Goal: Task Accomplishment & Management: Manage account settings

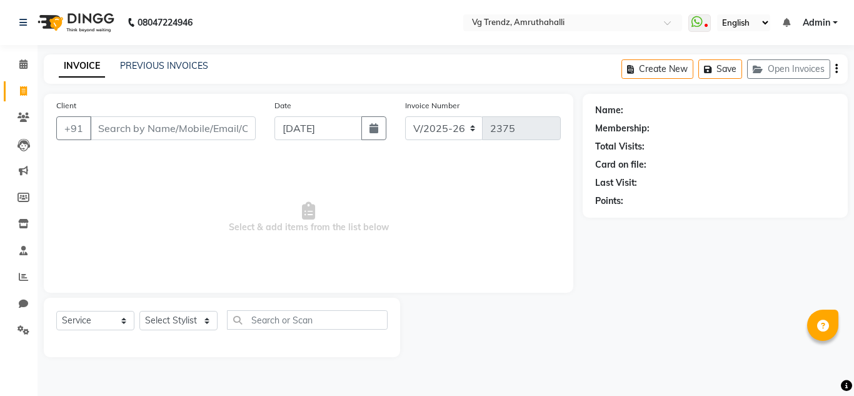
select select "5536"
select select "service"
click at [193, 68] on link "PREVIOUS INVOICES" at bounding box center [164, 65] width 88 height 11
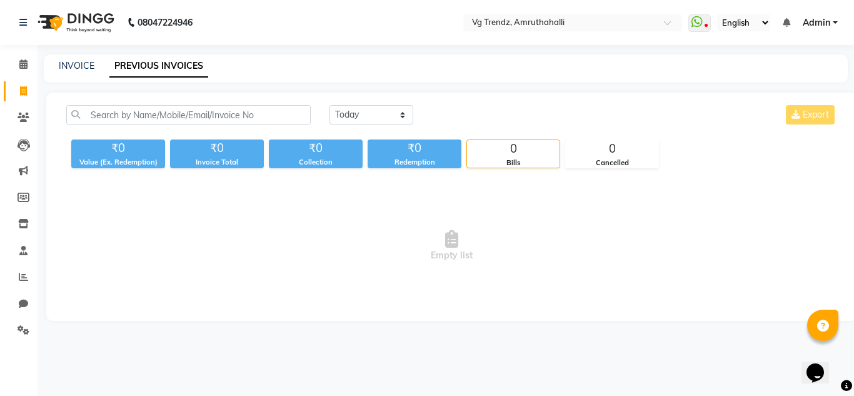
click at [332, 89] on main "INVOICE PREVIOUS INVOICES [DATE] [DATE] Custom Range Export ₹0 Value (Ex. Redem…" at bounding box center [446, 196] width 817 height 285
click at [374, 115] on select "[DATE] [DATE] Custom Range" at bounding box center [372, 114] width 84 height 19
select select "range"
click at [330, 105] on select "[DATE] [DATE] Custom Range" at bounding box center [372, 114] width 84 height 19
click at [496, 119] on input "[DATE]" at bounding box center [474, 115] width 88 height 18
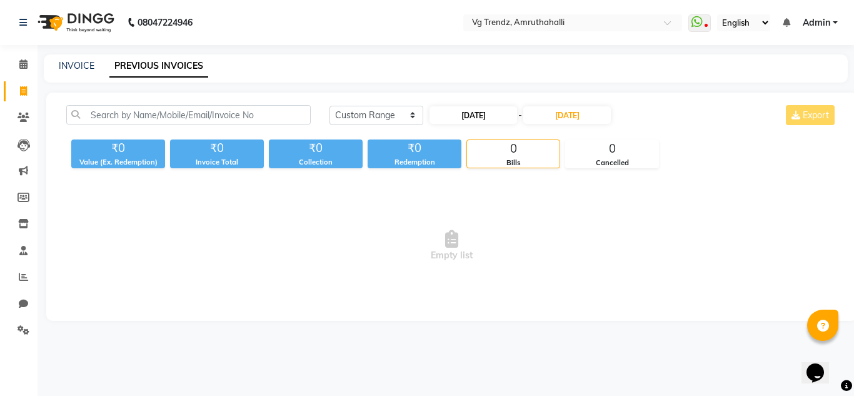
select select "9"
select select "2025"
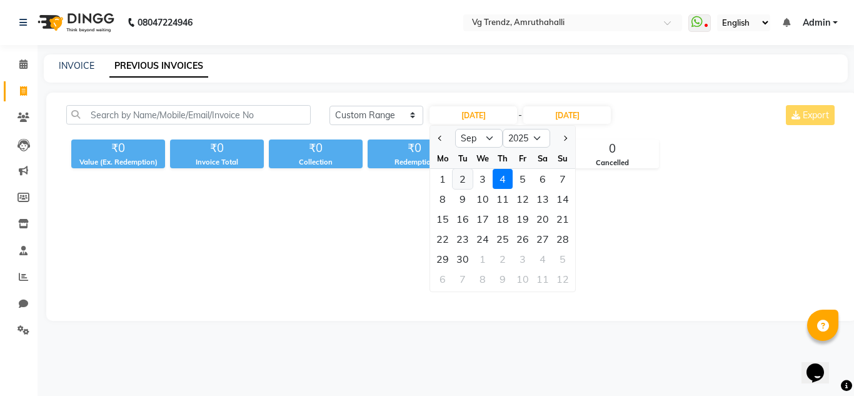
click at [468, 178] on div "2" at bounding box center [463, 179] width 20 height 20
type input "[DATE]"
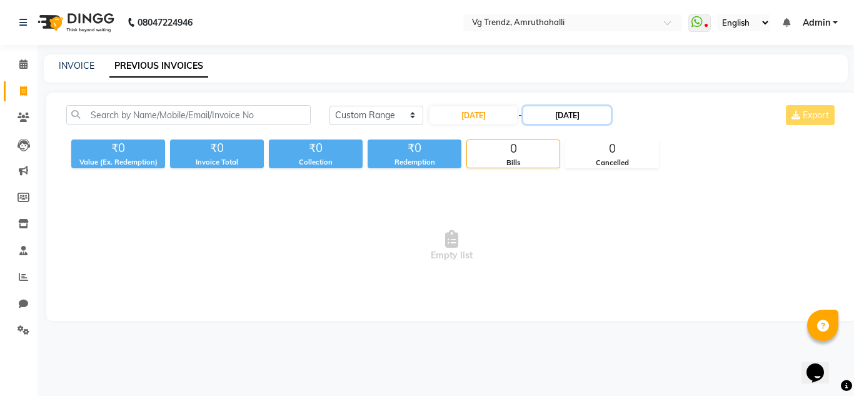
click at [591, 106] on input "[DATE]" at bounding box center [567, 115] width 88 height 18
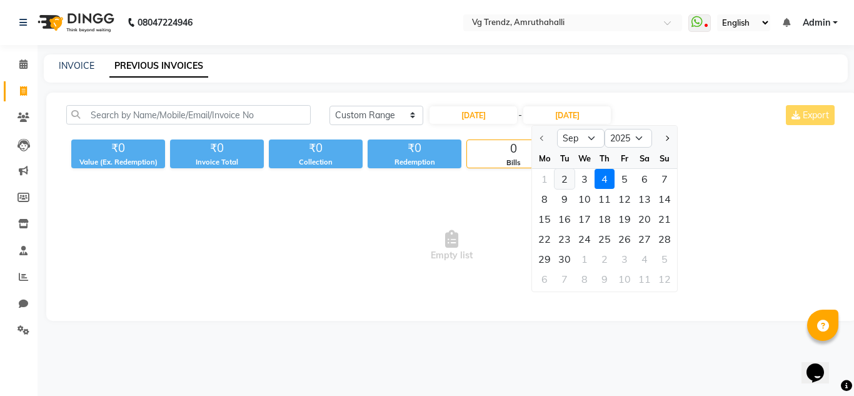
click at [565, 174] on div "2" at bounding box center [565, 179] width 20 height 20
type input "[DATE]"
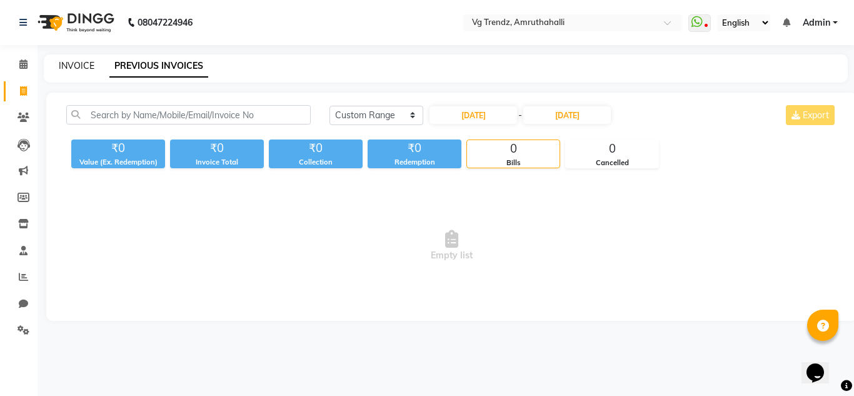
click at [63, 64] on link "INVOICE" at bounding box center [77, 65] width 36 height 11
select select "service"
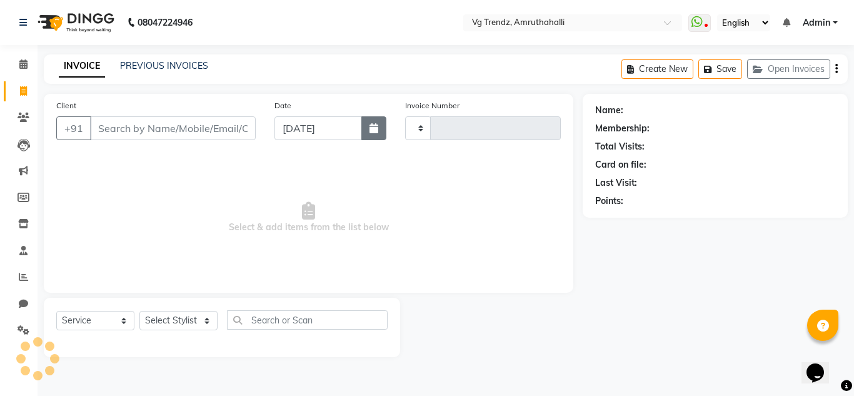
type input "2375"
select select "5536"
click at [385, 131] on button "button" at bounding box center [373, 128] width 25 height 24
select select "9"
select select "2025"
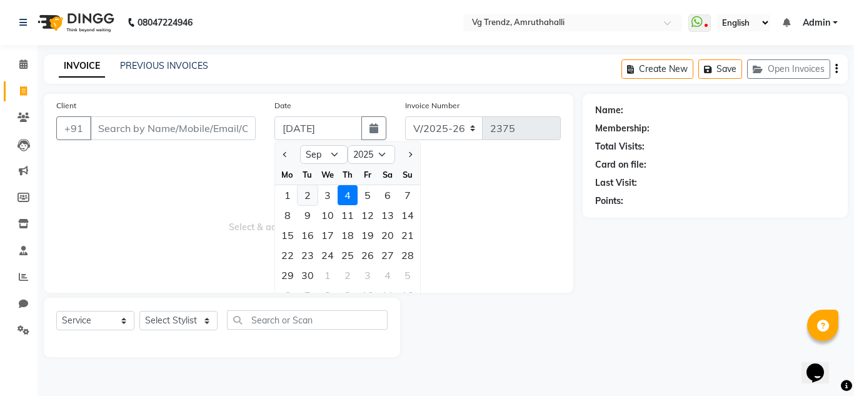
click at [306, 194] on div "2" at bounding box center [308, 195] width 20 height 20
type input "[DATE]"
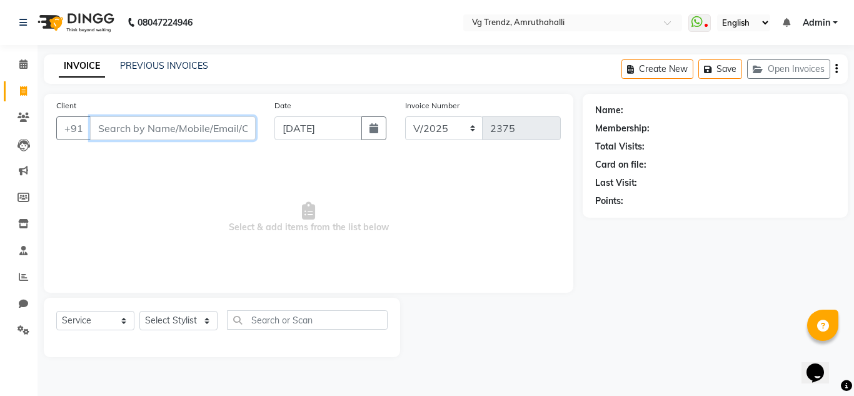
click at [173, 130] on input "Client" at bounding box center [173, 128] width 166 height 24
type input "u"
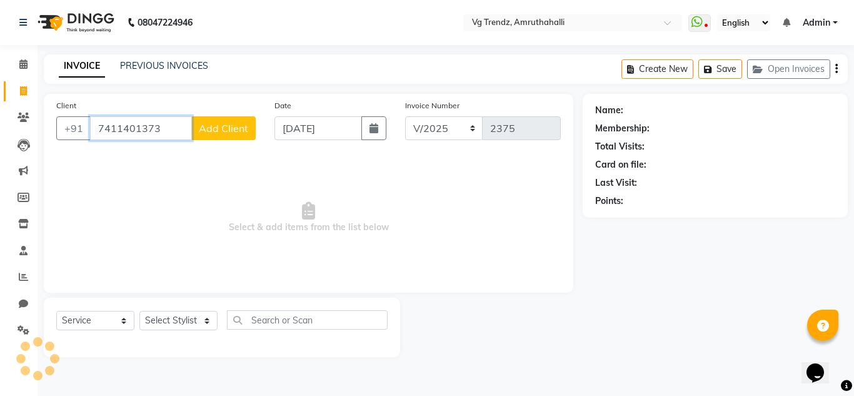
type input "7411401373"
click at [218, 131] on span "Add Client" at bounding box center [223, 128] width 49 height 13
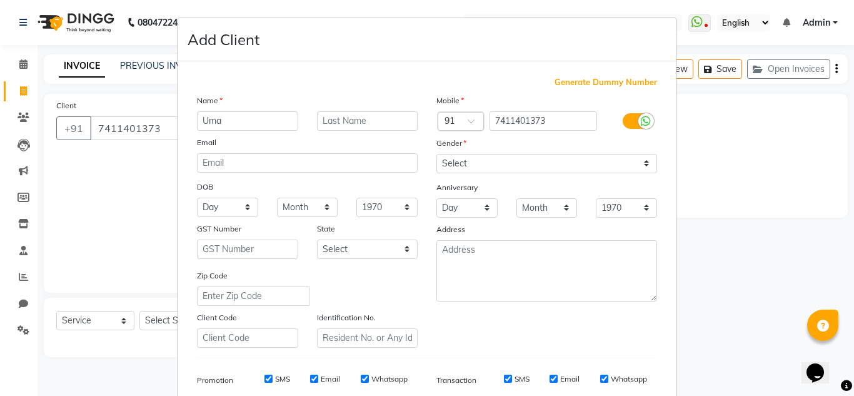
type input "Uma"
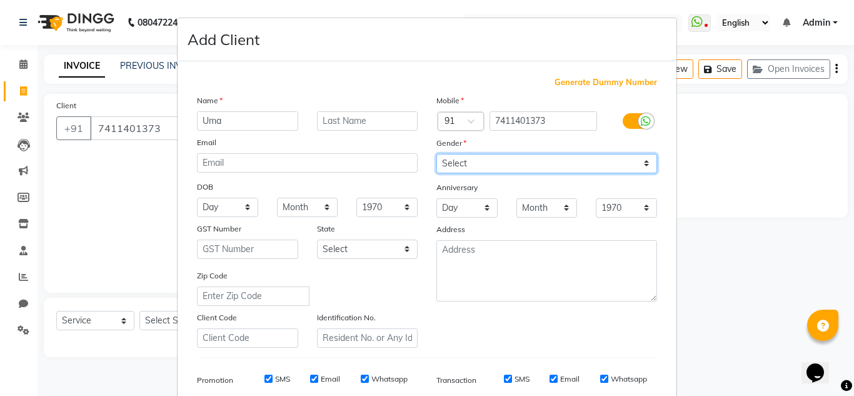
click at [497, 156] on select "Select [DEMOGRAPHIC_DATA] [DEMOGRAPHIC_DATA] Other Prefer Not To Say" at bounding box center [546, 163] width 221 height 19
select select "[DEMOGRAPHIC_DATA]"
click at [436, 154] on select "Select [DEMOGRAPHIC_DATA] [DEMOGRAPHIC_DATA] Other Prefer Not To Say" at bounding box center [546, 163] width 221 height 19
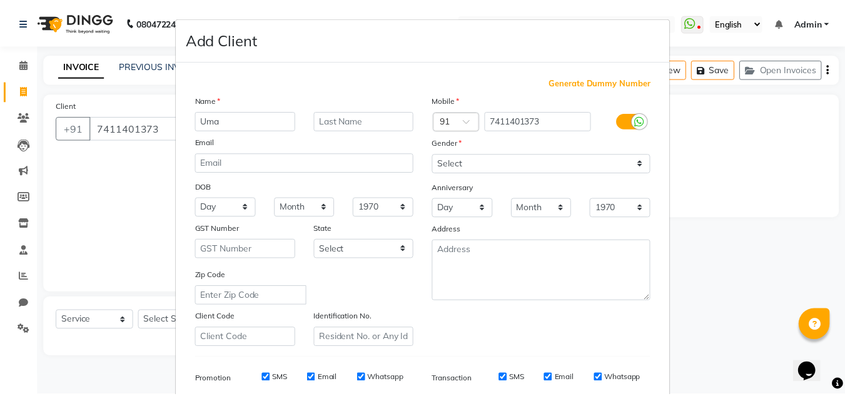
scroll to position [181, 0]
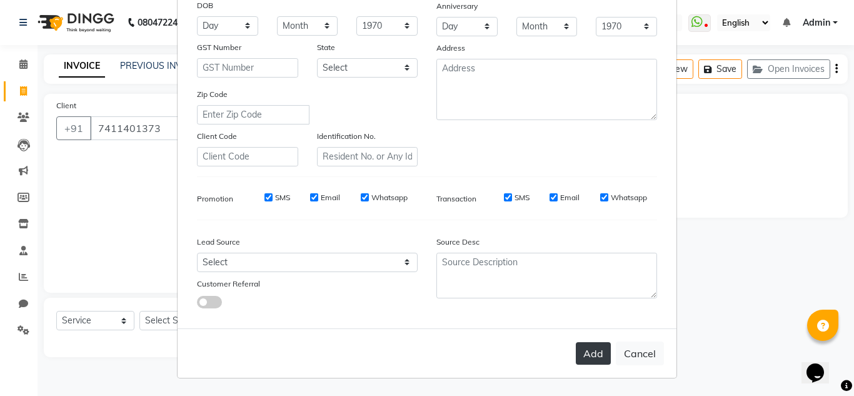
click at [579, 351] on button "Add" at bounding box center [593, 353] width 35 height 23
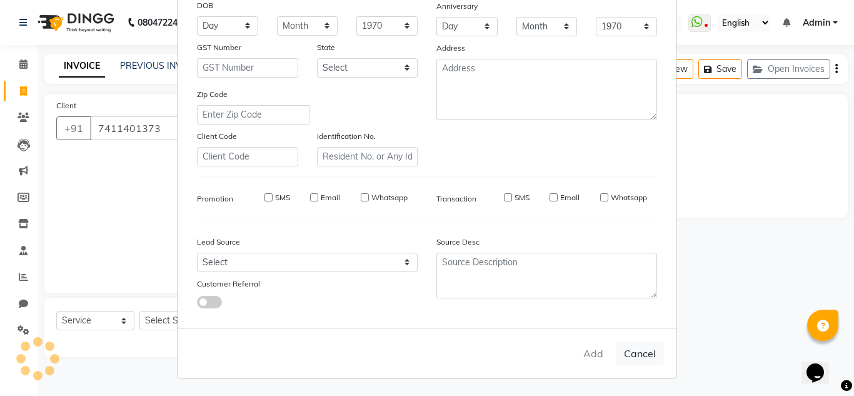
select select
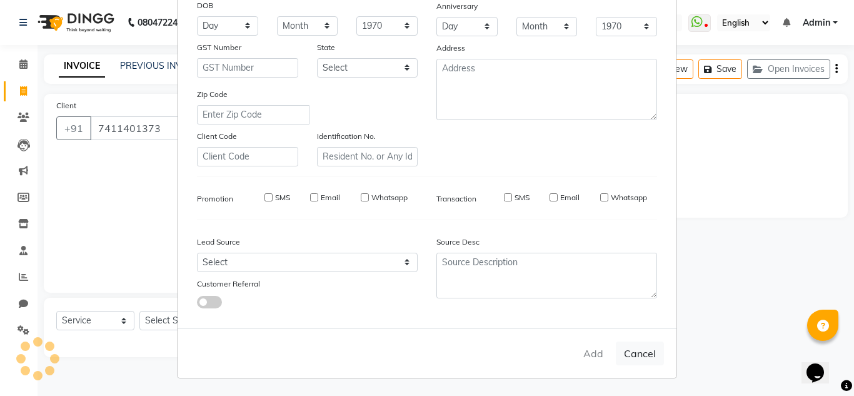
select select
checkbox input "false"
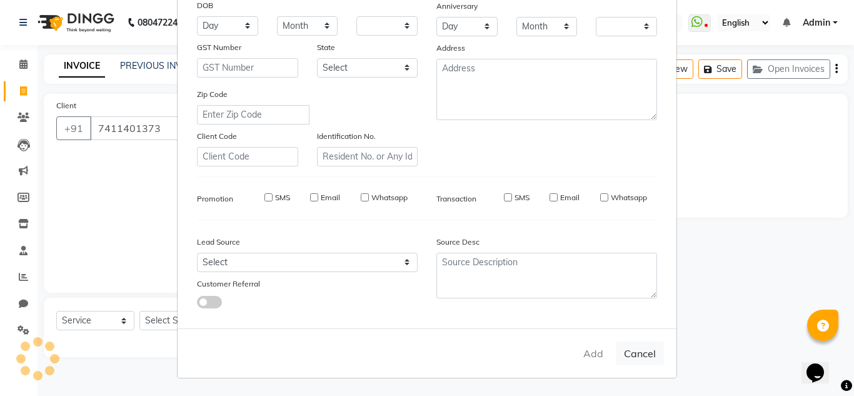
checkbox input "false"
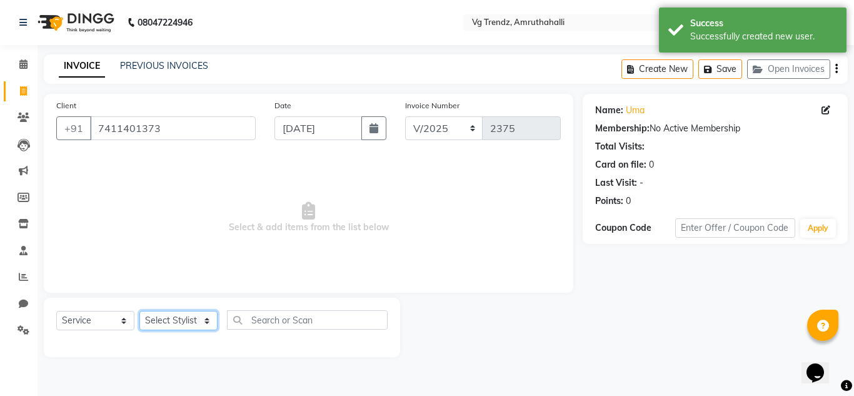
click at [208, 318] on select "Select Stylist [PERSON_NAME] N P [PERSON_NAME] [PERSON_NAME] [PERSON_NAME] salo…" at bounding box center [178, 320] width 78 height 19
select select "85011"
click at [139, 311] on select "Select Stylist [PERSON_NAME] N P [PERSON_NAME] [PERSON_NAME] [PERSON_NAME] salo…" at bounding box center [178, 320] width 78 height 19
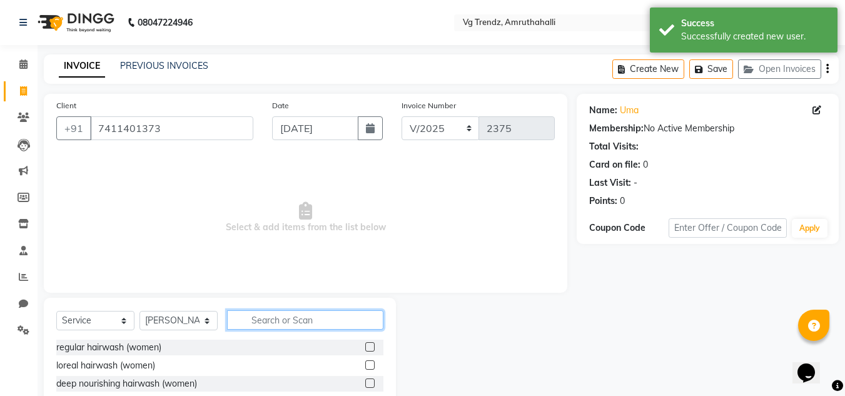
click at [283, 312] on input "text" at bounding box center [305, 319] width 156 height 19
type input "thre"
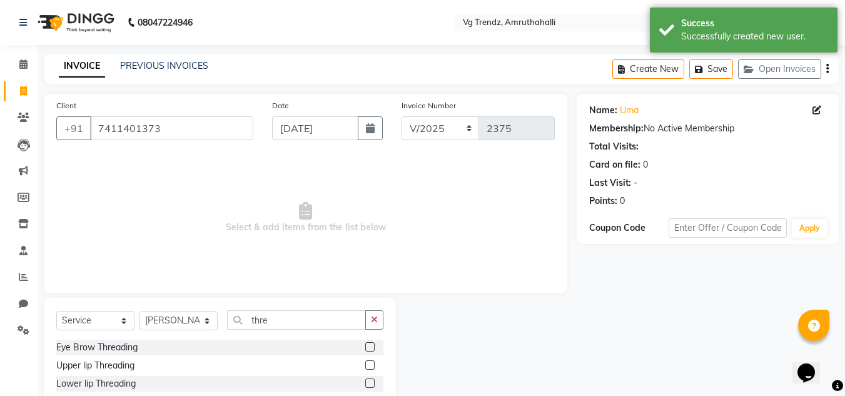
click at [365, 344] on label at bounding box center [369, 346] width 9 height 9
click at [365, 344] on input "checkbox" at bounding box center [369, 347] width 8 height 8
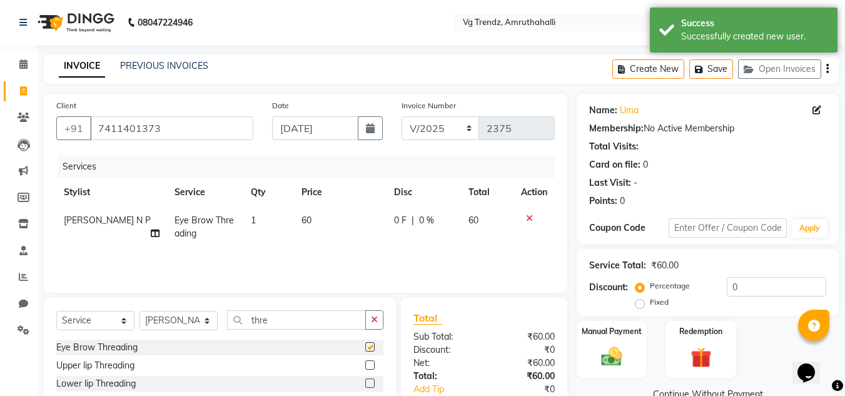
checkbox input "false"
click at [365, 363] on label at bounding box center [369, 364] width 9 height 9
click at [365, 363] on input "checkbox" at bounding box center [369, 365] width 8 height 8
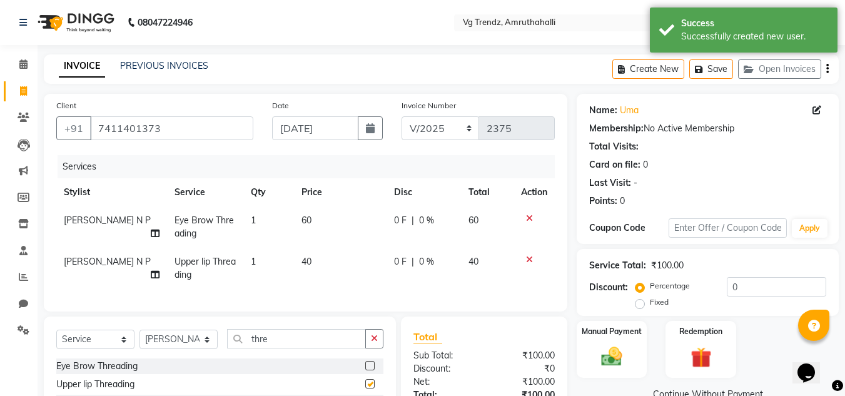
checkbox input "false"
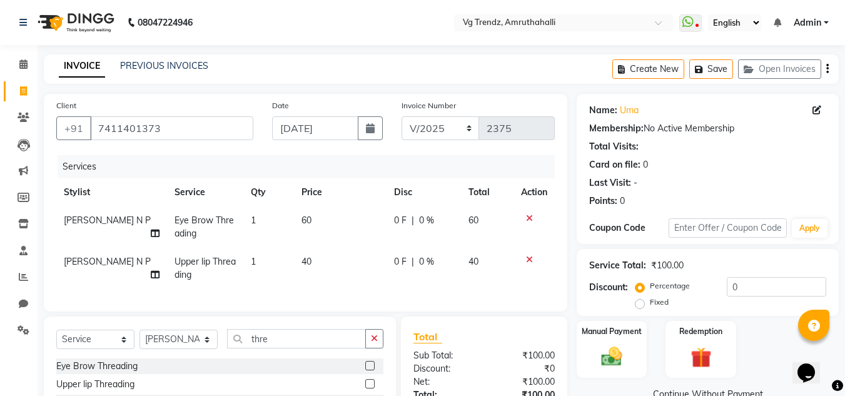
scroll to position [133, 0]
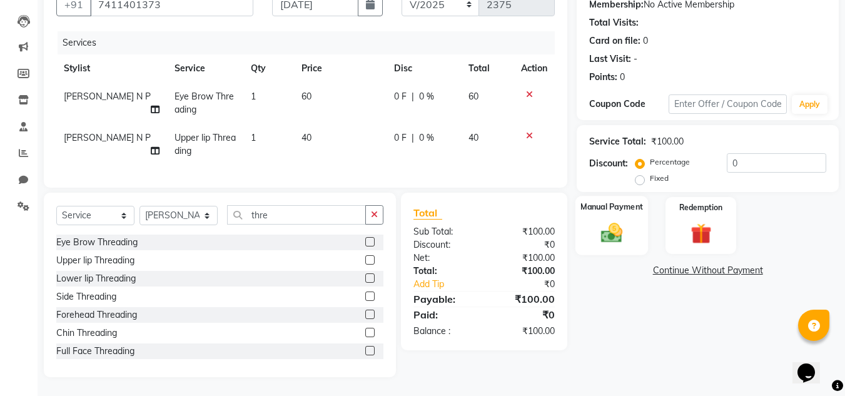
click at [607, 207] on div "Manual Payment" at bounding box center [611, 225] width 73 height 59
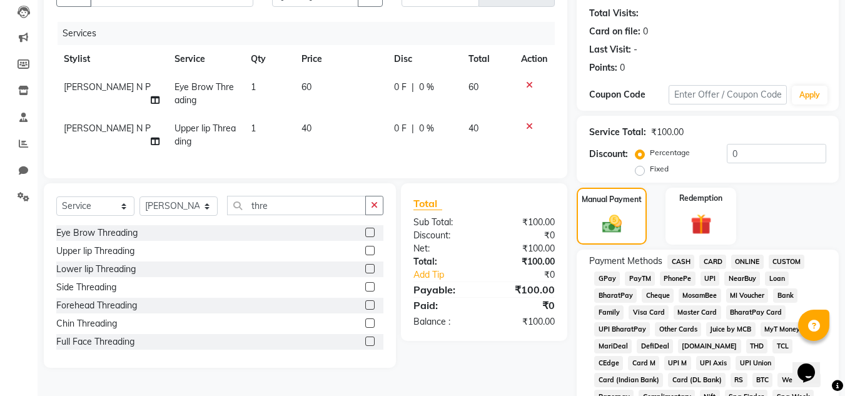
click at [685, 261] on span "CASH" at bounding box center [680, 261] width 27 height 14
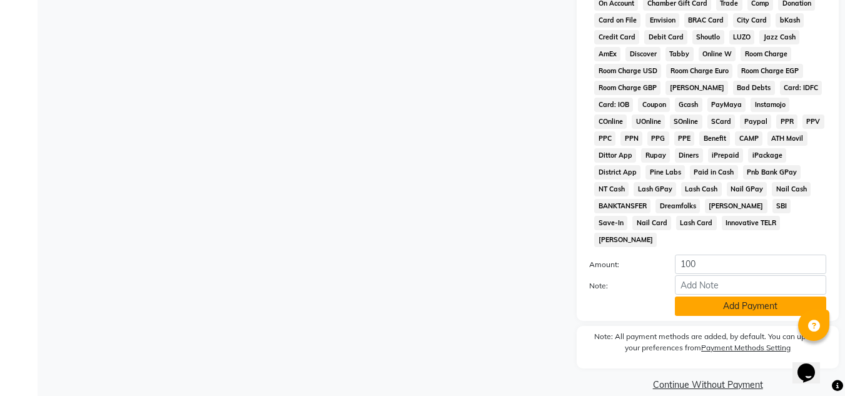
click at [745, 296] on button "Add Payment" at bounding box center [750, 305] width 151 height 19
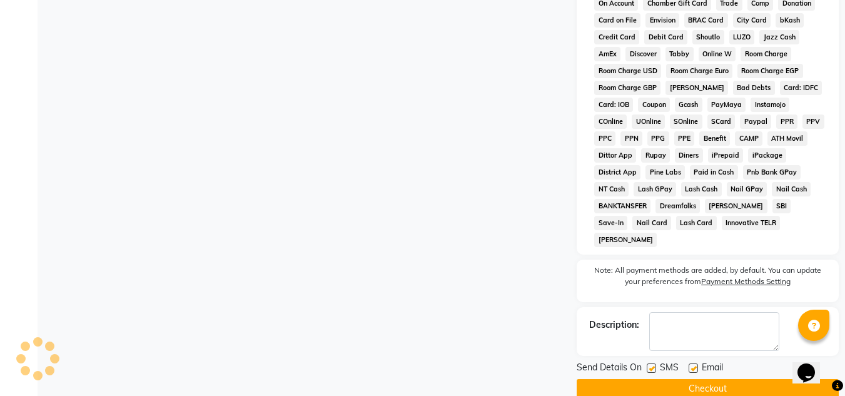
click at [650, 363] on label at bounding box center [651, 367] width 9 height 9
click at [650, 365] on input "checkbox" at bounding box center [651, 369] width 8 height 8
checkbox input "false"
click at [692, 363] on label at bounding box center [692, 367] width 9 height 9
click at [692, 365] on input "checkbox" at bounding box center [692, 369] width 8 height 8
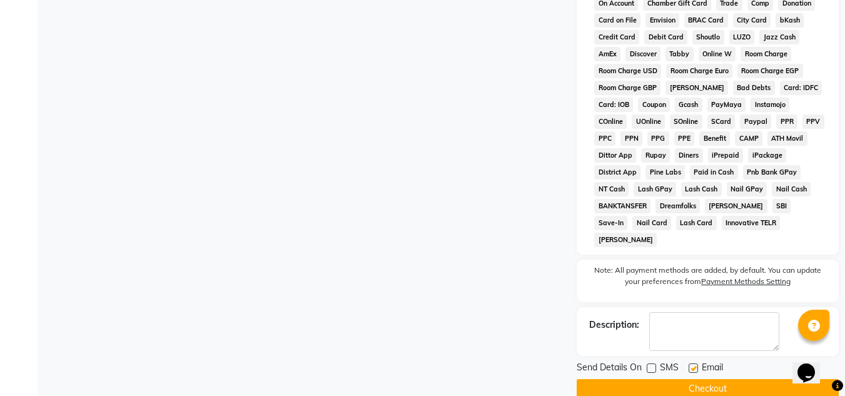
checkbox input "false"
click at [696, 379] on button "Checkout" at bounding box center [707, 388] width 262 height 19
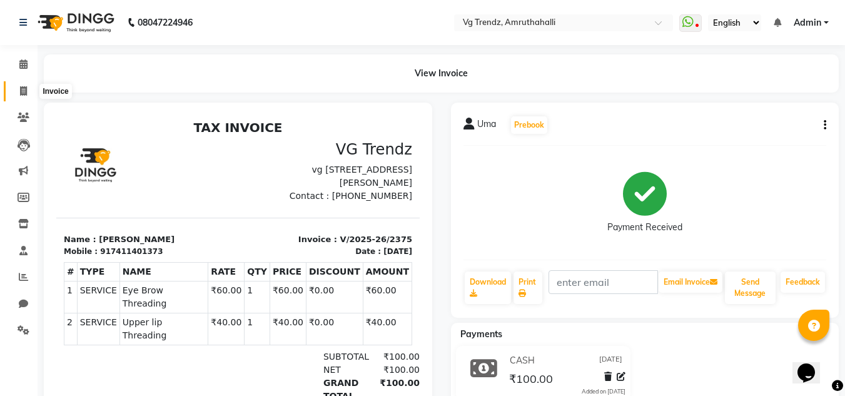
click at [18, 91] on span at bounding box center [24, 91] width 22 height 14
select select "service"
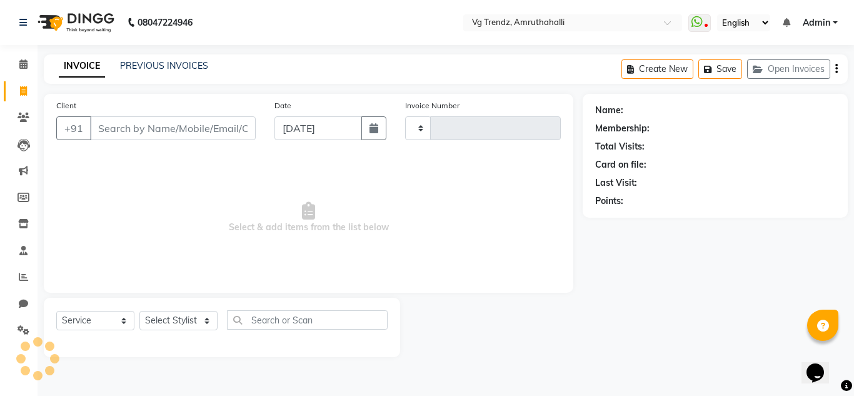
type input "2376"
select select "5536"
type input "bh"
click at [151, 73] on div "INVOICE PREVIOUS INVOICES" at bounding box center [133, 66] width 179 height 14
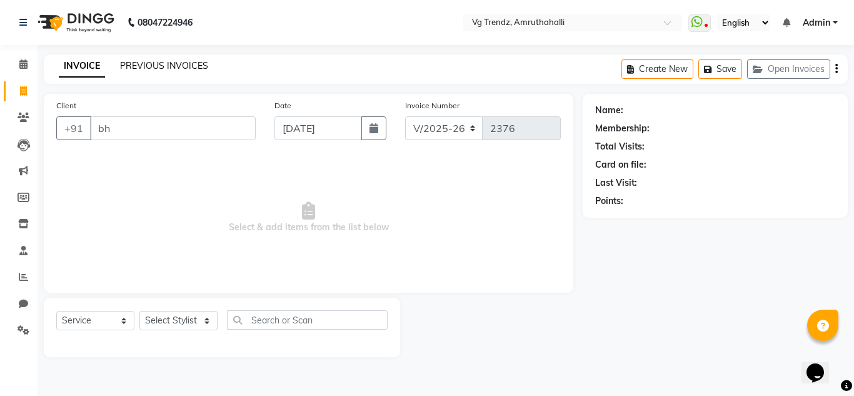
click at [163, 63] on link "PREVIOUS INVOICES" at bounding box center [164, 65] width 88 height 11
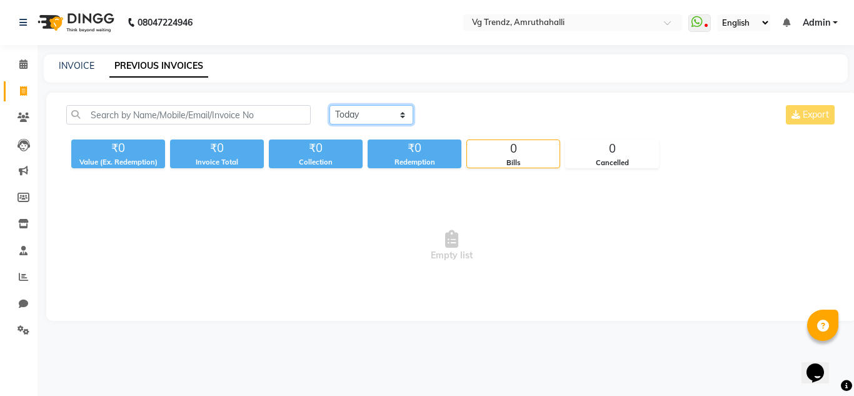
click at [405, 113] on select "[DATE] [DATE] Custom Range" at bounding box center [372, 114] width 84 height 19
select select "range"
click at [330, 105] on select "[DATE] [DATE] Custom Range" at bounding box center [372, 114] width 84 height 19
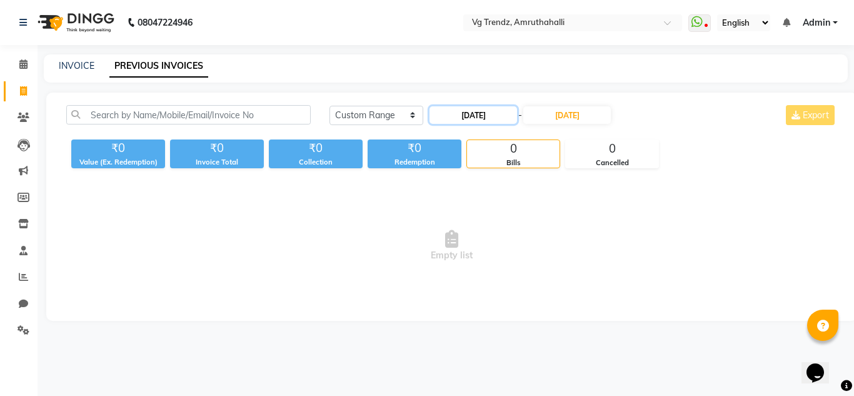
click at [476, 114] on input "[DATE]" at bounding box center [474, 115] width 88 height 18
select select "9"
select select "2025"
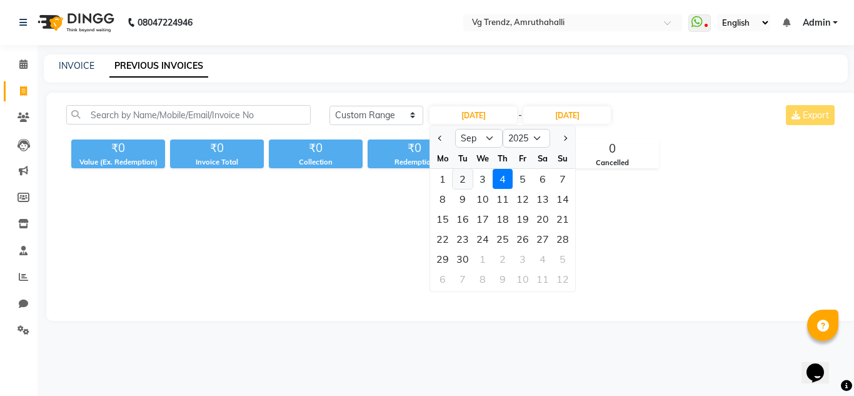
click at [469, 175] on div "2" at bounding box center [463, 179] width 20 height 20
type input "[DATE]"
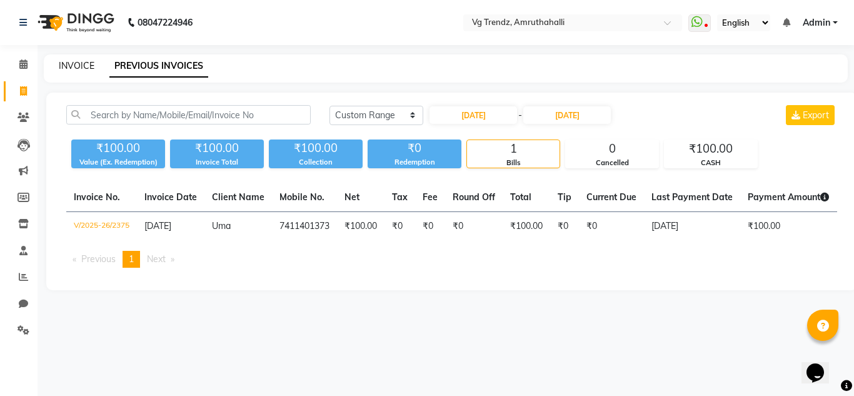
click at [86, 63] on link "INVOICE" at bounding box center [77, 65] width 36 height 11
select select "service"
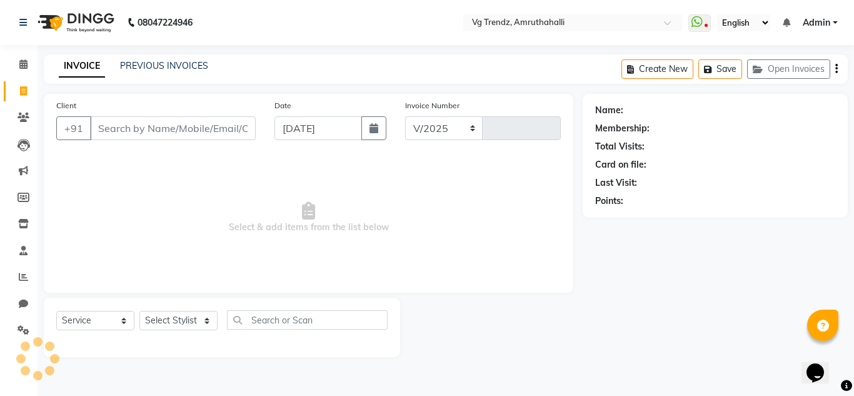
select select "5536"
type input "2376"
click at [366, 123] on button "button" at bounding box center [373, 128] width 25 height 24
select select "9"
select select "2025"
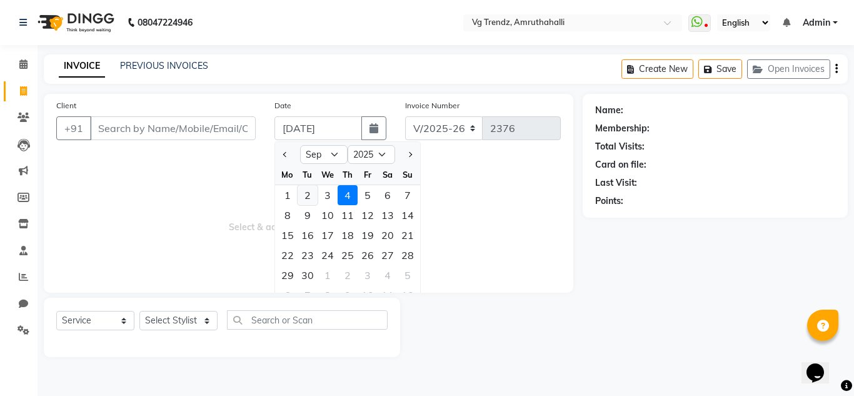
click at [309, 203] on div "2" at bounding box center [308, 195] width 20 height 20
type input "[DATE]"
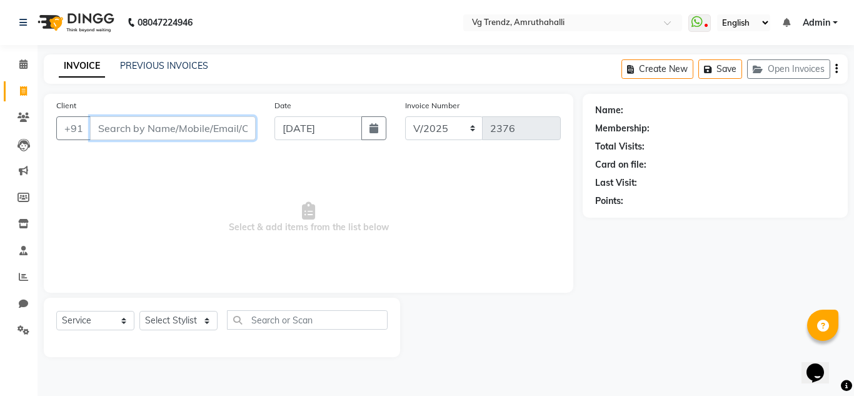
click at [215, 124] on input "Client" at bounding box center [173, 128] width 166 height 24
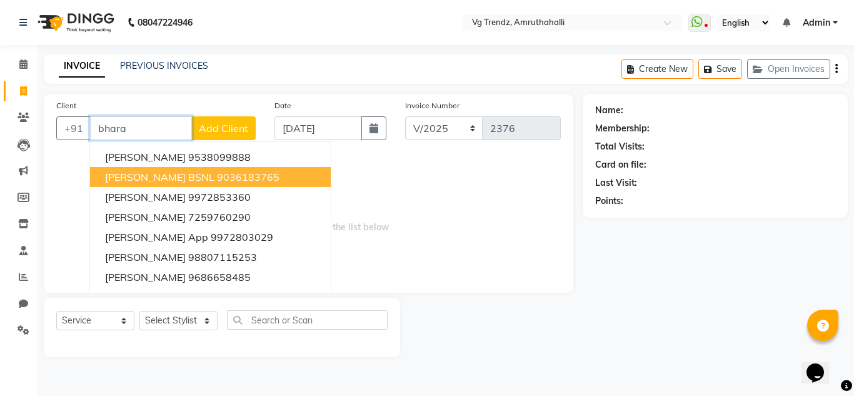
click at [228, 177] on ngb-highlight "9036183765" at bounding box center [248, 177] width 63 height 13
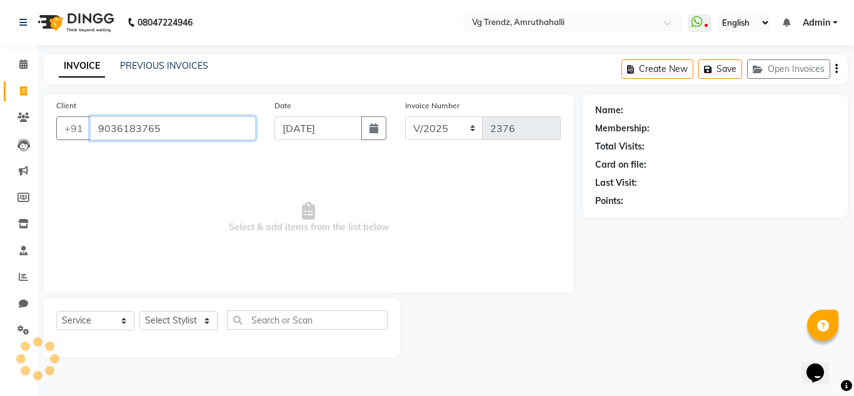
type input "9036183765"
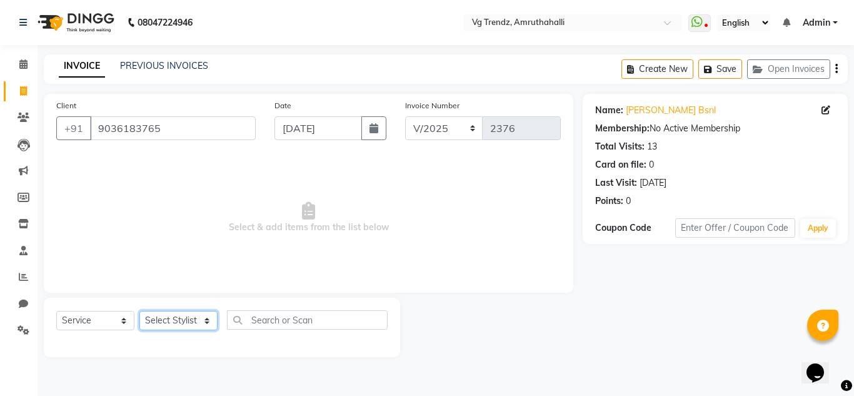
click at [197, 312] on select "Select Stylist [PERSON_NAME] N P [PERSON_NAME] [PERSON_NAME] [PERSON_NAME] salo…" at bounding box center [178, 320] width 78 height 19
select select "85009"
click at [139, 311] on select "Select Stylist [PERSON_NAME] N P [PERSON_NAME] [PERSON_NAME] [PERSON_NAME] salo…" at bounding box center [178, 320] width 78 height 19
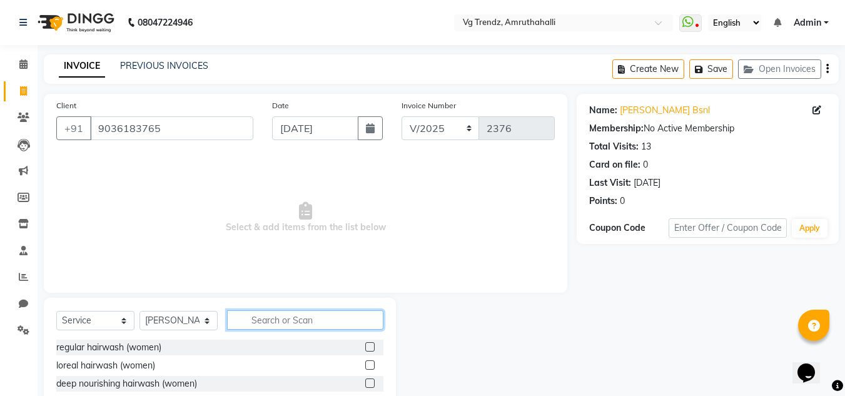
click at [276, 315] on input "text" at bounding box center [305, 319] width 156 height 19
type input "haircut"
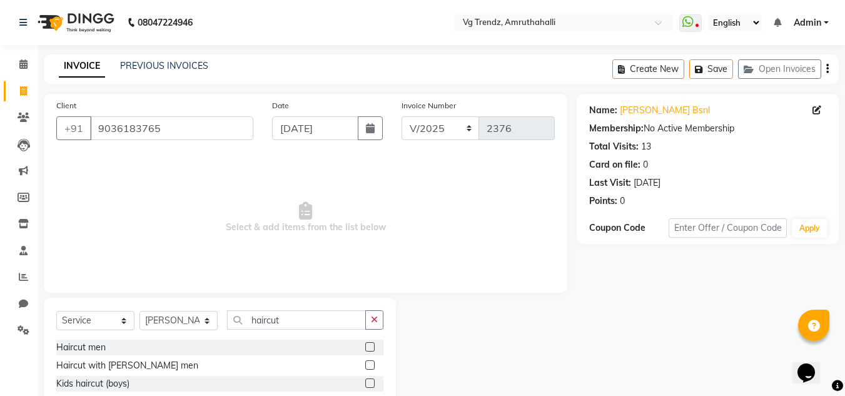
click at [365, 365] on label at bounding box center [369, 364] width 9 height 9
click at [365, 365] on input "checkbox" at bounding box center [369, 365] width 8 height 8
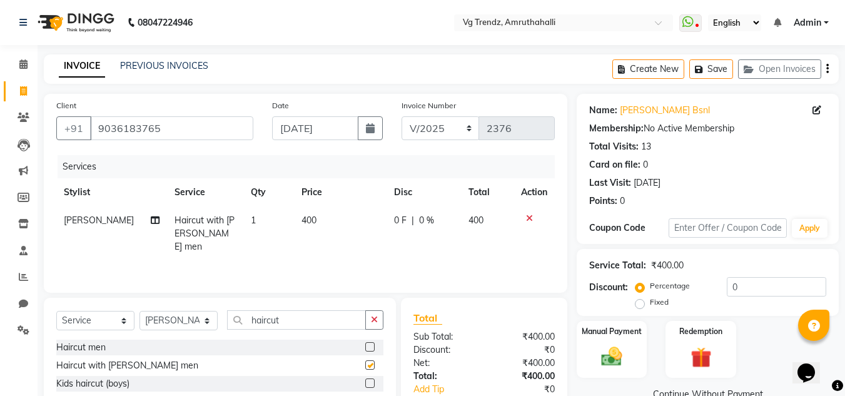
checkbox input "false"
click at [204, 321] on select "Select Stylist [PERSON_NAME] N P [PERSON_NAME] [PERSON_NAME] [PERSON_NAME] salo…" at bounding box center [178, 320] width 78 height 19
select select "85014"
click at [139, 311] on select "Select Stylist [PERSON_NAME] N P [PERSON_NAME] [PERSON_NAME] [PERSON_NAME] salo…" at bounding box center [178, 320] width 78 height 19
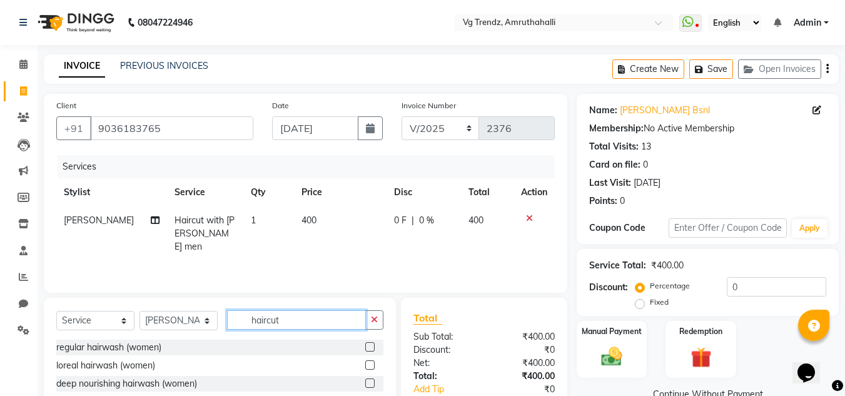
click at [301, 326] on input "haircut" at bounding box center [296, 319] width 139 height 19
type input "h"
type input "facial"
click at [365, 380] on label at bounding box center [369, 382] width 9 height 9
click at [365, 380] on input "checkbox" at bounding box center [369, 384] width 8 height 8
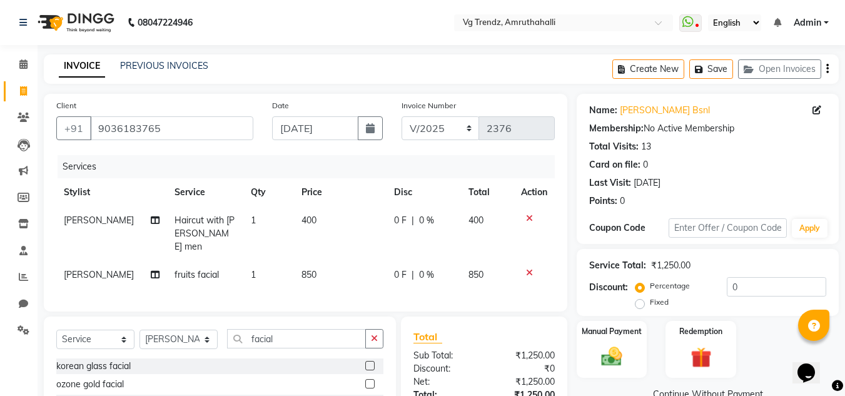
checkbox input "false"
click at [304, 269] on span "850" at bounding box center [308, 274] width 15 height 11
select select "85014"
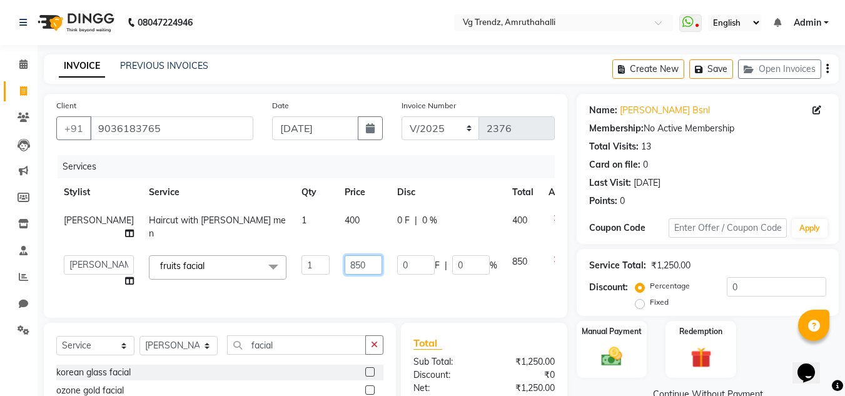
click at [345, 264] on input "850" at bounding box center [364, 264] width 38 height 19
type input "900"
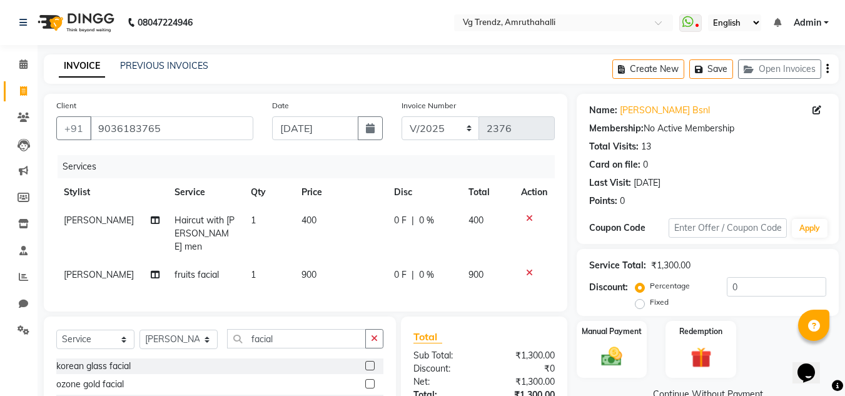
click at [345, 284] on div "Services Stylist Service Qty Price Disc Total Action [PERSON_NAME] Haircut with…" at bounding box center [305, 227] width 498 height 144
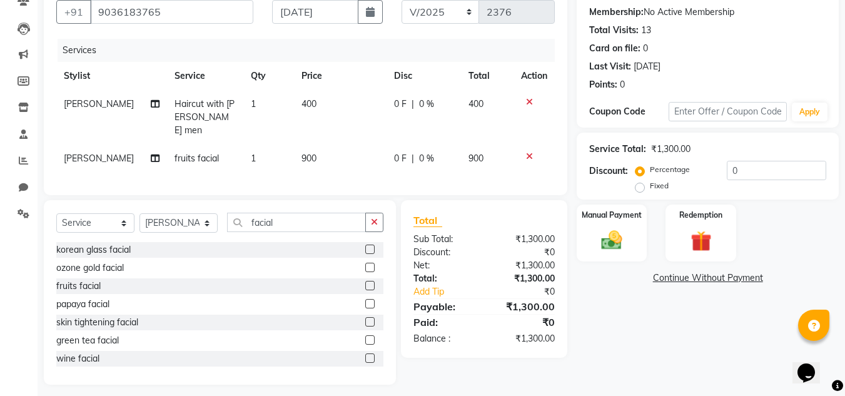
scroll to position [120, 0]
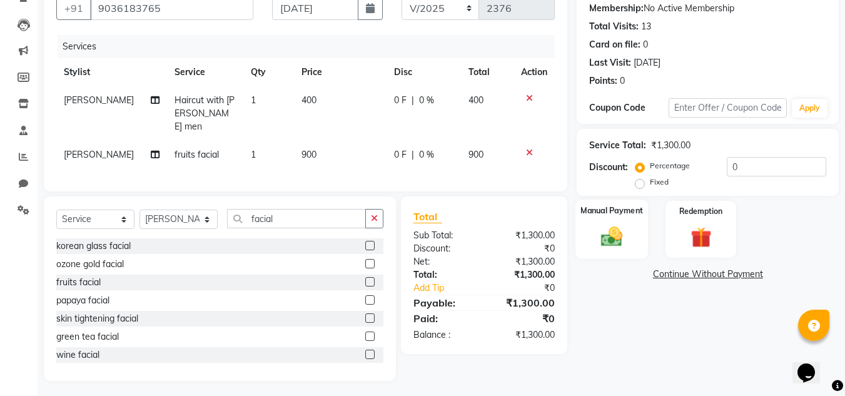
click at [592, 243] on div "Manual Payment" at bounding box center [611, 228] width 73 height 59
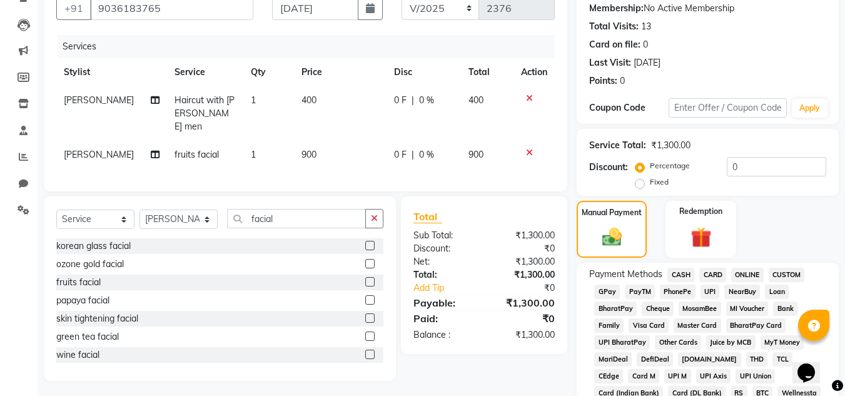
click at [683, 289] on span "PhonePe" at bounding box center [678, 291] width 36 height 14
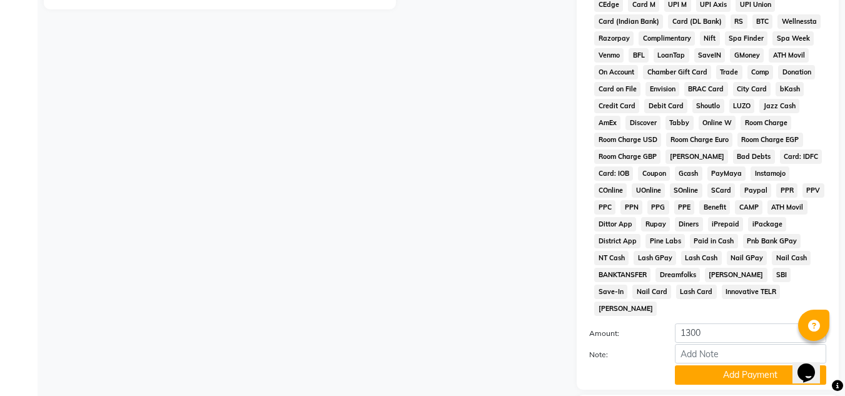
scroll to position [560, 0]
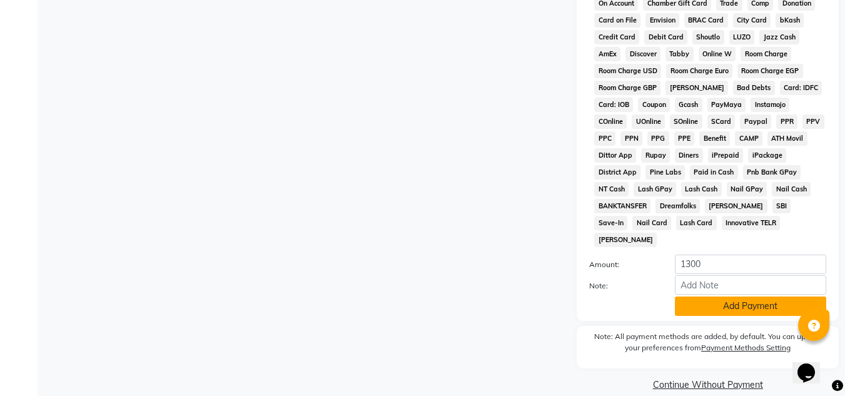
click at [752, 296] on button "Add Payment" at bounding box center [750, 305] width 151 height 19
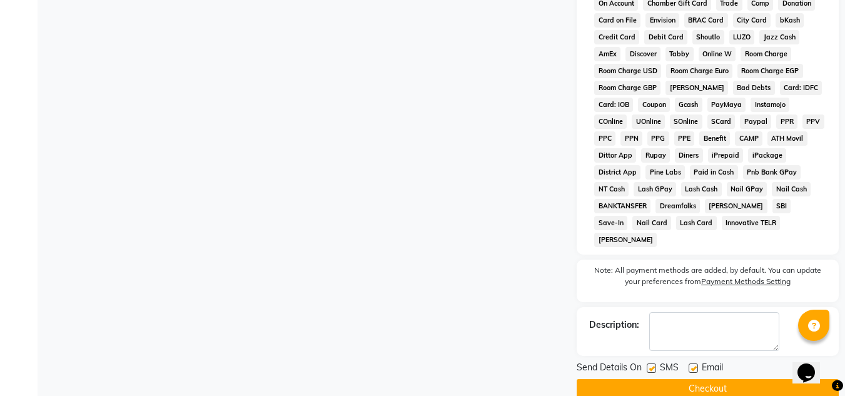
click at [653, 363] on label at bounding box center [651, 367] width 9 height 9
click at [653, 365] on input "checkbox" at bounding box center [651, 369] width 8 height 8
checkbox input "false"
click at [694, 363] on label at bounding box center [692, 367] width 9 height 9
click at [694, 365] on input "checkbox" at bounding box center [692, 369] width 8 height 8
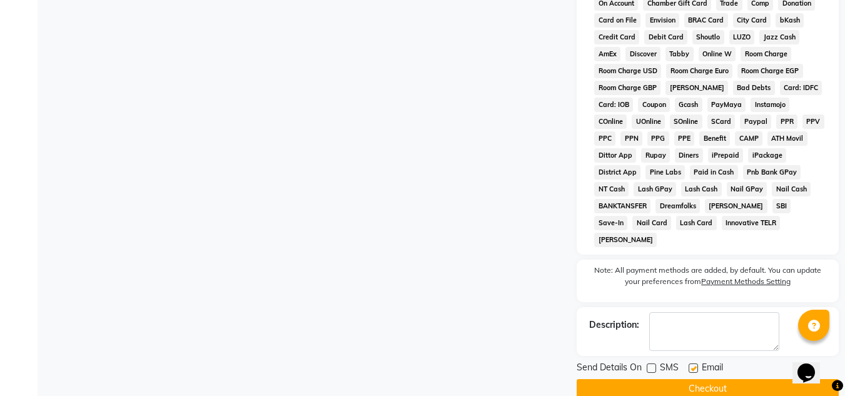
checkbox input "false"
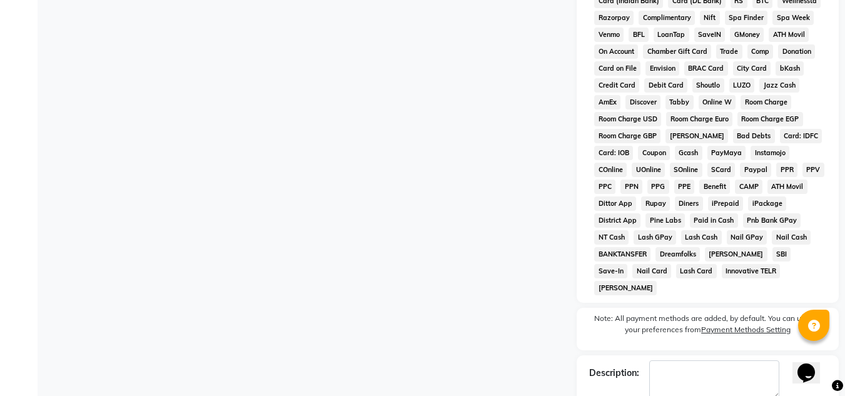
scroll to position [565, 0]
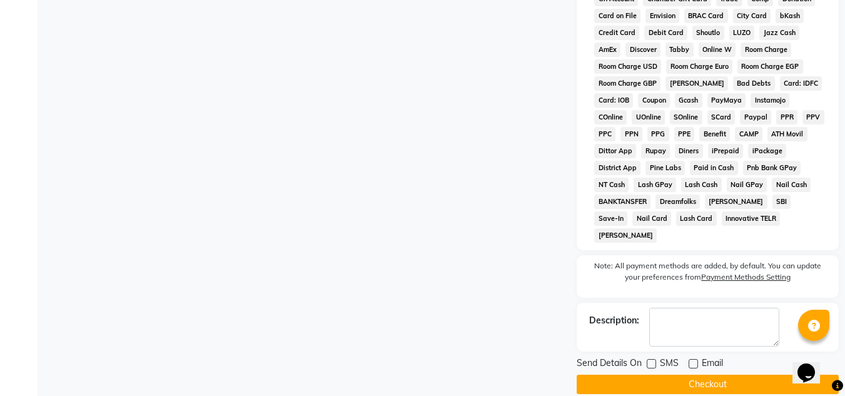
click at [691, 375] on button "Checkout" at bounding box center [707, 384] width 262 height 19
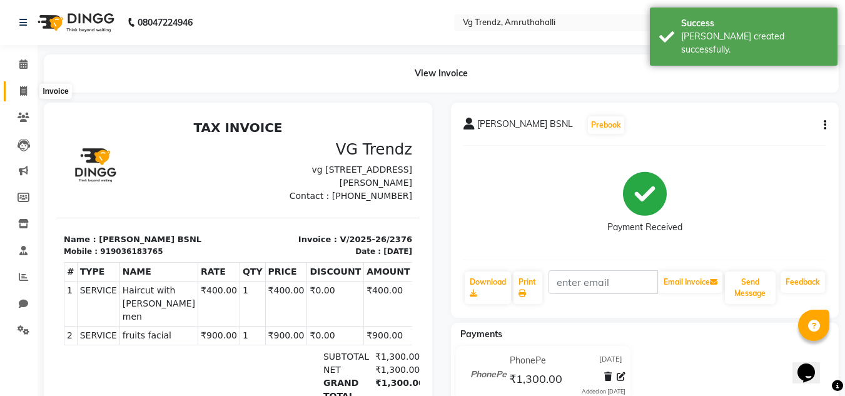
click at [20, 92] on icon at bounding box center [23, 90] width 7 height 9
select select "5536"
select select "service"
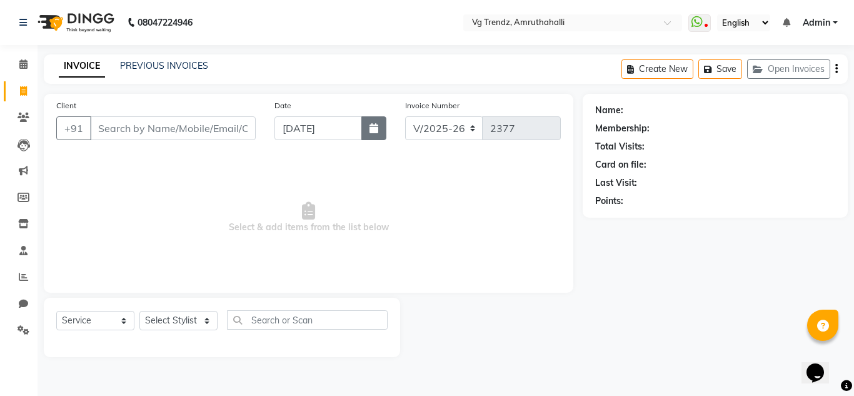
click at [376, 130] on icon "button" at bounding box center [374, 128] width 9 height 10
select select "9"
select select "2025"
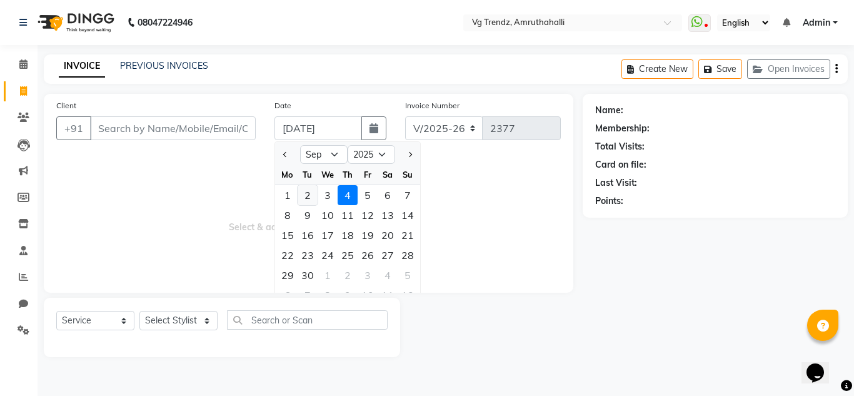
click at [309, 199] on div "2" at bounding box center [308, 195] width 20 height 20
type input "[DATE]"
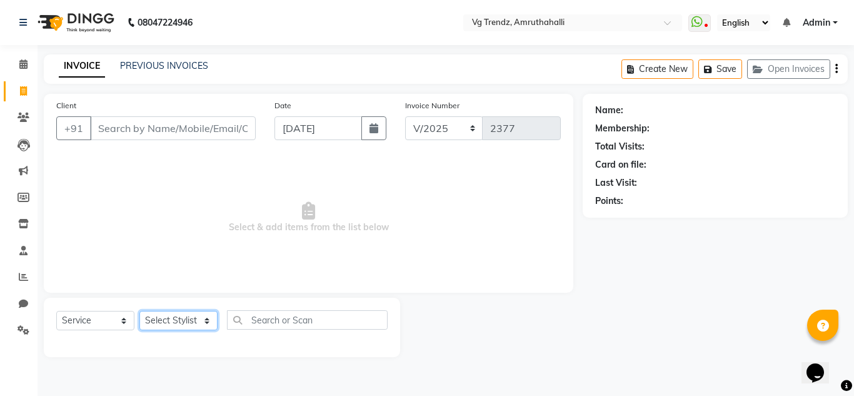
click at [189, 318] on select "Select Stylist [PERSON_NAME] N P [PERSON_NAME] [PERSON_NAME] [PERSON_NAME] salo…" at bounding box center [178, 320] width 78 height 19
select select "85009"
click at [139, 311] on select "Select Stylist [PERSON_NAME] N P [PERSON_NAME] [PERSON_NAME] [PERSON_NAME] salo…" at bounding box center [178, 320] width 78 height 19
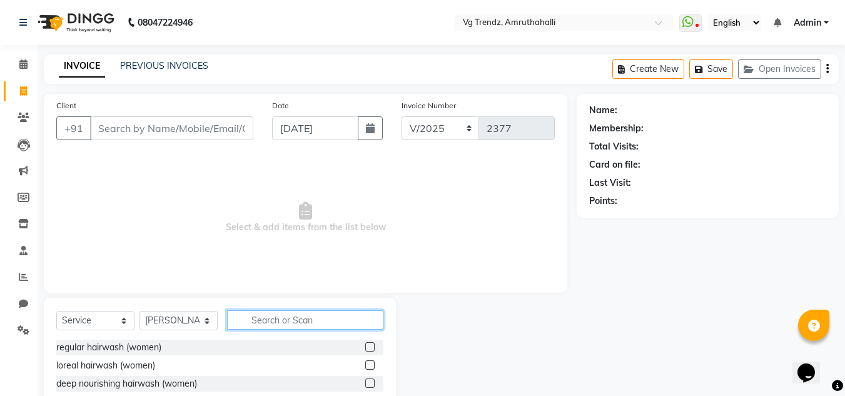
click at [262, 315] on input "text" at bounding box center [305, 319] width 156 height 19
type input "bear"
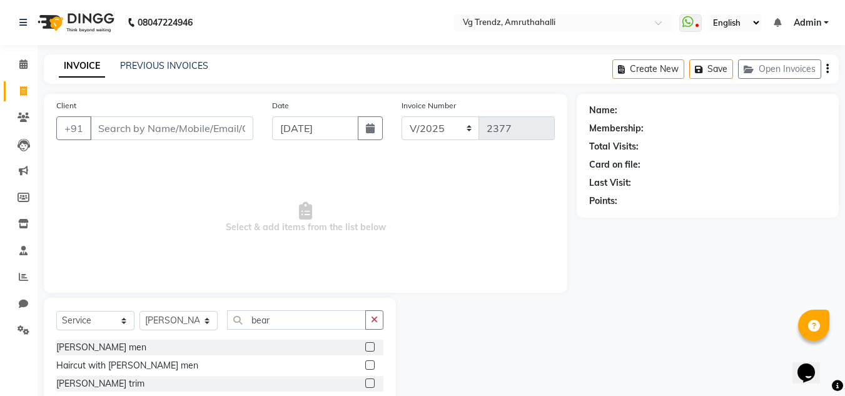
click at [368, 346] on label at bounding box center [369, 346] width 9 height 9
click at [368, 346] on input "checkbox" at bounding box center [369, 347] width 8 height 8
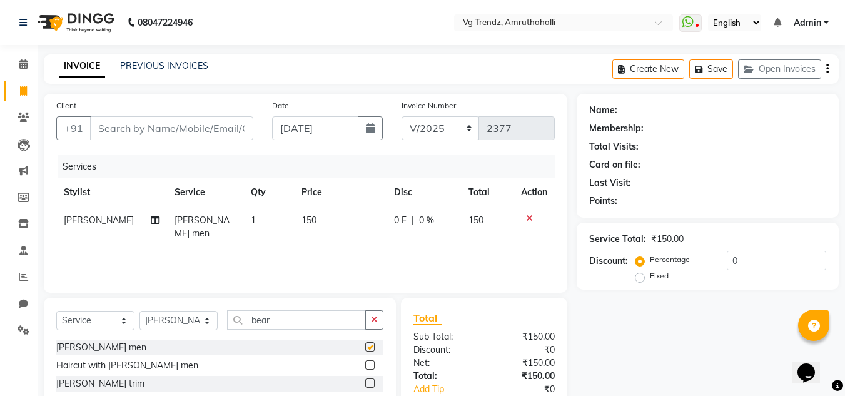
checkbox input "false"
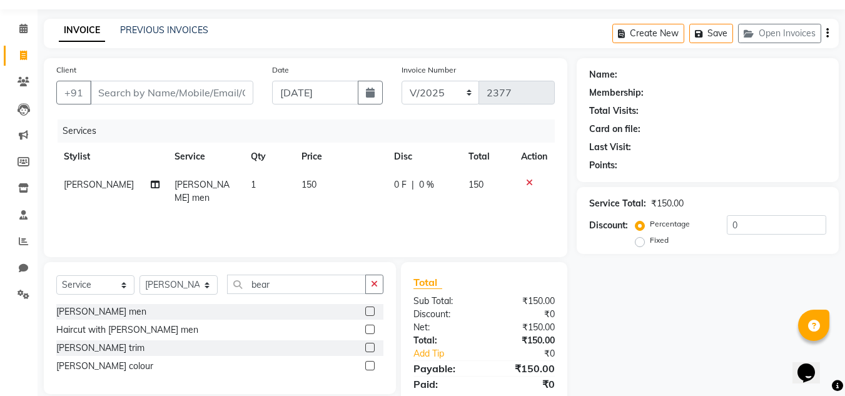
scroll to position [78, 0]
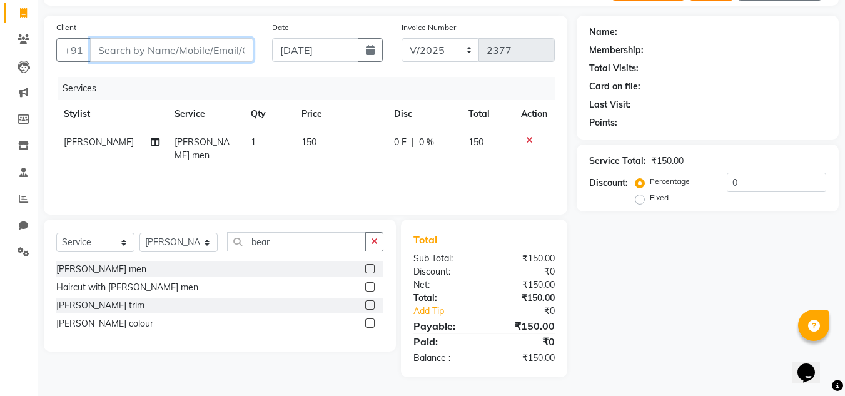
click at [143, 47] on input "Client" at bounding box center [171, 50] width 163 height 24
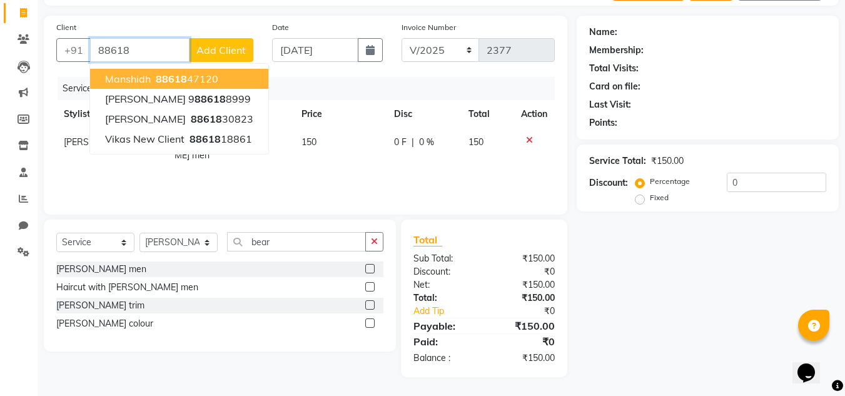
click at [151, 78] on button "Manshidh 88618 47120" at bounding box center [179, 79] width 178 height 20
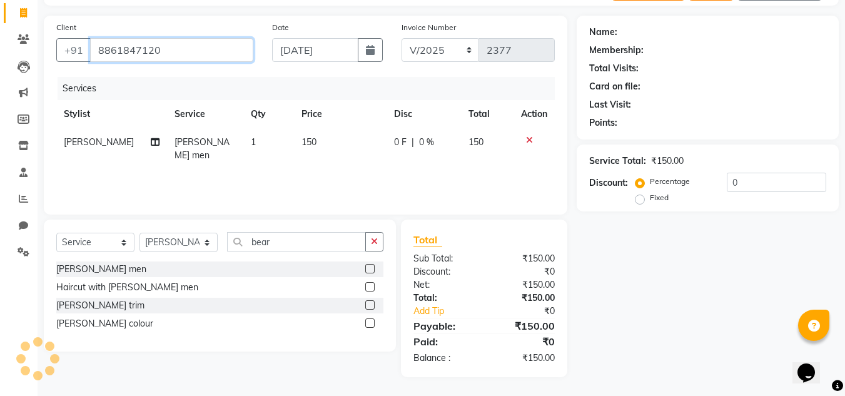
type input "8861847120"
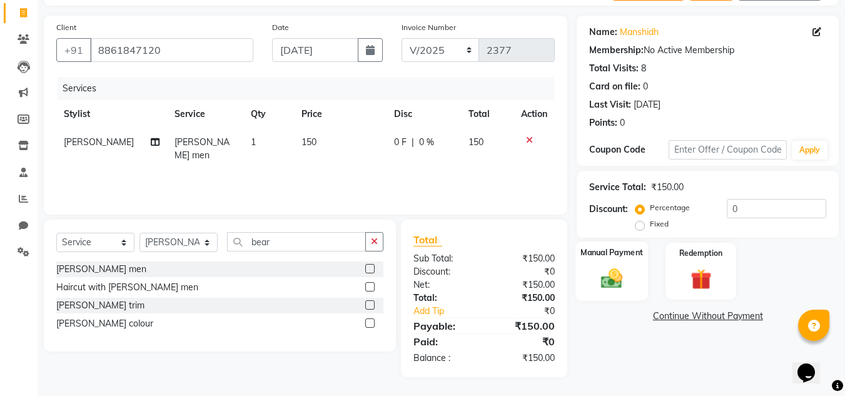
click at [642, 263] on div "Manual Payment" at bounding box center [611, 270] width 73 height 59
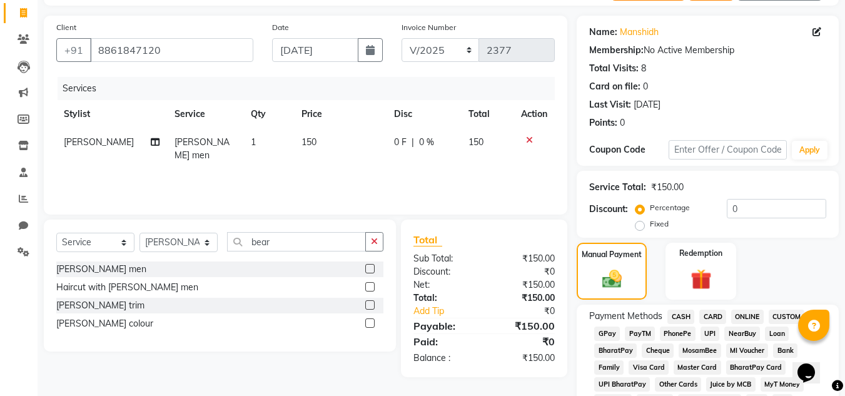
click at [676, 334] on span "PhonePe" at bounding box center [678, 333] width 36 height 14
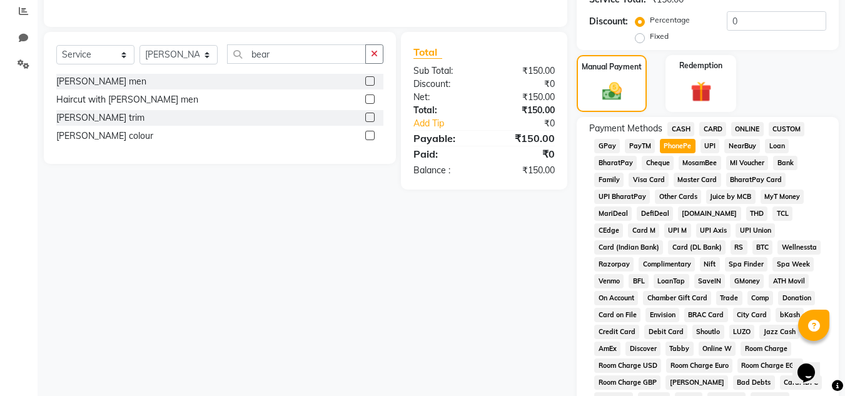
scroll to position [560, 0]
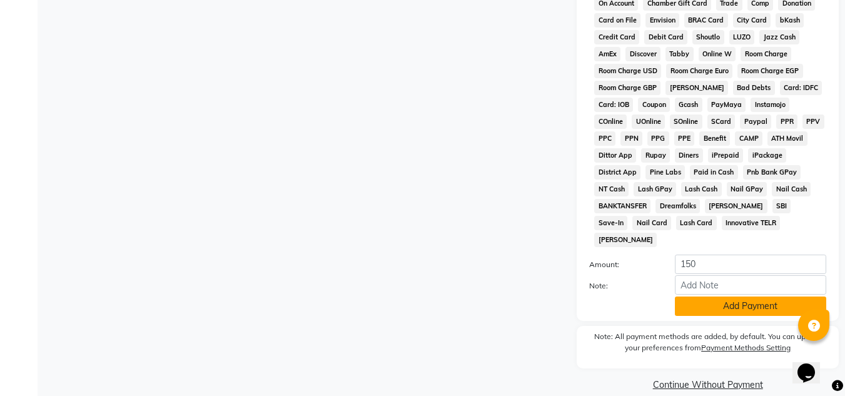
click at [722, 296] on button "Add Payment" at bounding box center [750, 305] width 151 height 19
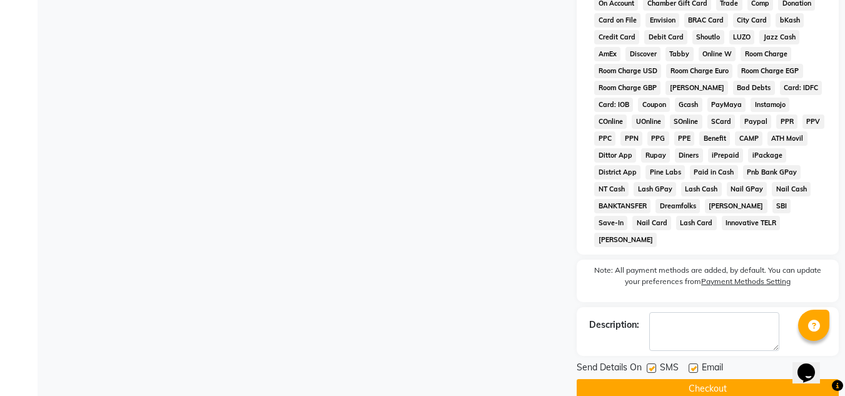
click at [652, 363] on label at bounding box center [651, 367] width 9 height 9
click at [652, 365] on input "checkbox" at bounding box center [651, 369] width 8 height 8
checkbox input "false"
click at [690, 363] on label at bounding box center [692, 367] width 9 height 9
click at [690, 365] on input "checkbox" at bounding box center [692, 369] width 8 height 8
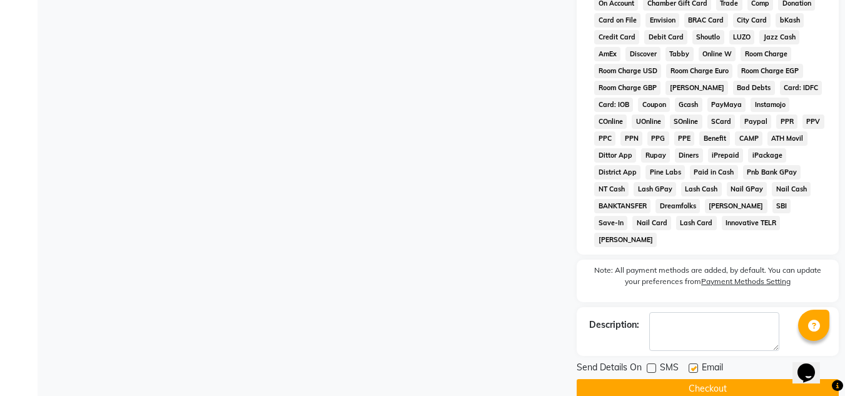
checkbox input "false"
click at [683, 379] on button "Checkout" at bounding box center [707, 388] width 262 height 19
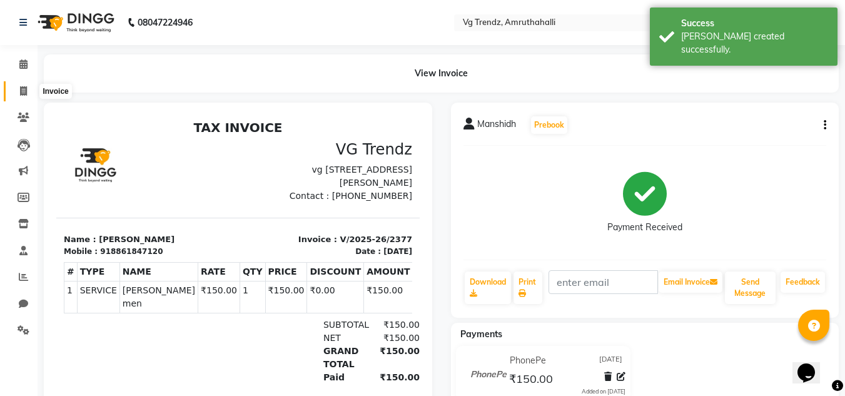
click at [19, 91] on span at bounding box center [24, 91] width 22 height 14
select select "service"
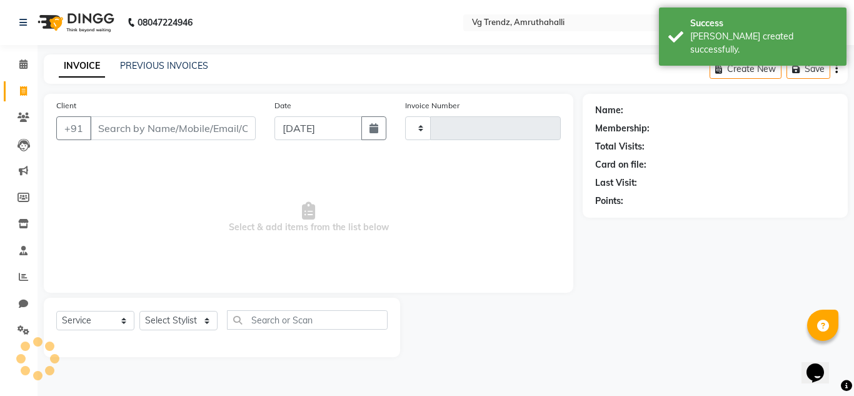
type input "2378"
select select "5536"
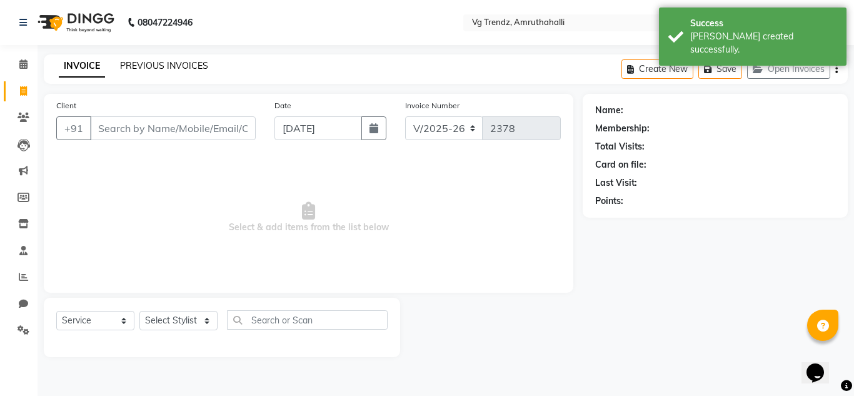
click at [142, 64] on link "PREVIOUS INVOICES" at bounding box center [164, 65] width 88 height 11
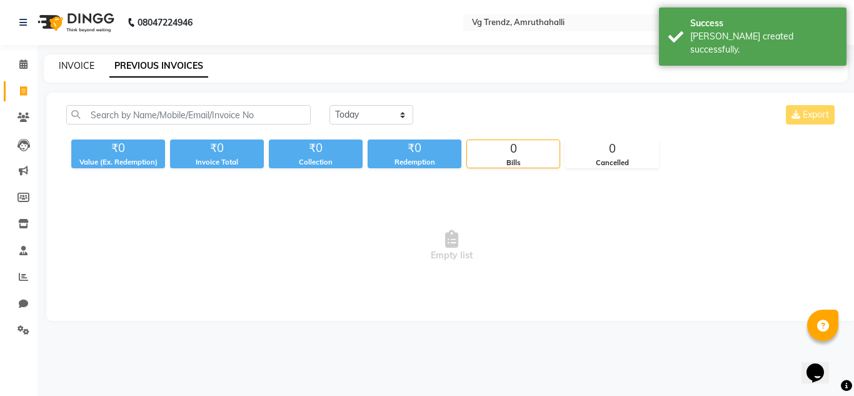
click at [83, 67] on link "INVOICE" at bounding box center [77, 65] width 36 height 11
select select "service"
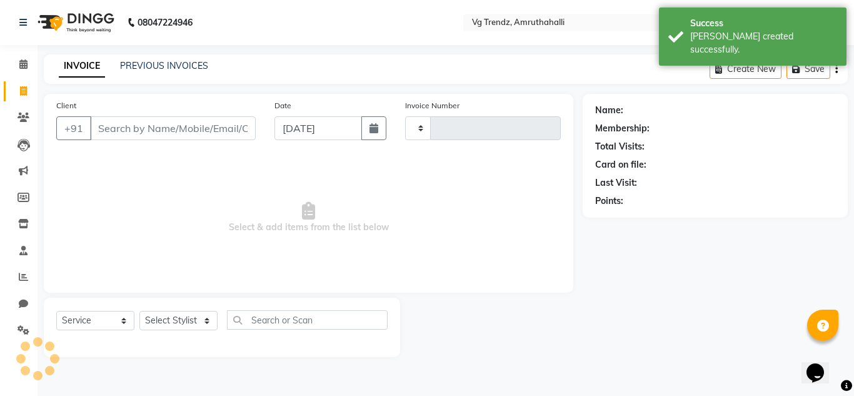
type input "2378"
select select "5536"
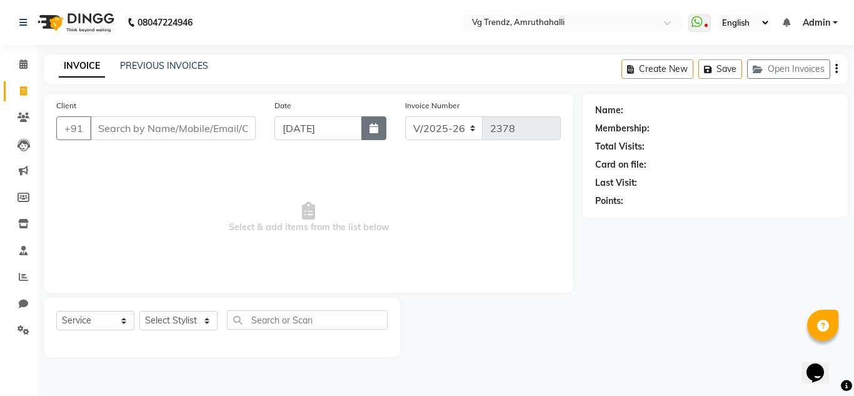
click at [368, 124] on button "button" at bounding box center [373, 128] width 25 height 24
select select "9"
select select "2025"
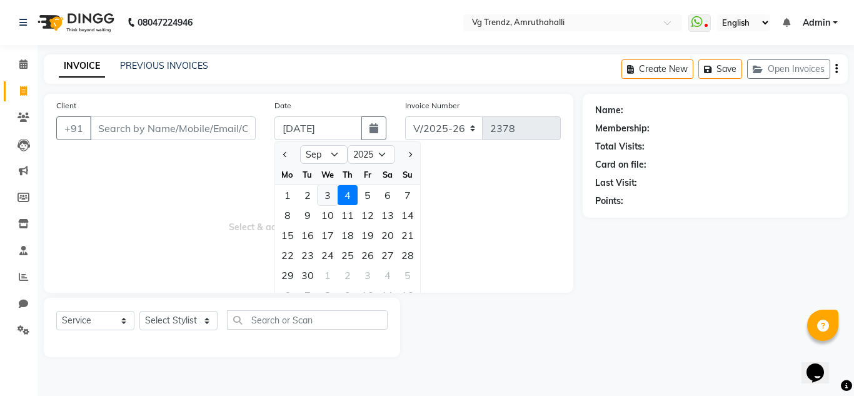
click at [329, 192] on div "3" at bounding box center [328, 195] width 20 height 20
type input "[DATE]"
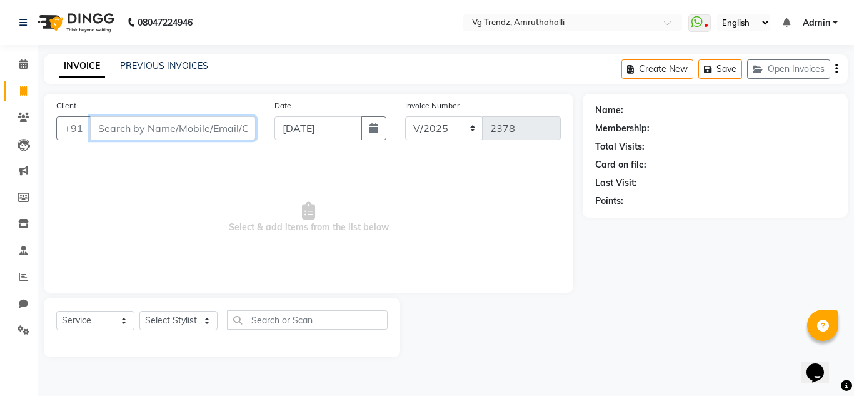
click at [168, 126] on input "Client" at bounding box center [173, 128] width 166 height 24
type input "9741910068"
click at [238, 124] on span "Add Client" at bounding box center [223, 128] width 49 height 13
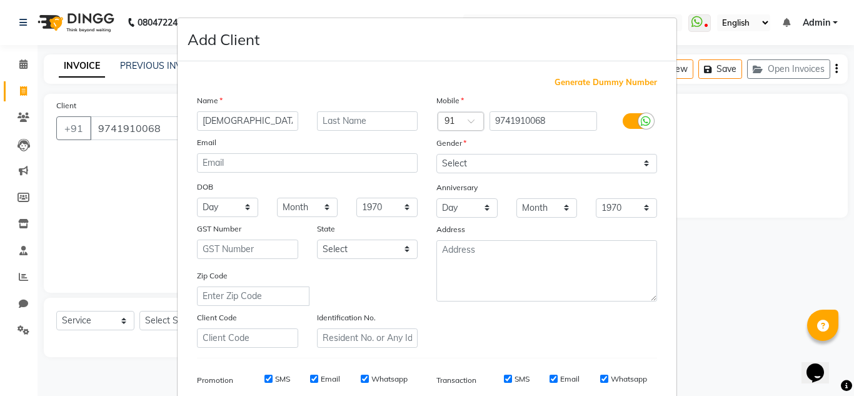
type input "[DEMOGRAPHIC_DATA]"
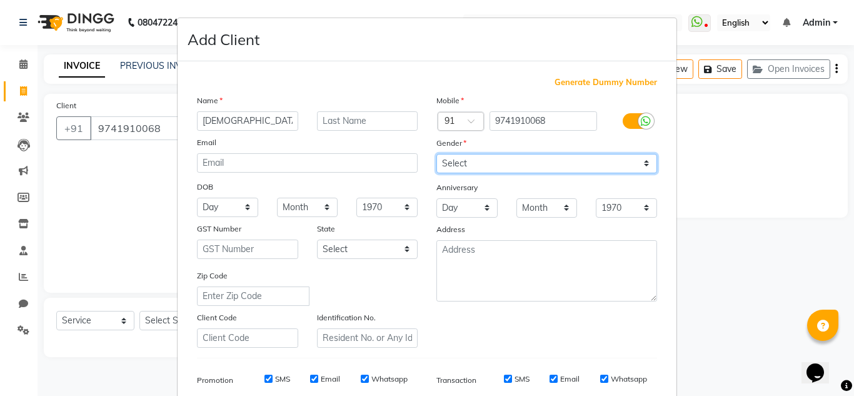
click at [492, 158] on select "Select [DEMOGRAPHIC_DATA] [DEMOGRAPHIC_DATA] Other Prefer Not To Say" at bounding box center [546, 163] width 221 height 19
select select "[DEMOGRAPHIC_DATA]"
click at [436, 154] on select "Select [DEMOGRAPHIC_DATA] [DEMOGRAPHIC_DATA] Other Prefer Not To Say" at bounding box center [546, 163] width 221 height 19
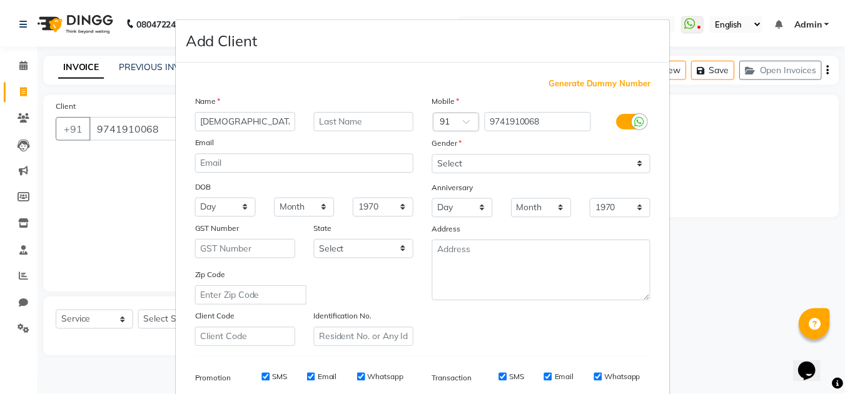
scroll to position [181, 0]
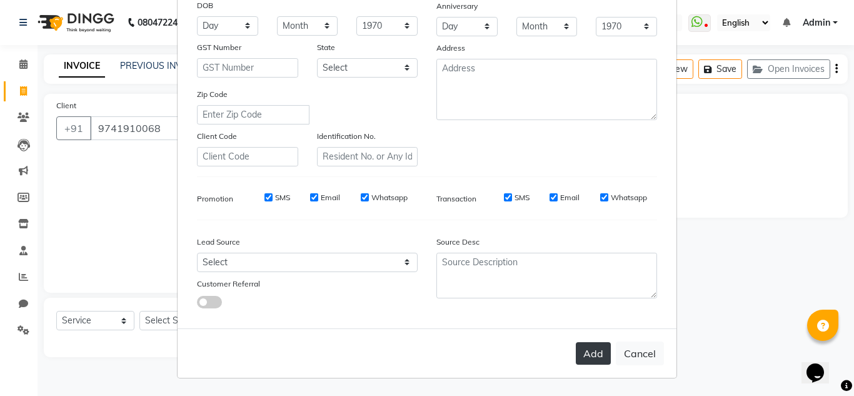
click at [580, 355] on button "Add" at bounding box center [593, 353] width 35 height 23
select select
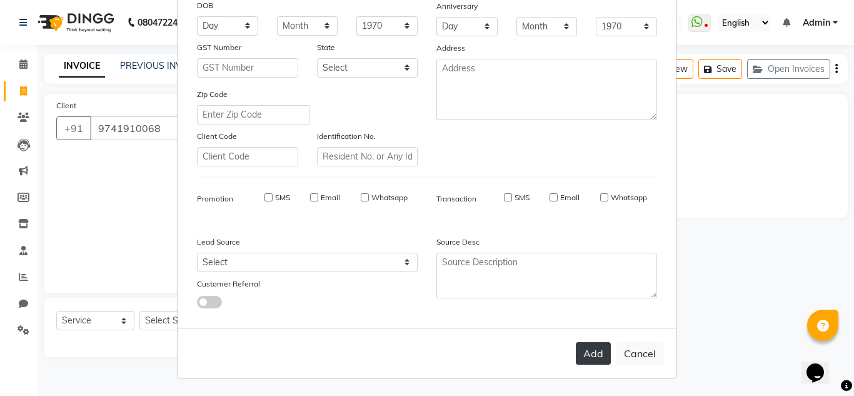
select select
checkbox input "false"
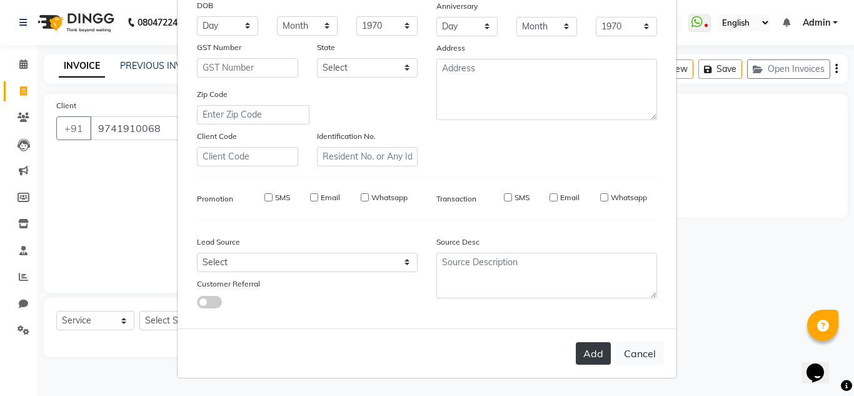
checkbox input "false"
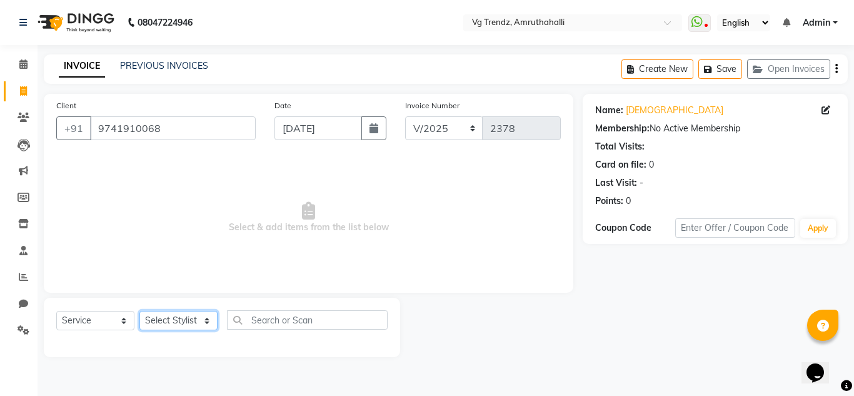
click at [211, 316] on select "Select Stylist [PERSON_NAME] N P [PERSON_NAME] [PERSON_NAME] [PERSON_NAME] salo…" at bounding box center [178, 320] width 78 height 19
select select "84659"
click at [139, 311] on select "Select Stylist [PERSON_NAME] N P [PERSON_NAME] [PERSON_NAME] [PERSON_NAME] salo…" at bounding box center [178, 320] width 78 height 19
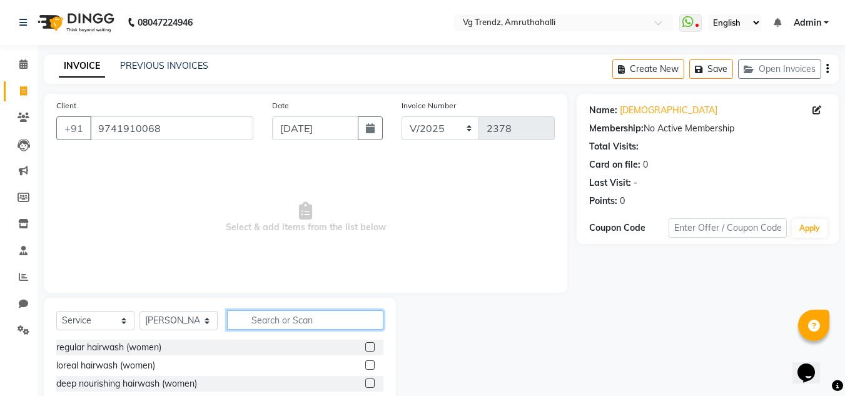
click at [292, 320] on input "text" at bounding box center [305, 319] width 156 height 19
type input "haircut"
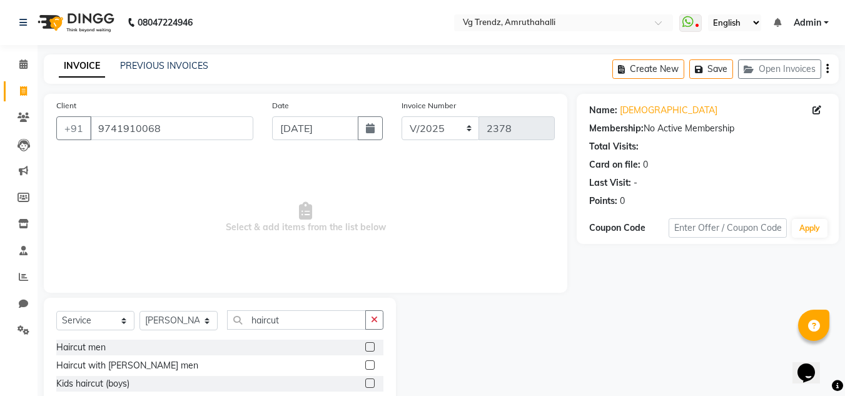
click at [365, 366] on label at bounding box center [369, 364] width 9 height 9
click at [365, 366] on input "checkbox" at bounding box center [369, 365] width 8 height 8
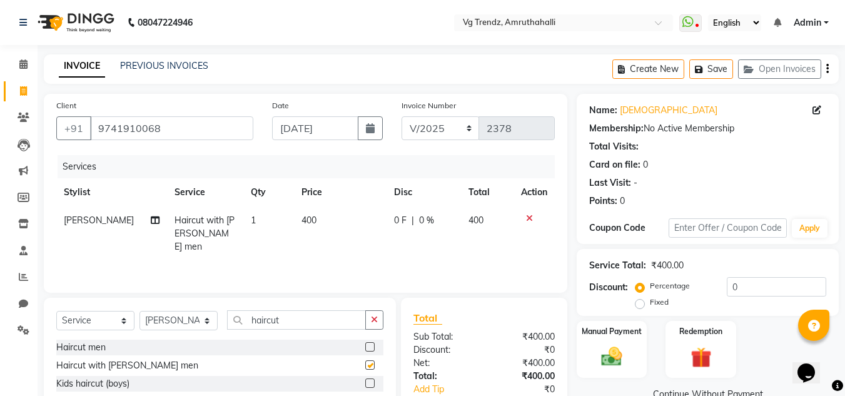
checkbox input "false"
click at [318, 321] on input "haircut" at bounding box center [296, 319] width 139 height 19
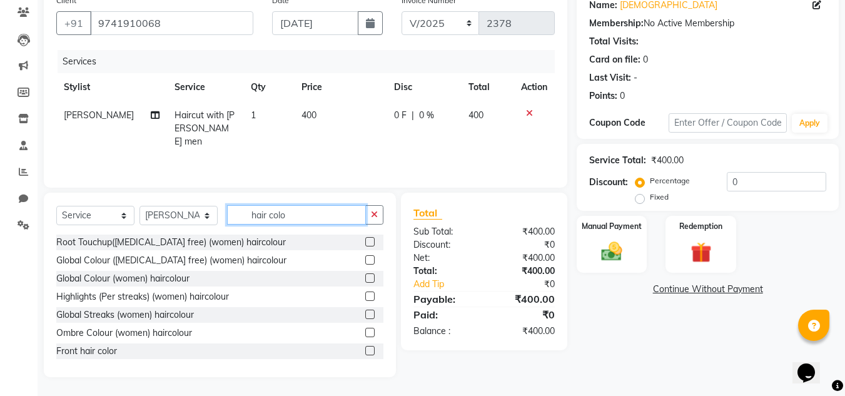
scroll to position [56, 0]
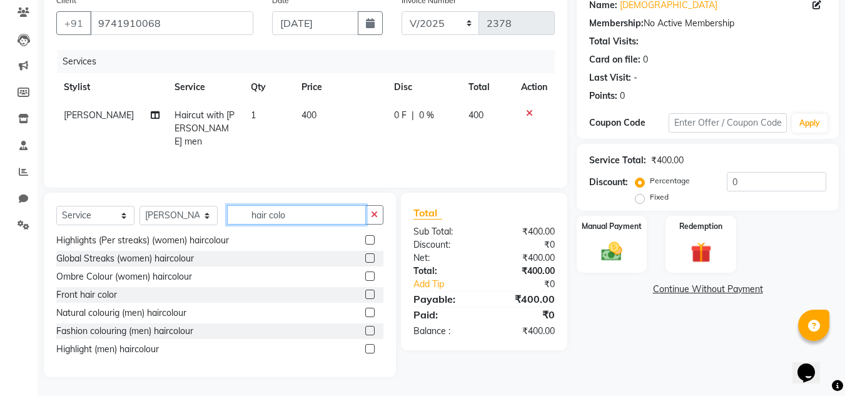
type input "hair colo"
click at [365, 317] on div at bounding box center [369, 314] width 8 height 13
click at [365, 313] on label at bounding box center [369, 312] width 9 height 9
click at [365, 313] on input "checkbox" at bounding box center [369, 313] width 8 height 8
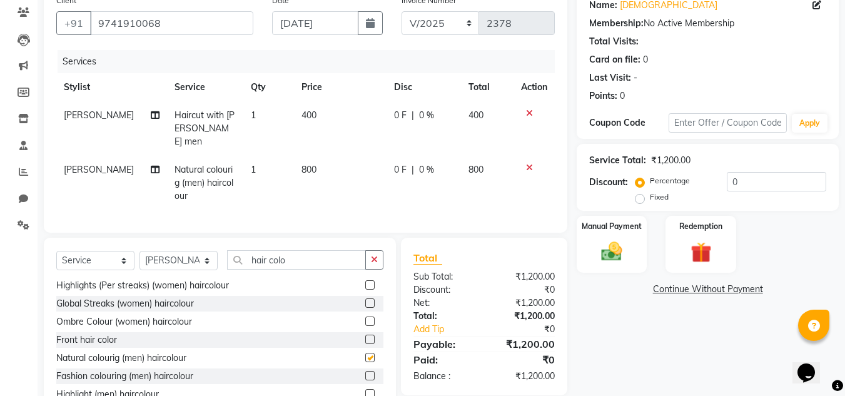
checkbox input "false"
click at [308, 114] on span "400" at bounding box center [308, 114] width 15 height 11
select select "84659"
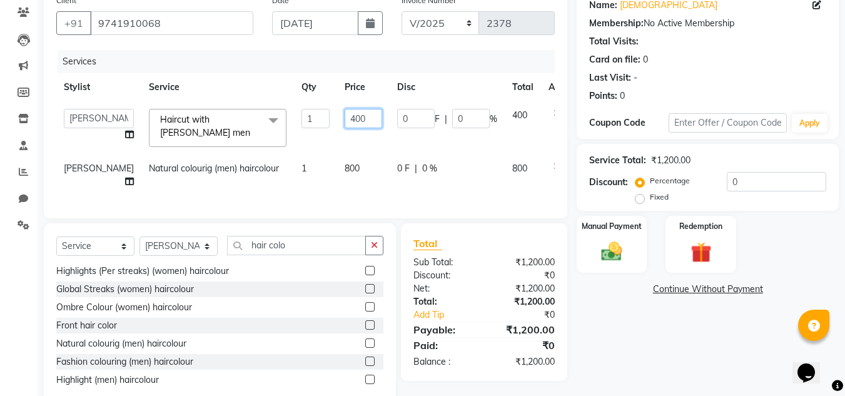
click at [345, 120] on input "400" at bounding box center [364, 118] width 38 height 19
type input "450"
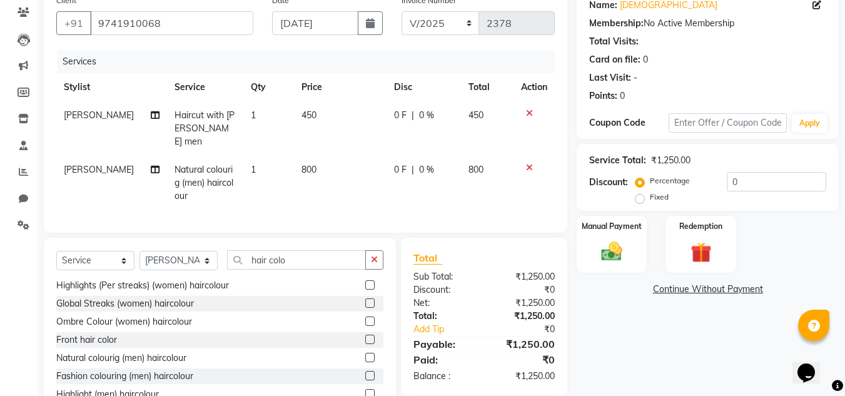
click at [361, 209] on div "Services Stylist Service Qty Price Disc Total Action [PERSON_NAME] Haircut with…" at bounding box center [305, 135] width 498 height 170
click at [211, 258] on select "Select Stylist [PERSON_NAME] N P [PERSON_NAME] [PERSON_NAME] [PERSON_NAME] salo…" at bounding box center [178, 260] width 78 height 19
select select "87955"
click at [139, 251] on select "Select Stylist [PERSON_NAME] N P [PERSON_NAME] [PERSON_NAME] [PERSON_NAME] salo…" at bounding box center [178, 260] width 78 height 19
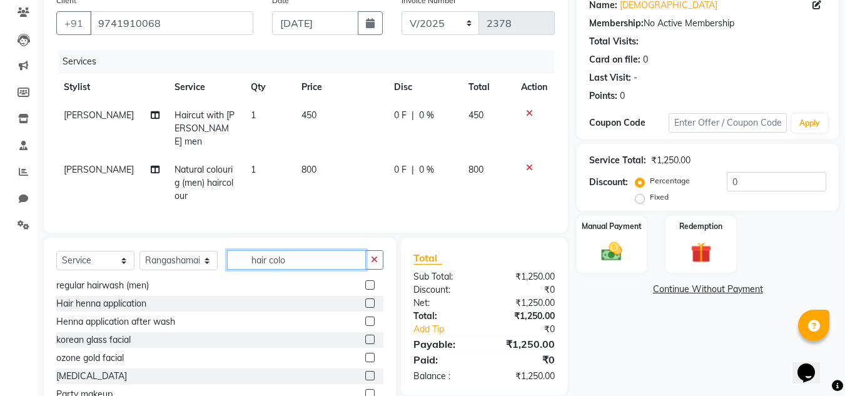
click at [291, 259] on input "hair colo" at bounding box center [296, 259] width 139 height 19
type input "h"
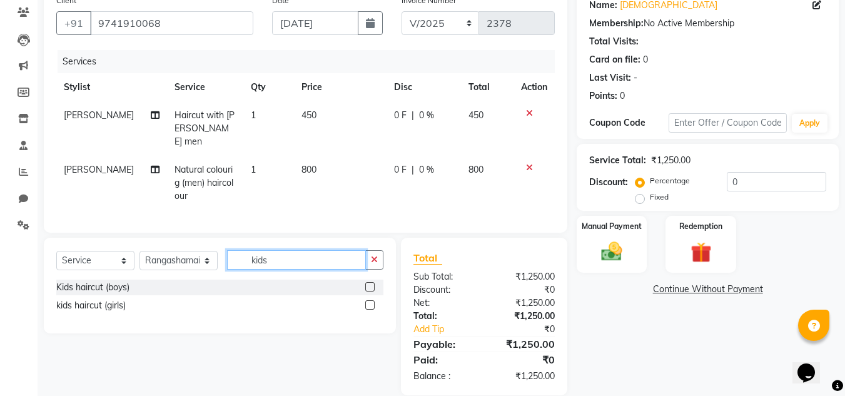
type input "kids"
click at [367, 282] on label at bounding box center [369, 286] width 9 height 9
click at [367, 283] on input "checkbox" at bounding box center [369, 287] width 8 height 8
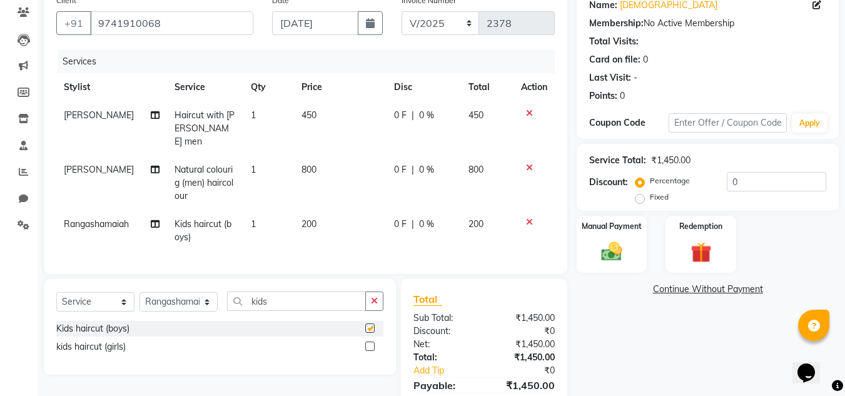
checkbox input "false"
click at [310, 218] on span "200" at bounding box center [308, 223] width 15 height 11
select select "87955"
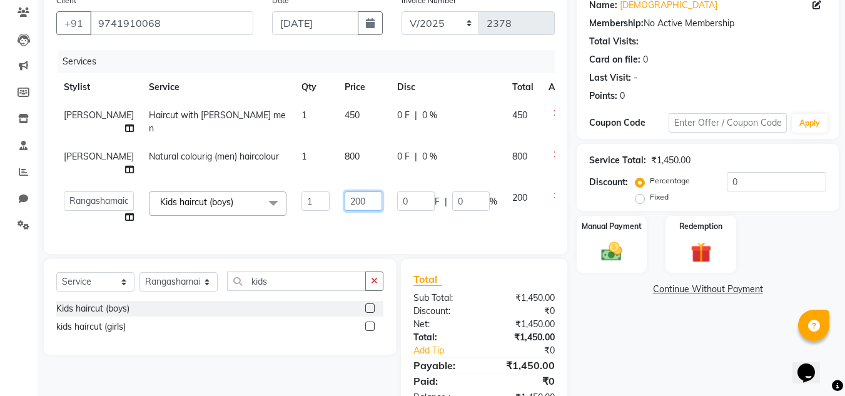
click at [345, 211] on input "200" at bounding box center [364, 200] width 38 height 19
type input "250"
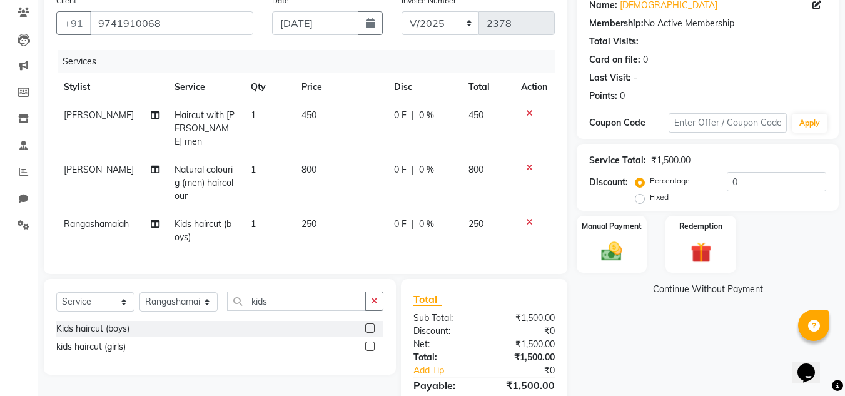
click at [406, 246] on div "Services Stylist Service Qty Price Disc Total Action [PERSON_NAME] Haircut with…" at bounding box center [305, 155] width 498 height 211
click at [605, 259] on img at bounding box center [611, 251] width 35 height 25
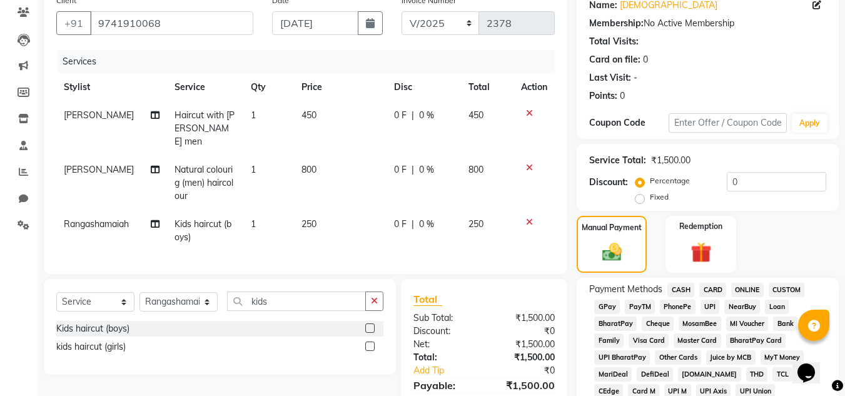
click at [682, 304] on span "PhonePe" at bounding box center [678, 306] width 36 height 14
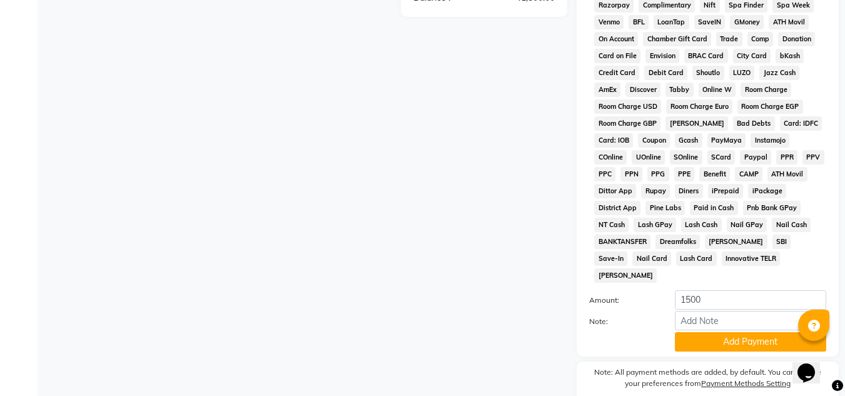
scroll to position [539, 0]
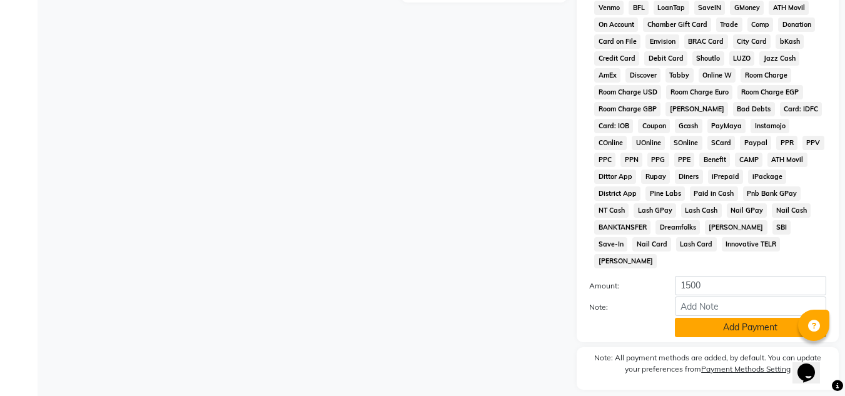
click at [742, 318] on button "Add Payment" at bounding box center [750, 327] width 151 height 19
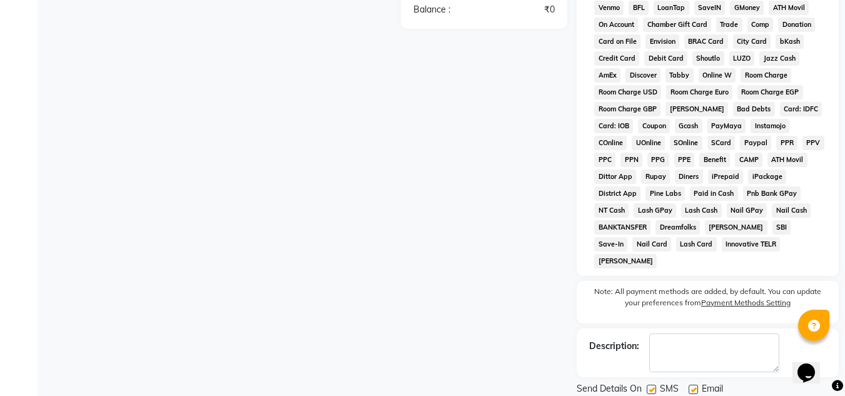
click at [649, 385] on label at bounding box center [651, 389] width 9 height 9
click at [649, 386] on input "checkbox" at bounding box center [651, 390] width 8 height 8
checkbox input "false"
click at [692, 385] on label at bounding box center [692, 389] width 9 height 9
click at [692, 386] on input "checkbox" at bounding box center [692, 390] width 8 height 8
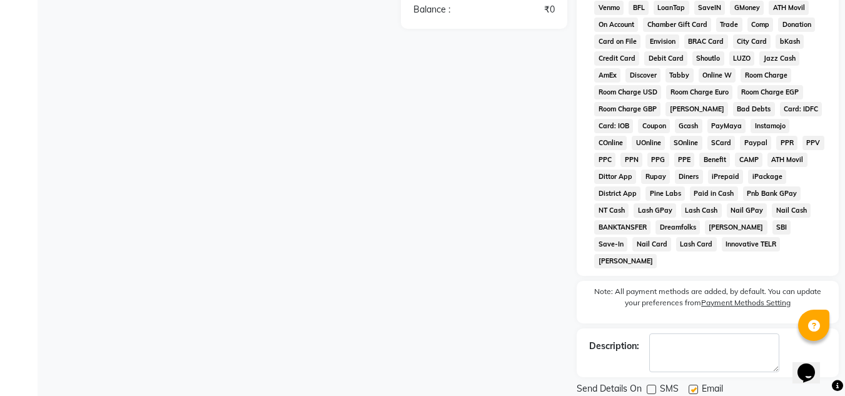
checkbox input "false"
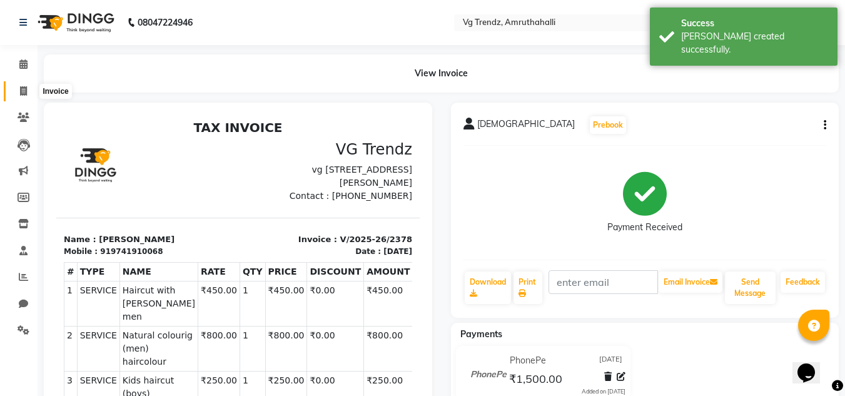
click at [20, 91] on icon at bounding box center [23, 90] width 7 height 9
select select "service"
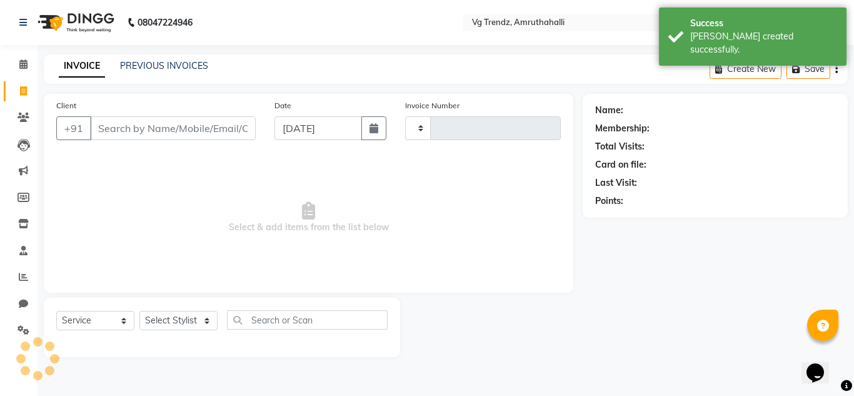
type input "2379"
select select "5536"
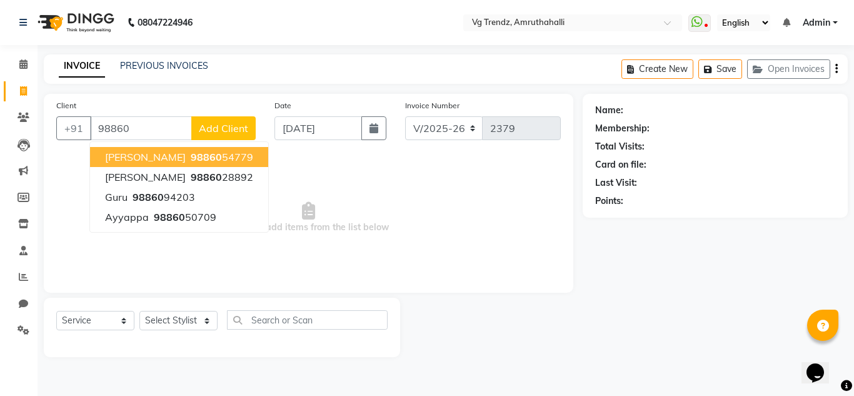
click at [199, 148] on button "[PERSON_NAME] mehathan 98860 54779" at bounding box center [179, 157] width 178 height 20
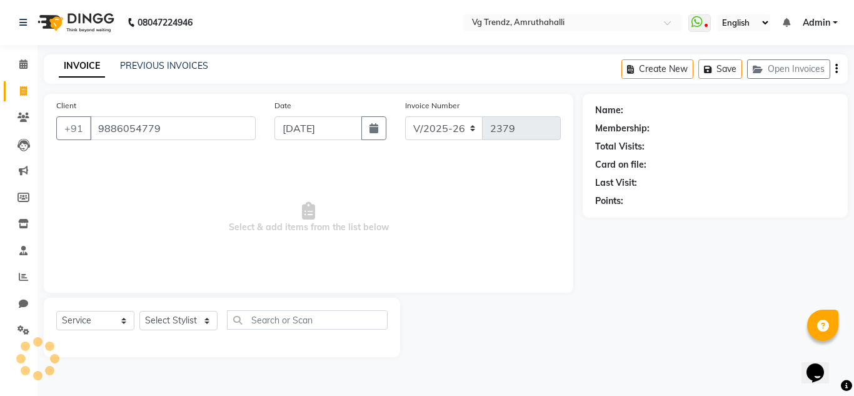
type input "9886054779"
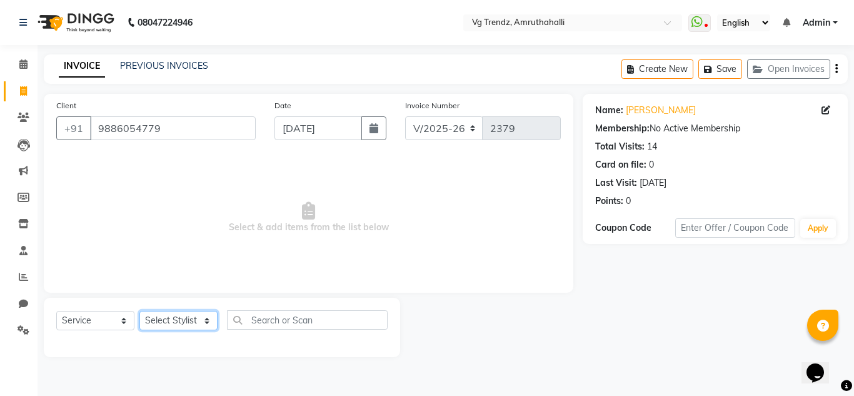
click at [183, 313] on select "Select Stylist [PERSON_NAME] N P [PERSON_NAME] [PERSON_NAME] [PERSON_NAME] salo…" at bounding box center [178, 320] width 78 height 19
select select "84659"
click at [139, 311] on select "Select Stylist [PERSON_NAME] N P [PERSON_NAME] [PERSON_NAME] [PERSON_NAME] salo…" at bounding box center [178, 320] width 78 height 19
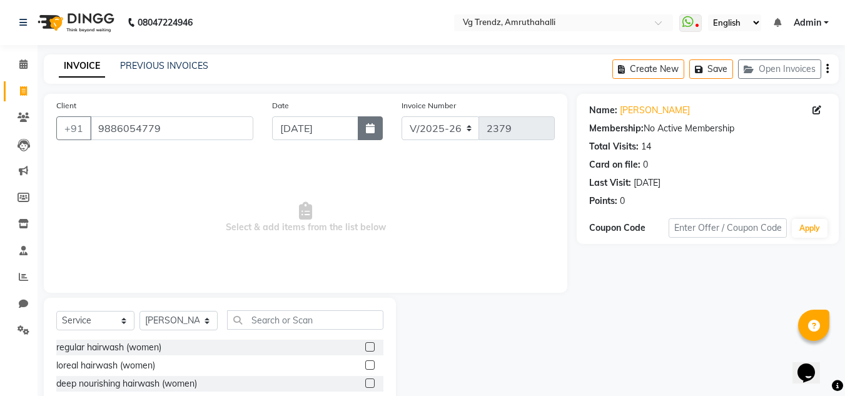
click at [368, 127] on icon "button" at bounding box center [370, 128] width 9 height 10
select select "9"
select select "2025"
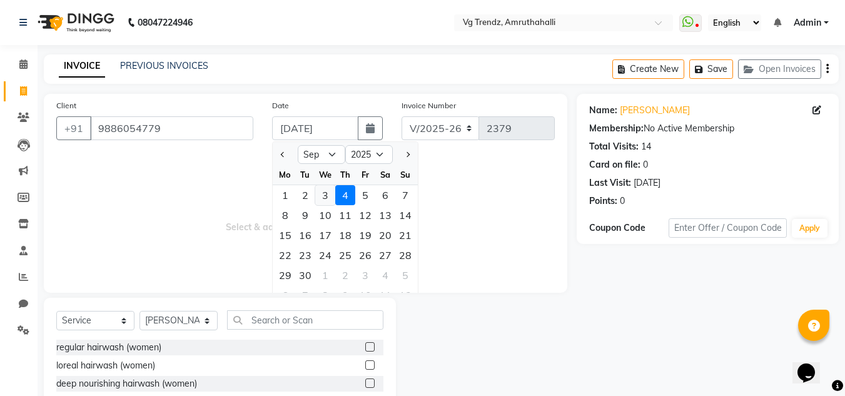
click at [317, 189] on div "3" at bounding box center [325, 195] width 20 height 20
type input "[DATE]"
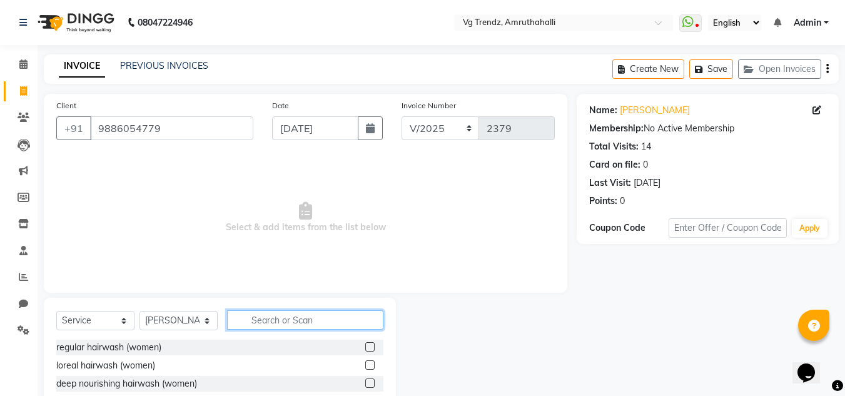
click at [311, 318] on input "text" at bounding box center [305, 319] width 156 height 19
type input "haircut"
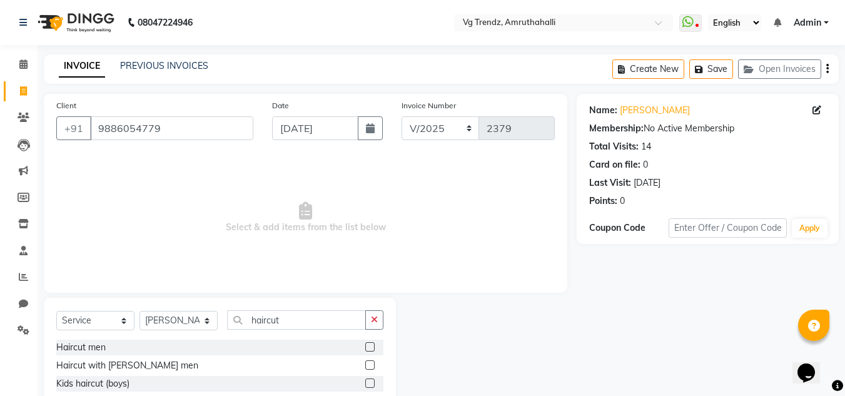
click at [365, 361] on label at bounding box center [369, 364] width 9 height 9
click at [365, 361] on input "checkbox" at bounding box center [369, 365] width 8 height 8
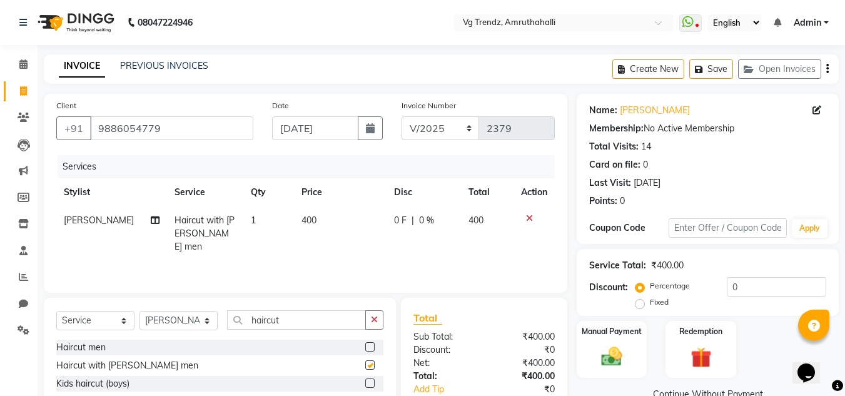
checkbox input "false"
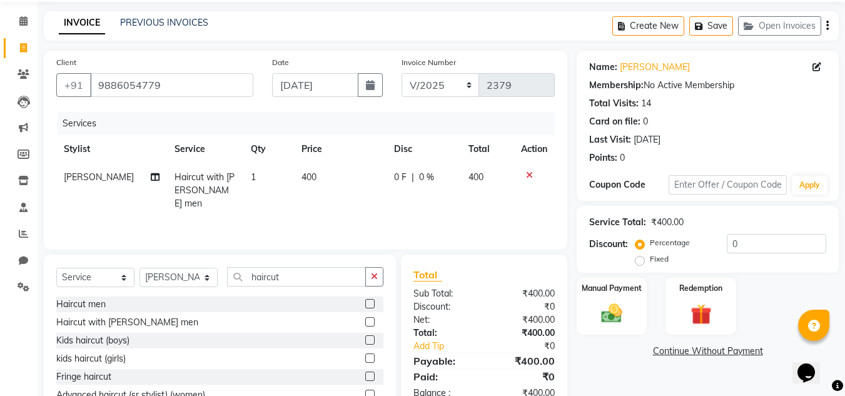
scroll to position [105, 0]
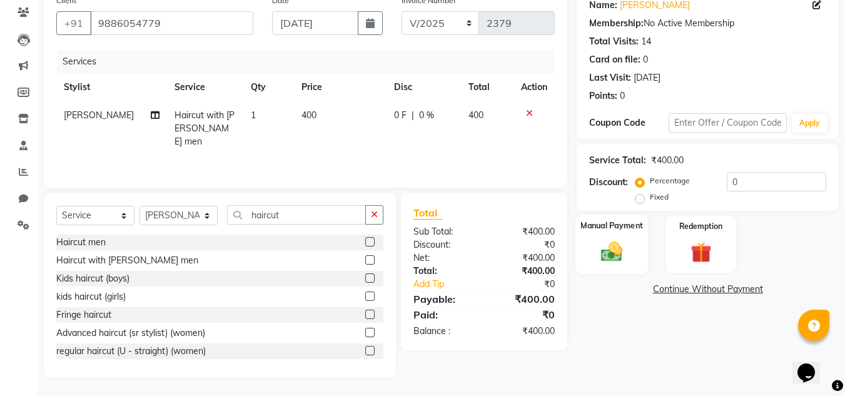
click at [605, 238] on div "Manual Payment" at bounding box center [611, 243] width 73 height 59
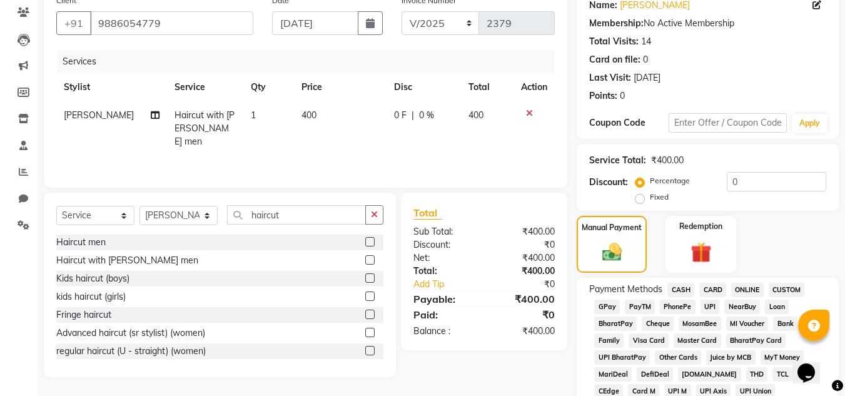
click at [687, 286] on span "CASH" at bounding box center [680, 290] width 27 height 14
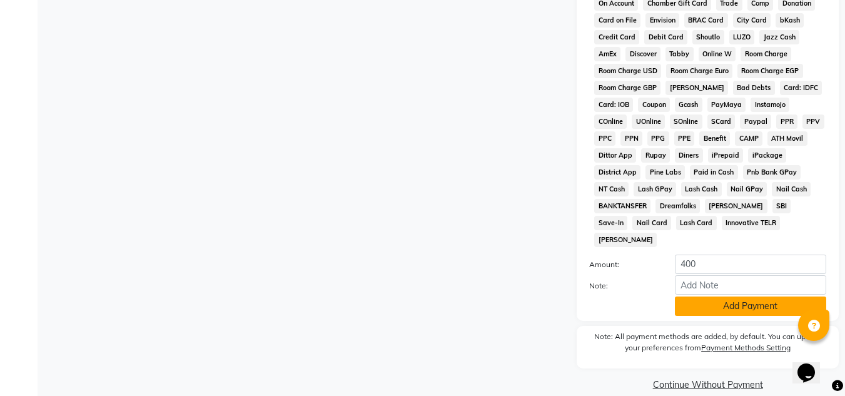
click at [735, 296] on button "Add Payment" at bounding box center [750, 305] width 151 height 19
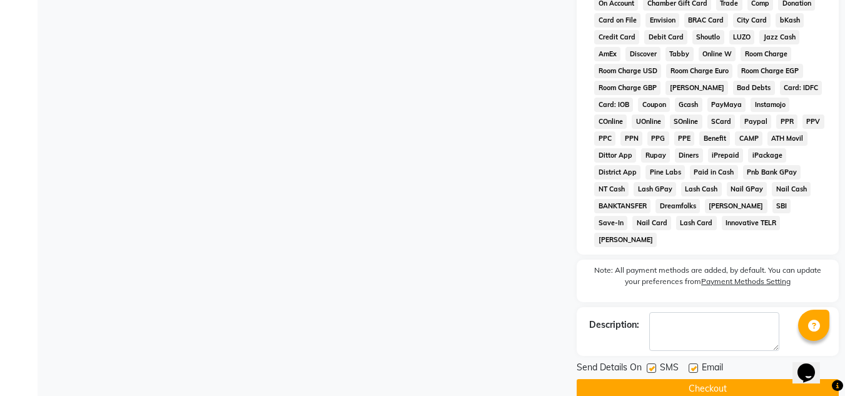
click at [651, 363] on label at bounding box center [651, 367] width 9 height 9
click at [651, 365] on input "checkbox" at bounding box center [651, 369] width 8 height 8
checkbox input "false"
click at [696, 363] on label at bounding box center [692, 367] width 9 height 9
click at [696, 365] on input "checkbox" at bounding box center [692, 369] width 8 height 8
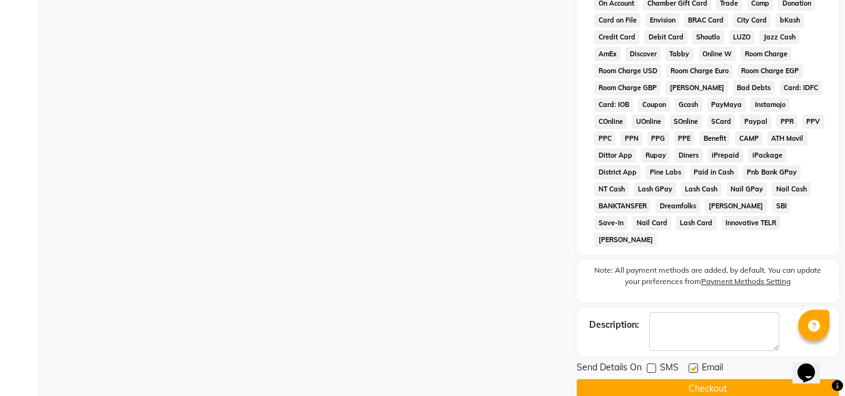
checkbox input "false"
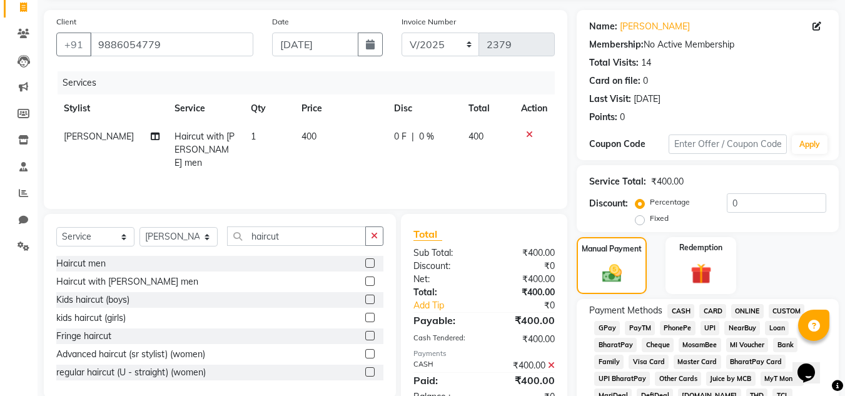
scroll to position [565, 0]
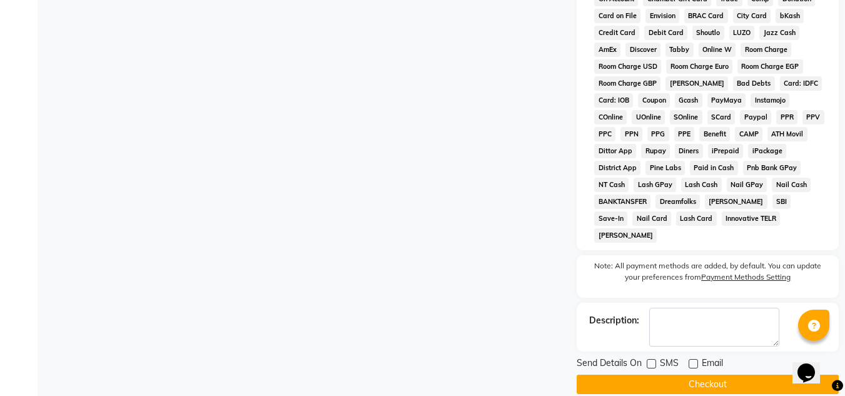
click at [695, 375] on button "Checkout" at bounding box center [707, 384] width 262 height 19
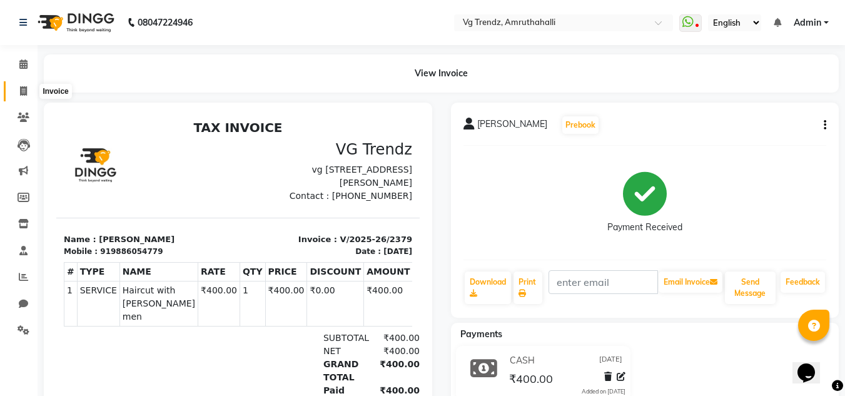
click at [15, 93] on span at bounding box center [24, 91] width 22 height 14
select select "service"
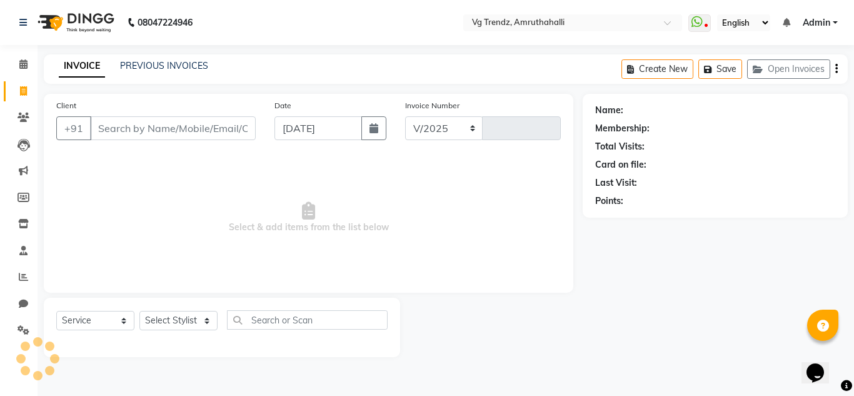
select select "5536"
type input "2380"
click at [386, 123] on button "button" at bounding box center [373, 128] width 25 height 24
select select "9"
select select "2025"
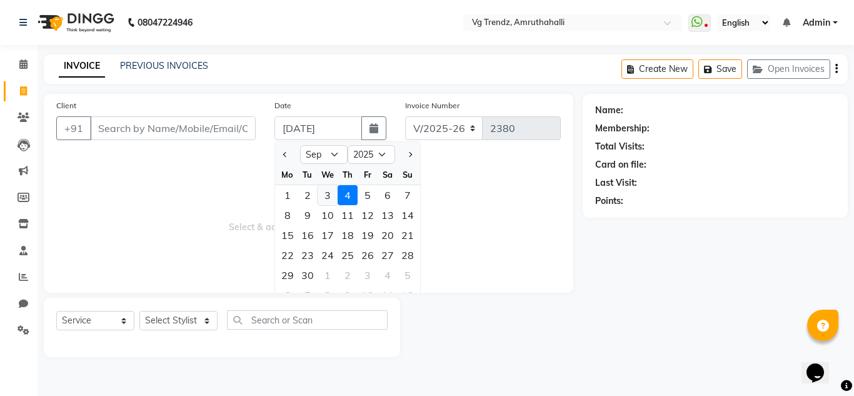
click at [335, 187] on div "3" at bounding box center [328, 195] width 20 height 20
type input "[DATE]"
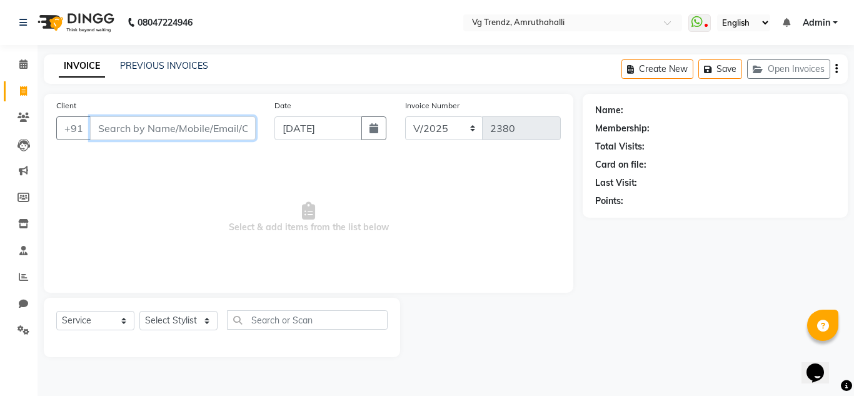
click at [185, 136] on input "Client" at bounding box center [173, 128] width 166 height 24
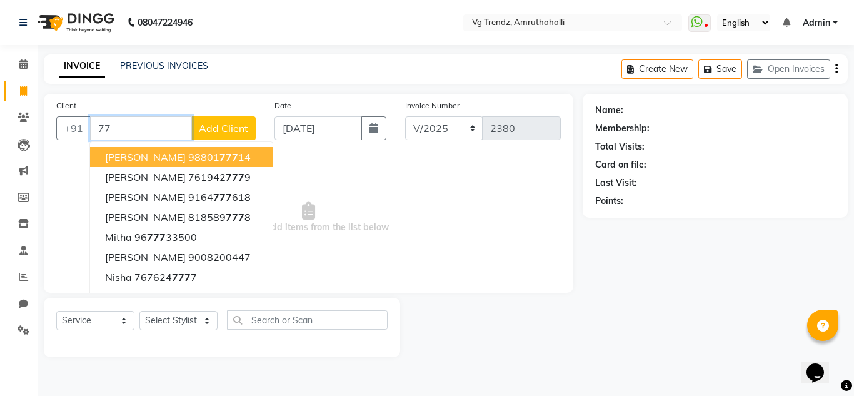
type input "7"
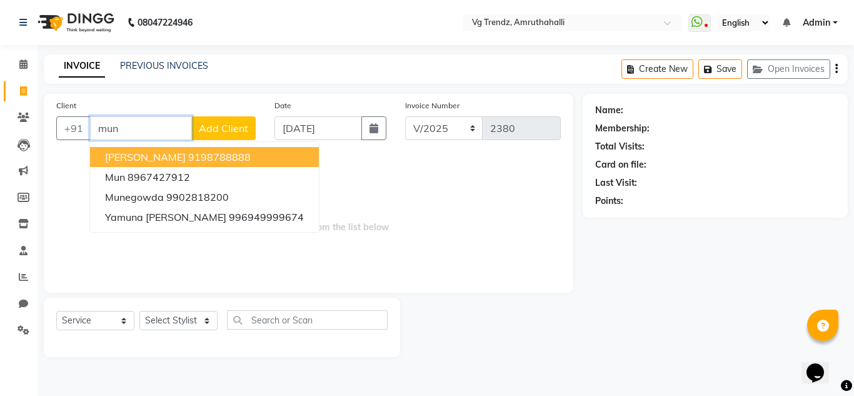
click at [226, 152] on button "[PERSON_NAME] 9198788888" at bounding box center [204, 157] width 229 height 20
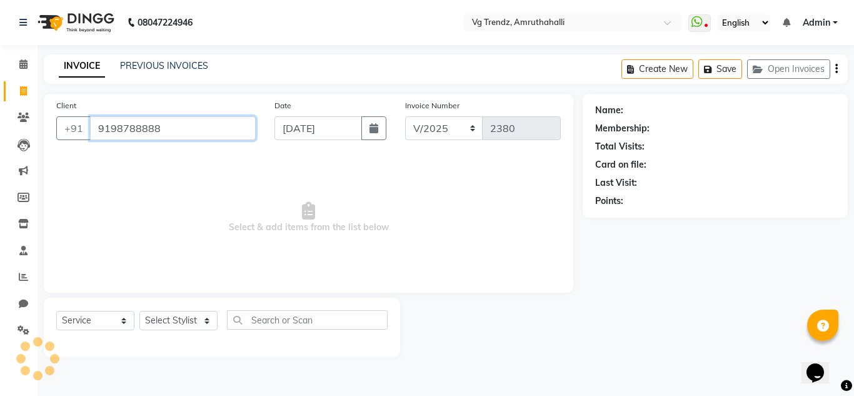
type input "9198788888"
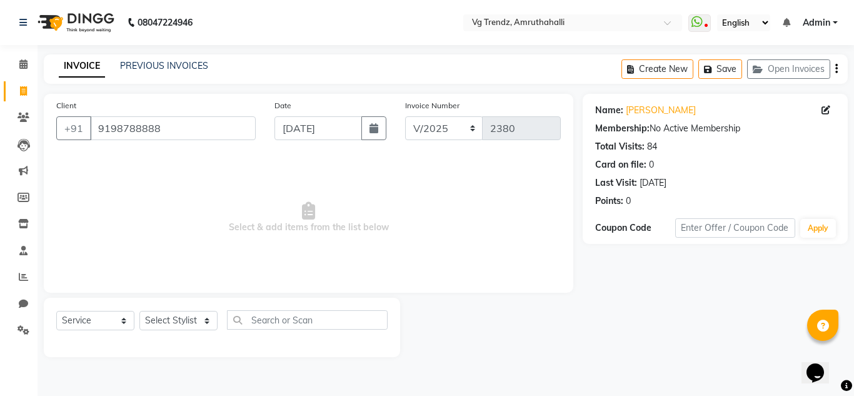
click at [201, 309] on div "Select Service Product Membership Package Voucher Prepaid Gift Card Select Styl…" at bounding box center [222, 327] width 356 height 59
click at [202, 318] on select "Select Stylist [PERSON_NAME] N P [PERSON_NAME] [PERSON_NAME] [PERSON_NAME] salo…" at bounding box center [178, 320] width 78 height 19
click at [139, 311] on select "Select Stylist [PERSON_NAME] N P [PERSON_NAME] [PERSON_NAME] [PERSON_NAME] salo…" at bounding box center [178, 320] width 78 height 19
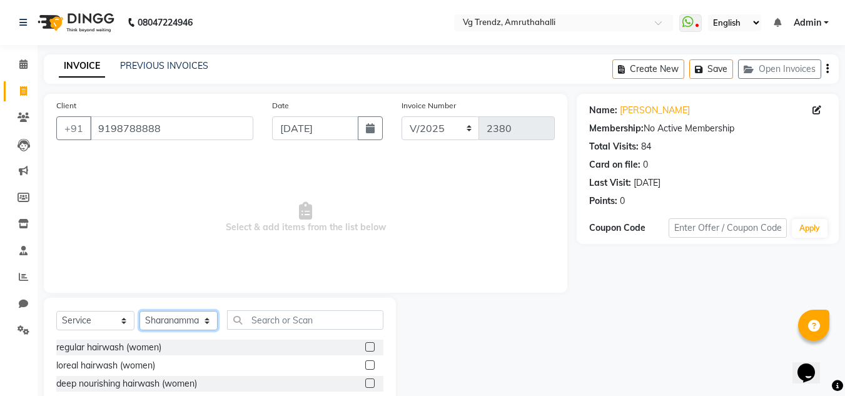
click at [172, 317] on select "Select Stylist [PERSON_NAME] N P [PERSON_NAME] [PERSON_NAME] [PERSON_NAME] salo…" at bounding box center [178, 320] width 78 height 19
select select "84659"
click at [139, 311] on select "Select Stylist [PERSON_NAME] N P [PERSON_NAME] [PERSON_NAME] [PERSON_NAME] salo…" at bounding box center [178, 320] width 78 height 19
click at [298, 328] on input "text" at bounding box center [305, 319] width 156 height 19
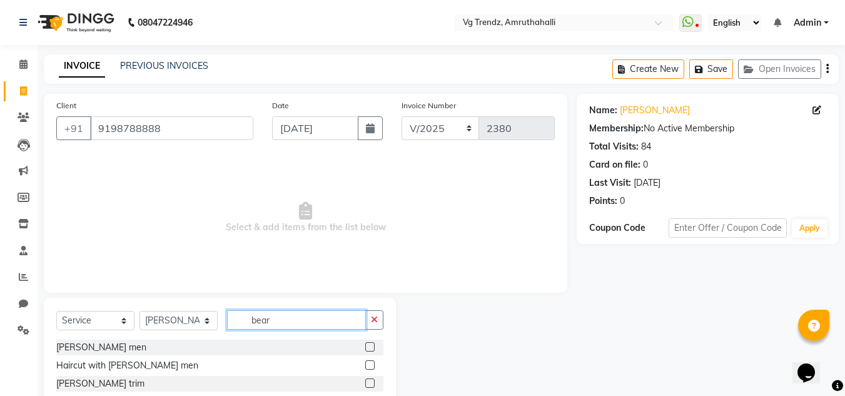
type input "bear"
click at [370, 348] on label at bounding box center [369, 346] width 9 height 9
click at [370, 348] on input "checkbox" at bounding box center [369, 347] width 8 height 8
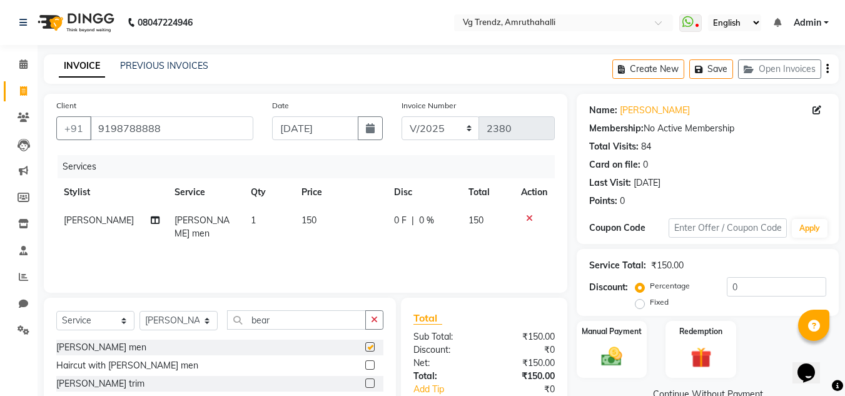
checkbox input "false"
click at [201, 316] on select "Select Stylist [PERSON_NAME] N P [PERSON_NAME] [PERSON_NAME] [PERSON_NAME] salo…" at bounding box center [178, 320] width 78 height 19
select select "85012"
click at [139, 311] on select "Select Stylist [PERSON_NAME] N P [PERSON_NAME] [PERSON_NAME] [PERSON_NAME] salo…" at bounding box center [178, 320] width 78 height 19
click at [277, 315] on input "bear" at bounding box center [296, 319] width 139 height 19
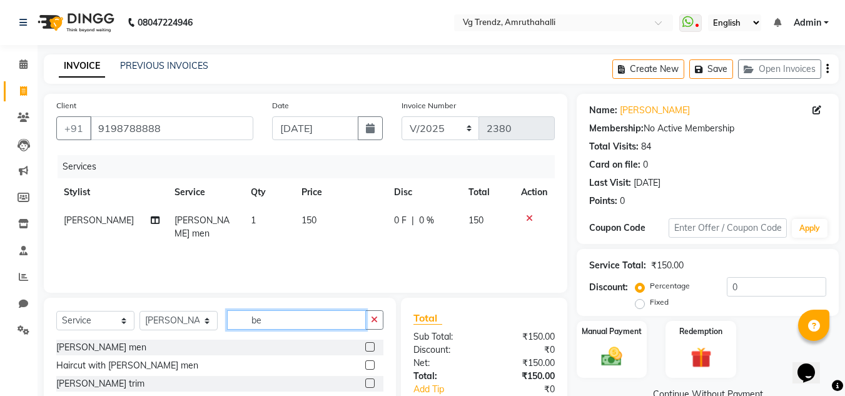
type input "b"
type input "head"
click at [370, 350] on label at bounding box center [369, 346] width 9 height 9
click at [370, 350] on input "checkbox" at bounding box center [369, 347] width 8 height 8
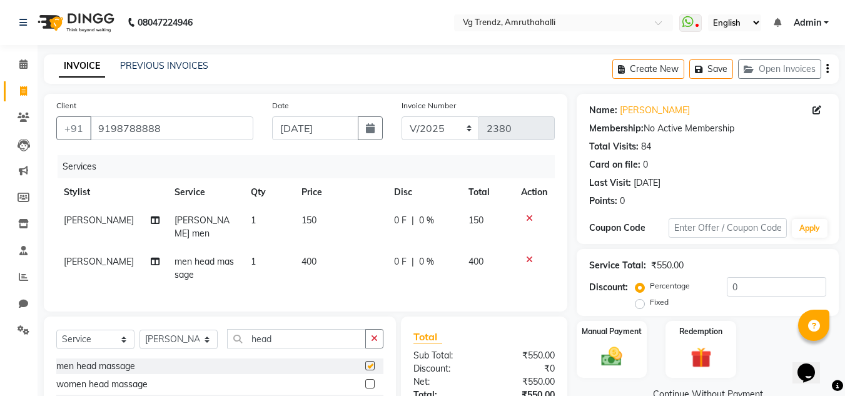
checkbox input "false"
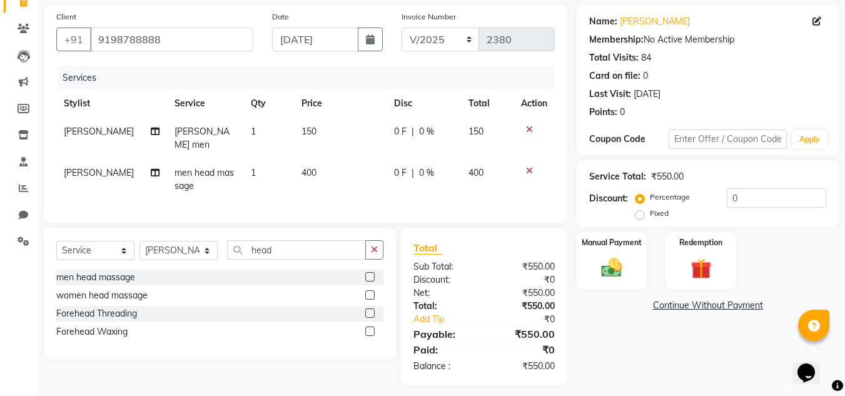
scroll to position [93, 0]
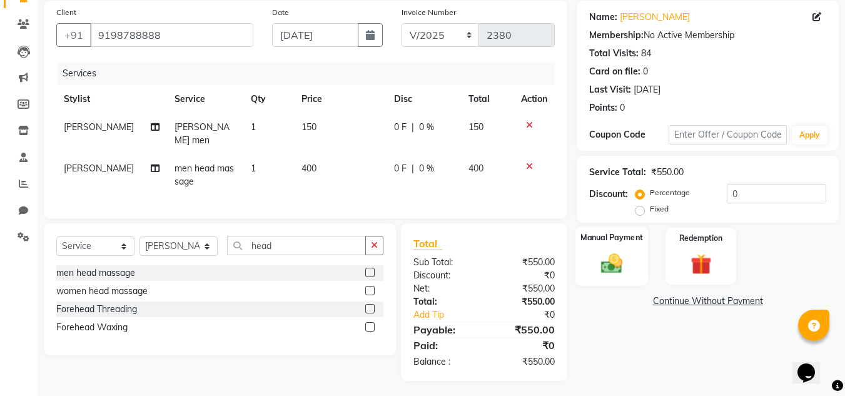
click at [611, 236] on label "Manual Payment" at bounding box center [611, 237] width 63 height 12
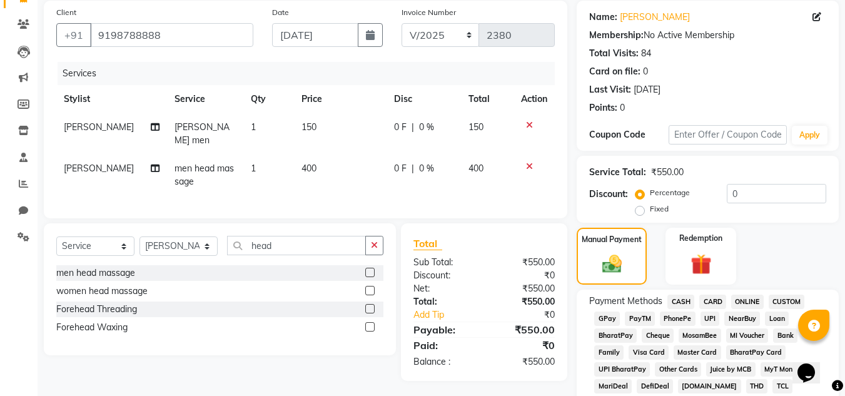
click at [682, 299] on span "CASH" at bounding box center [680, 301] width 27 height 14
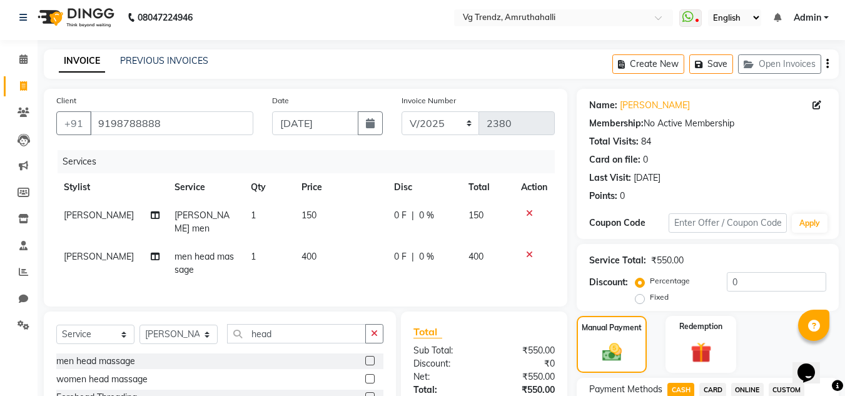
scroll to position [560, 0]
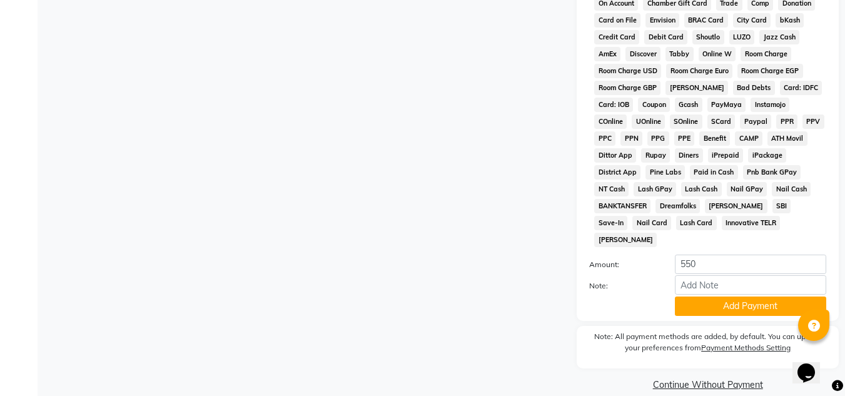
drag, startPoint x: 851, startPoint y: 63, endPoint x: 6, endPoint y: 34, distance: 845.2
click at [722, 278] on div "Note:" at bounding box center [708, 285] width 256 height 21
click at [722, 296] on button "Add Payment" at bounding box center [750, 305] width 151 height 19
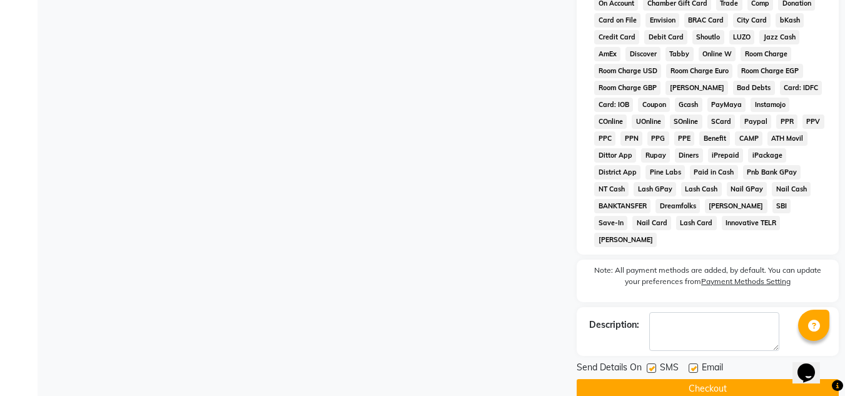
click at [650, 363] on label at bounding box center [651, 367] width 9 height 9
click at [650, 365] on input "checkbox" at bounding box center [651, 369] width 8 height 8
checkbox input "false"
click at [690, 363] on label at bounding box center [692, 367] width 9 height 9
click at [690, 365] on input "checkbox" at bounding box center [692, 369] width 8 height 8
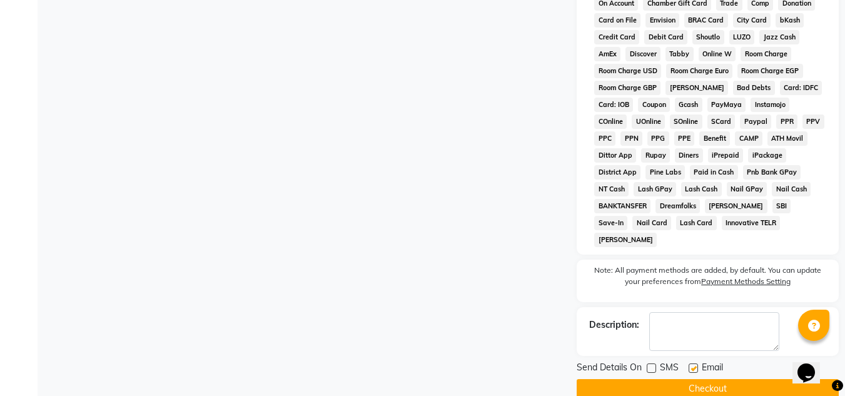
checkbox input "false"
click at [696, 379] on button "Checkout" at bounding box center [707, 388] width 262 height 19
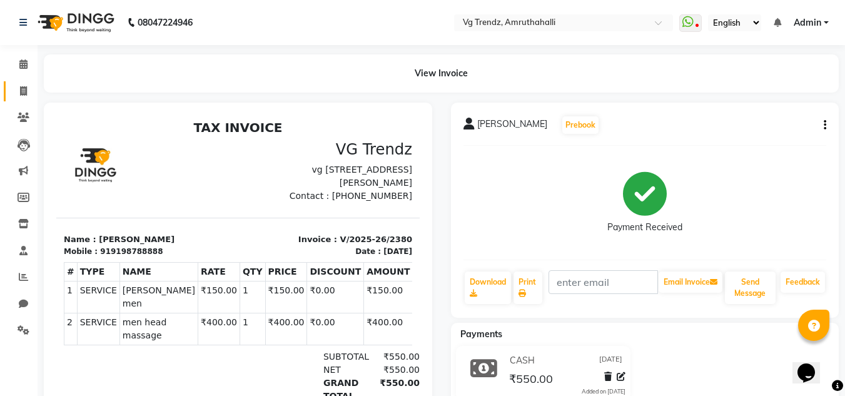
click at [22, 99] on link "Invoice" at bounding box center [19, 91] width 30 height 21
select select "service"
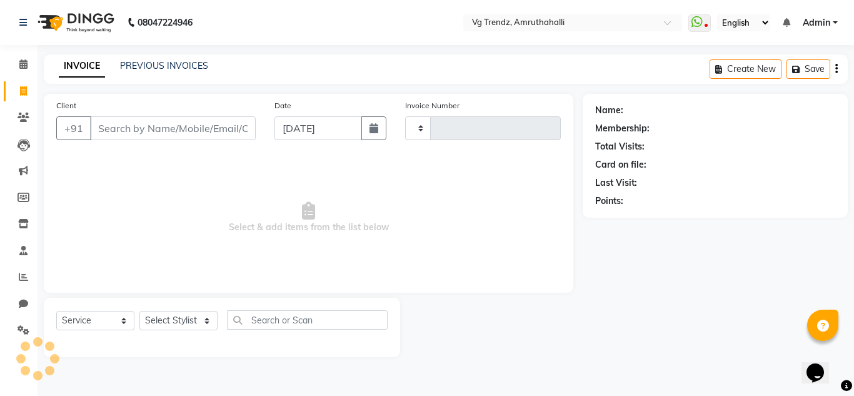
type input "2381"
select select "5536"
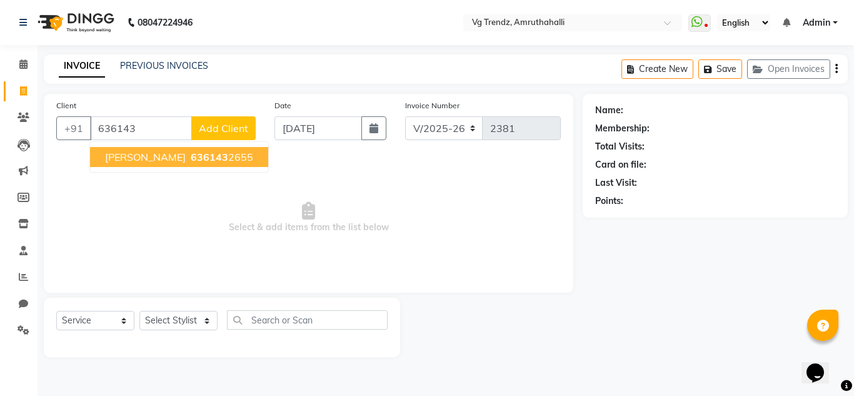
click at [156, 156] on span "[PERSON_NAME]" at bounding box center [145, 157] width 81 height 13
type input "6361432655"
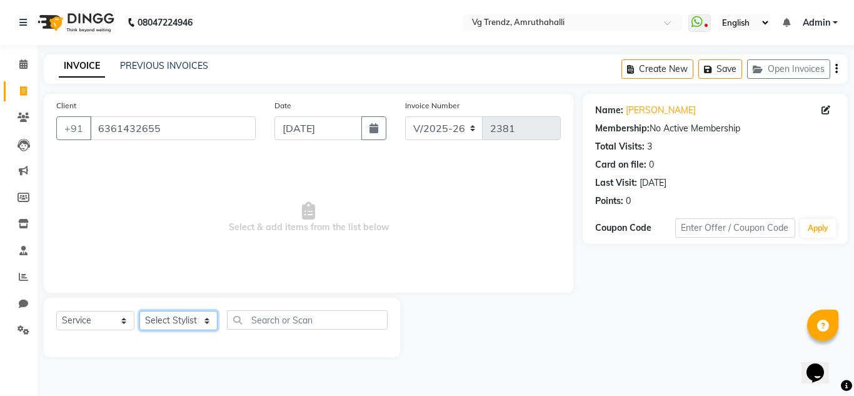
click at [189, 324] on select "Select Stylist [PERSON_NAME] N P [PERSON_NAME] [PERSON_NAME] [PERSON_NAME] salo…" at bounding box center [178, 320] width 78 height 19
select select "87955"
click at [139, 311] on select "Select Stylist [PERSON_NAME] N P [PERSON_NAME] [PERSON_NAME] [PERSON_NAME] salo…" at bounding box center [178, 320] width 78 height 19
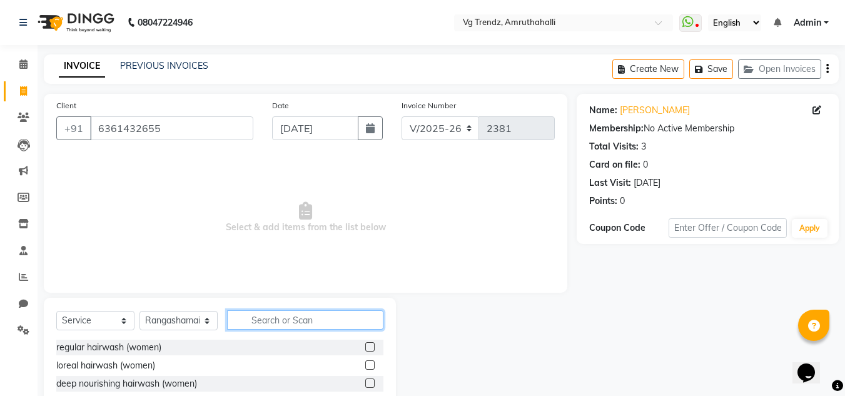
click at [318, 325] on input "text" at bounding box center [305, 319] width 156 height 19
type input "haircut"
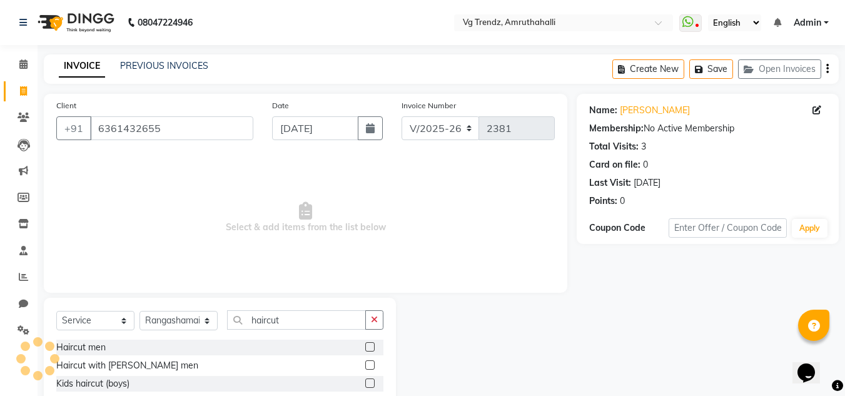
click at [365, 348] on label at bounding box center [369, 346] width 9 height 9
click at [365, 348] on input "checkbox" at bounding box center [369, 347] width 8 height 8
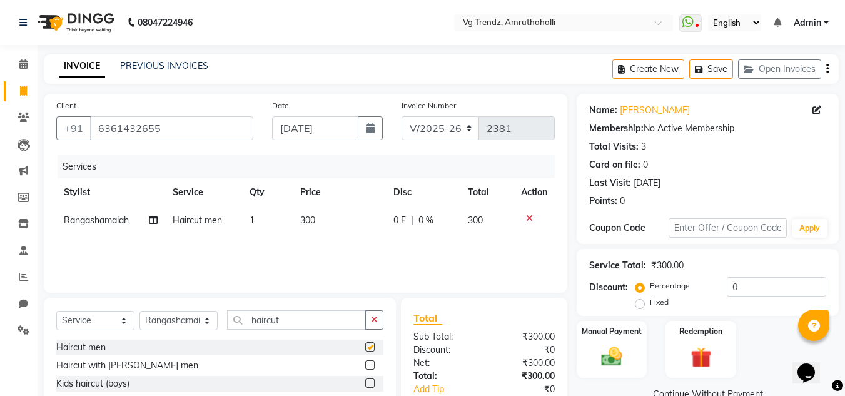
checkbox input "false"
click at [595, 343] on div "Manual Payment" at bounding box center [611, 349] width 73 height 59
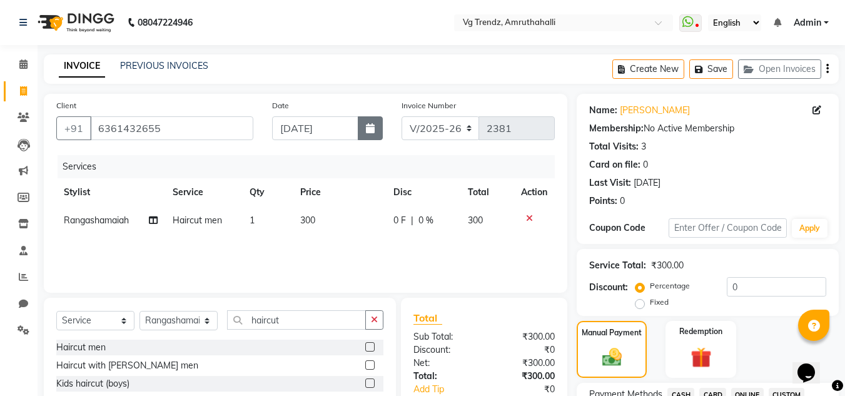
click at [375, 119] on button "button" at bounding box center [370, 128] width 25 height 24
select select "9"
select select "2025"
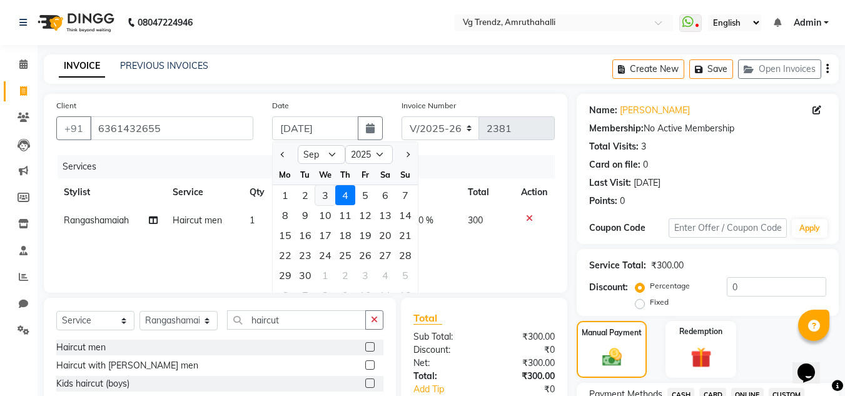
click at [326, 196] on div "3" at bounding box center [325, 195] width 20 height 20
type input "[DATE]"
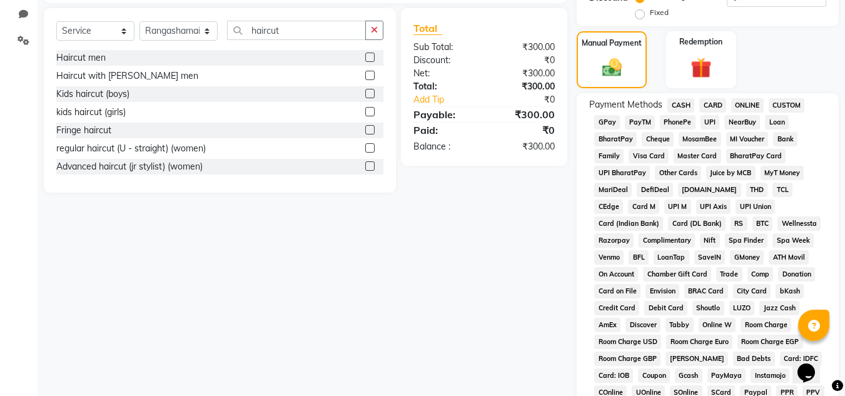
scroll to position [313, 0]
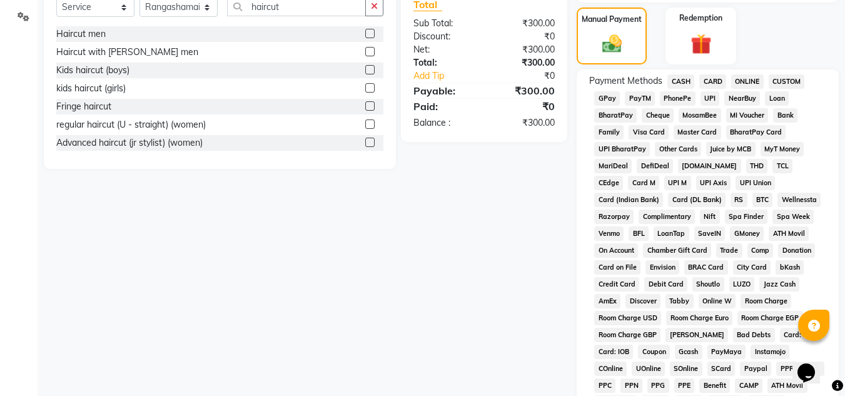
click at [687, 94] on span "PhonePe" at bounding box center [678, 98] width 36 height 14
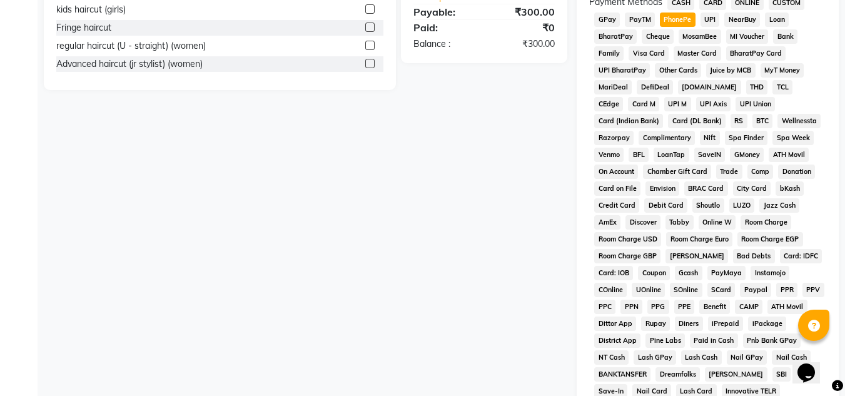
scroll to position [560, 0]
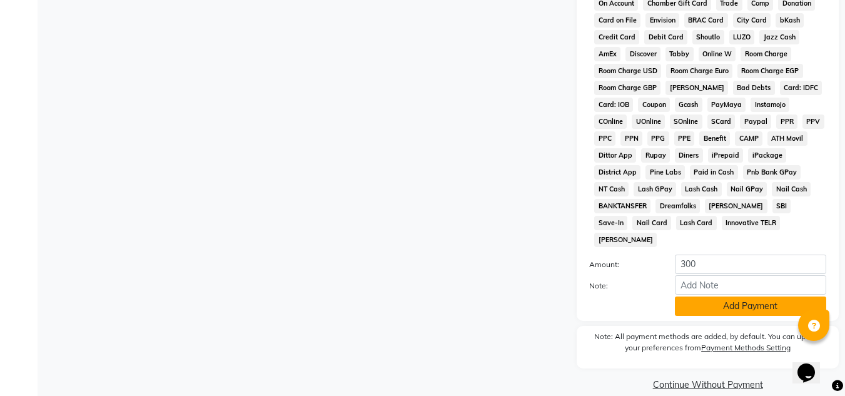
click at [754, 296] on button "Add Payment" at bounding box center [750, 305] width 151 height 19
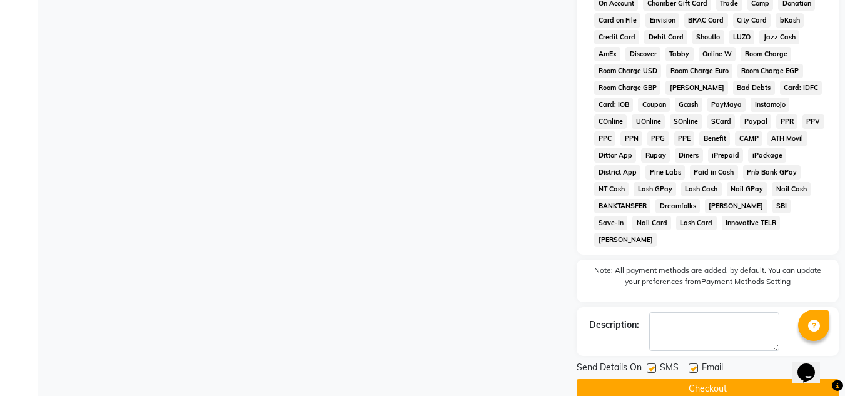
click at [653, 363] on label at bounding box center [651, 367] width 9 height 9
click at [653, 365] on input "checkbox" at bounding box center [651, 369] width 8 height 8
checkbox input "false"
click at [693, 363] on label at bounding box center [692, 367] width 9 height 9
click at [693, 365] on input "checkbox" at bounding box center [692, 369] width 8 height 8
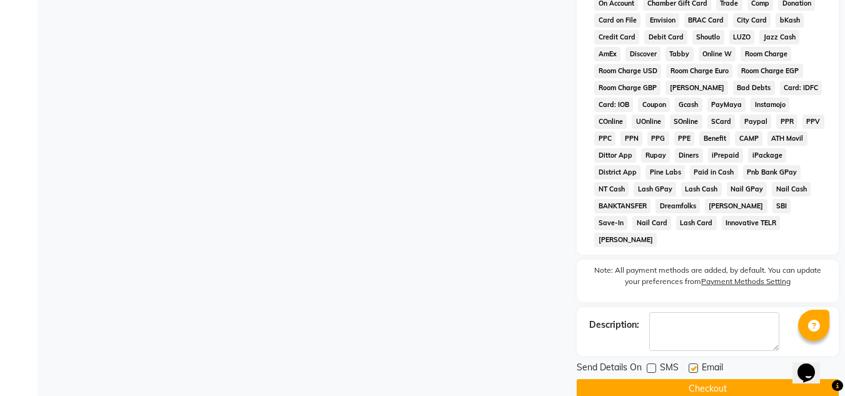
checkbox input "false"
click at [700, 379] on button "Checkout" at bounding box center [707, 388] width 262 height 19
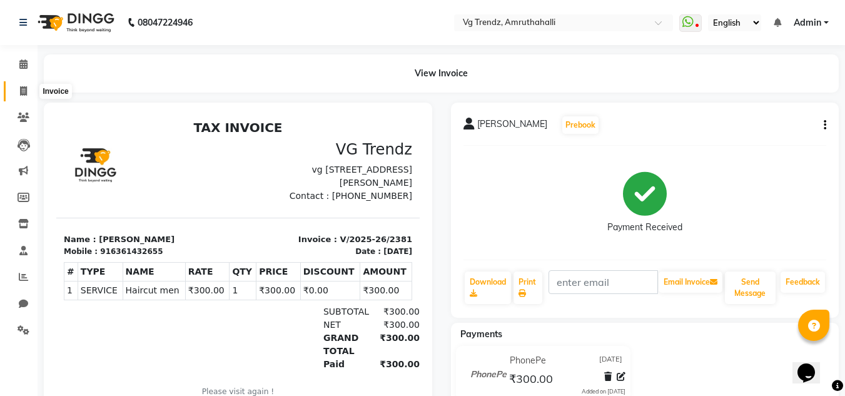
click at [19, 91] on span at bounding box center [24, 91] width 22 height 14
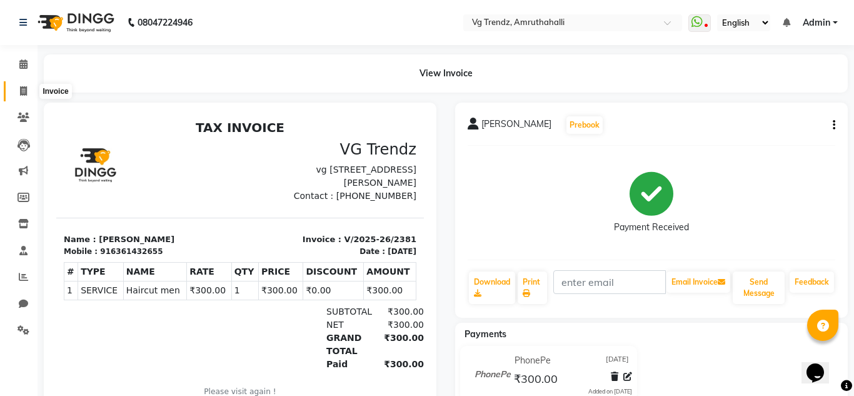
select select "service"
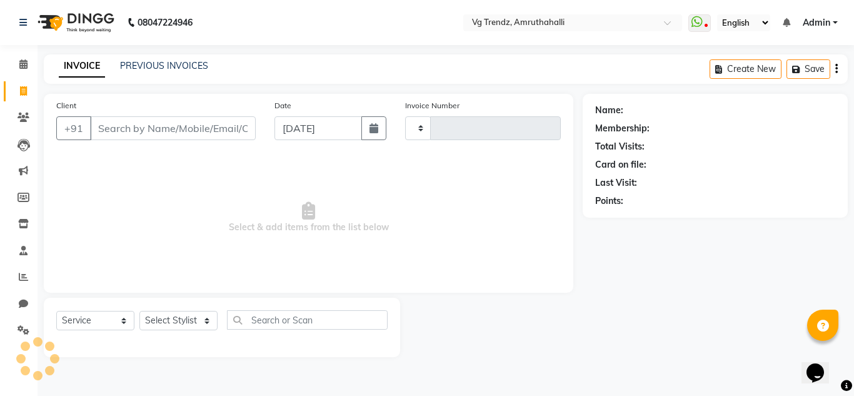
type input "2382"
select select "5536"
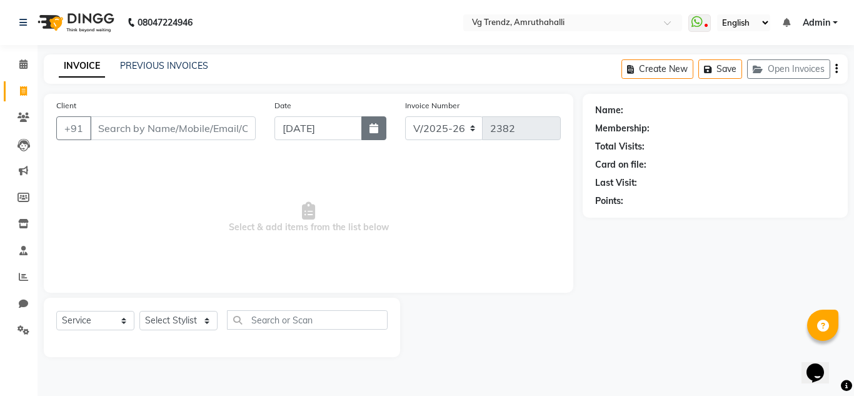
click at [368, 123] on button "button" at bounding box center [373, 128] width 25 height 24
select select "9"
select select "2025"
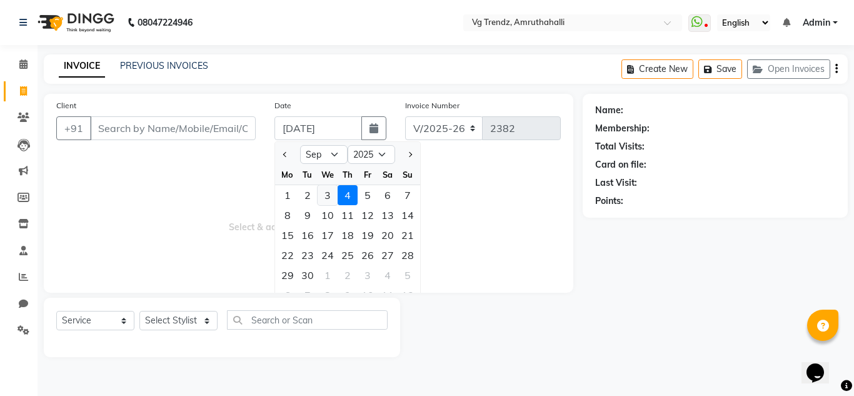
click at [327, 196] on div "3" at bounding box center [328, 195] width 20 height 20
type input "[DATE]"
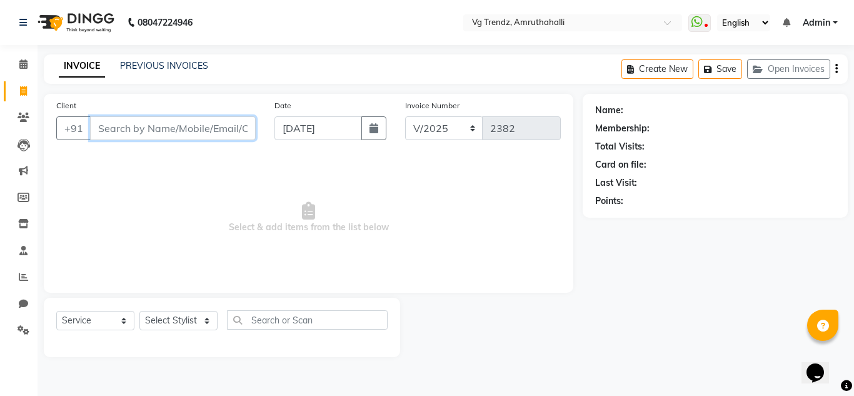
click at [188, 123] on input "Client" at bounding box center [173, 128] width 166 height 24
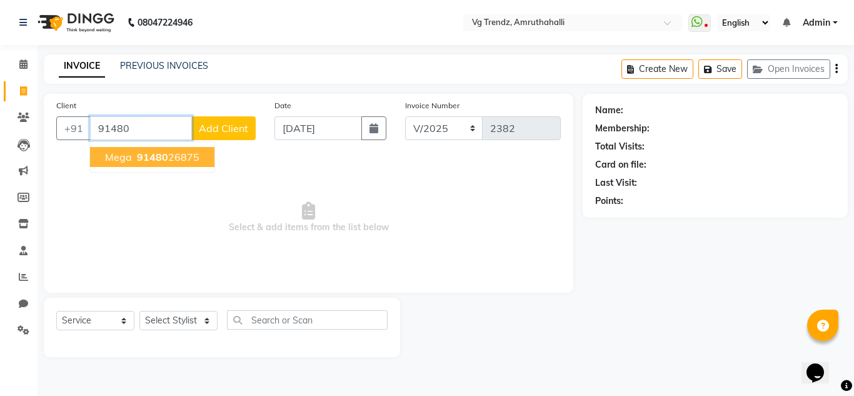
click at [172, 164] on button "Mega 91480 26875" at bounding box center [152, 157] width 124 height 20
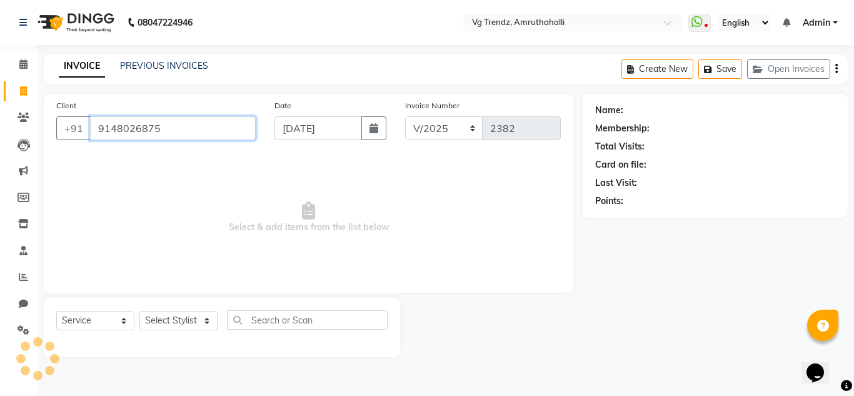
type input "9148026875"
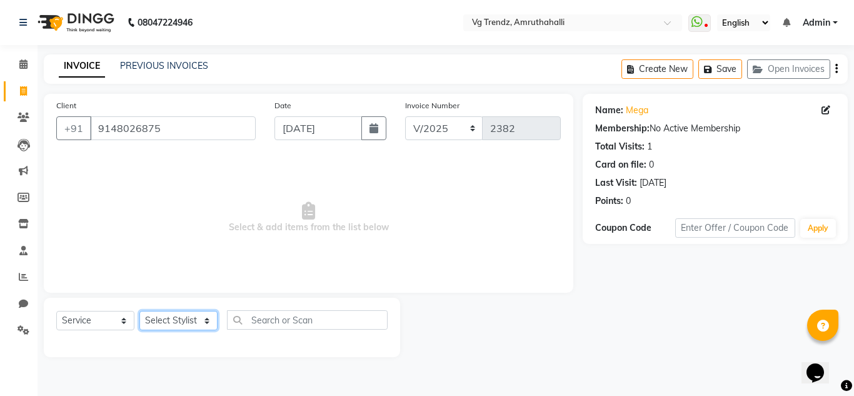
click at [201, 313] on select "Select Stylist [PERSON_NAME] N P [PERSON_NAME] [PERSON_NAME] [PERSON_NAME] salo…" at bounding box center [178, 320] width 78 height 19
click at [139, 311] on select "Select Stylist [PERSON_NAME] N P [PERSON_NAME] [PERSON_NAME] [PERSON_NAME] salo…" at bounding box center [178, 320] width 78 height 19
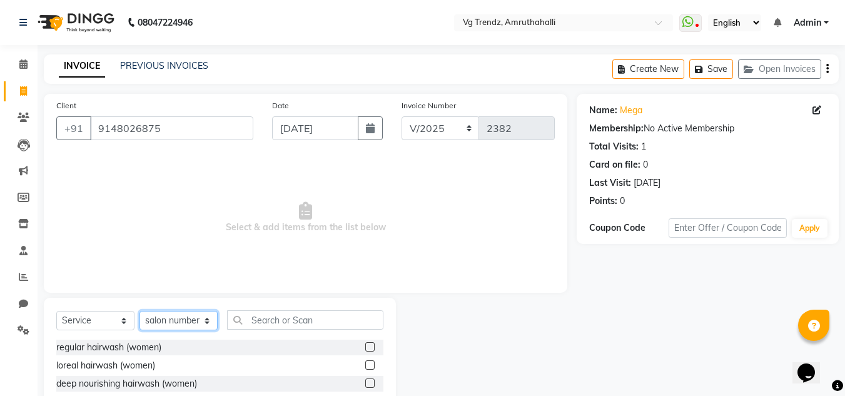
click at [186, 314] on select "Select Stylist [PERSON_NAME] N P [PERSON_NAME] [PERSON_NAME] [PERSON_NAME] salo…" at bounding box center [178, 320] width 78 height 19
select select "87955"
click at [139, 311] on select "Select Stylist [PERSON_NAME] N P [PERSON_NAME] [PERSON_NAME] [PERSON_NAME] salo…" at bounding box center [178, 320] width 78 height 19
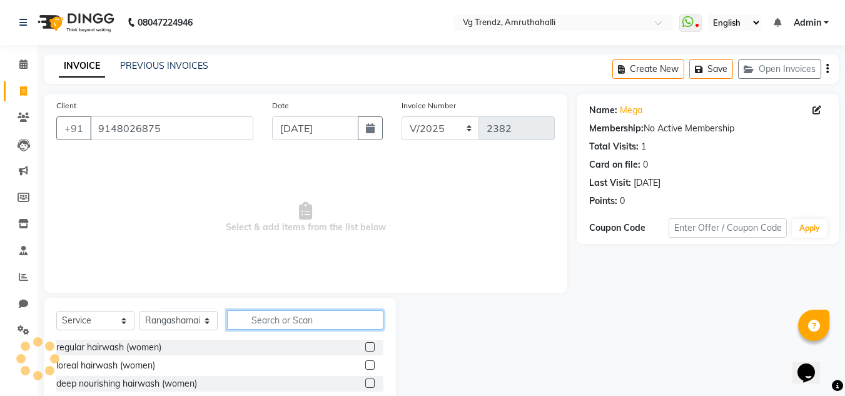
click at [253, 311] on input "text" at bounding box center [305, 319] width 156 height 19
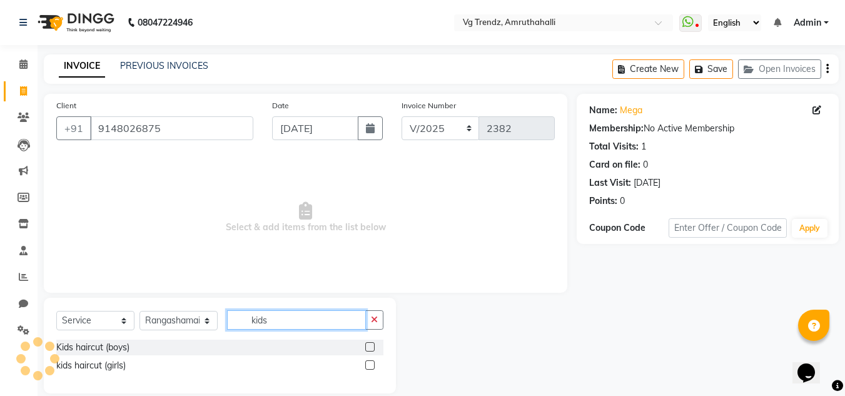
type input "kids"
click at [373, 346] on label at bounding box center [369, 346] width 9 height 9
click at [373, 346] on input "checkbox" at bounding box center [369, 347] width 8 height 8
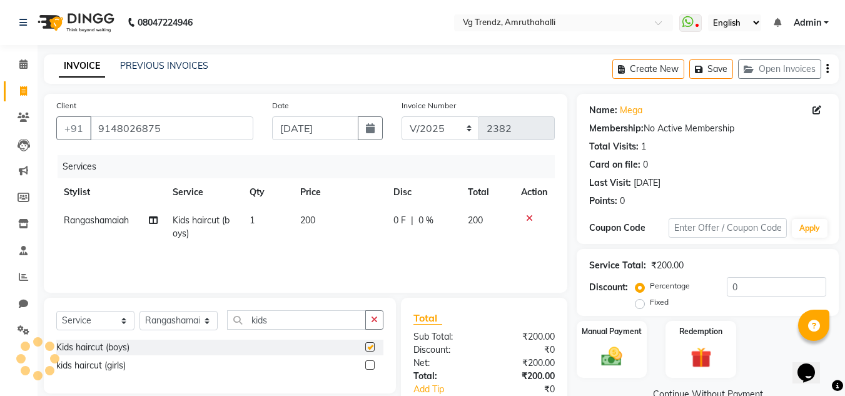
checkbox input "false"
click at [618, 343] on div "Manual Payment" at bounding box center [611, 349] width 73 height 59
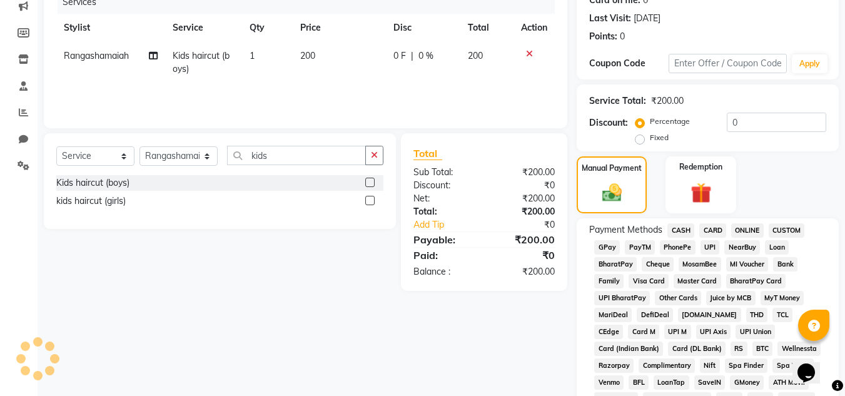
scroll to position [159, 0]
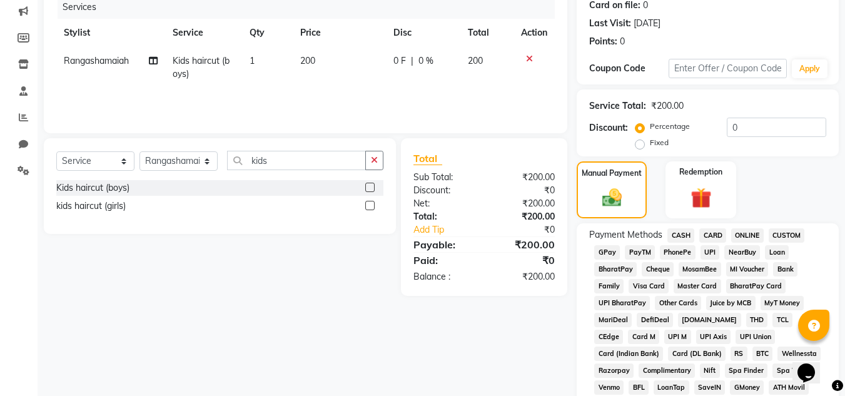
click at [673, 253] on span "PhonePe" at bounding box center [678, 252] width 36 height 14
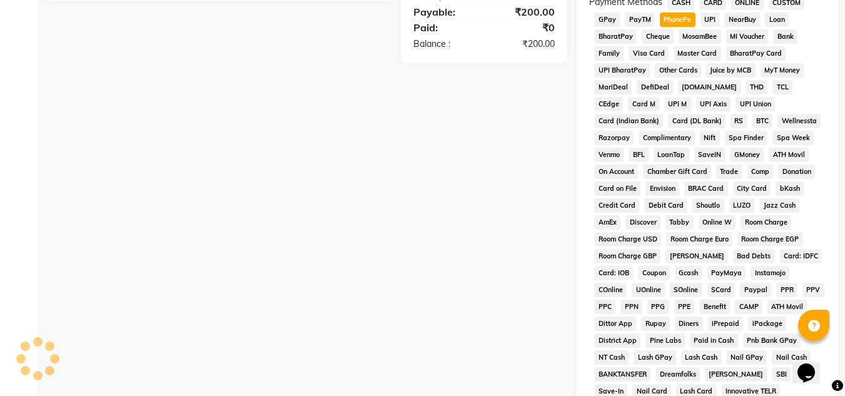
scroll to position [560, 0]
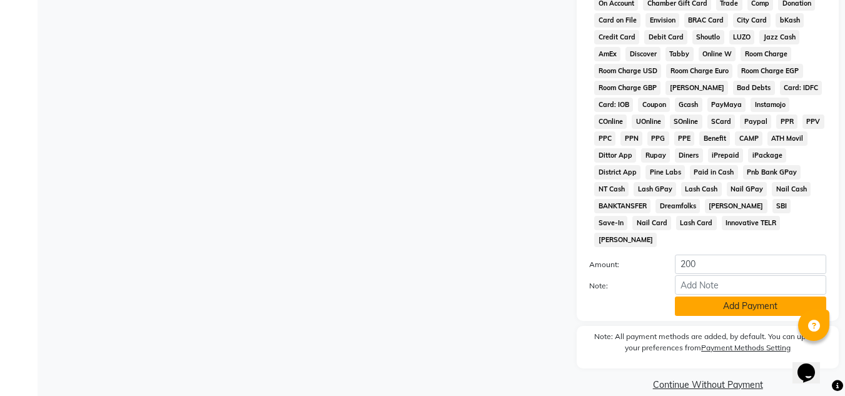
click at [707, 296] on button "Add Payment" at bounding box center [750, 305] width 151 height 19
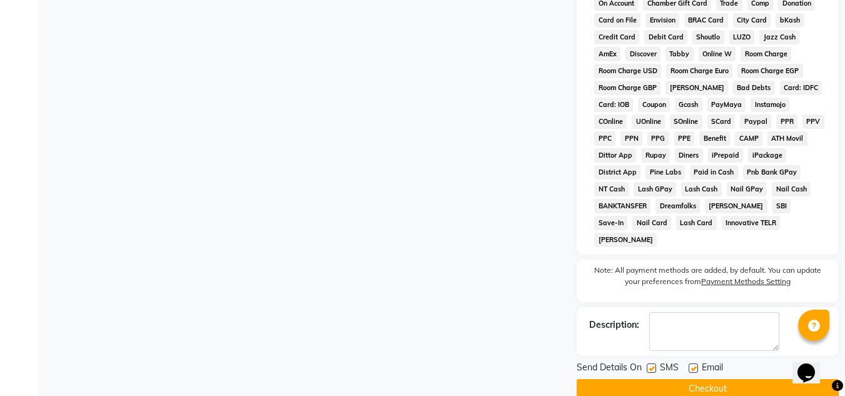
click at [649, 363] on label at bounding box center [651, 367] width 9 height 9
click at [649, 365] on input "checkbox" at bounding box center [651, 369] width 8 height 8
checkbox input "false"
click at [693, 363] on label at bounding box center [692, 367] width 9 height 9
click at [693, 365] on input "checkbox" at bounding box center [692, 369] width 8 height 8
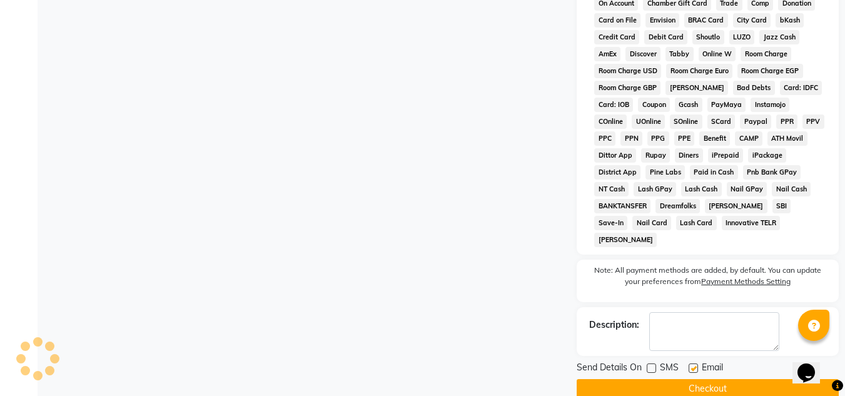
checkbox input "false"
click at [698, 379] on button "Checkout" at bounding box center [707, 388] width 262 height 19
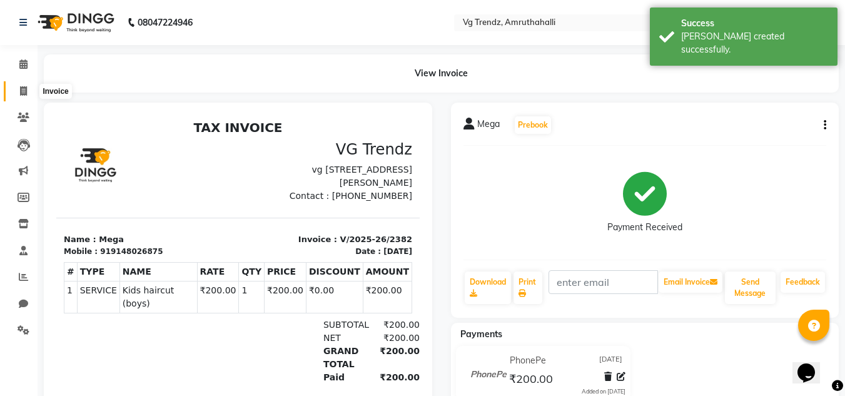
click at [21, 95] on icon at bounding box center [23, 90] width 7 height 9
select select "service"
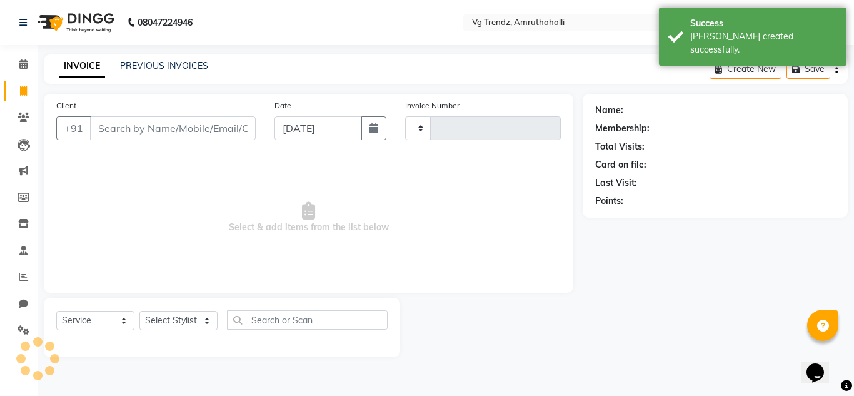
type input "2383"
select select "5536"
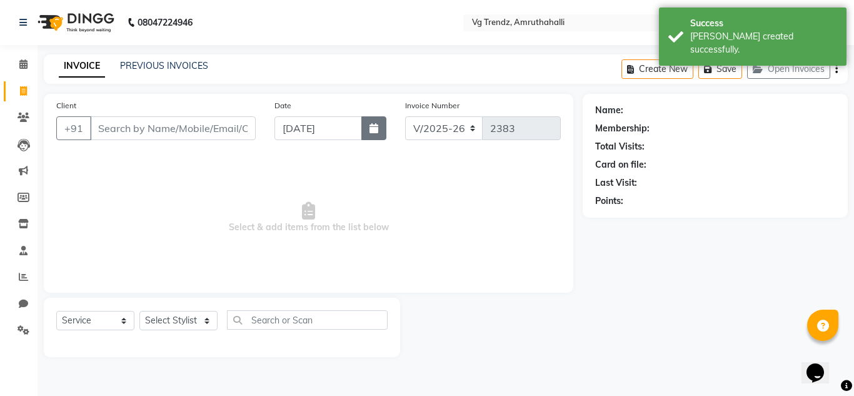
click at [377, 128] on icon "button" at bounding box center [374, 128] width 9 height 10
select select "9"
select select "2025"
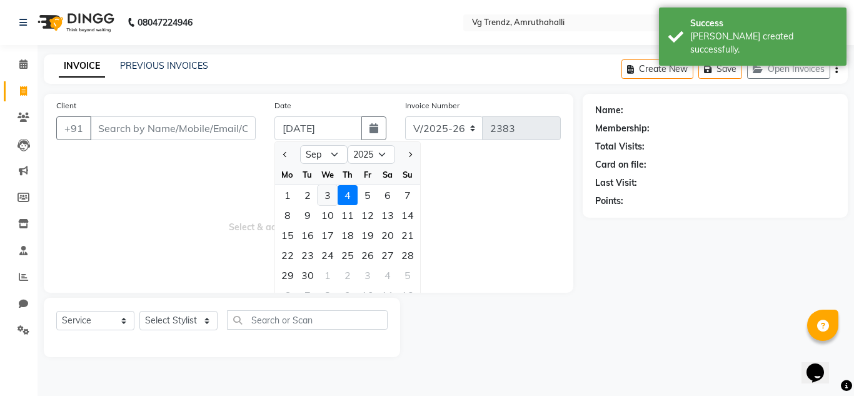
click at [323, 199] on div "3" at bounding box center [328, 195] width 20 height 20
type input "[DATE]"
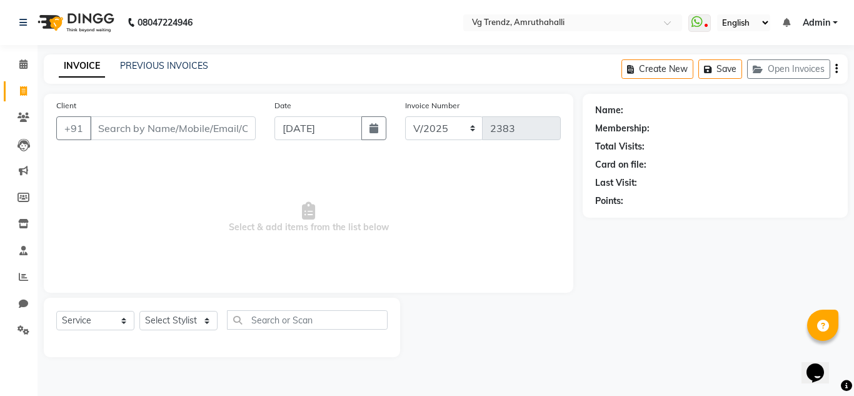
click at [285, 100] on label "Date" at bounding box center [282, 105] width 17 height 11
click at [176, 128] on input "Client" at bounding box center [173, 128] width 166 height 24
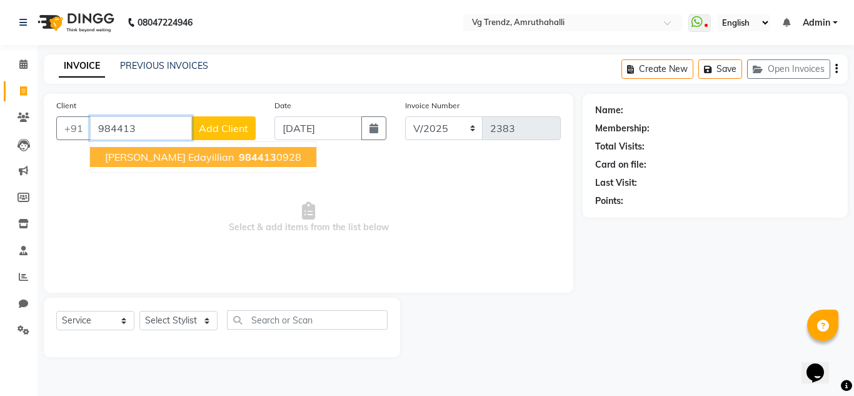
click at [173, 155] on span "[PERSON_NAME] edayillian" at bounding box center [169, 157] width 129 height 13
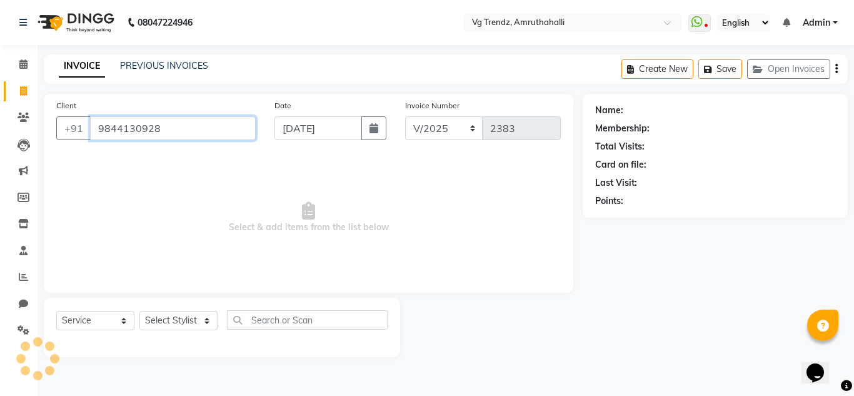
type input "9844130928"
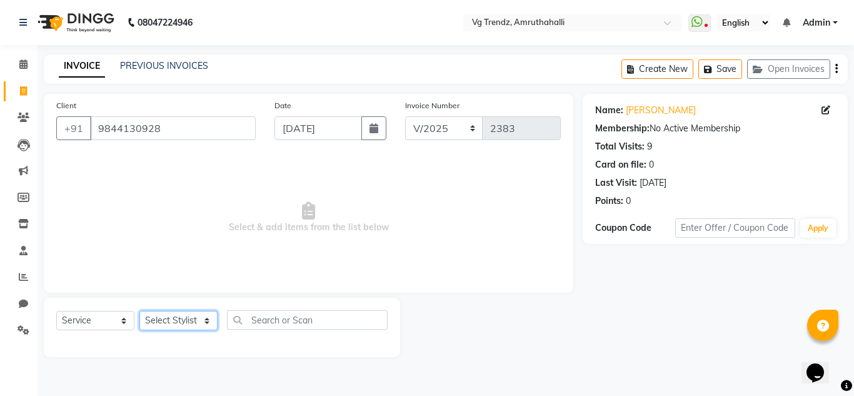
click at [181, 315] on select "Select Stylist [PERSON_NAME] N P [PERSON_NAME] [PERSON_NAME] [PERSON_NAME] salo…" at bounding box center [178, 320] width 78 height 19
click at [176, 324] on select "Select Stylist [PERSON_NAME] N P [PERSON_NAME] [PERSON_NAME] [PERSON_NAME] salo…" at bounding box center [178, 320] width 78 height 19
select select "84659"
click at [139, 311] on select "Select Stylist [PERSON_NAME] N P [PERSON_NAME] [PERSON_NAME] [PERSON_NAME] salo…" at bounding box center [178, 320] width 78 height 19
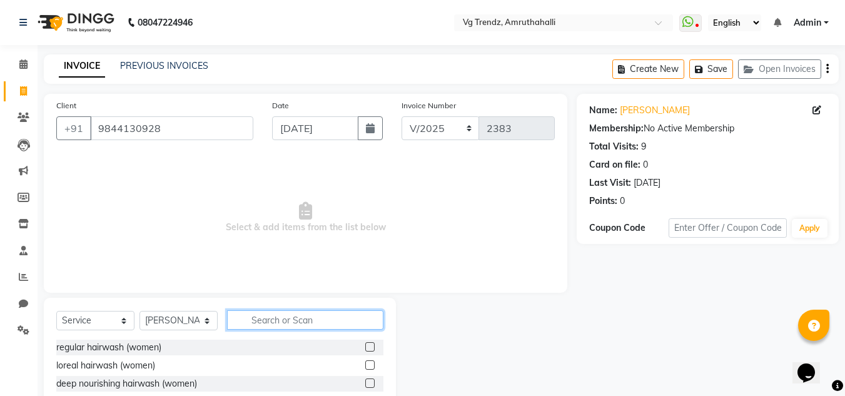
click at [273, 313] on input "text" at bounding box center [305, 319] width 156 height 19
type input "haircu"
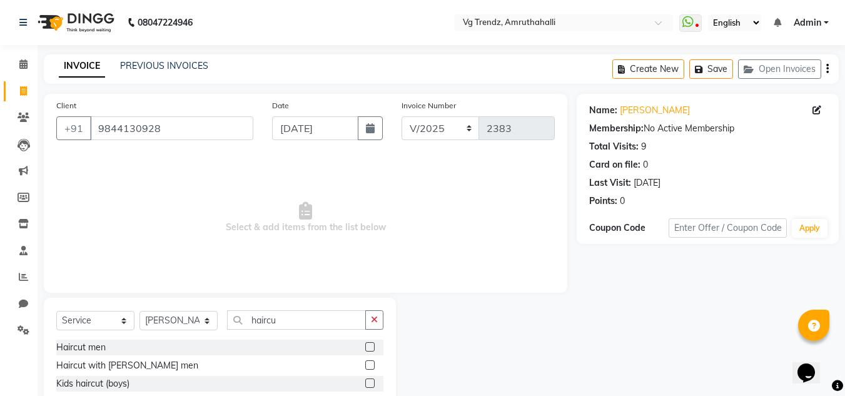
click at [365, 340] on div at bounding box center [374, 348] width 18 height 16
click at [365, 346] on label at bounding box center [369, 346] width 9 height 9
click at [365, 346] on input "checkbox" at bounding box center [369, 347] width 8 height 8
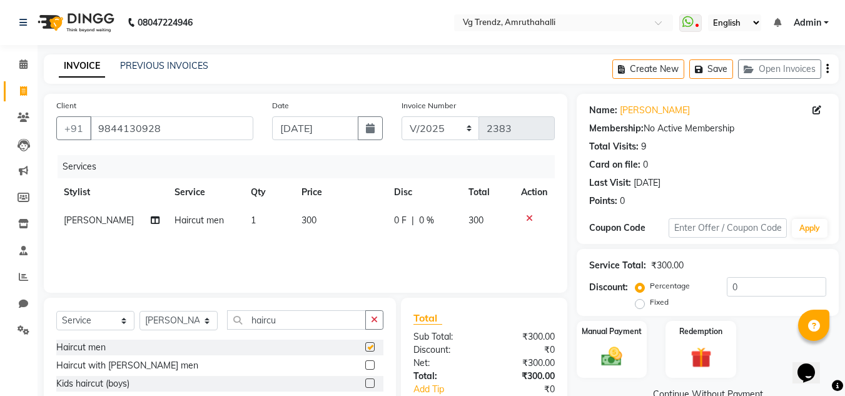
click at [365, 346] on label at bounding box center [369, 346] width 9 height 9
click at [365, 346] on input "checkbox" at bounding box center [369, 347] width 8 height 8
click at [365, 346] on label at bounding box center [369, 346] width 9 height 9
click at [365, 346] on input "checkbox" at bounding box center [369, 347] width 8 height 8
checkbox input "false"
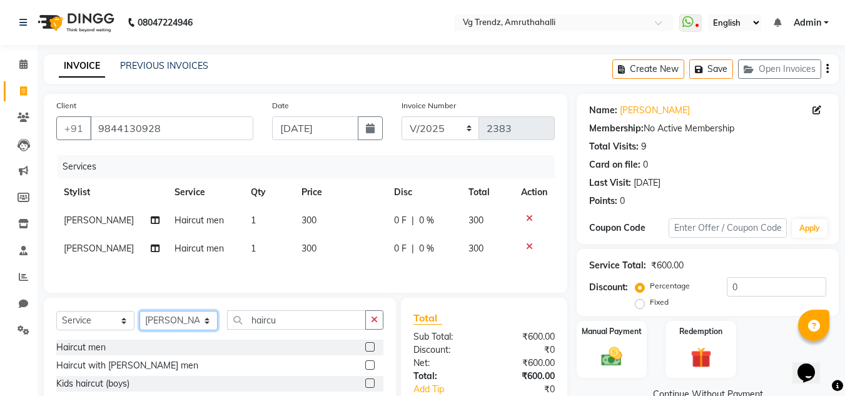
click at [205, 327] on select "Select Stylist [PERSON_NAME] N P [PERSON_NAME] [PERSON_NAME] [PERSON_NAME] salo…" at bounding box center [178, 320] width 78 height 19
select select "85011"
click at [139, 313] on select "Select Stylist [PERSON_NAME] N P [PERSON_NAME] [PERSON_NAME] [PERSON_NAME] salo…" at bounding box center [178, 320] width 78 height 19
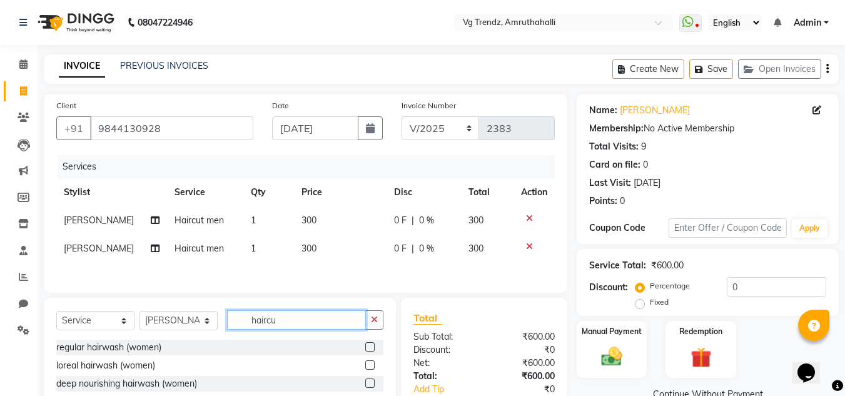
click at [304, 317] on input "haircu" at bounding box center [296, 319] width 139 height 19
type input "h"
type input "thre"
click at [365, 350] on label at bounding box center [369, 346] width 9 height 9
click at [365, 350] on input "checkbox" at bounding box center [369, 347] width 8 height 8
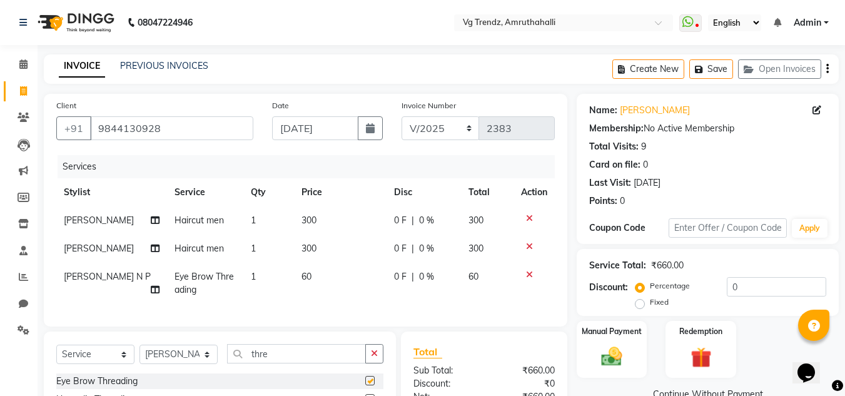
checkbox input "false"
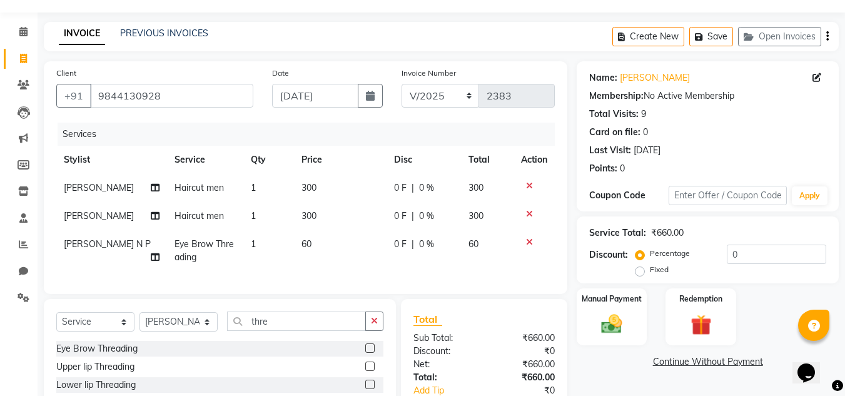
scroll to position [148, 0]
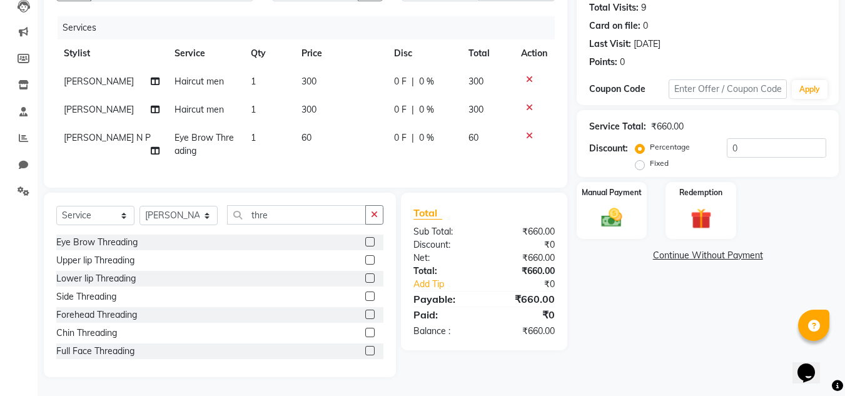
click at [365, 261] on label at bounding box center [369, 259] width 9 height 9
click at [365, 261] on input "checkbox" at bounding box center [369, 260] width 8 height 8
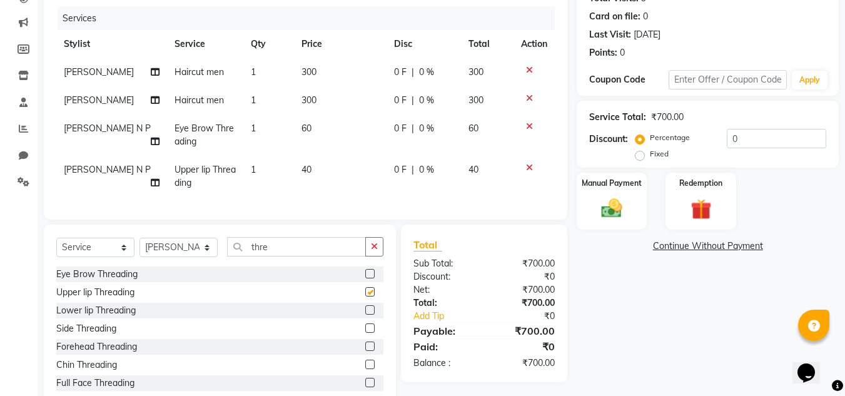
checkbox input "false"
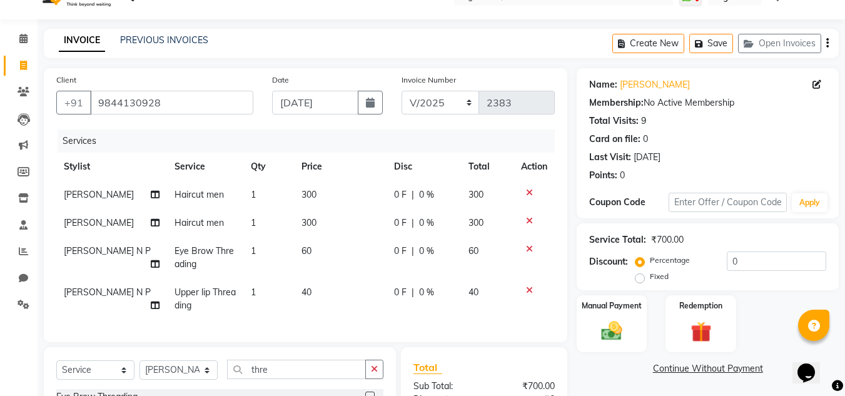
scroll to position [189, 0]
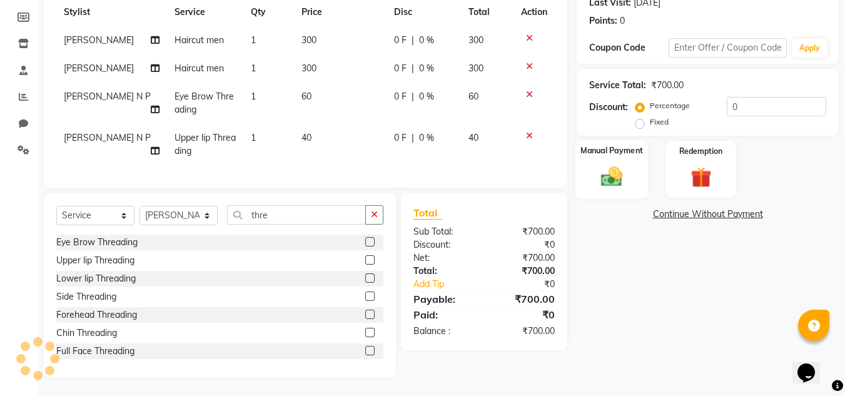
click at [640, 153] on div "Manual Payment" at bounding box center [611, 168] width 73 height 59
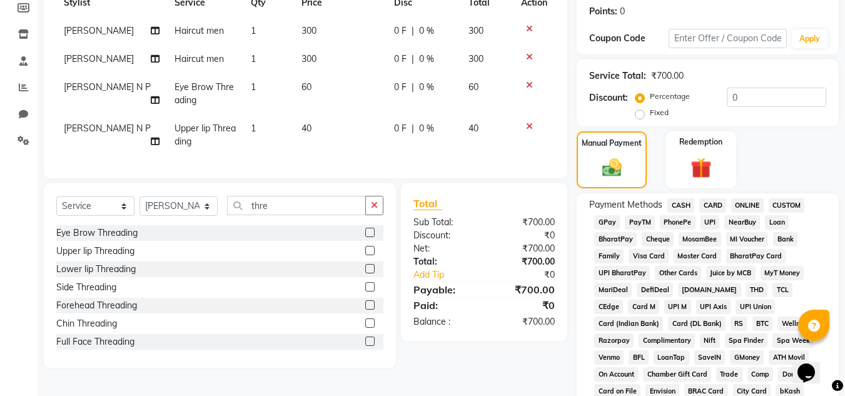
click at [679, 209] on span "CASH" at bounding box center [680, 205] width 27 height 14
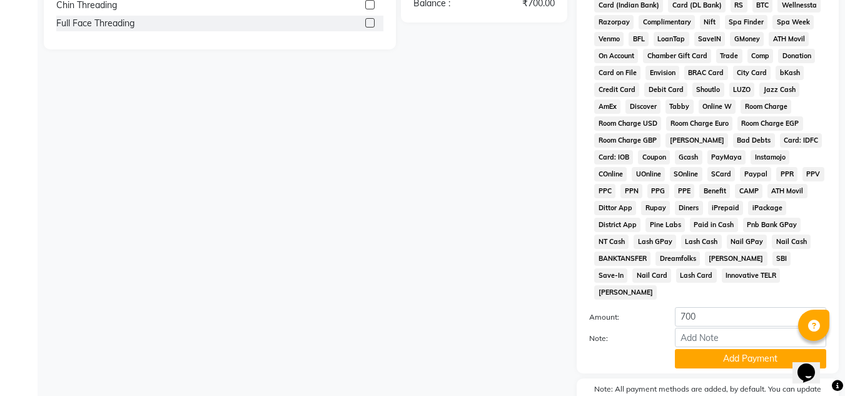
scroll to position [560, 0]
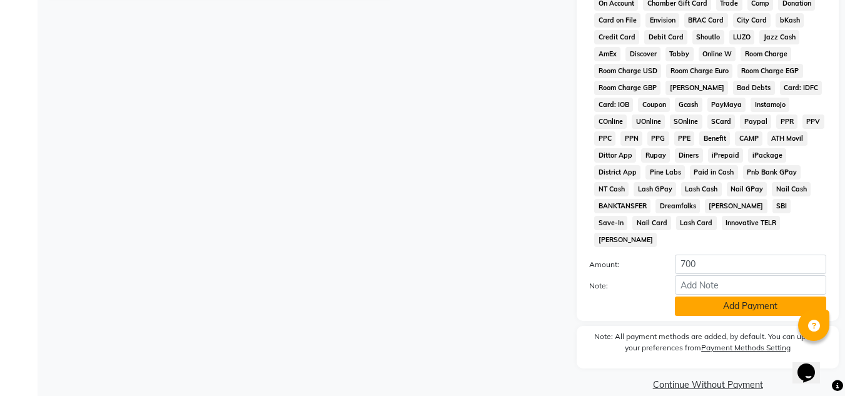
click at [725, 296] on button "Add Payment" at bounding box center [750, 305] width 151 height 19
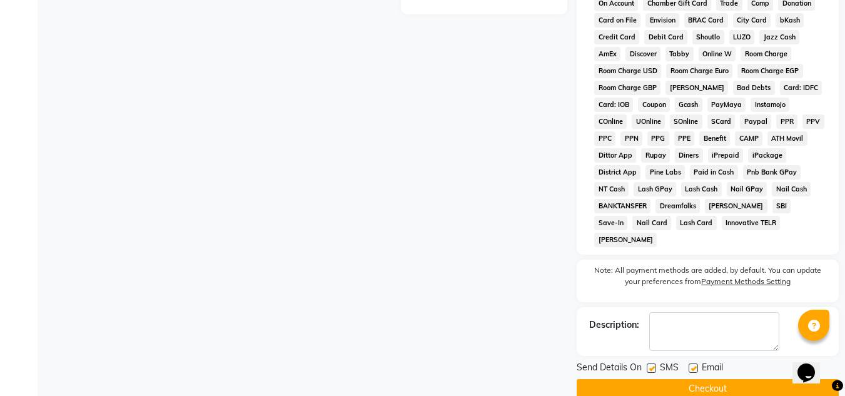
click at [650, 363] on label at bounding box center [651, 367] width 9 height 9
click at [650, 365] on input "checkbox" at bounding box center [651, 369] width 8 height 8
checkbox input "false"
click at [693, 363] on label at bounding box center [692, 367] width 9 height 9
click at [693, 365] on input "checkbox" at bounding box center [692, 369] width 8 height 8
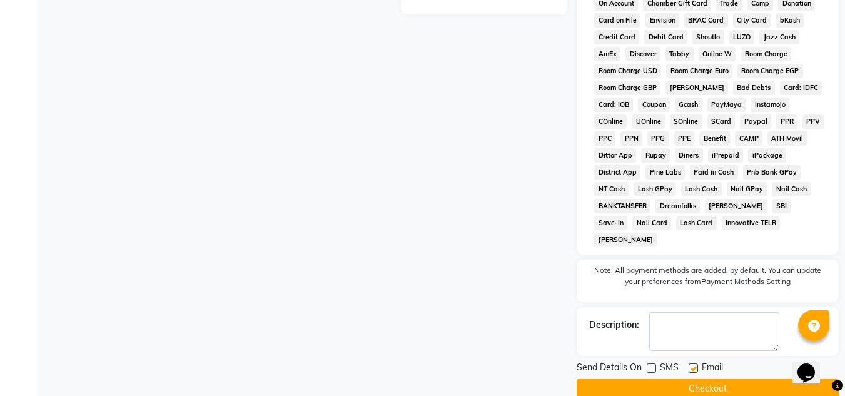
checkbox input "false"
click at [695, 379] on button "Checkout" at bounding box center [707, 388] width 262 height 19
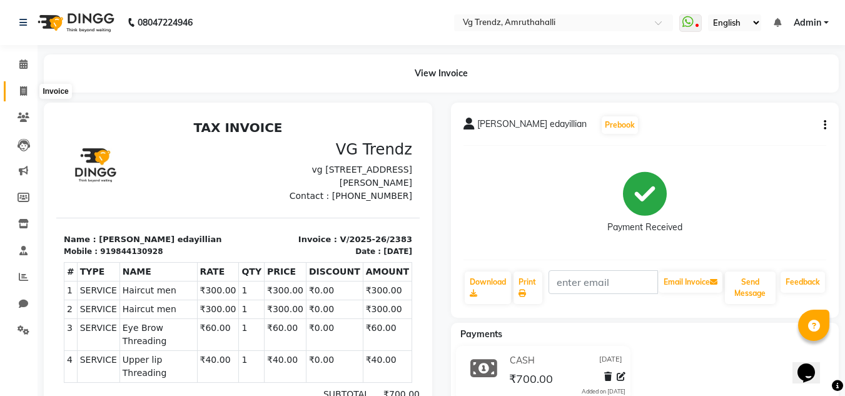
click at [16, 98] on span at bounding box center [24, 91] width 22 height 14
select select "service"
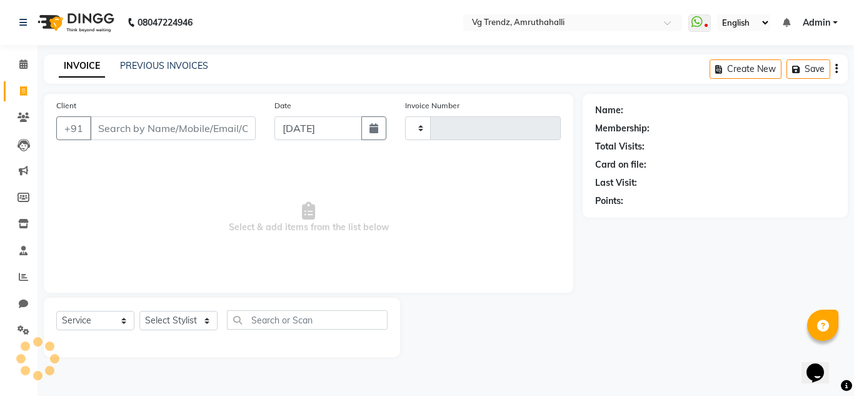
type input "2384"
select select "5536"
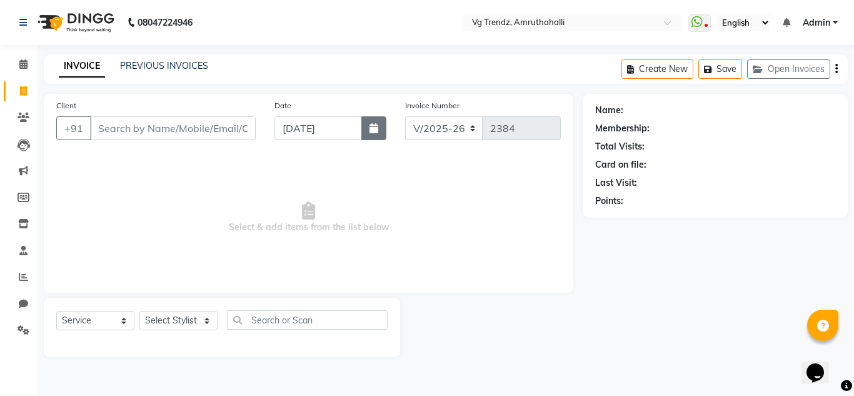
click at [371, 121] on button "button" at bounding box center [373, 128] width 25 height 24
select select "9"
select select "2025"
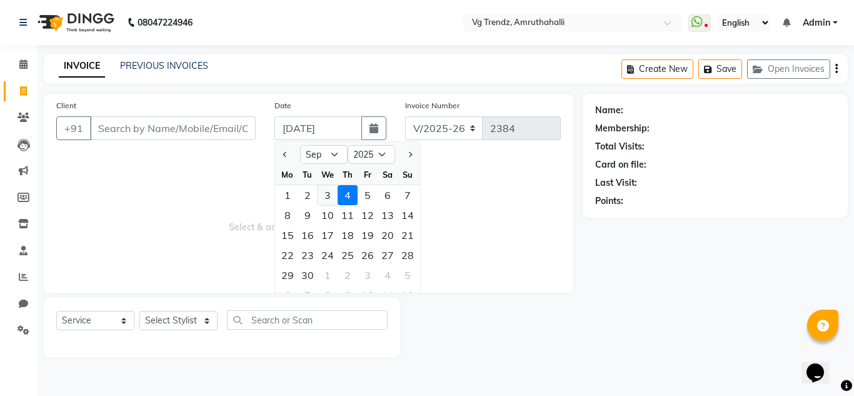
click at [328, 191] on div "3" at bounding box center [328, 195] width 20 height 20
type input "[DATE]"
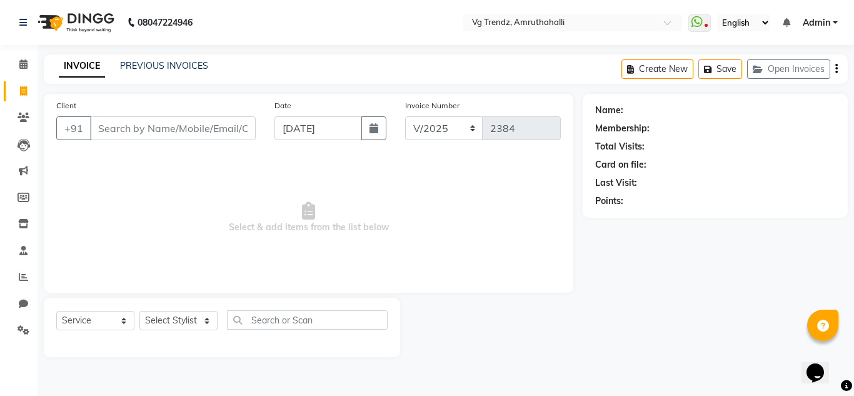
click at [190, 161] on span "Select & add items from the list below" at bounding box center [308, 217] width 505 height 125
click at [180, 118] on input "Client" at bounding box center [173, 128] width 166 height 24
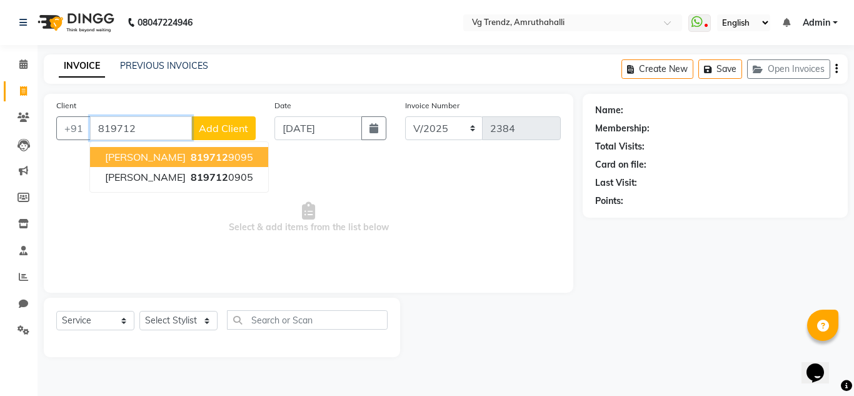
click at [191, 156] on span "819712" at bounding box center [210, 157] width 38 height 13
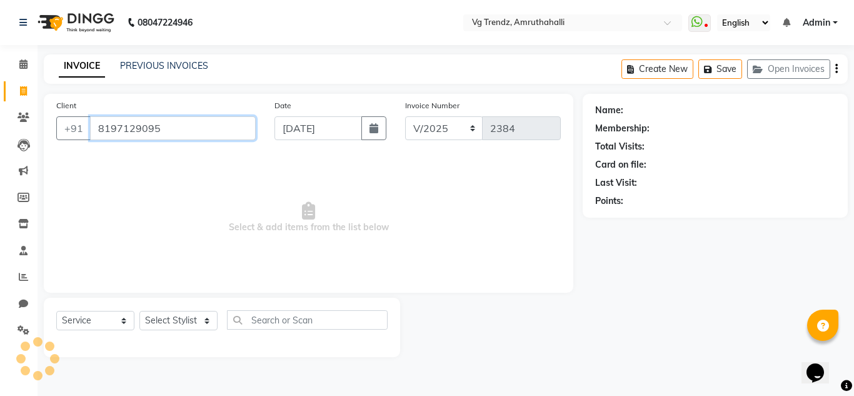
type input "8197129095"
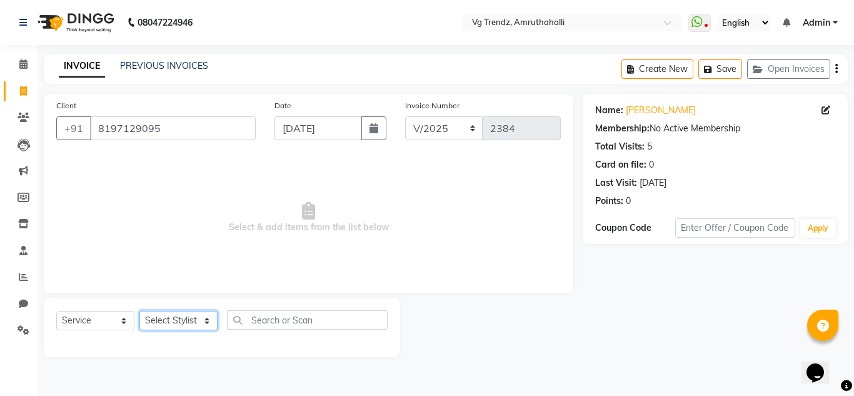
click at [193, 318] on select "Select Stylist [PERSON_NAME] N P [PERSON_NAME] [PERSON_NAME] [PERSON_NAME] salo…" at bounding box center [178, 320] width 78 height 19
select select "85012"
click at [139, 311] on select "Select Stylist [PERSON_NAME] N P [PERSON_NAME] [PERSON_NAME] [PERSON_NAME] salo…" at bounding box center [178, 320] width 78 height 19
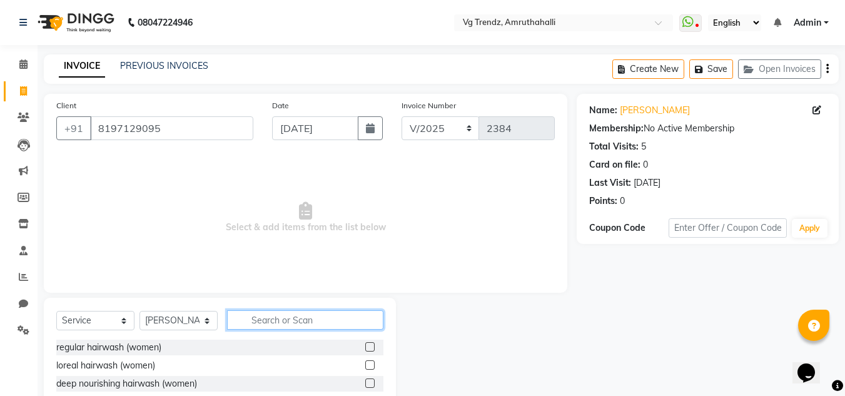
click at [339, 316] on input "text" at bounding box center [305, 319] width 156 height 19
type input "thre"
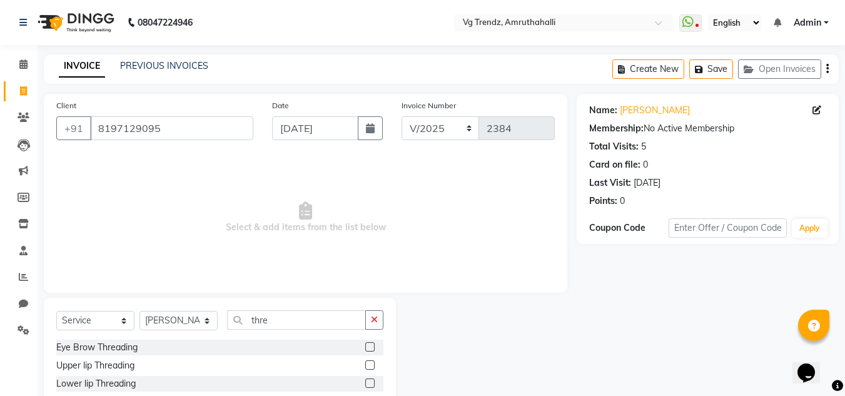
click at [365, 346] on label at bounding box center [369, 346] width 9 height 9
click at [365, 346] on input "checkbox" at bounding box center [369, 347] width 8 height 8
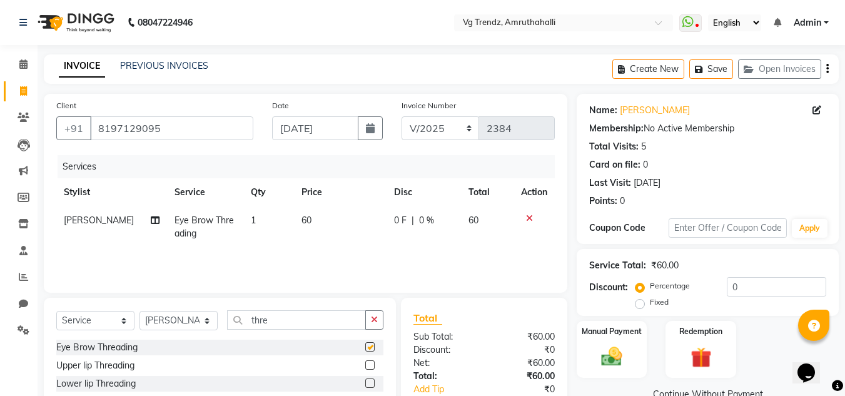
checkbox input "false"
click at [365, 368] on label at bounding box center [369, 364] width 9 height 9
click at [365, 368] on input "checkbox" at bounding box center [369, 365] width 8 height 8
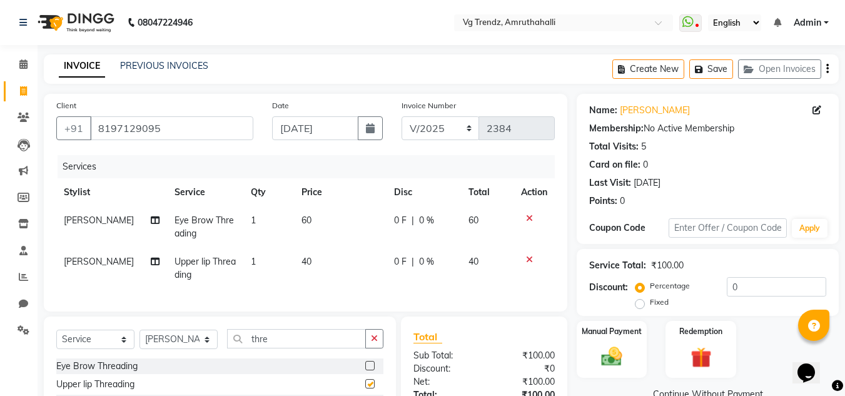
checkbox input "false"
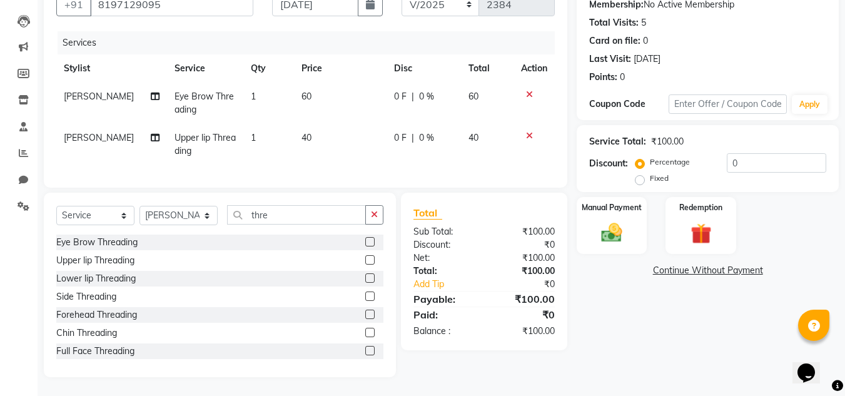
drag, startPoint x: 853, startPoint y: 203, endPoint x: 14, endPoint y: 32, distance: 856.9
click at [365, 317] on label at bounding box center [369, 313] width 9 height 9
click at [365, 317] on input "checkbox" at bounding box center [369, 315] width 8 height 8
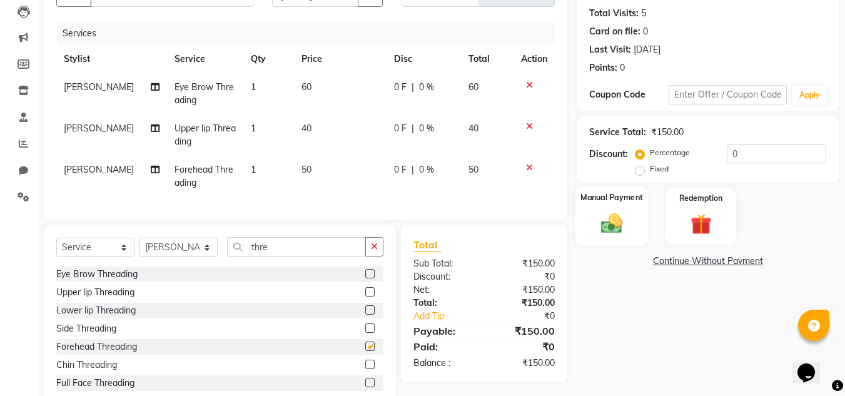
checkbox input "false"
click at [597, 218] on img at bounding box center [611, 223] width 35 height 25
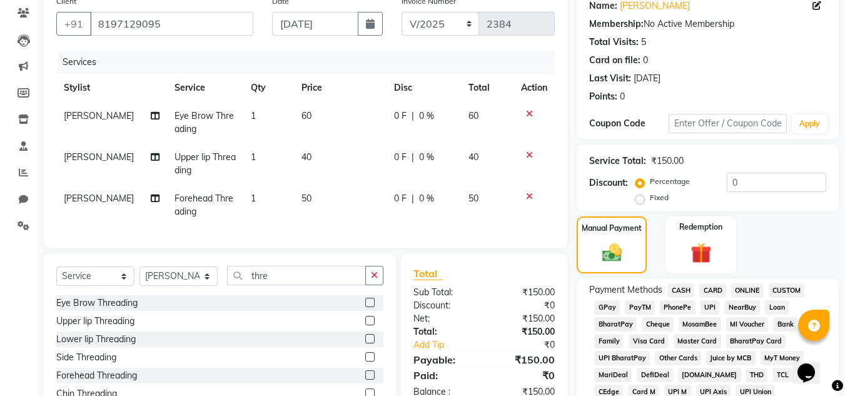
scroll to position [93, 0]
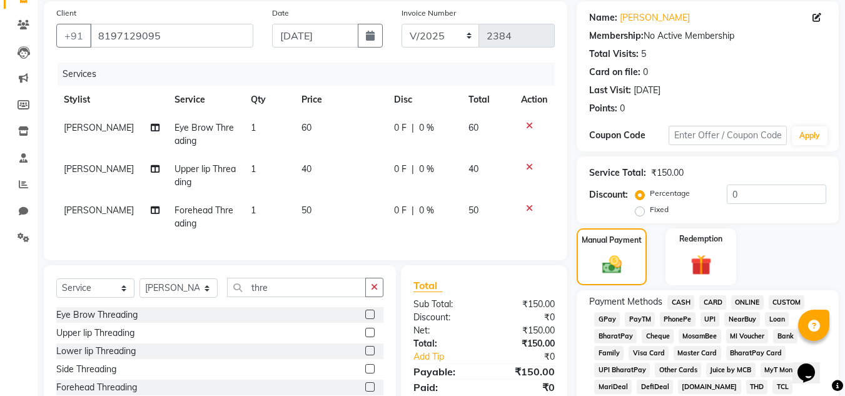
click at [678, 313] on span "PhonePe" at bounding box center [678, 319] width 36 height 14
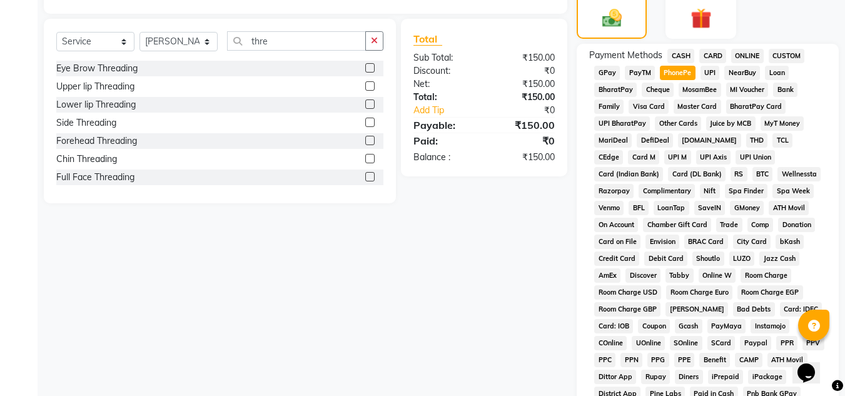
scroll to position [560, 0]
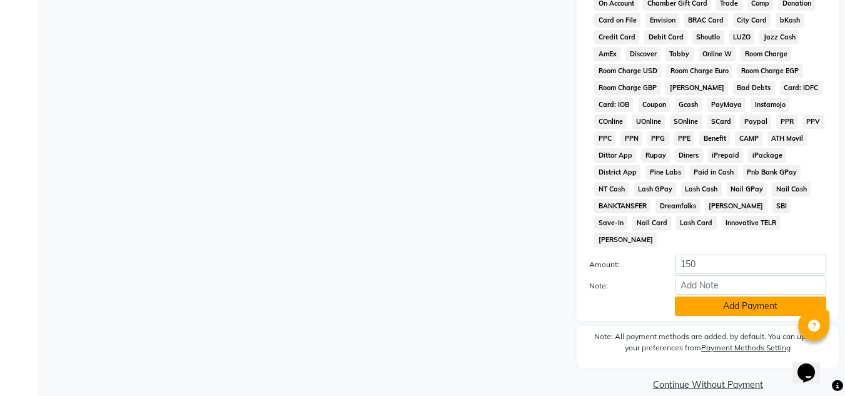
click at [724, 296] on button "Add Payment" at bounding box center [750, 305] width 151 height 19
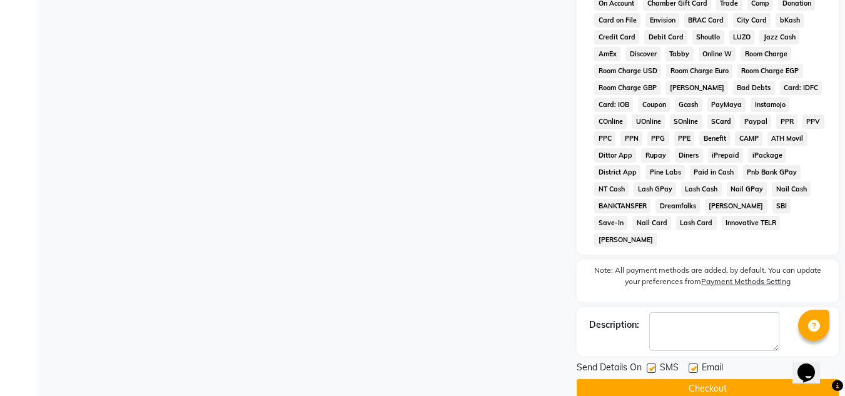
click at [650, 363] on label at bounding box center [651, 367] width 9 height 9
click at [650, 365] on input "checkbox" at bounding box center [651, 369] width 8 height 8
checkbox input "false"
click at [697, 363] on label at bounding box center [692, 367] width 9 height 9
click at [697, 365] on input "checkbox" at bounding box center [692, 369] width 8 height 8
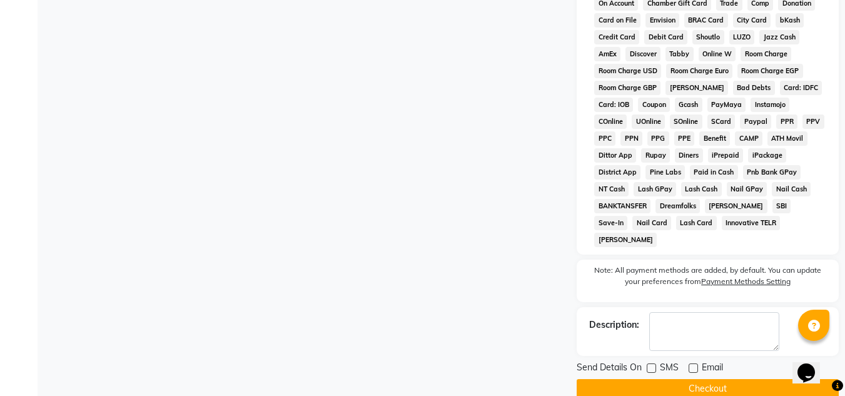
click at [698, 379] on button "Checkout" at bounding box center [707, 388] width 262 height 19
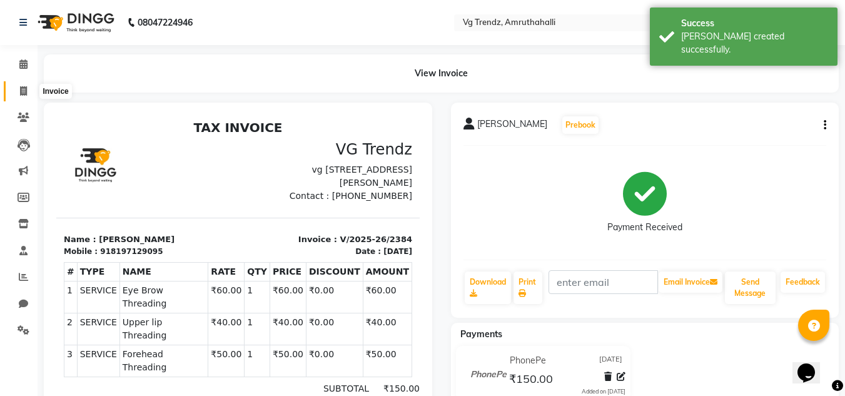
click at [16, 96] on span at bounding box center [24, 91] width 22 height 14
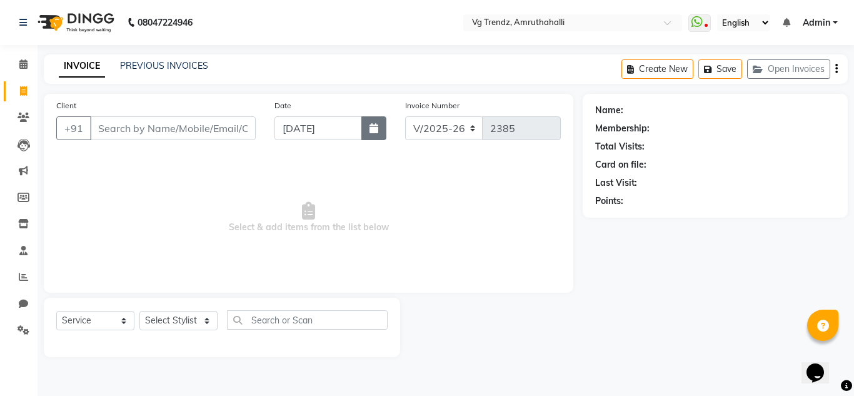
click at [376, 123] on icon "button" at bounding box center [374, 128] width 9 height 10
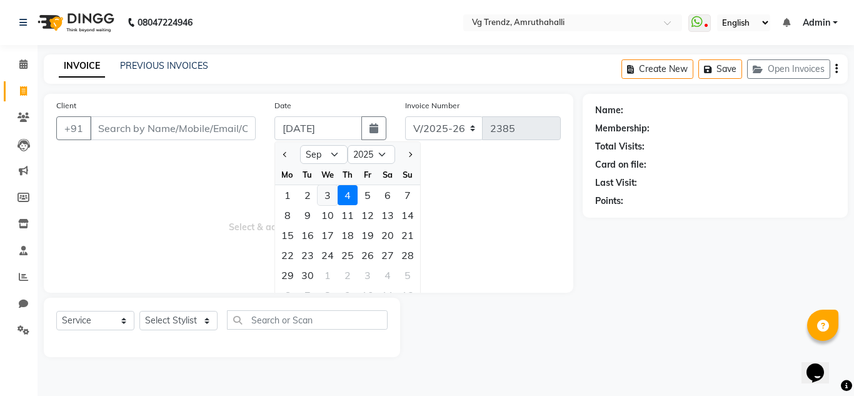
click at [328, 189] on div "3" at bounding box center [328, 195] width 20 height 20
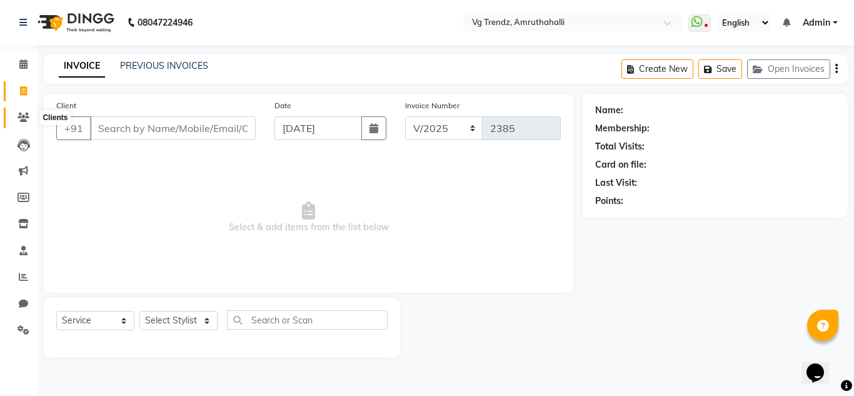
click at [22, 121] on icon at bounding box center [24, 117] width 12 height 9
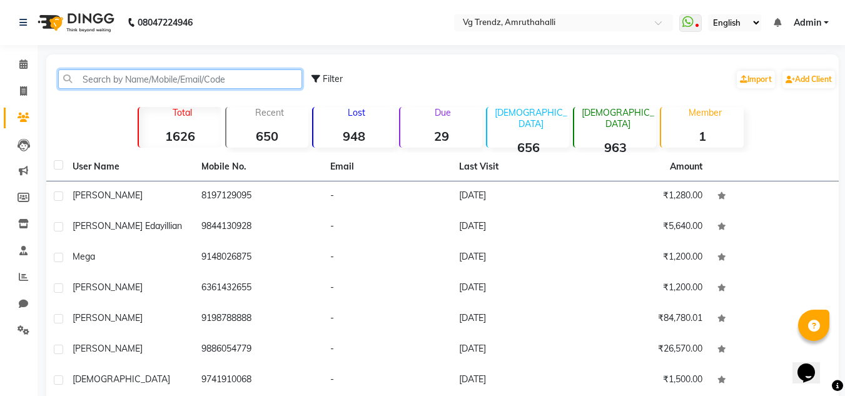
click at [142, 85] on input "text" at bounding box center [180, 78] width 244 height 19
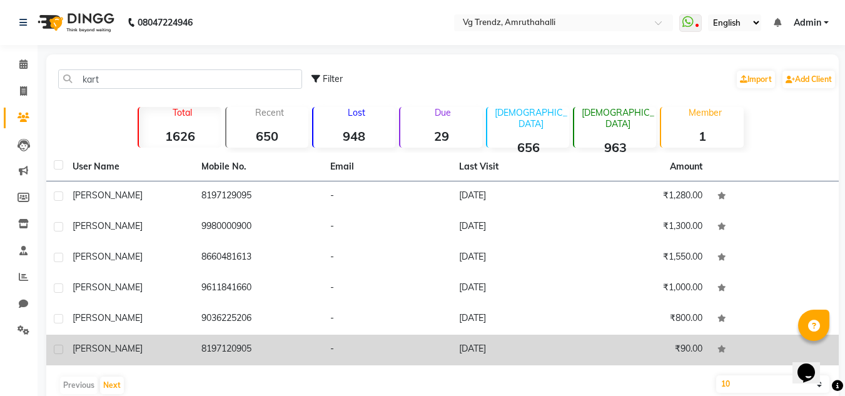
click at [58, 350] on label at bounding box center [58, 349] width 9 height 9
click at [58, 350] on input "checkbox" at bounding box center [58, 350] width 8 height 8
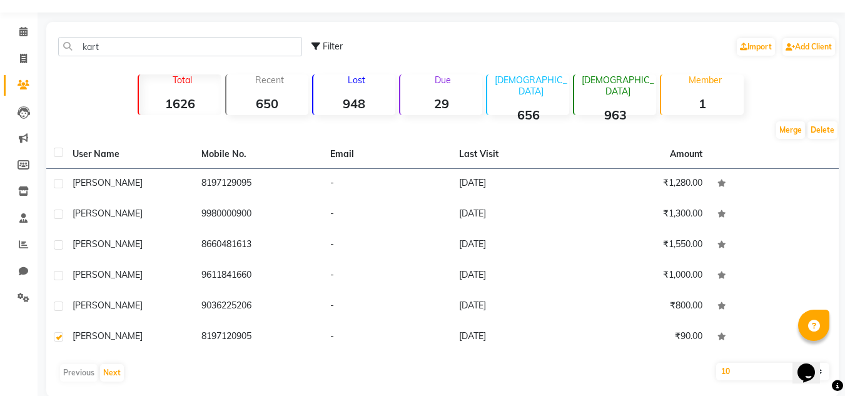
scroll to position [53, 0]
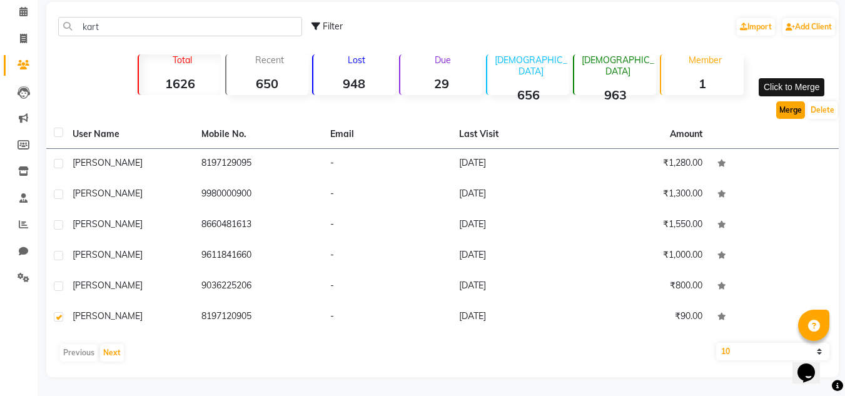
click at [796, 107] on button "Merge" at bounding box center [790, 110] width 29 height 18
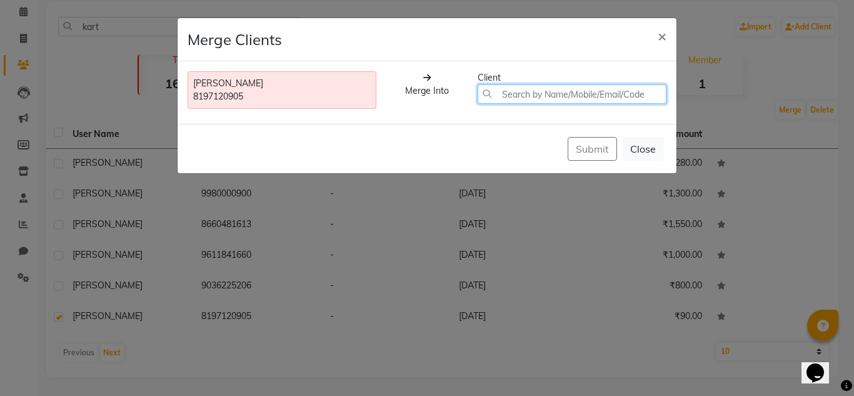
click at [506, 87] on input "text" at bounding box center [572, 93] width 189 height 19
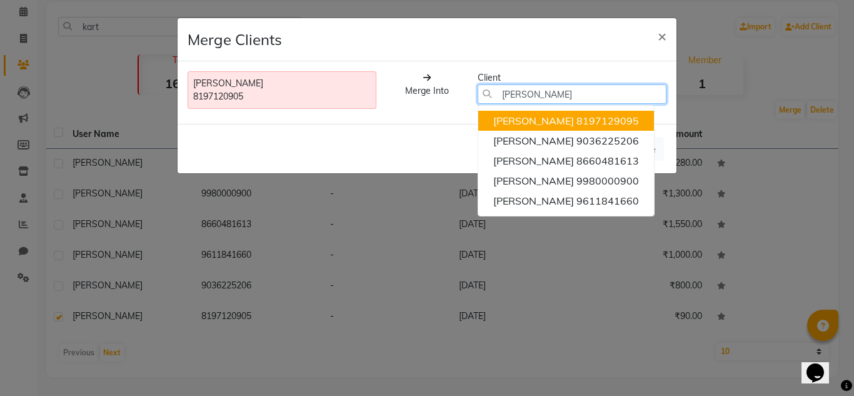
click at [576, 115] on ngb-highlight "8197129095" at bounding box center [607, 120] width 63 height 13
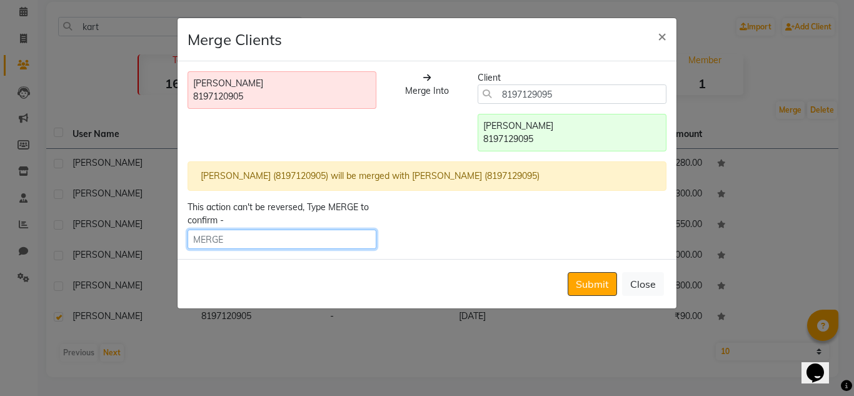
click at [247, 239] on input "text" at bounding box center [282, 238] width 189 height 19
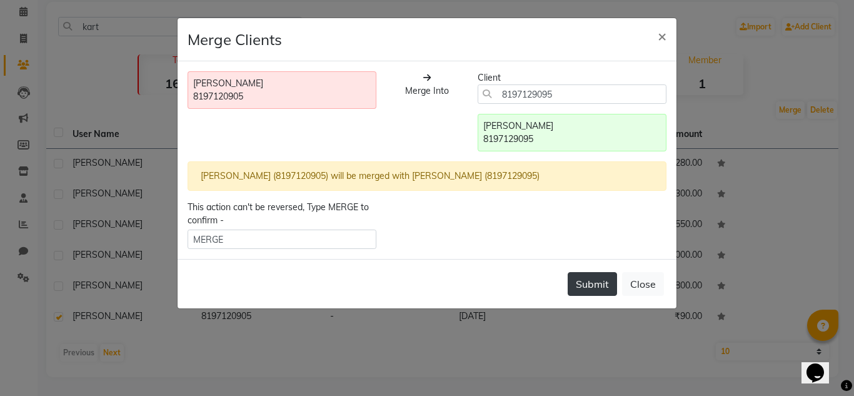
click at [591, 286] on button "Submit" at bounding box center [592, 284] width 49 height 24
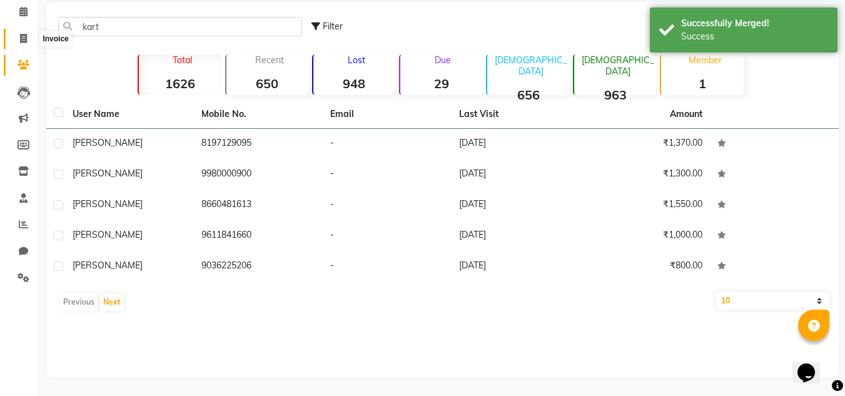
click at [21, 36] on icon at bounding box center [23, 38] width 7 height 9
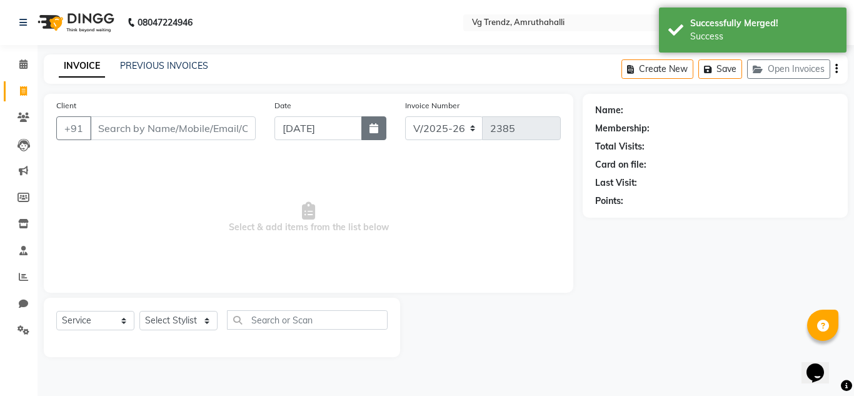
click at [383, 123] on button "button" at bounding box center [373, 128] width 25 height 24
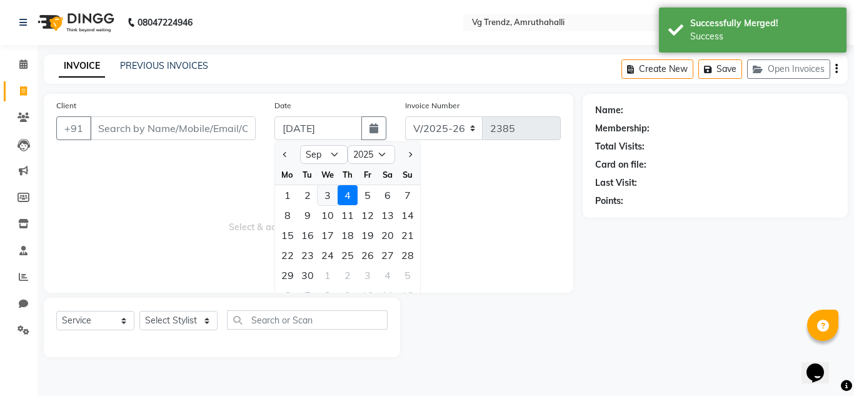
click at [327, 188] on div "3" at bounding box center [328, 195] width 20 height 20
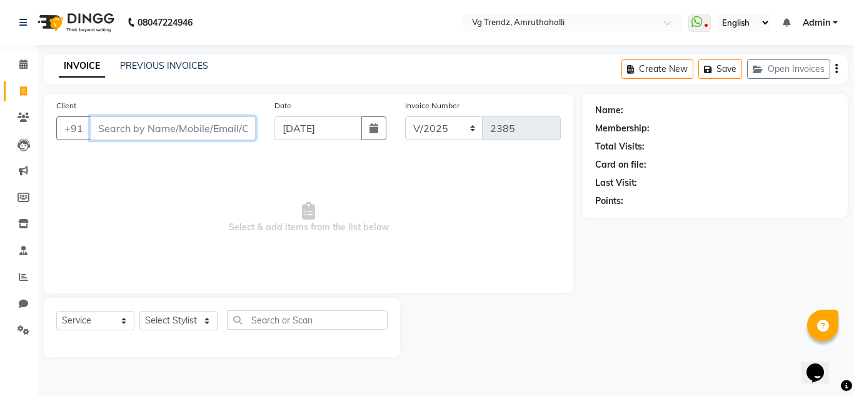
click at [203, 120] on input "Client" at bounding box center [173, 128] width 166 height 24
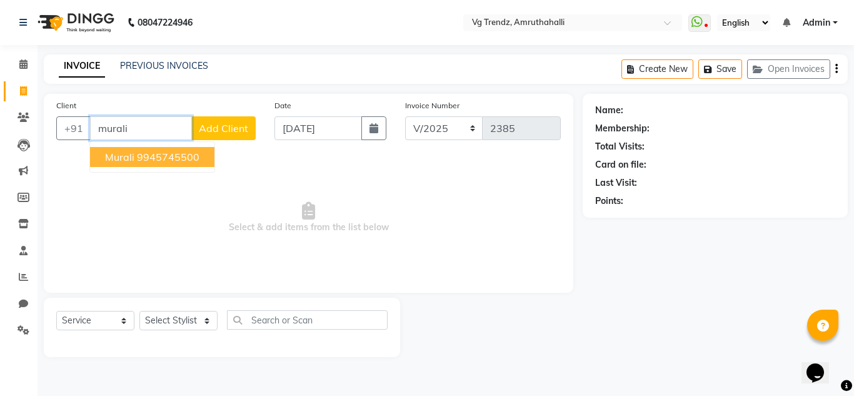
click at [171, 160] on ngb-highlight "9945745500" at bounding box center [168, 157] width 63 height 13
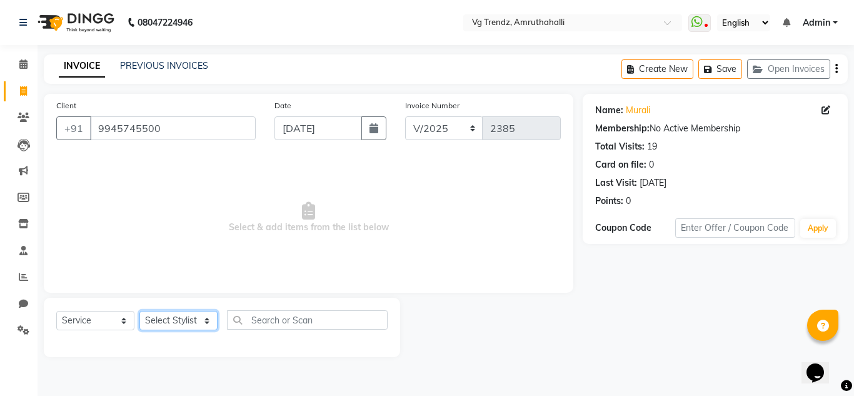
click at [174, 318] on select "Select Stylist [PERSON_NAME] N P [PERSON_NAME] [PERSON_NAME] [PERSON_NAME] salo…" at bounding box center [178, 320] width 78 height 19
click at [139, 311] on select "Select Stylist [PERSON_NAME] N P [PERSON_NAME] [PERSON_NAME] [PERSON_NAME] salo…" at bounding box center [178, 320] width 78 height 19
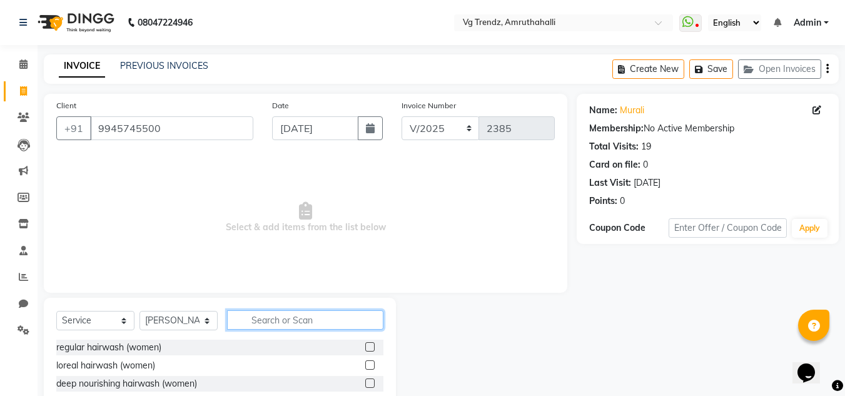
click at [281, 321] on input "text" at bounding box center [305, 319] width 156 height 19
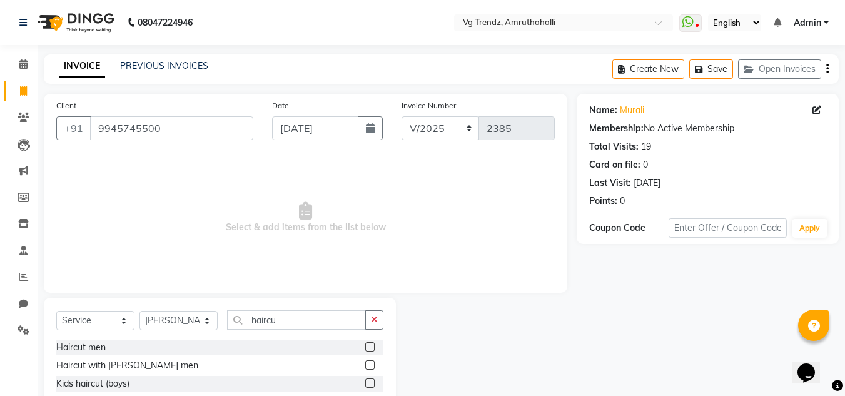
click at [365, 364] on label at bounding box center [369, 364] width 9 height 9
click at [365, 364] on input "checkbox" at bounding box center [369, 365] width 8 height 8
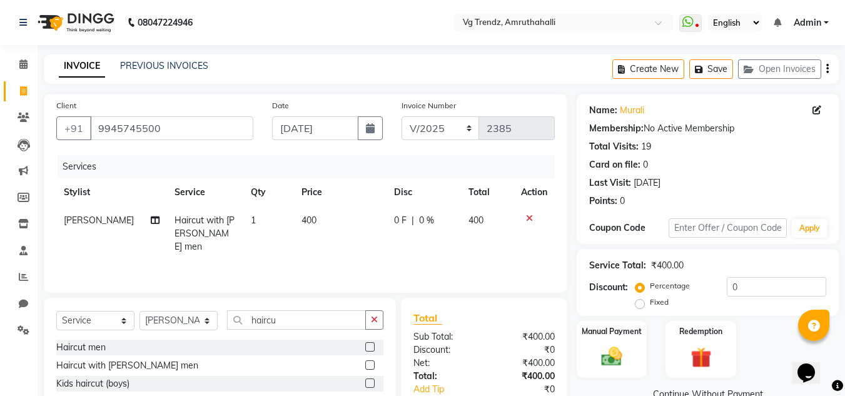
scroll to position [105, 0]
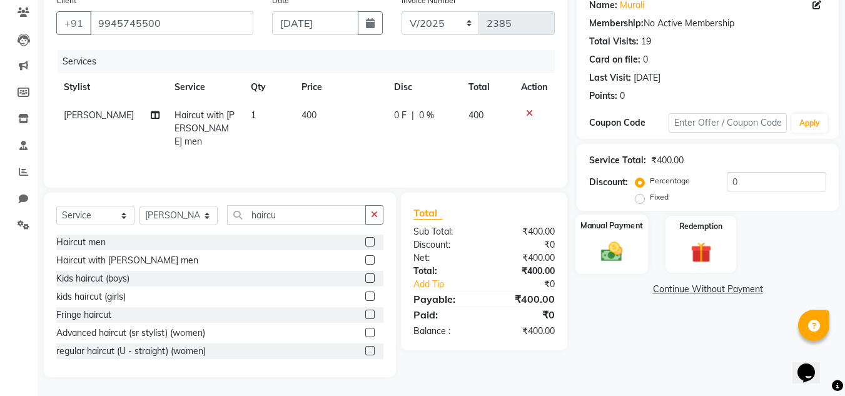
click at [614, 262] on img at bounding box center [611, 251] width 35 height 25
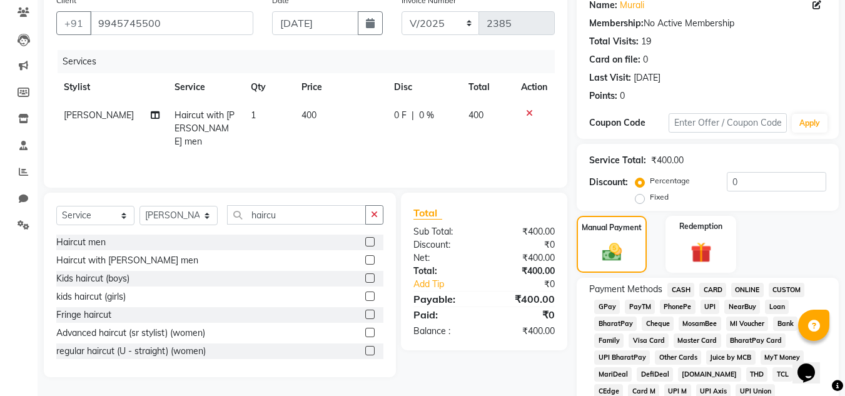
click at [677, 308] on span "PhonePe" at bounding box center [678, 306] width 36 height 14
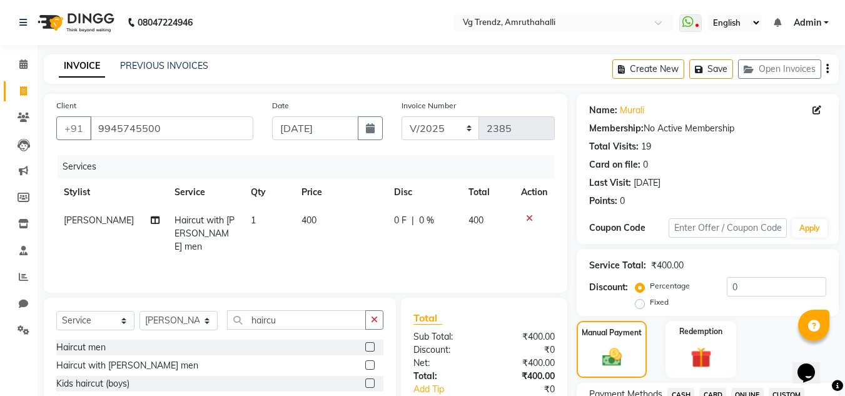
scroll to position [560, 0]
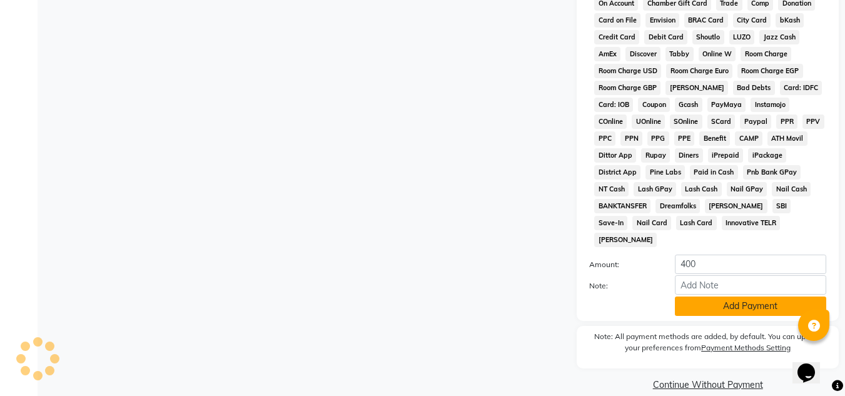
click at [707, 296] on button "Add Payment" at bounding box center [750, 305] width 151 height 19
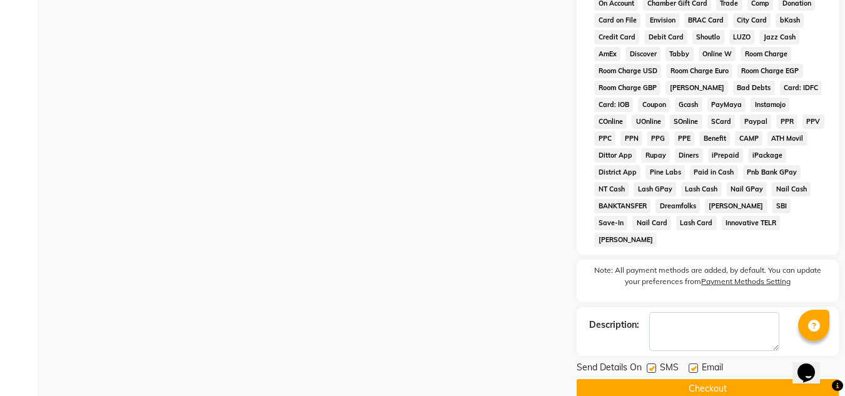
click at [653, 363] on label at bounding box center [651, 367] width 9 height 9
click at [653, 365] on input "checkbox" at bounding box center [651, 369] width 8 height 8
click at [690, 363] on label at bounding box center [692, 367] width 9 height 9
click at [690, 365] on input "checkbox" at bounding box center [692, 369] width 8 height 8
click at [690, 379] on button "Checkout" at bounding box center [707, 388] width 262 height 19
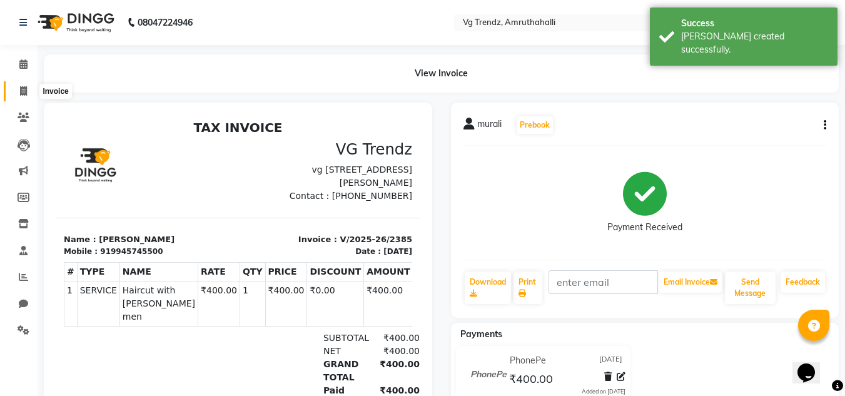
click at [16, 93] on span at bounding box center [24, 91] width 22 height 14
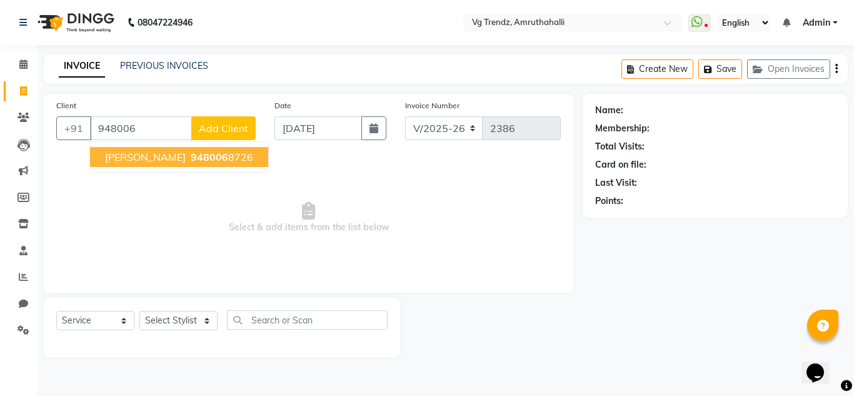
click at [191, 158] on span "948006" at bounding box center [210, 157] width 38 height 13
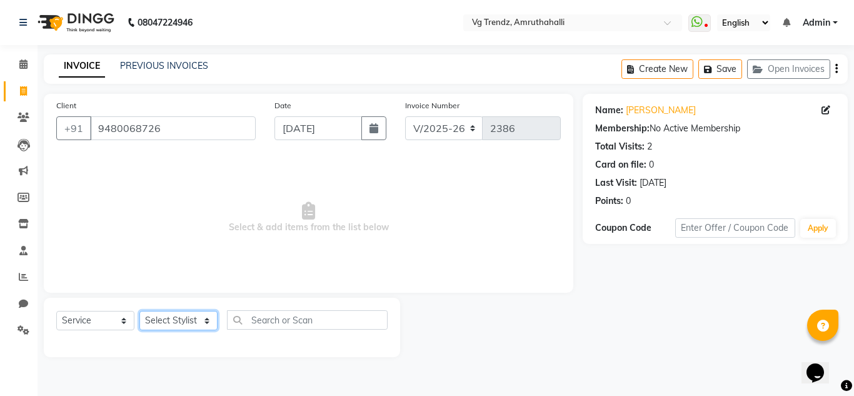
click at [191, 322] on select "Select Stylist [PERSON_NAME] N P [PERSON_NAME] [PERSON_NAME] [PERSON_NAME] salo…" at bounding box center [178, 320] width 78 height 19
click at [139, 311] on select "Select Stylist [PERSON_NAME] N P [PERSON_NAME] [PERSON_NAME] [PERSON_NAME] salo…" at bounding box center [178, 320] width 78 height 19
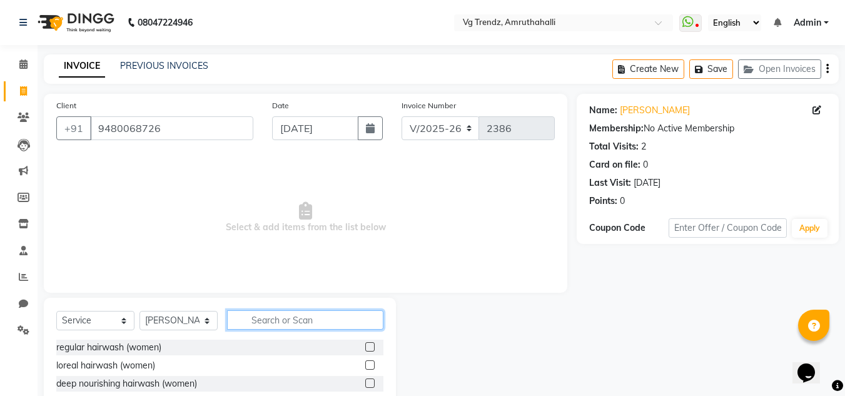
click at [322, 317] on input "text" at bounding box center [305, 319] width 156 height 19
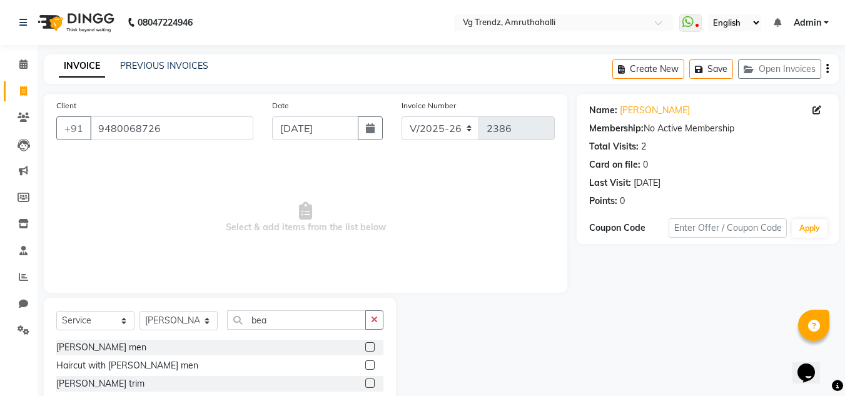
click at [370, 343] on label at bounding box center [369, 346] width 9 height 9
click at [370, 343] on input "checkbox" at bounding box center [369, 347] width 8 height 8
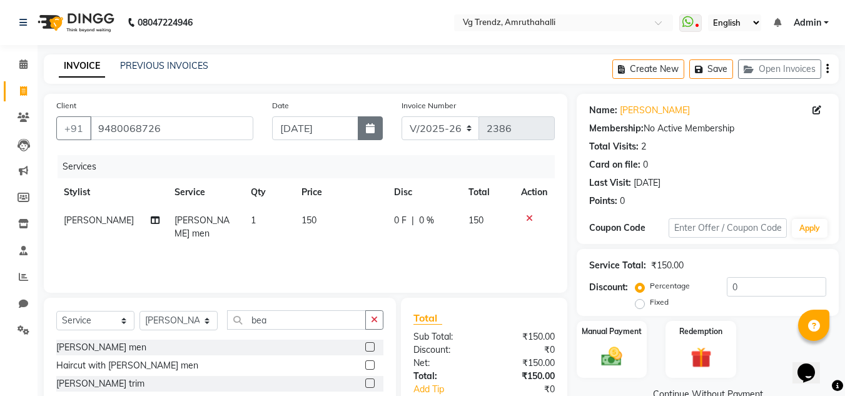
click at [368, 129] on icon "button" at bounding box center [370, 128] width 9 height 10
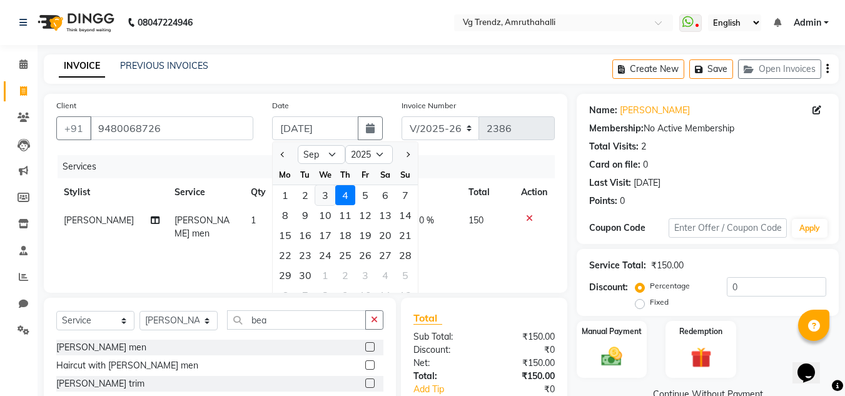
click at [328, 199] on div "3" at bounding box center [325, 195] width 20 height 20
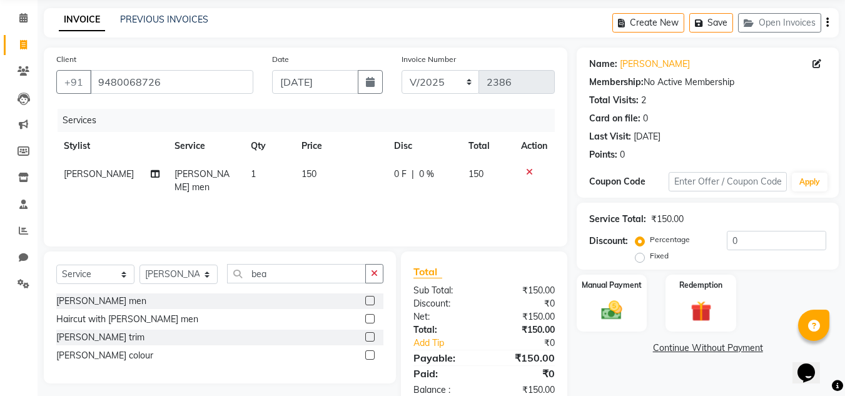
scroll to position [78, 0]
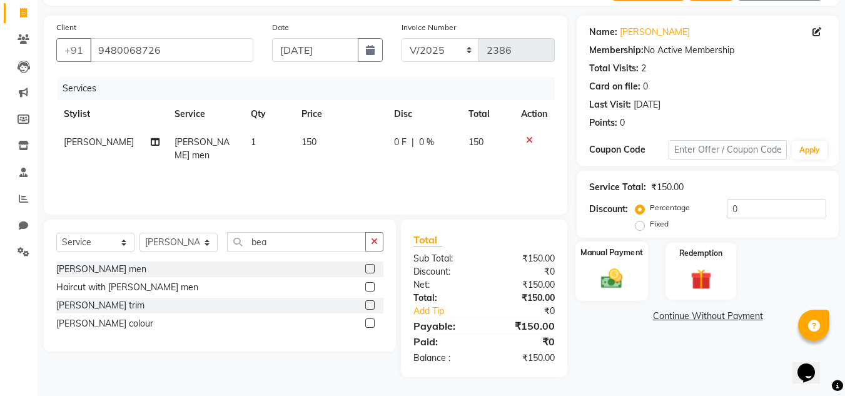
click at [594, 255] on label "Manual Payment" at bounding box center [611, 252] width 63 height 12
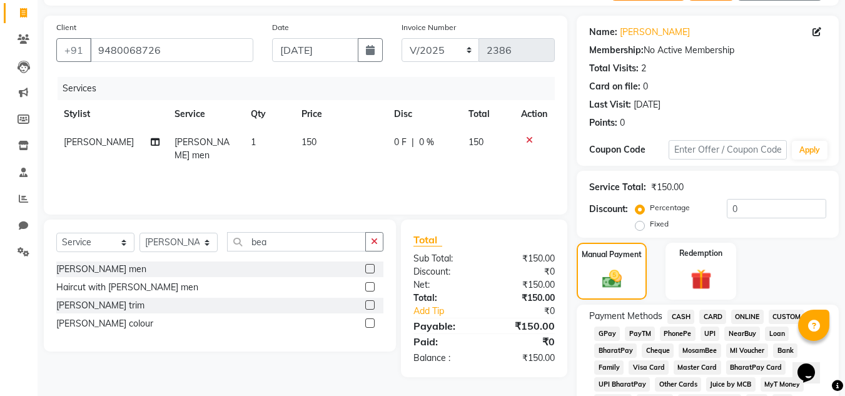
click at [682, 313] on span "CASH" at bounding box center [680, 316] width 27 height 14
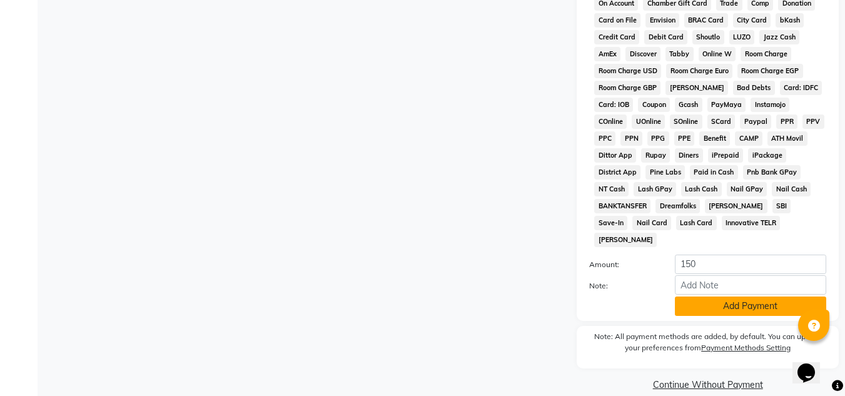
click at [743, 296] on button "Add Payment" at bounding box center [750, 305] width 151 height 19
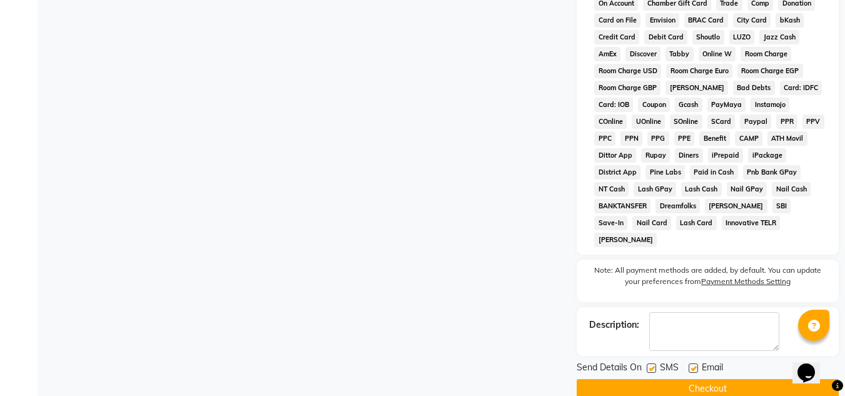
click at [651, 363] on label at bounding box center [651, 367] width 9 height 9
click at [651, 365] on input "checkbox" at bounding box center [651, 369] width 8 height 8
click at [697, 363] on label at bounding box center [692, 367] width 9 height 9
click at [697, 365] on input "checkbox" at bounding box center [692, 369] width 8 height 8
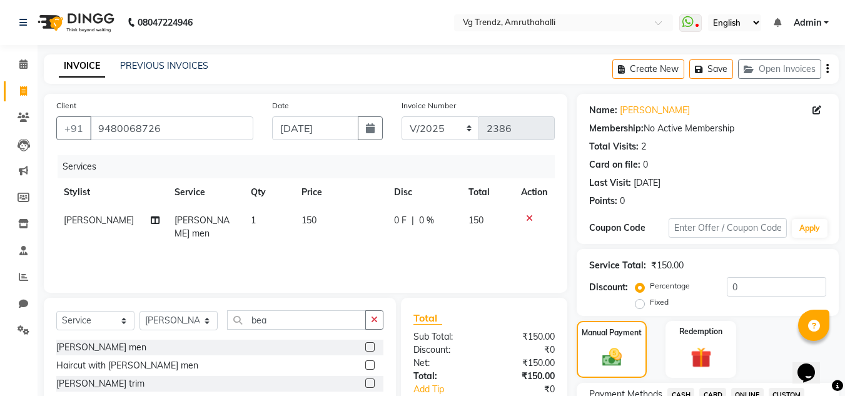
scroll to position [565, 0]
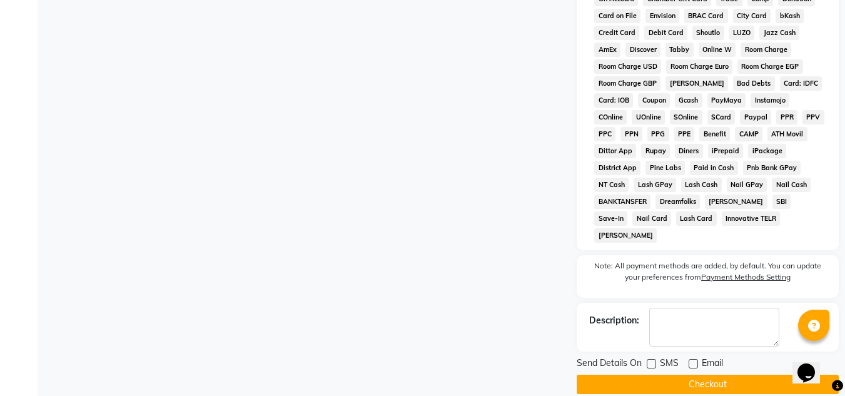
click at [713, 375] on button "Checkout" at bounding box center [707, 384] width 262 height 19
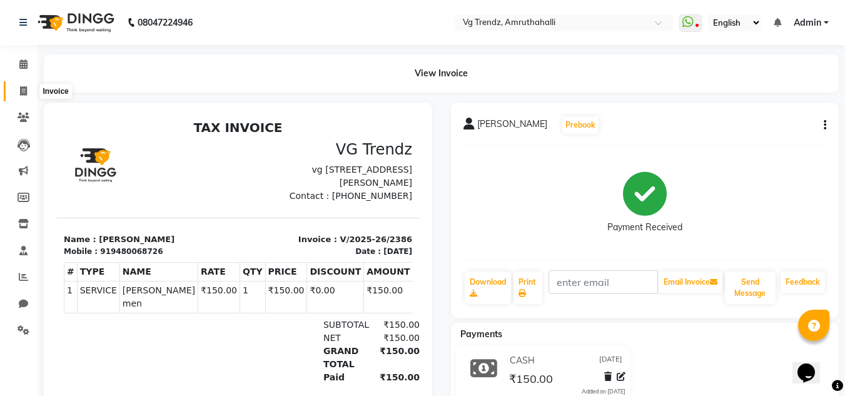
click at [23, 98] on span at bounding box center [24, 91] width 22 height 14
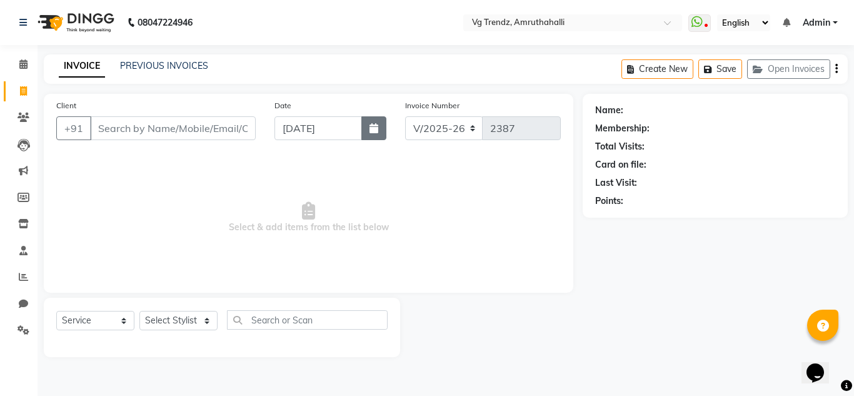
click at [366, 126] on button "button" at bounding box center [373, 128] width 25 height 24
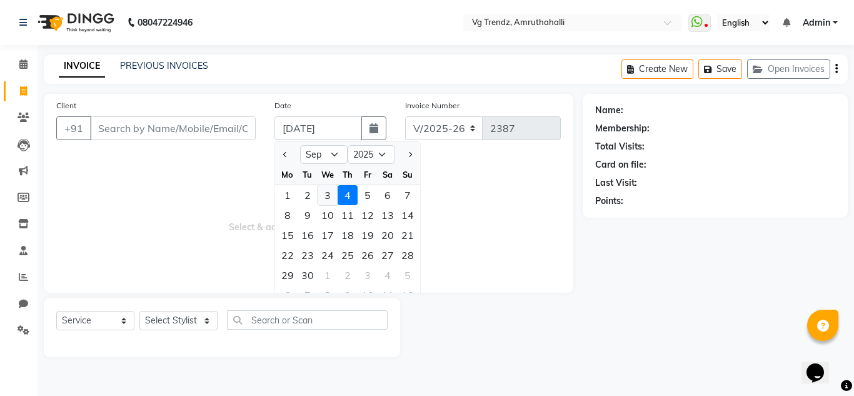
click at [326, 196] on div "3" at bounding box center [328, 195] width 20 height 20
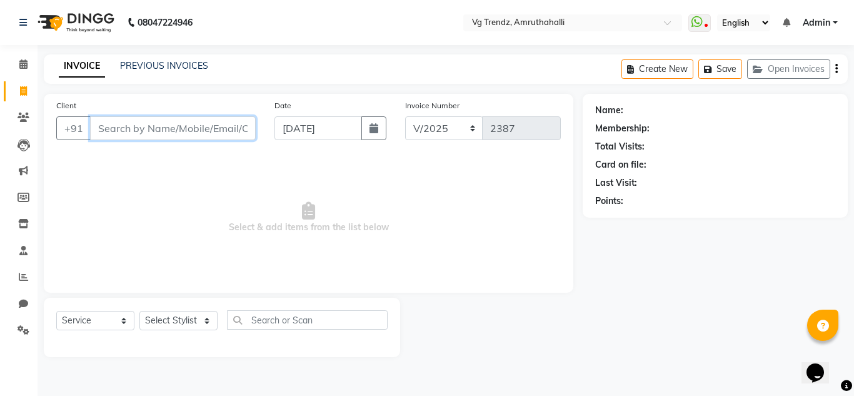
click at [179, 138] on input "Client" at bounding box center [173, 128] width 166 height 24
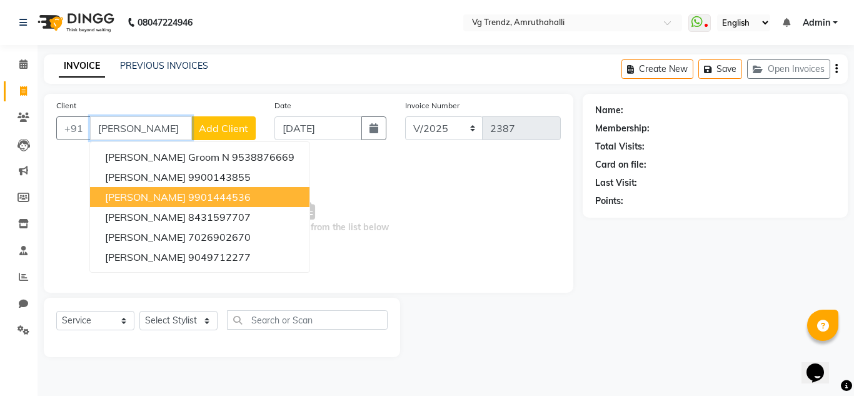
click at [188, 199] on ngb-highlight "9901444536" at bounding box center [219, 197] width 63 height 13
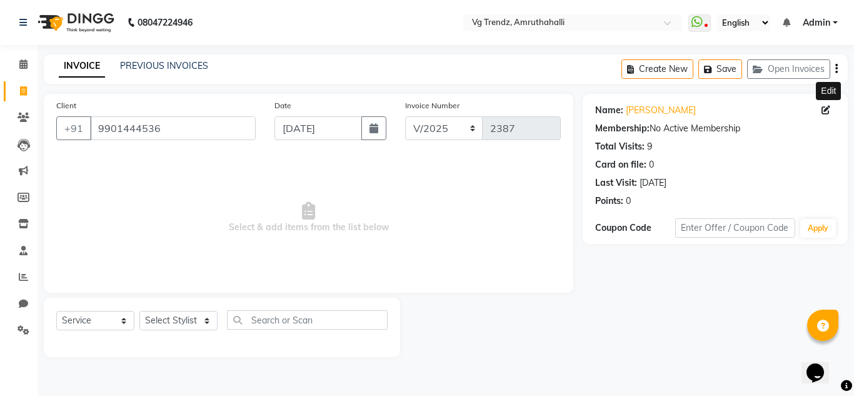
click at [828, 112] on icon at bounding box center [826, 110] width 9 height 9
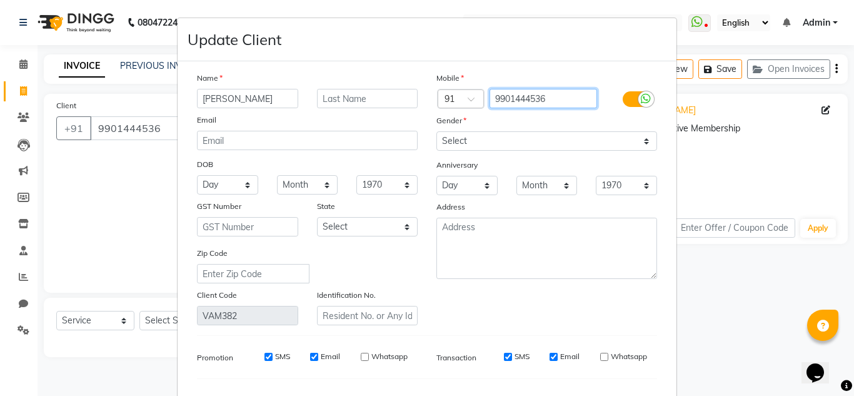
click at [566, 98] on input "9901444536" at bounding box center [544, 98] width 108 height 19
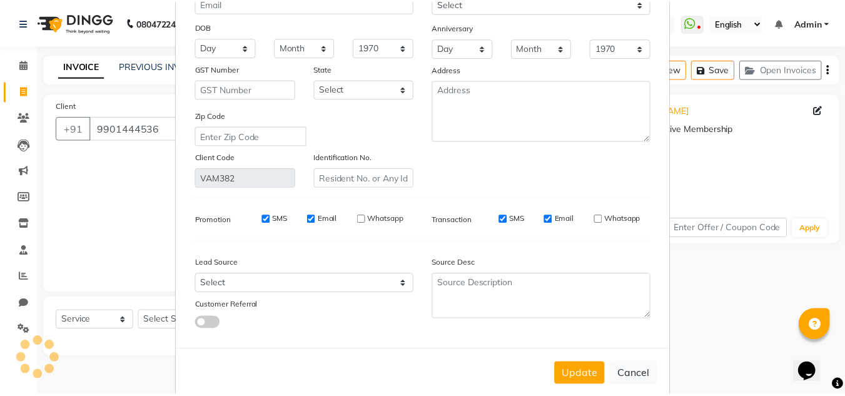
scroll to position [159, 0]
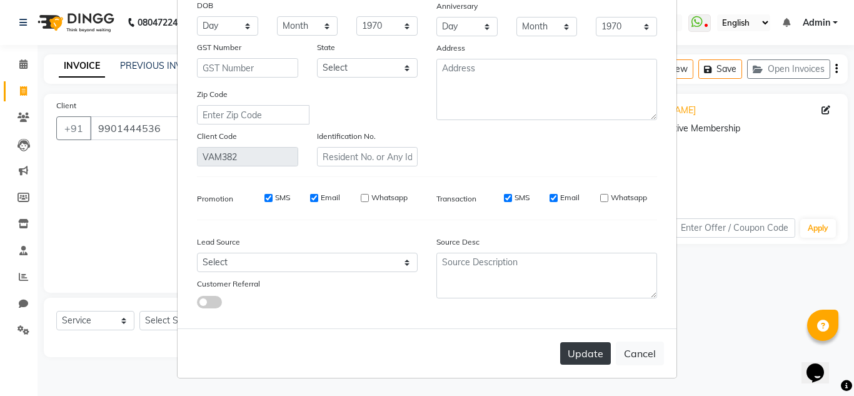
click at [564, 357] on button "Update" at bounding box center [585, 353] width 51 height 23
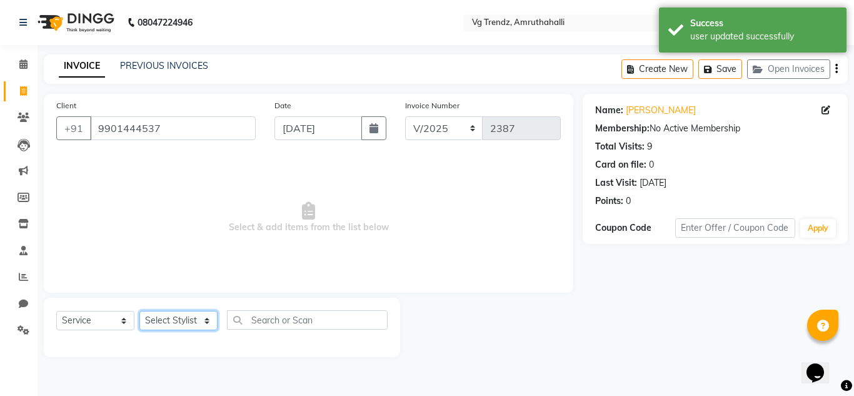
click at [199, 321] on select "Select Stylist [PERSON_NAME] N P [PERSON_NAME] [PERSON_NAME] [PERSON_NAME] salo…" at bounding box center [178, 320] width 78 height 19
click at [139, 311] on select "Select Stylist [PERSON_NAME] N P [PERSON_NAME] [PERSON_NAME] [PERSON_NAME] salo…" at bounding box center [178, 320] width 78 height 19
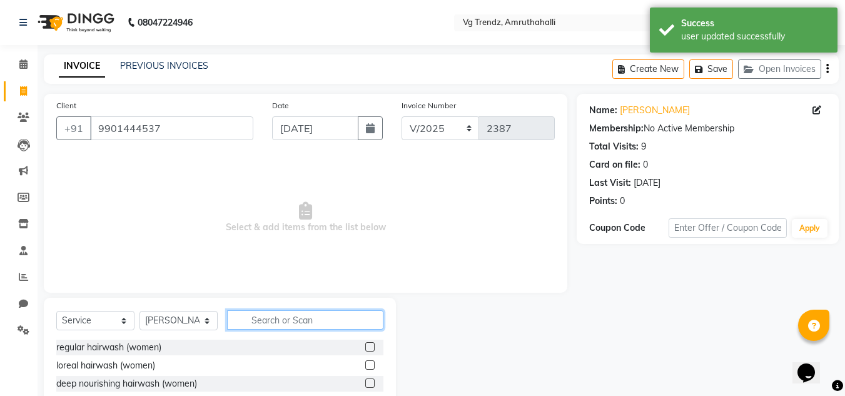
click at [298, 326] on input "text" at bounding box center [305, 319] width 156 height 19
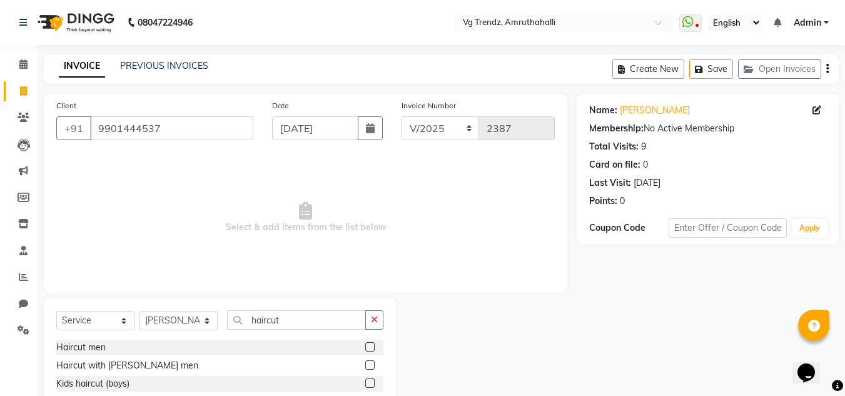
click at [365, 347] on label at bounding box center [369, 346] width 9 height 9
click at [365, 347] on input "checkbox" at bounding box center [369, 347] width 8 height 8
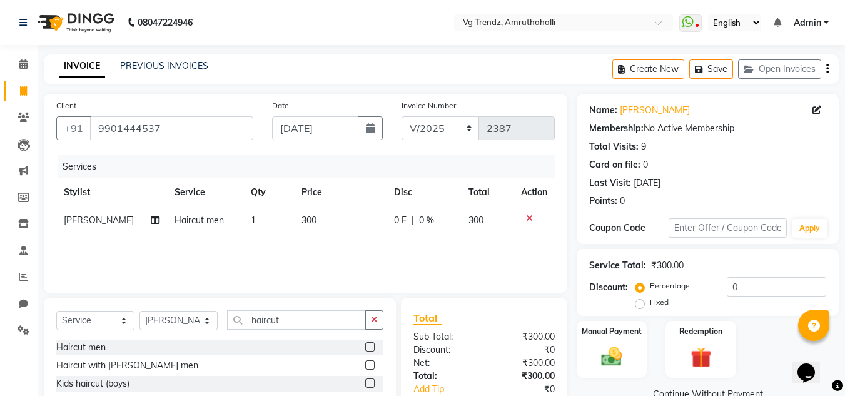
scroll to position [105, 0]
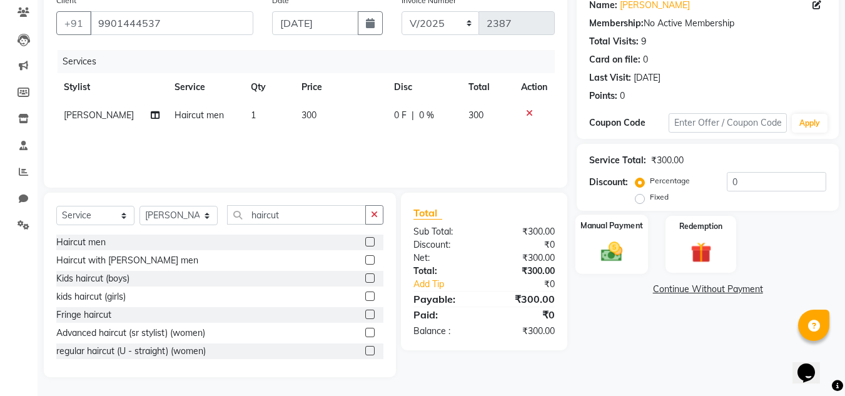
click at [596, 261] on img at bounding box center [611, 251] width 35 height 25
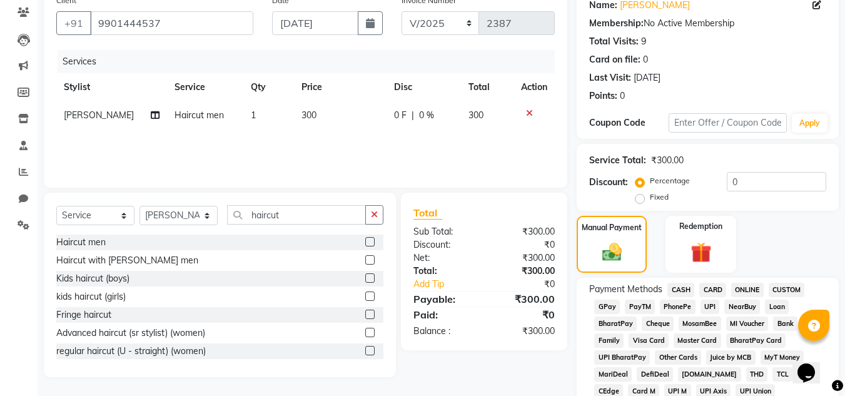
click at [668, 305] on span "PhonePe" at bounding box center [678, 306] width 36 height 14
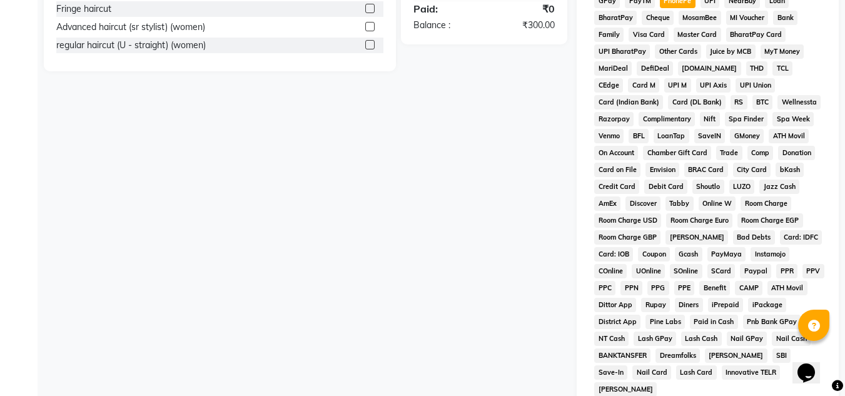
scroll to position [560, 0]
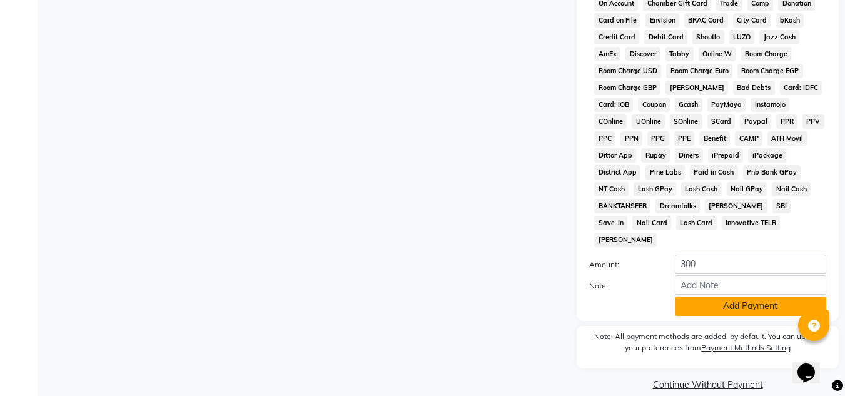
click at [724, 296] on button "Add Payment" at bounding box center [750, 305] width 151 height 19
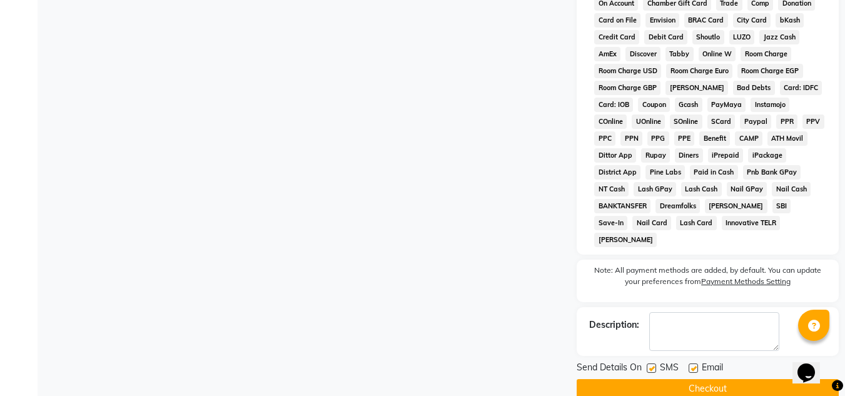
click at [655, 363] on label at bounding box center [651, 367] width 9 height 9
click at [655, 365] on input "checkbox" at bounding box center [651, 369] width 8 height 8
click at [690, 363] on label at bounding box center [692, 367] width 9 height 9
click at [690, 365] on input "checkbox" at bounding box center [692, 369] width 8 height 8
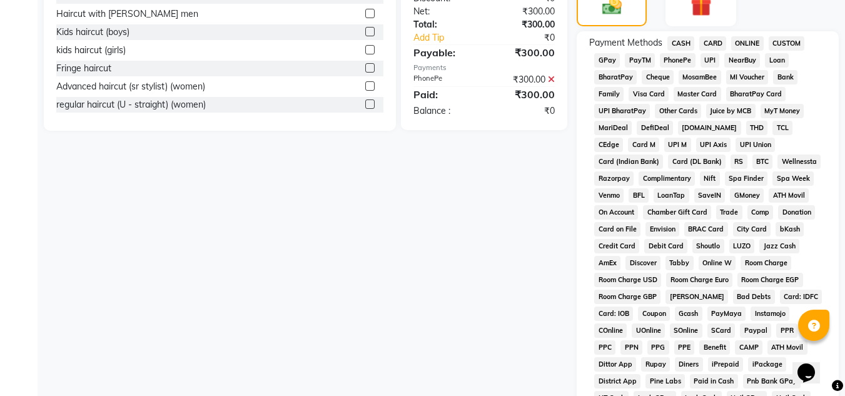
scroll to position [565, 0]
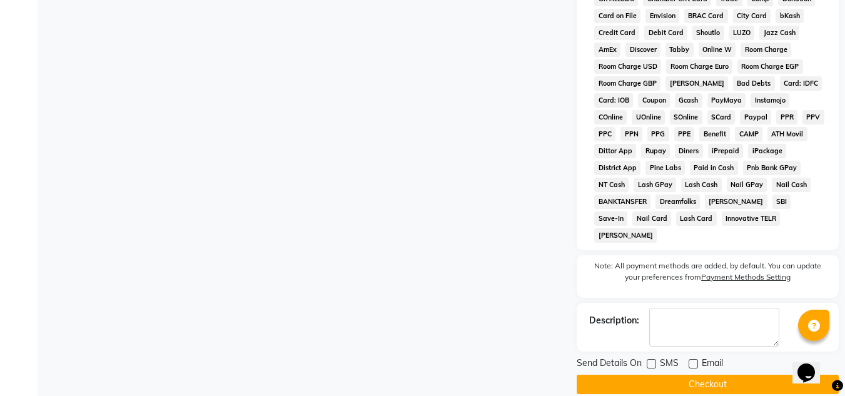
click at [648, 375] on button "Checkout" at bounding box center [707, 384] width 262 height 19
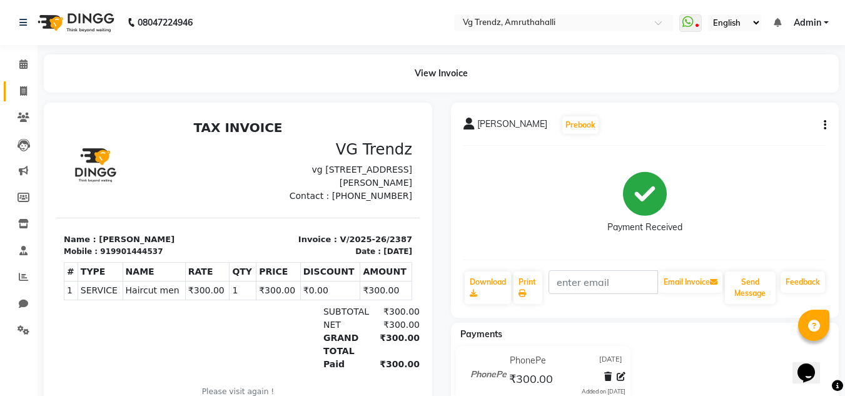
click at [26, 99] on link "Invoice" at bounding box center [19, 91] width 30 height 21
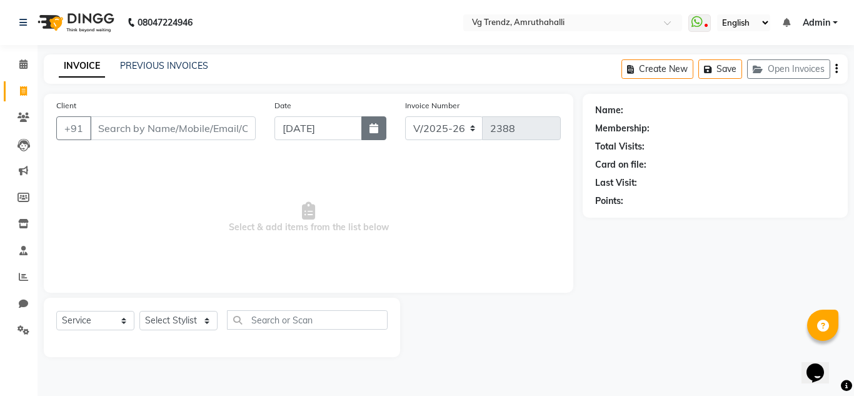
click at [377, 123] on button "button" at bounding box center [373, 128] width 25 height 24
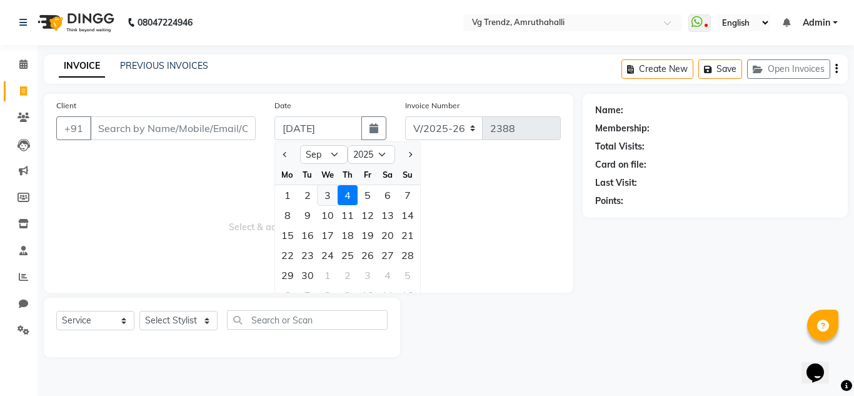
click at [331, 198] on div "3" at bounding box center [328, 195] width 20 height 20
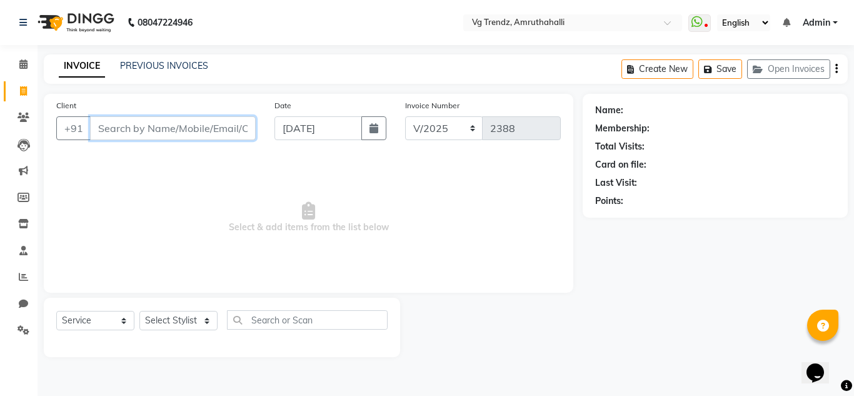
click at [228, 126] on input "Client" at bounding box center [173, 128] width 166 height 24
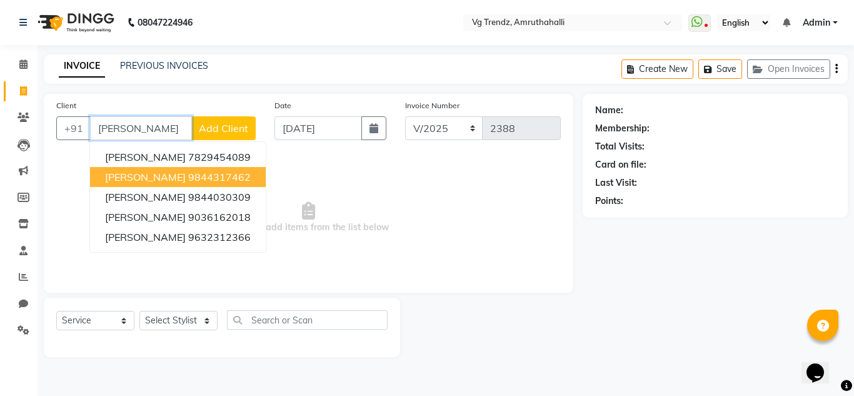
click at [227, 181] on button "[PERSON_NAME] 9844317462" at bounding box center [178, 177] width 176 height 20
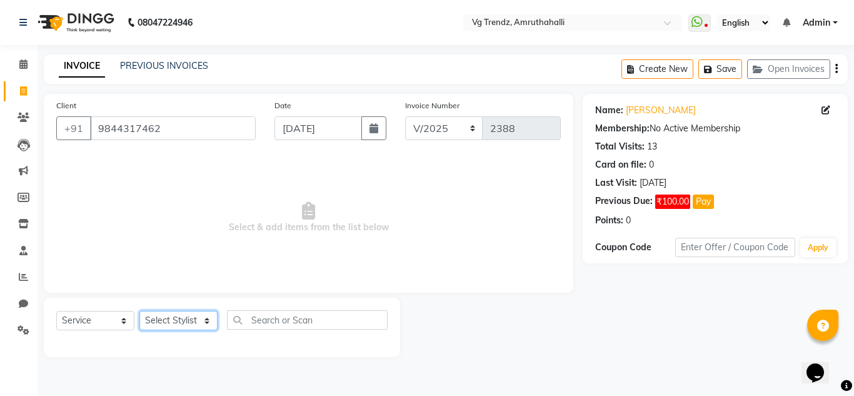
click at [191, 323] on select "Select Stylist [PERSON_NAME] N P [PERSON_NAME] [PERSON_NAME] [PERSON_NAME] salo…" at bounding box center [178, 320] width 78 height 19
click at [663, 198] on span "₹100.00" at bounding box center [672, 201] width 35 height 14
click at [193, 325] on select "Select Stylist [PERSON_NAME] N P [PERSON_NAME] [PERSON_NAME] [PERSON_NAME] salo…" at bounding box center [178, 320] width 78 height 19
click at [139, 311] on select "Select Stylist [PERSON_NAME] N P [PERSON_NAME] [PERSON_NAME] [PERSON_NAME] salo…" at bounding box center [178, 320] width 78 height 19
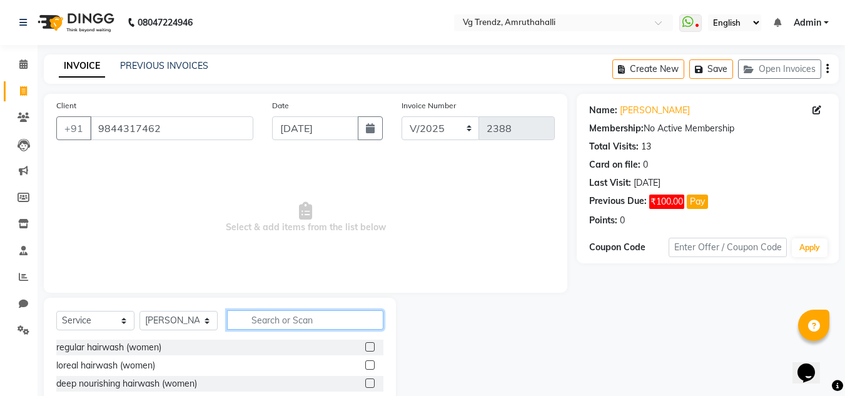
click at [287, 323] on input "text" at bounding box center [305, 319] width 156 height 19
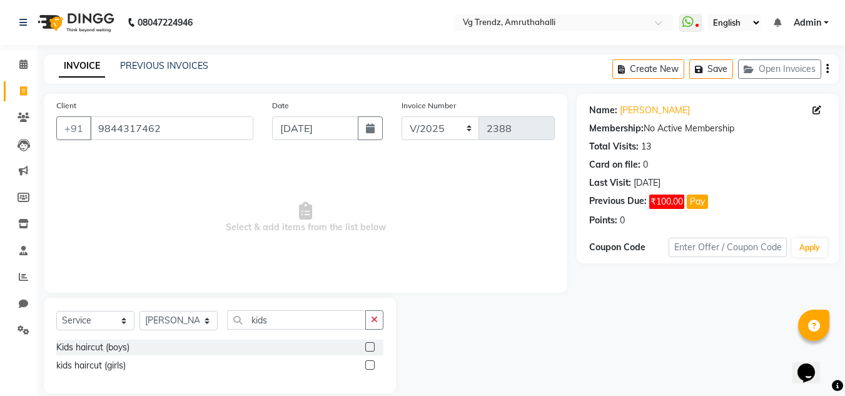
click at [371, 365] on label at bounding box center [369, 364] width 9 height 9
click at [371, 365] on input "checkbox" at bounding box center [369, 365] width 8 height 8
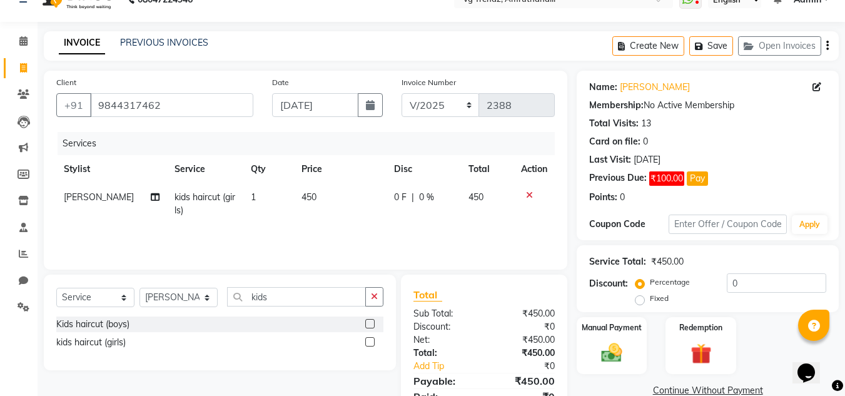
scroll to position [78, 0]
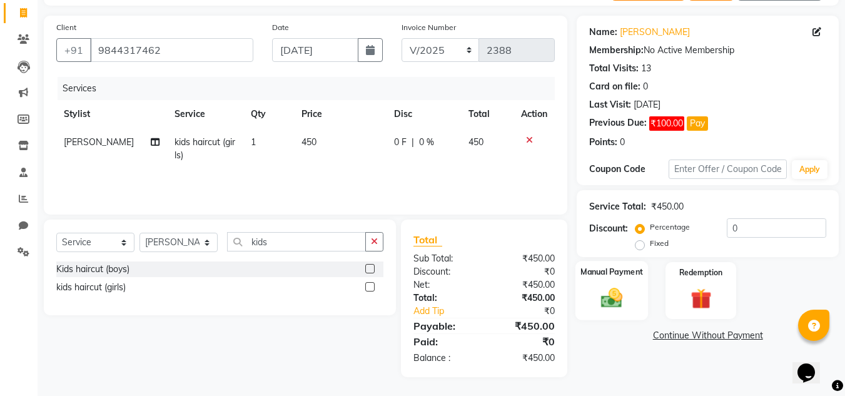
click at [593, 298] on div "Manual Payment" at bounding box center [611, 290] width 73 height 59
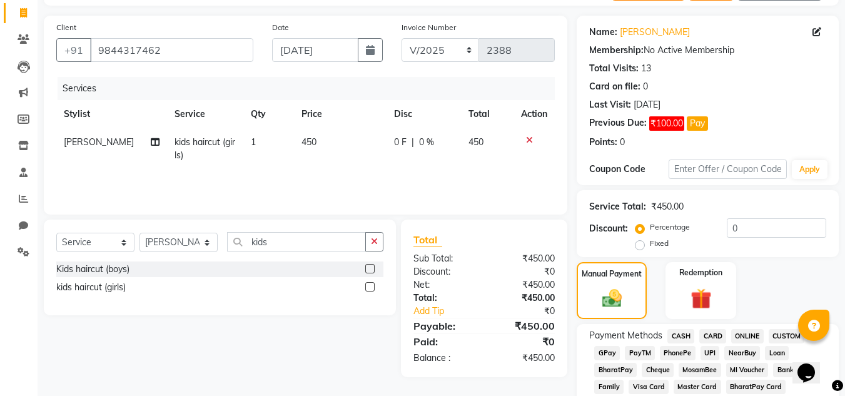
click at [678, 353] on span "PhonePe" at bounding box center [678, 353] width 36 height 14
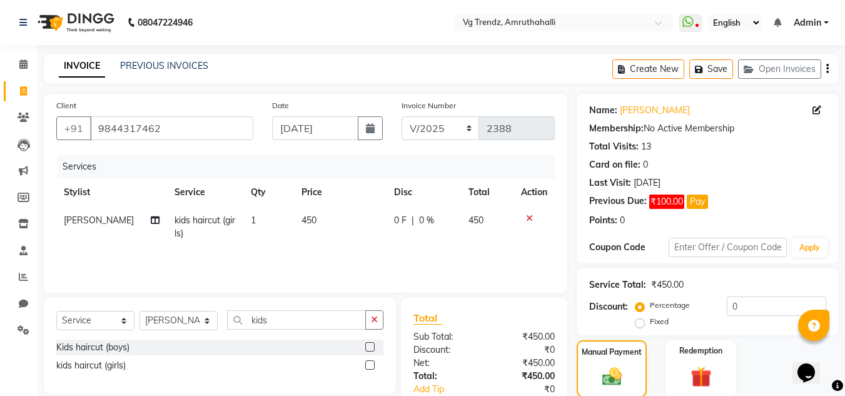
scroll to position [580, 0]
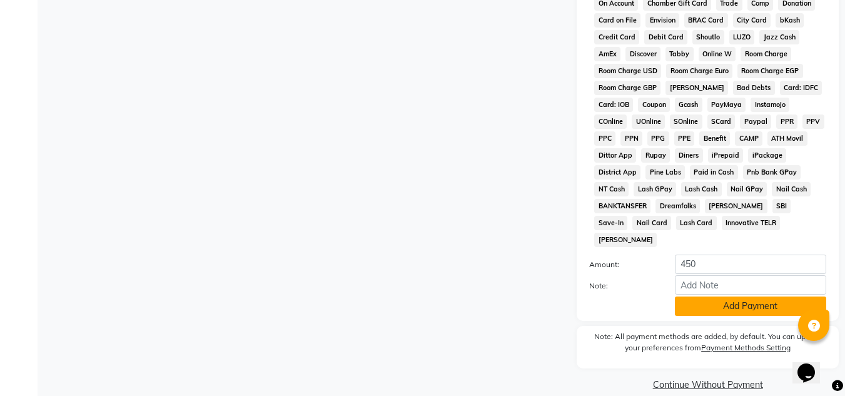
click at [723, 296] on button "Add Payment" at bounding box center [750, 305] width 151 height 19
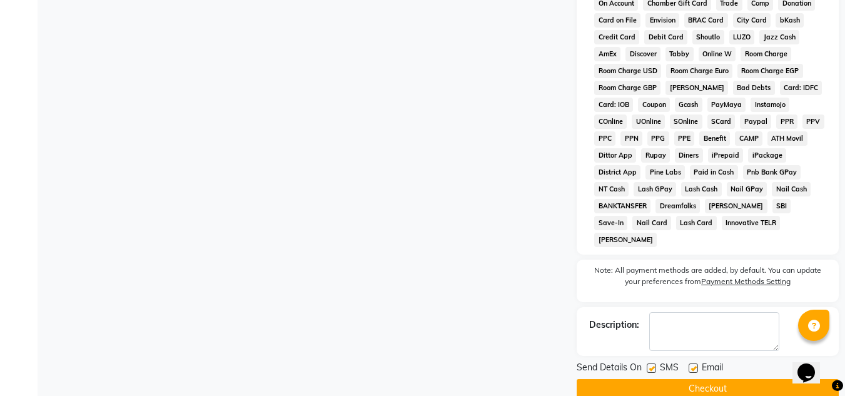
click at [654, 363] on label at bounding box center [651, 367] width 9 height 9
click at [654, 365] on input "checkbox" at bounding box center [651, 369] width 8 height 8
click at [693, 363] on label at bounding box center [692, 367] width 9 height 9
click at [693, 365] on input "checkbox" at bounding box center [692, 369] width 8 height 8
click at [702, 379] on button "Checkout" at bounding box center [707, 388] width 262 height 19
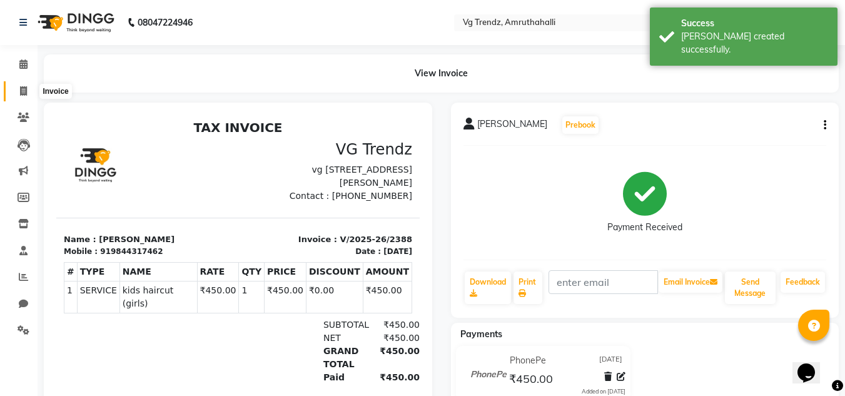
click at [16, 86] on span at bounding box center [24, 91] width 22 height 14
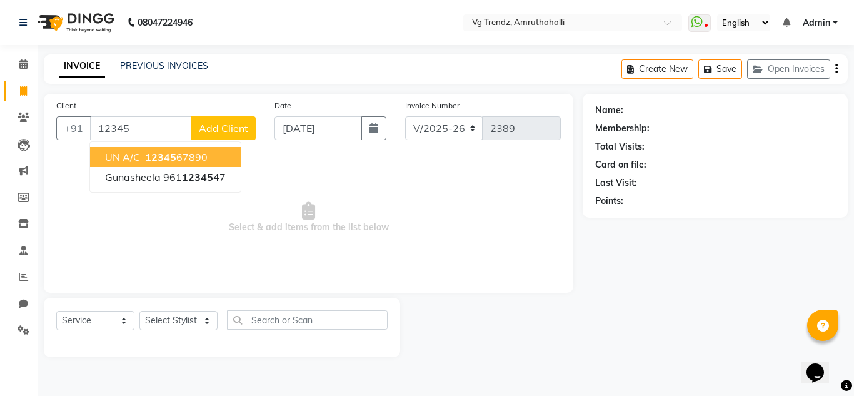
click at [170, 158] on span "12345" at bounding box center [160, 157] width 31 height 13
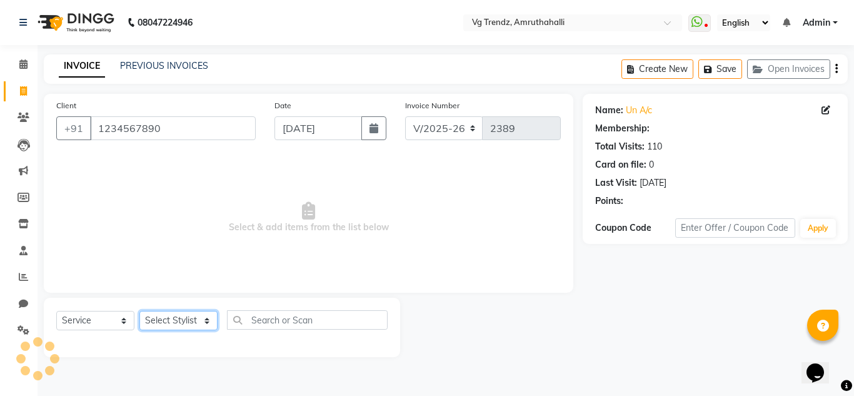
click at [198, 319] on select "Select Stylist [PERSON_NAME] N P [PERSON_NAME] [PERSON_NAME] [PERSON_NAME] salo…" at bounding box center [178, 320] width 78 height 19
click at [139, 311] on select "Select Stylist [PERSON_NAME] N P [PERSON_NAME] [PERSON_NAME] [PERSON_NAME] salo…" at bounding box center [178, 320] width 78 height 19
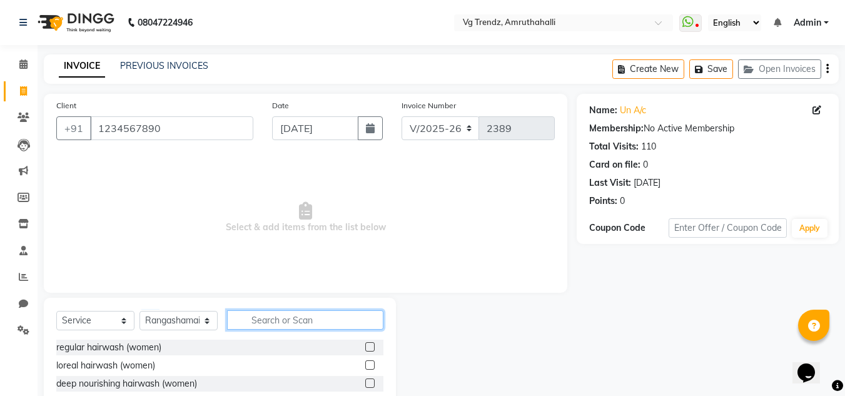
click at [270, 313] on input "text" at bounding box center [305, 319] width 156 height 19
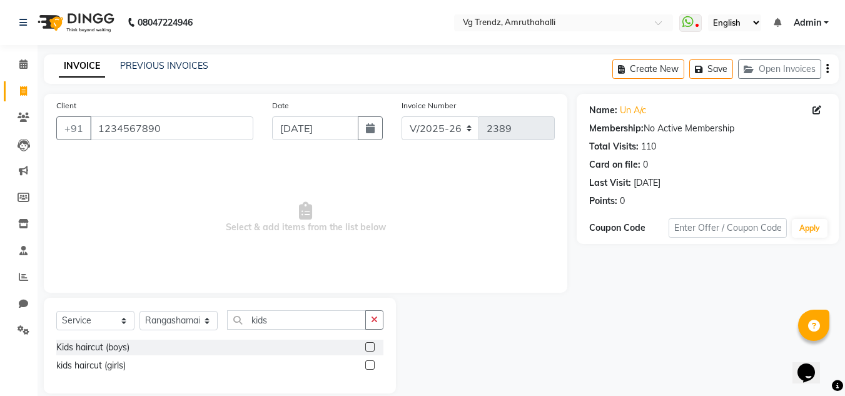
click at [368, 346] on label at bounding box center [369, 346] width 9 height 9
click at [368, 346] on input "checkbox" at bounding box center [369, 347] width 8 height 8
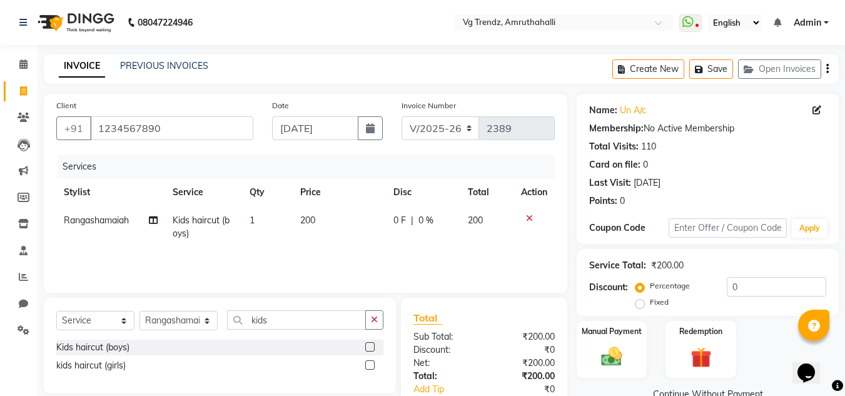
scroll to position [78, 0]
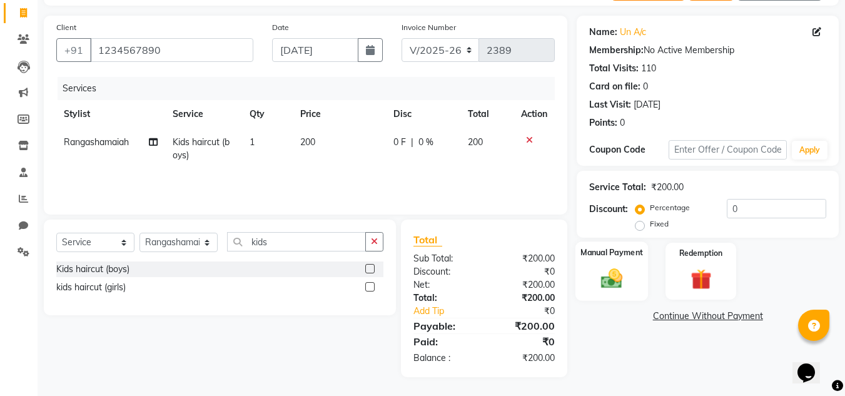
click at [600, 272] on img at bounding box center [611, 278] width 35 height 25
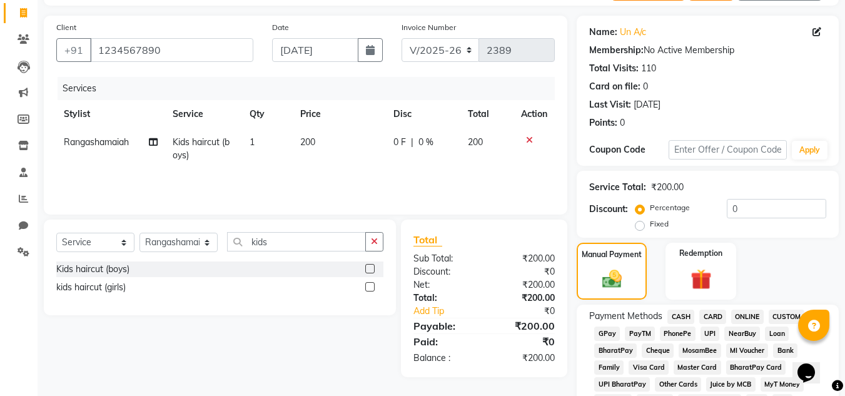
click at [681, 332] on span "PhonePe" at bounding box center [678, 333] width 36 height 14
click at [361, 48] on button "button" at bounding box center [370, 50] width 25 height 24
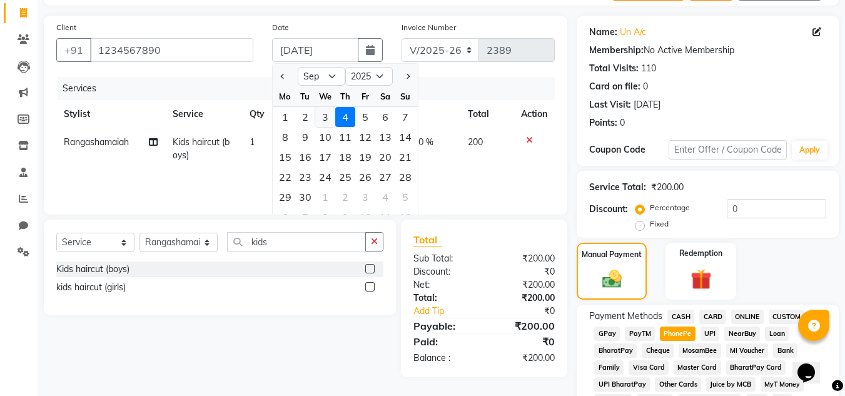
click at [326, 114] on div "3" at bounding box center [325, 117] width 20 height 20
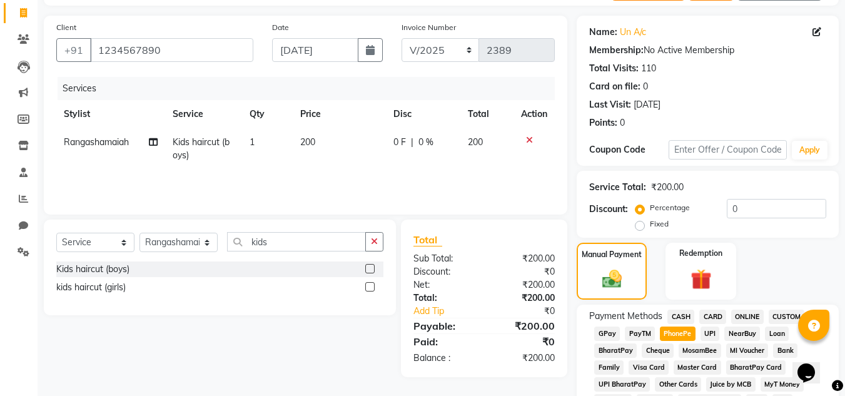
drag, startPoint x: 853, startPoint y: 1, endPoint x: 533, endPoint y: 110, distance: 338.1
click at [533, 110] on th "Action" at bounding box center [533, 114] width 41 height 28
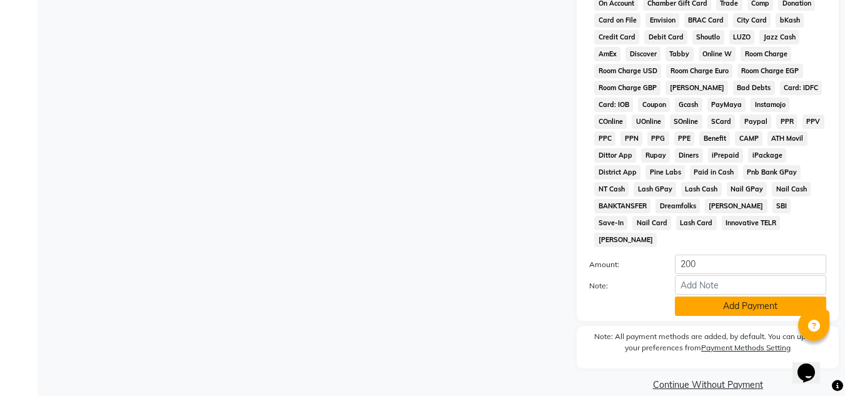
click at [717, 296] on button "Add Payment" at bounding box center [750, 305] width 151 height 19
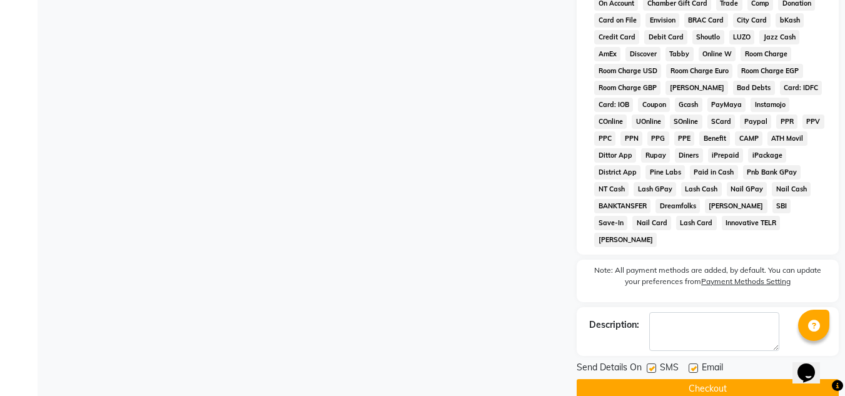
click at [654, 363] on label at bounding box center [651, 367] width 9 height 9
click at [654, 365] on input "checkbox" at bounding box center [651, 369] width 8 height 8
click at [689, 363] on label at bounding box center [692, 367] width 9 height 9
click at [689, 365] on input "checkbox" at bounding box center [692, 369] width 8 height 8
click at [692, 379] on button "Checkout" at bounding box center [707, 388] width 262 height 19
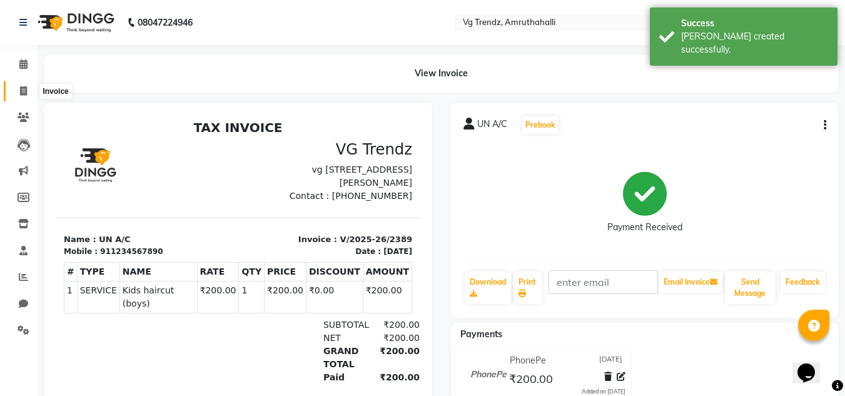
click at [20, 97] on span at bounding box center [24, 91] width 22 height 14
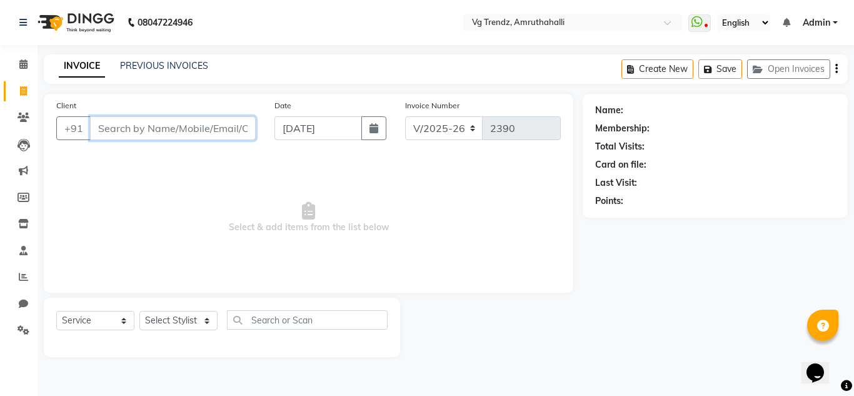
drag, startPoint x: 20, startPoint y: 97, endPoint x: 235, endPoint y: 117, distance: 216.0
click at [235, 117] on input "Client" at bounding box center [173, 128] width 166 height 24
click at [366, 121] on button "button" at bounding box center [373, 128] width 25 height 24
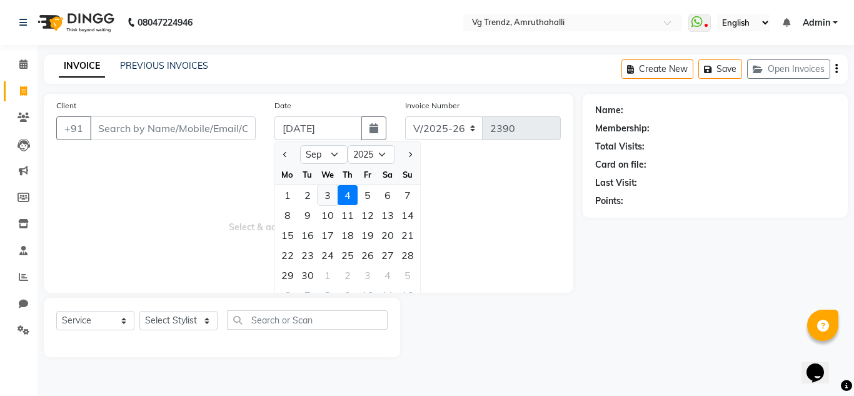
click at [336, 195] on div "3" at bounding box center [328, 195] width 20 height 20
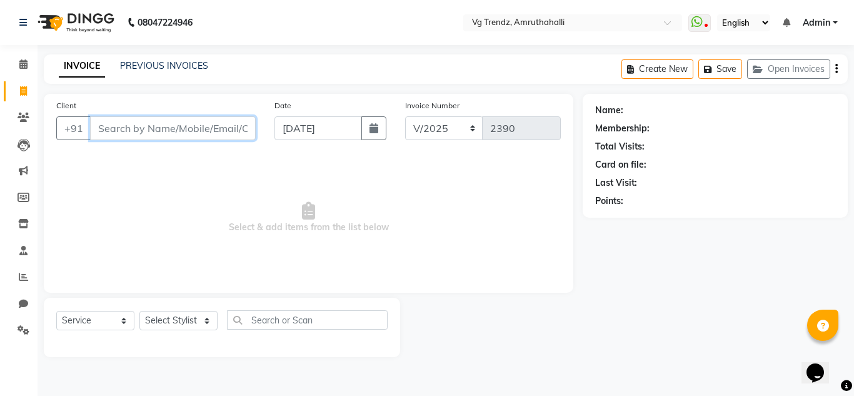
click at [194, 135] on input "Client" at bounding box center [173, 128] width 166 height 24
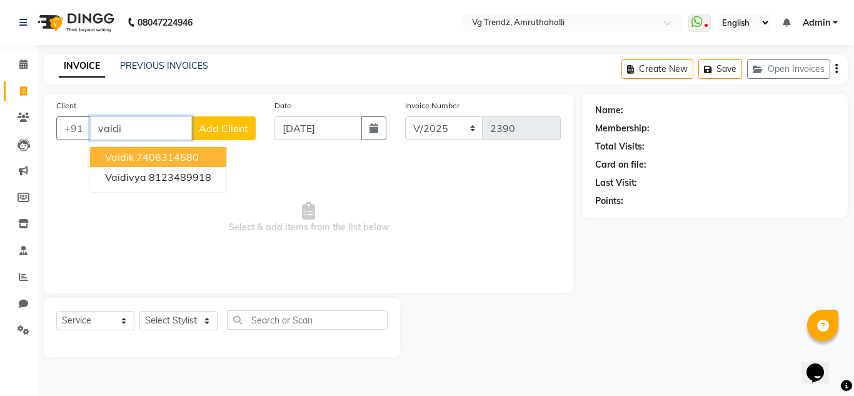
click at [193, 158] on ngb-highlight "7406314580" at bounding box center [167, 157] width 63 height 13
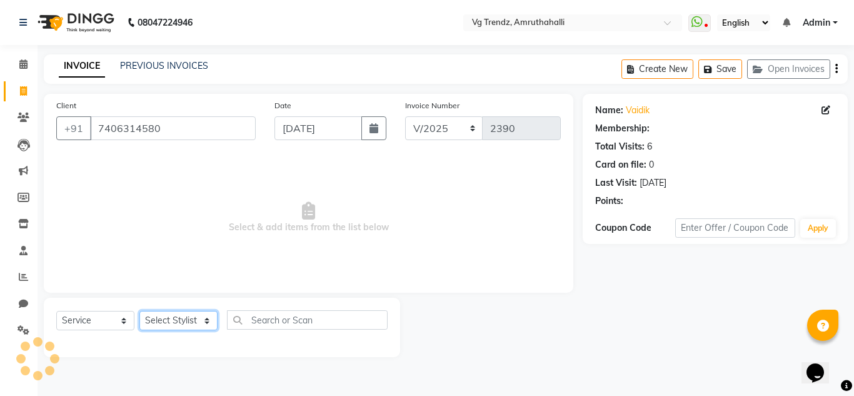
click at [183, 323] on select "Select Stylist [PERSON_NAME] N P [PERSON_NAME] [PERSON_NAME] [PERSON_NAME] salo…" at bounding box center [178, 320] width 78 height 19
click at [139, 311] on select "Select Stylist [PERSON_NAME] N P [PERSON_NAME] [PERSON_NAME] [PERSON_NAME] salo…" at bounding box center [178, 320] width 78 height 19
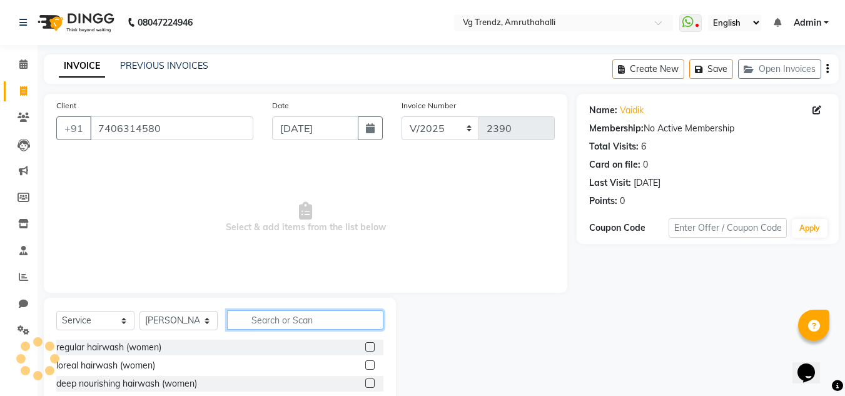
click at [294, 325] on input "text" at bounding box center [305, 319] width 156 height 19
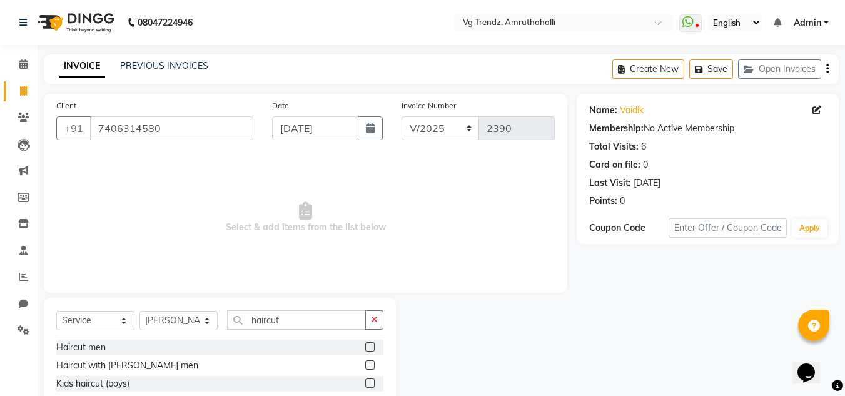
click at [365, 347] on label at bounding box center [369, 346] width 9 height 9
click at [365, 347] on input "checkbox" at bounding box center [369, 347] width 8 height 8
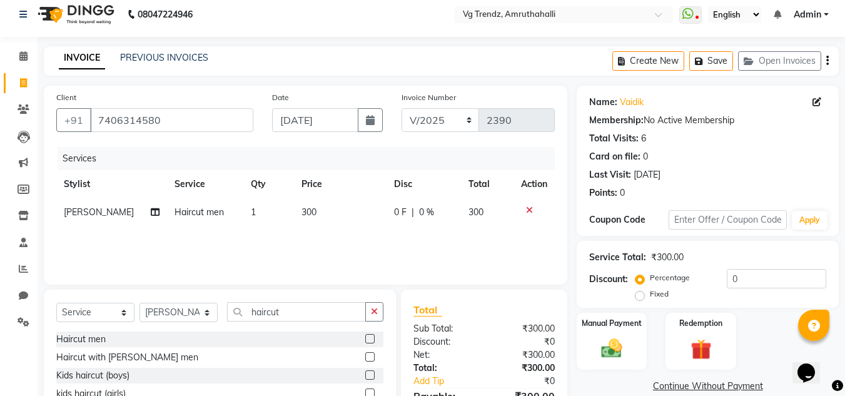
scroll to position [105, 0]
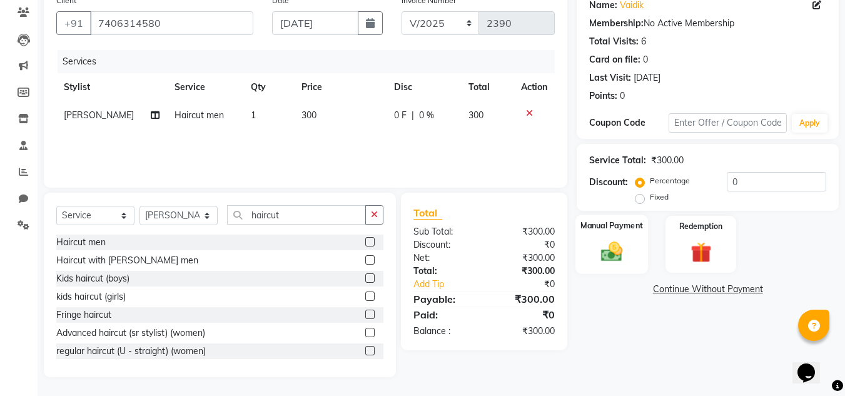
click at [593, 224] on label "Manual Payment" at bounding box center [611, 225] width 63 height 12
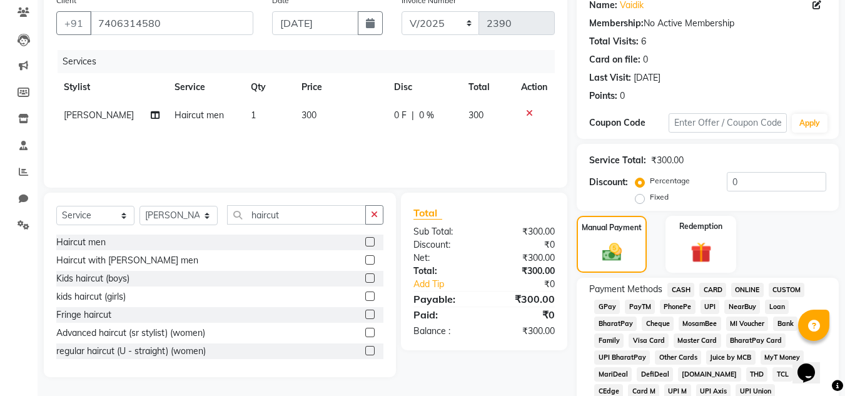
click at [673, 286] on span "CASH" at bounding box center [680, 290] width 27 height 14
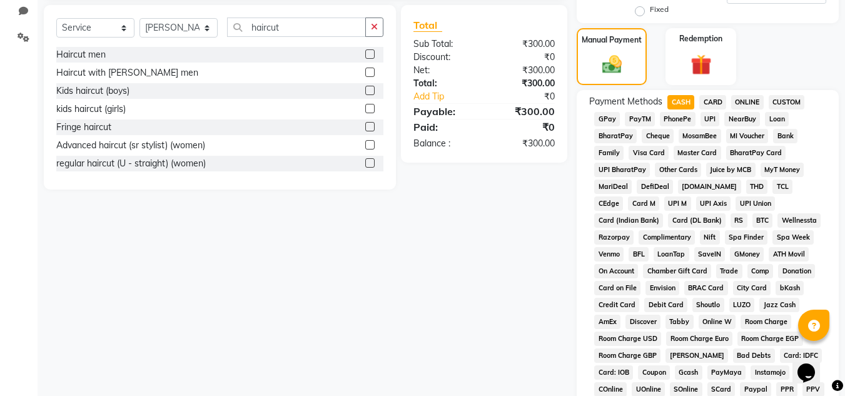
scroll to position [560, 0]
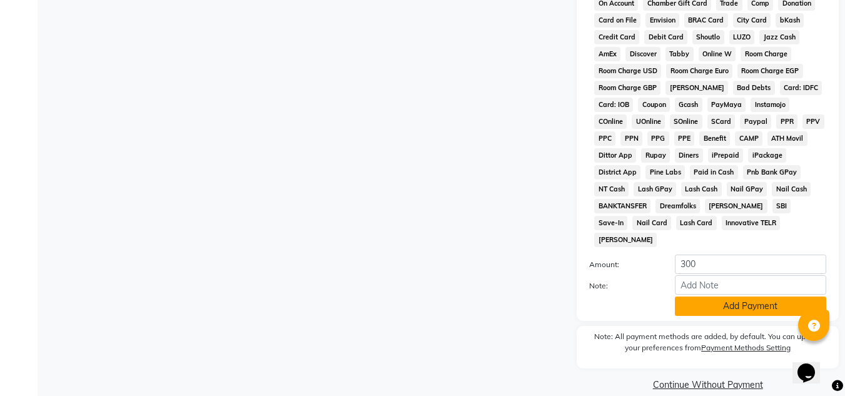
click at [740, 296] on button "Add Payment" at bounding box center [750, 305] width 151 height 19
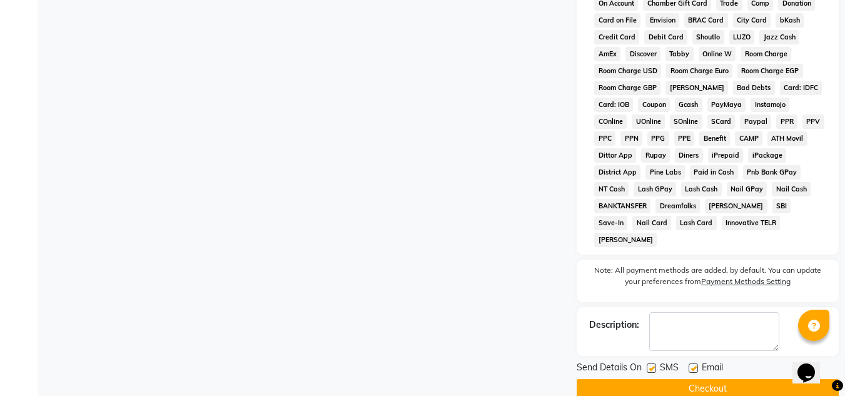
click at [654, 363] on label at bounding box center [651, 367] width 9 height 9
click at [654, 365] on input "checkbox" at bounding box center [651, 369] width 8 height 8
click at [694, 363] on label at bounding box center [692, 367] width 9 height 9
click at [694, 365] on input "checkbox" at bounding box center [692, 369] width 8 height 8
click at [695, 379] on button "Checkout" at bounding box center [707, 388] width 262 height 19
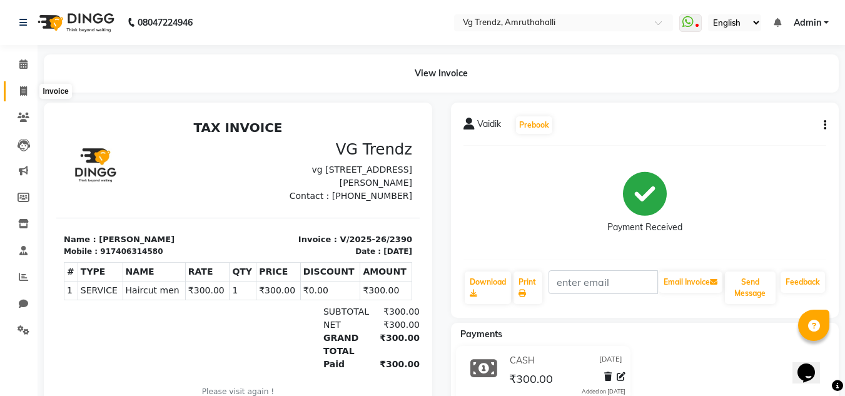
click at [21, 93] on icon at bounding box center [23, 90] width 7 height 9
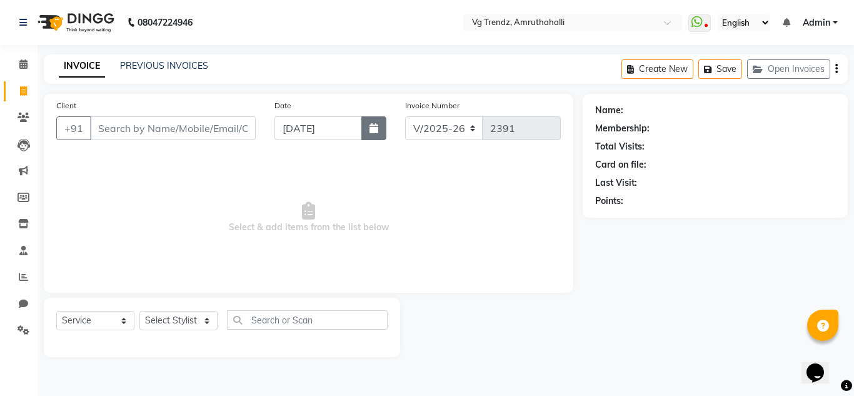
click at [368, 133] on button "button" at bounding box center [373, 128] width 25 height 24
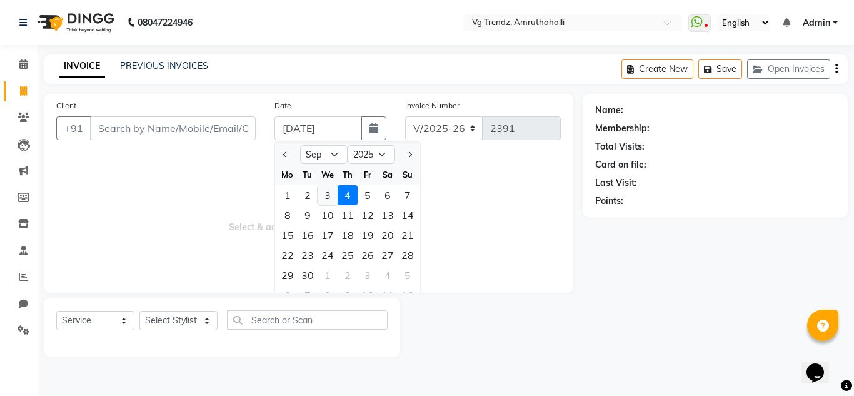
click at [325, 195] on div "3" at bounding box center [328, 195] width 20 height 20
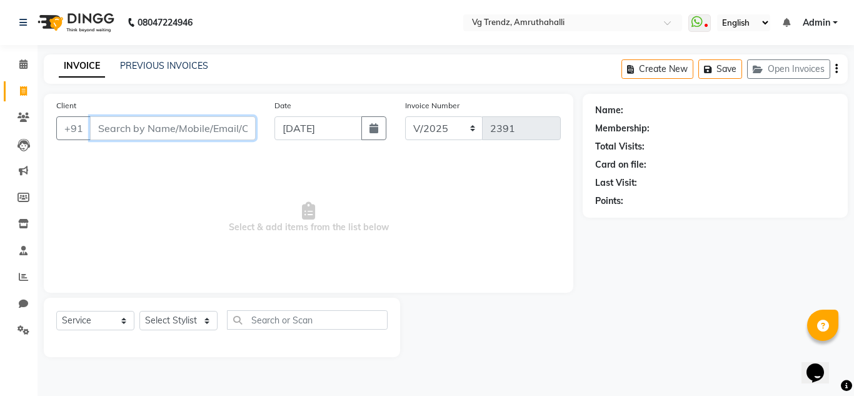
click at [188, 130] on input "Client" at bounding box center [173, 128] width 166 height 24
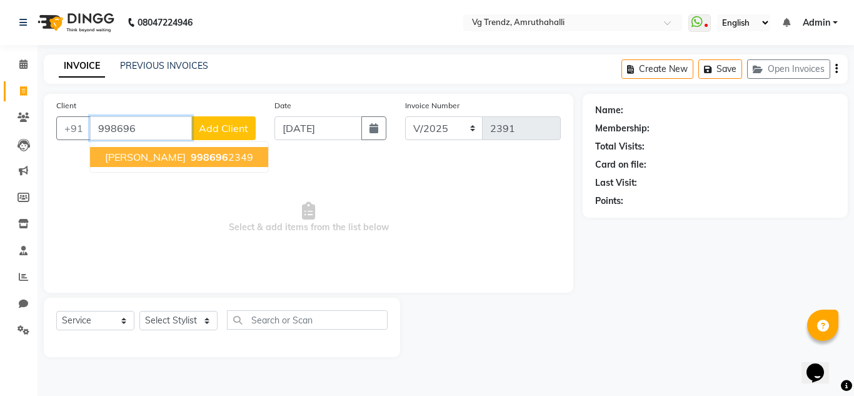
click at [190, 151] on ngb-highlight "998696 2349" at bounding box center [220, 157] width 65 height 13
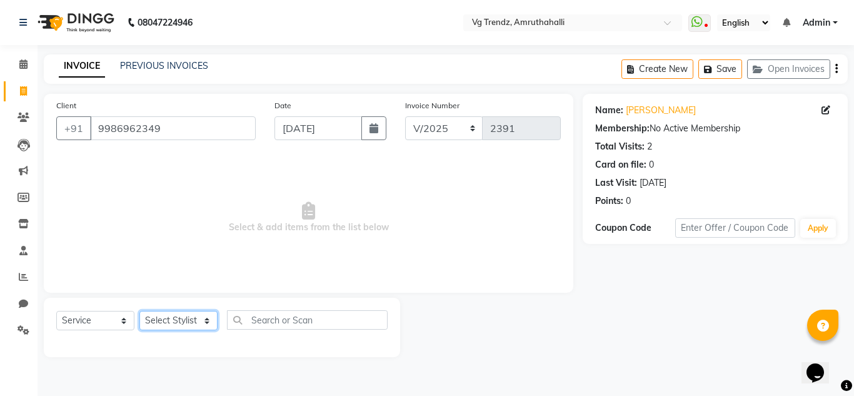
click at [206, 315] on select "Select Stylist [PERSON_NAME] N P [PERSON_NAME] [PERSON_NAME] [PERSON_NAME] salo…" at bounding box center [178, 320] width 78 height 19
click at [139, 311] on select "Select Stylist [PERSON_NAME] N P [PERSON_NAME] [PERSON_NAME] [PERSON_NAME] salo…" at bounding box center [178, 320] width 78 height 19
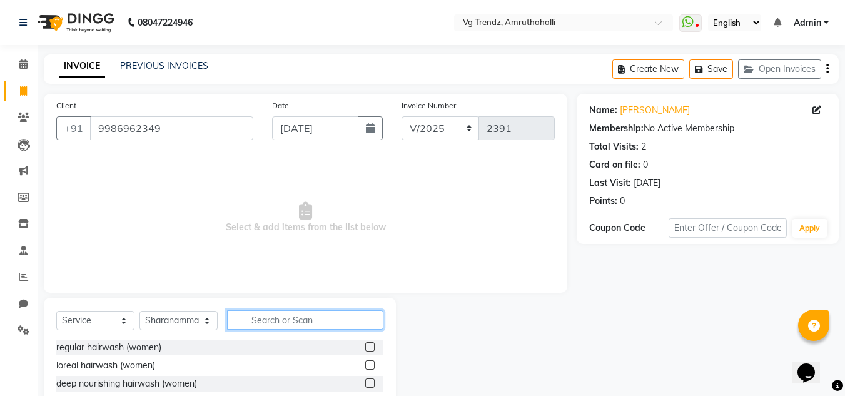
click at [256, 314] on input "text" at bounding box center [305, 319] width 156 height 19
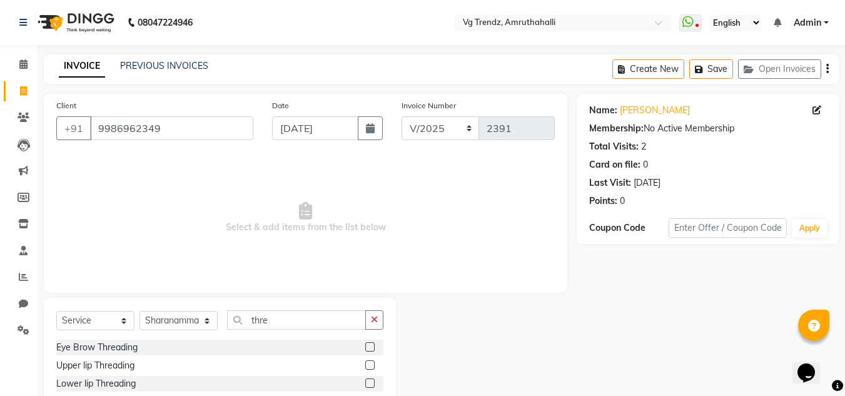
click at [365, 343] on label at bounding box center [369, 346] width 9 height 9
click at [365, 343] on input "checkbox" at bounding box center [369, 347] width 8 height 8
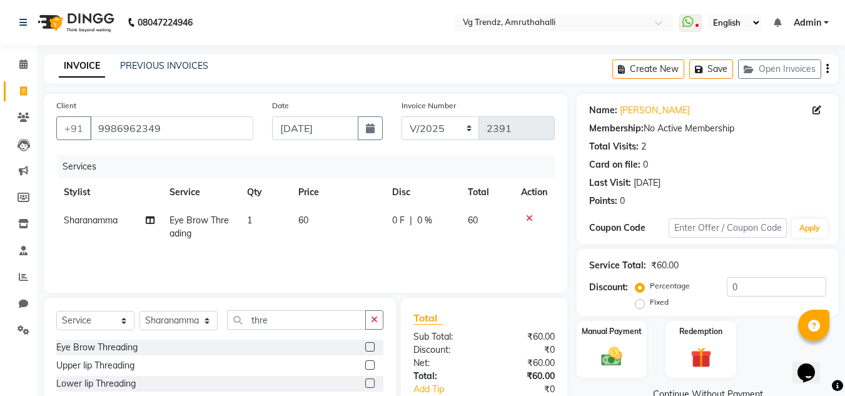
click at [365, 368] on label at bounding box center [369, 364] width 9 height 9
click at [365, 368] on input "checkbox" at bounding box center [369, 365] width 8 height 8
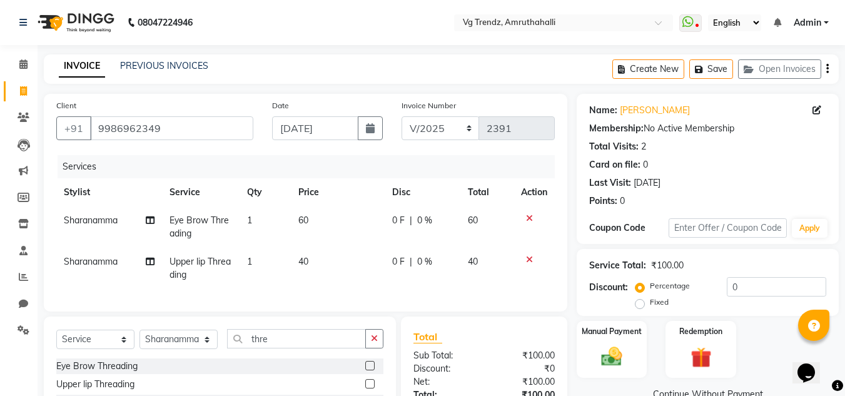
scroll to position [133, 0]
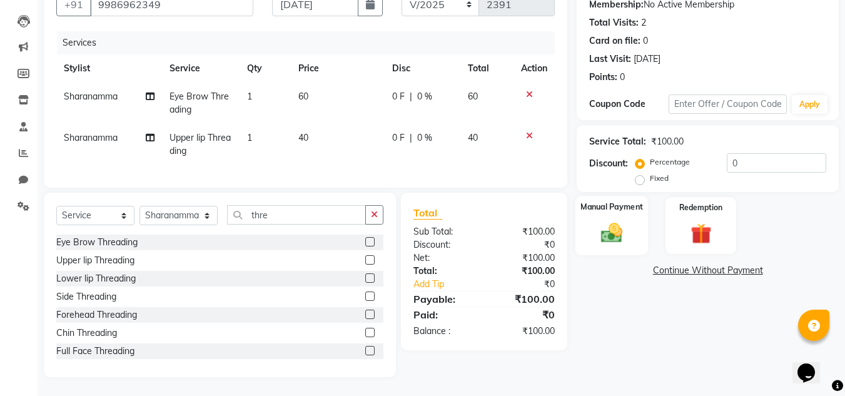
click at [628, 228] on img at bounding box center [611, 232] width 35 height 25
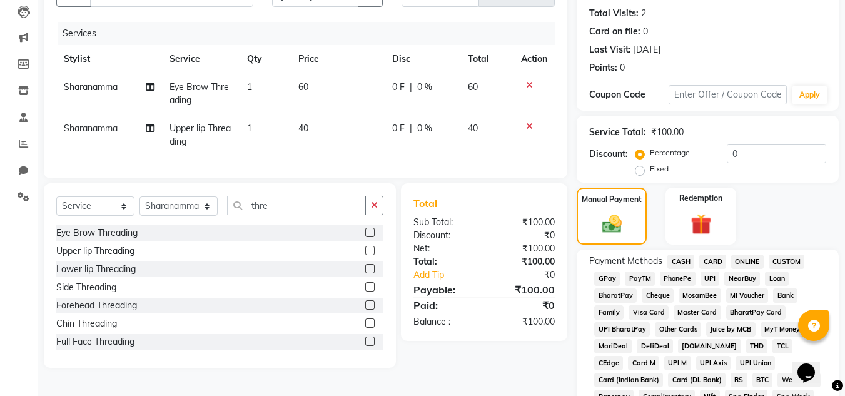
click at [675, 273] on span "PhonePe" at bounding box center [678, 278] width 36 height 14
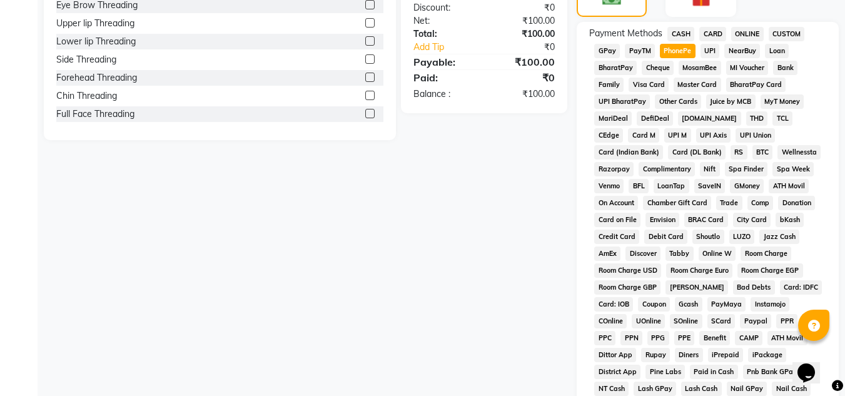
scroll to position [560, 0]
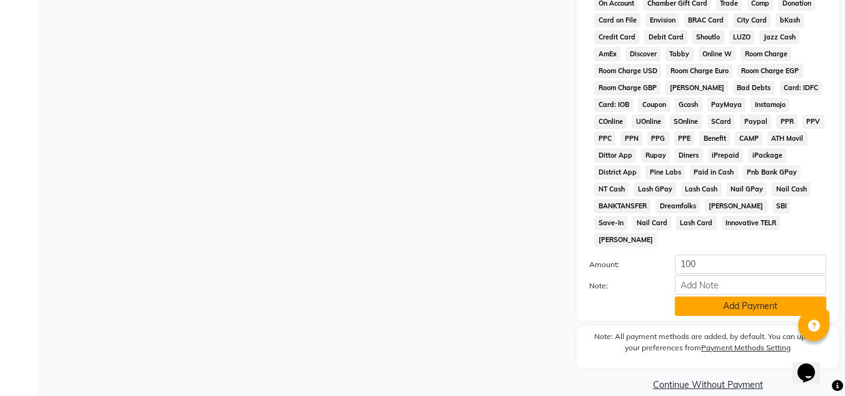
click at [727, 296] on button "Add Payment" at bounding box center [750, 305] width 151 height 19
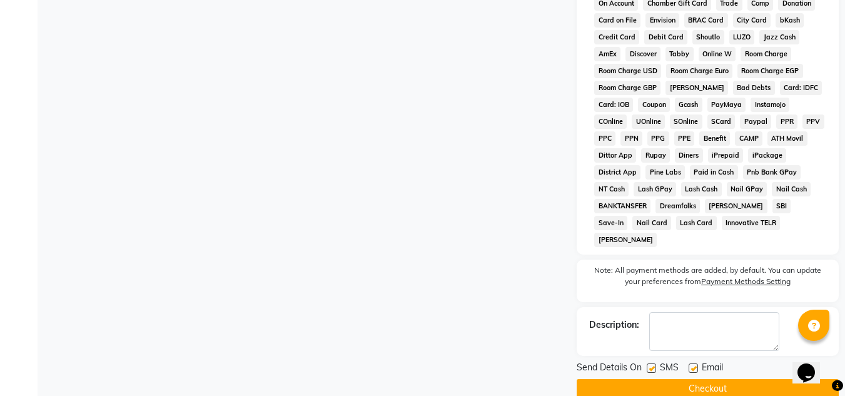
click at [652, 363] on label at bounding box center [651, 367] width 9 height 9
click at [652, 365] on input "checkbox" at bounding box center [651, 369] width 8 height 8
click at [695, 363] on label at bounding box center [692, 367] width 9 height 9
click at [695, 365] on input "checkbox" at bounding box center [692, 369] width 8 height 8
click at [696, 379] on button "Checkout" at bounding box center [707, 388] width 262 height 19
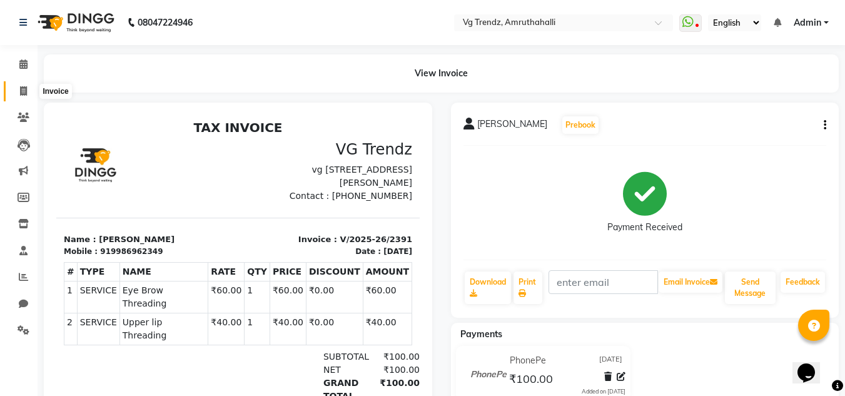
click at [20, 88] on icon at bounding box center [23, 90] width 7 height 9
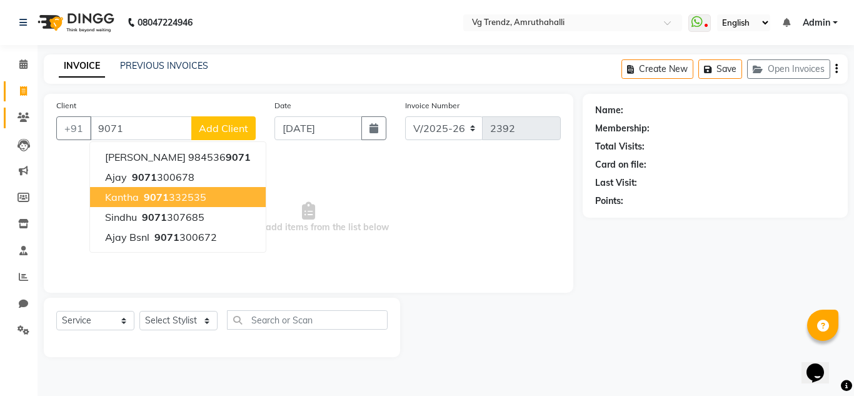
click at [26, 125] on link "Clients" at bounding box center [19, 118] width 30 height 21
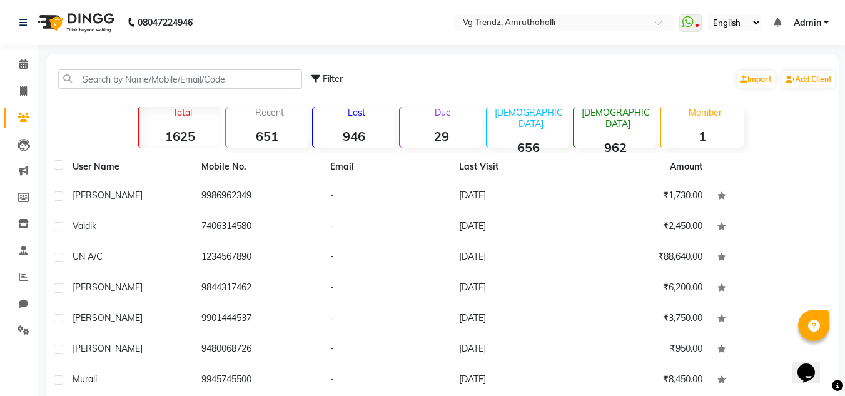
click at [239, 89] on div "Filter Import Add Client" at bounding box center [442, 78] width 787 height 39
click at [230, 83] on input "text" at bounding box center [180, 78] width 244 height 19
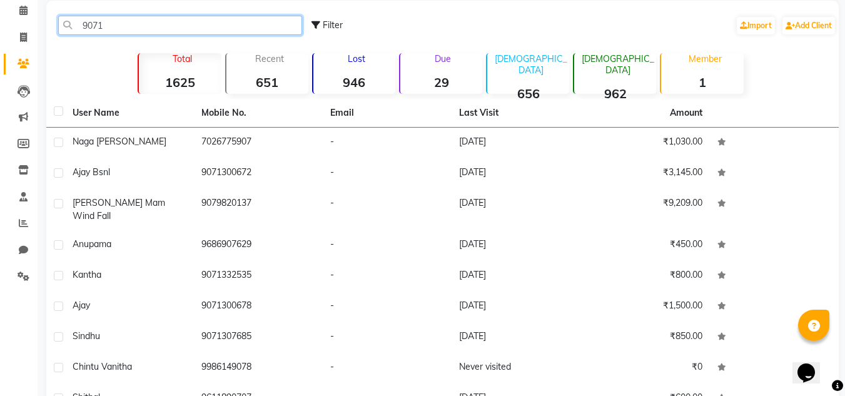
scroll to position [53, 0]
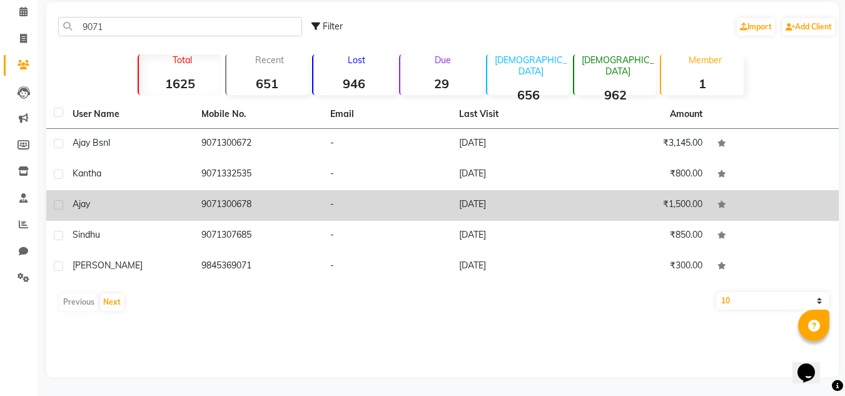
click at [62, 204] on label at bounding box center [58, 204] width 9 height 9
click at [62, 204] on input "checkbox" at bounding box center [58, 205] width 8 height 8
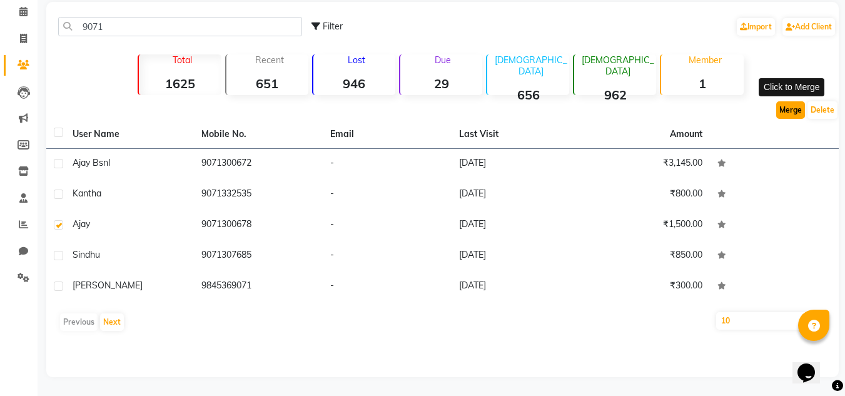
click at [788, 103] on button "Merge" at bounding box center [790, 110] width 29 height 18
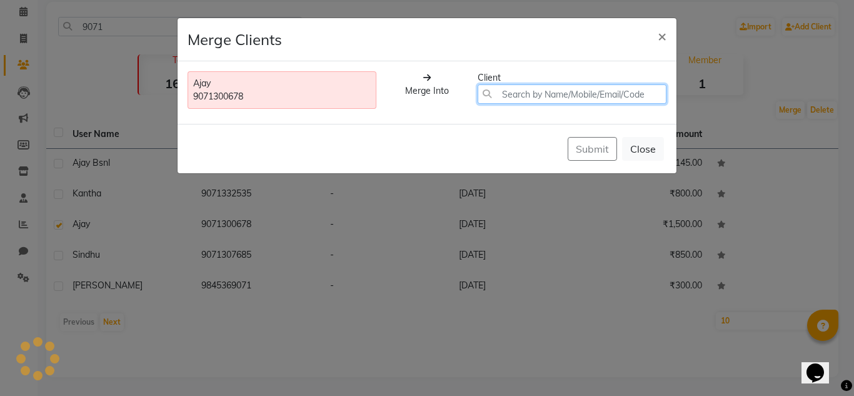
click at [569, 91] on input "text" at bounding box center [572, 93] width 189 height 19
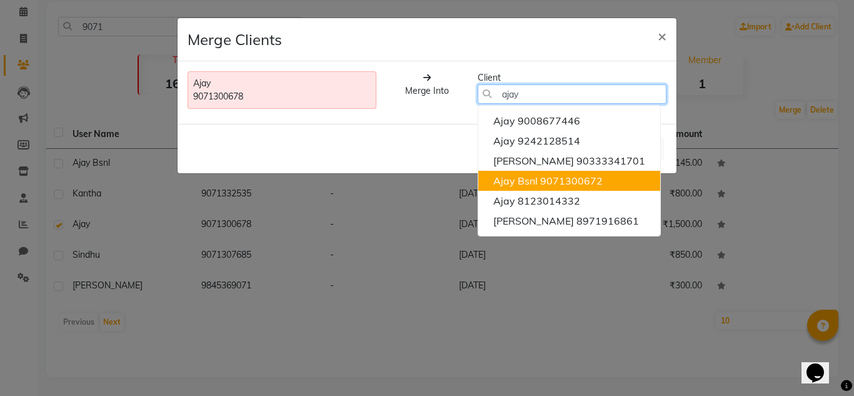
click at [577, 185] on ngb-highlight "9071300672" at bounding box center [571, 180] width 63 height 13
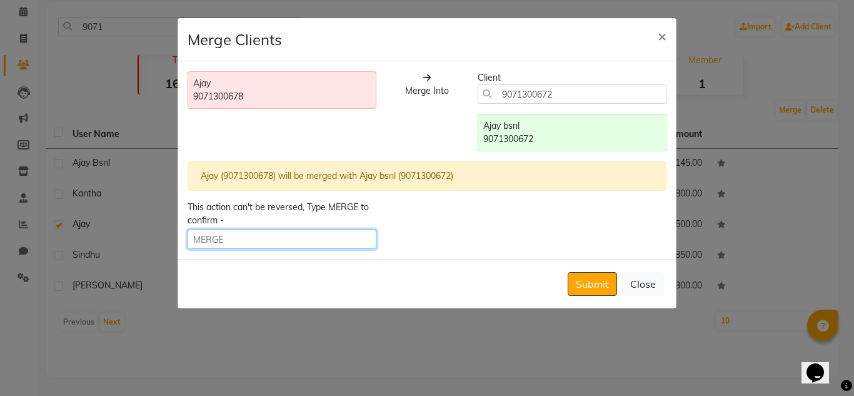
click at [340, 239] on input "text" at bounding box center [282, 238] width 189 height 19
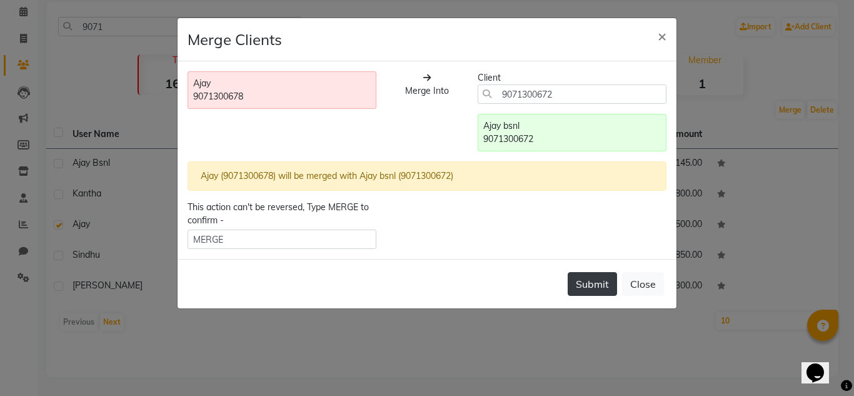
click at [597, 289] on button "Submit" at bounding box center [592, 284] width 49 height 24
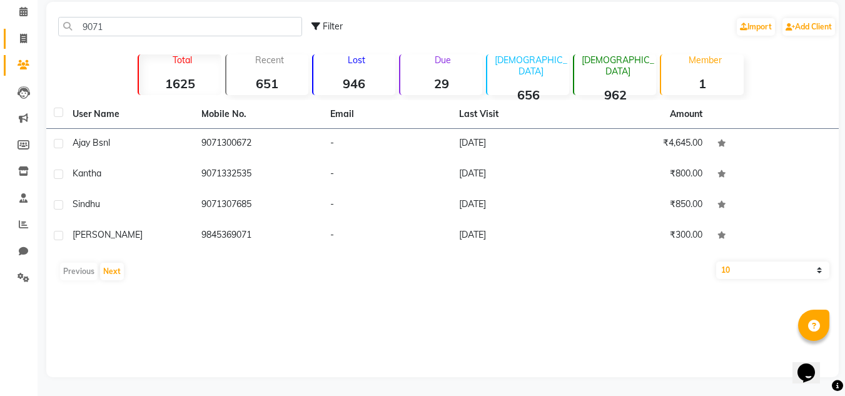
click at [11, 33] on link "Invoice" at bounding box center [19, 39] width 30 height 21
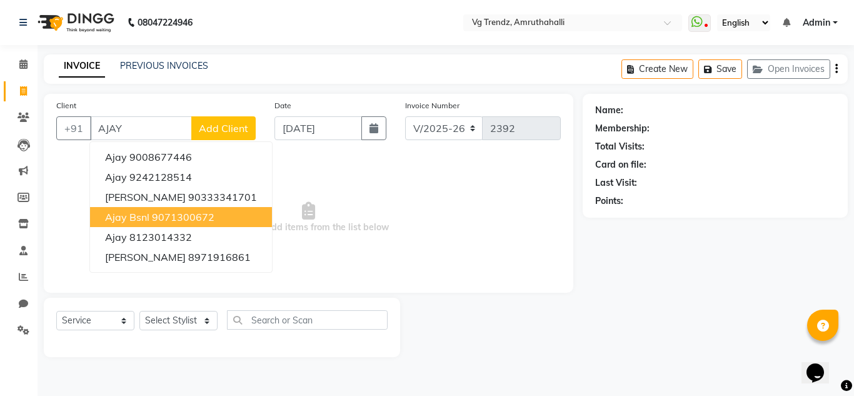
click at [212, 213] on ngb-highlight "9071300672" at bounding box center [183, 217] width 63 height 13
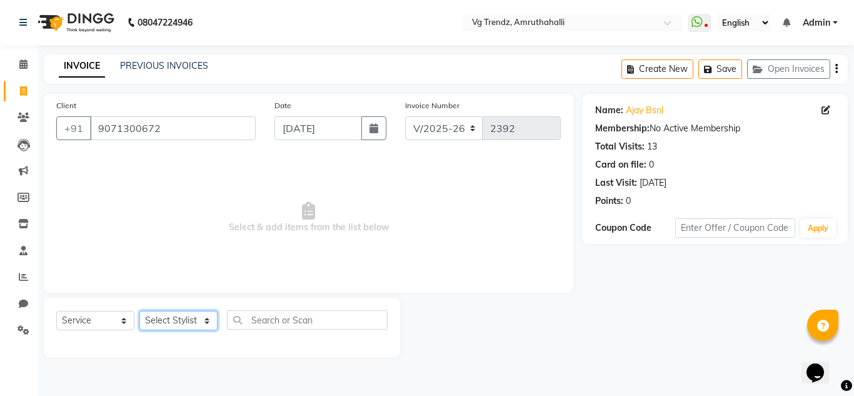
click at [203, 321] on select "Select Stylist [PERSON_NAME] N P [PERSON_NAME] [PERSON_NAME] [PERSON_NAME] salo…" at bounding box center [178, 320] width 78 height 19
click at [139, 311] on select "Select Stylist [PERSON_NAME] N P [PERSON_NAME] [PERSON_NAME] [PERSON_NAME] salo…" at bounding box center [178, 320] width 78 height 19
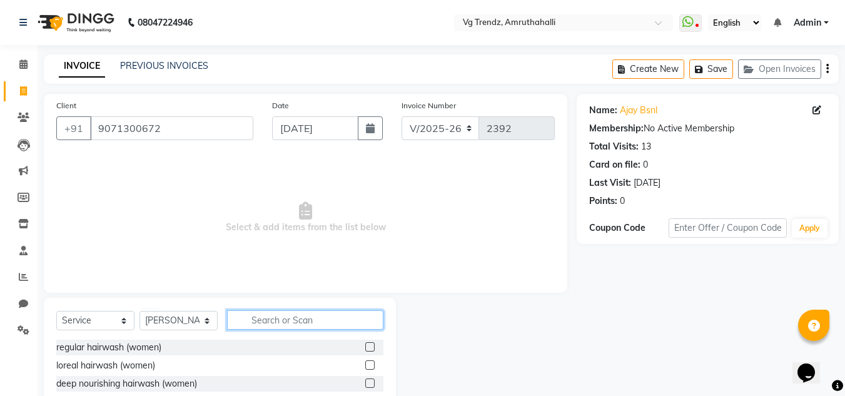
click at [269, 325] on input "text" at bounding box center [305, 319] width 156 height 19
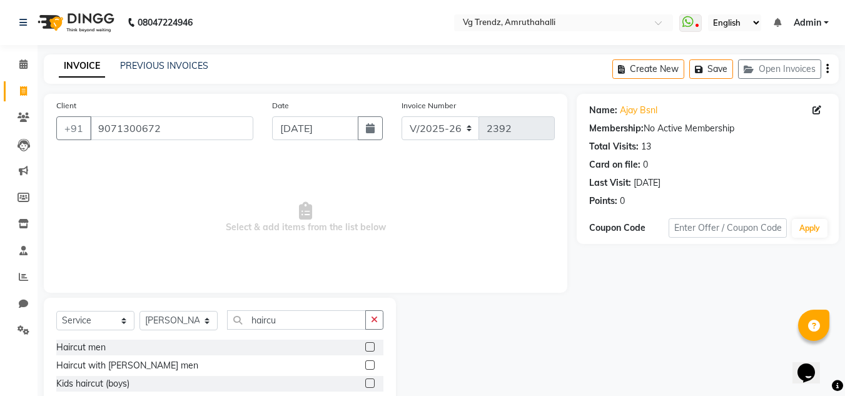
click at [365, 365] on label at bounding box center [369, 364] width 9 height 9
click at [365, 365] on input "checkbox" at bounding box center [369, 365] width 8 height 8
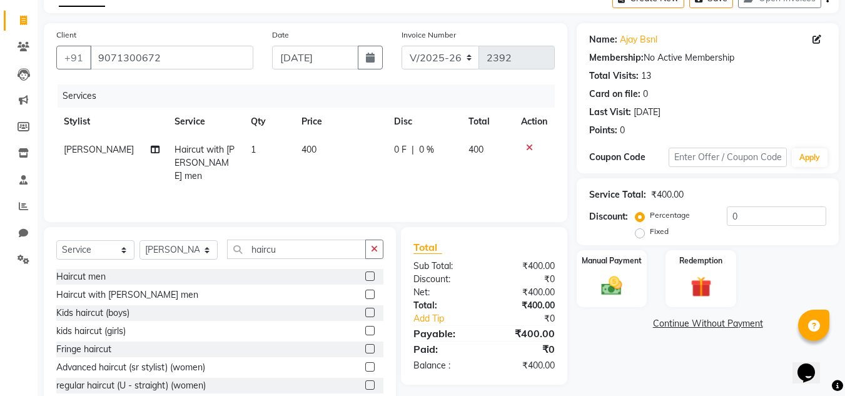
scroll to position [105, 0]
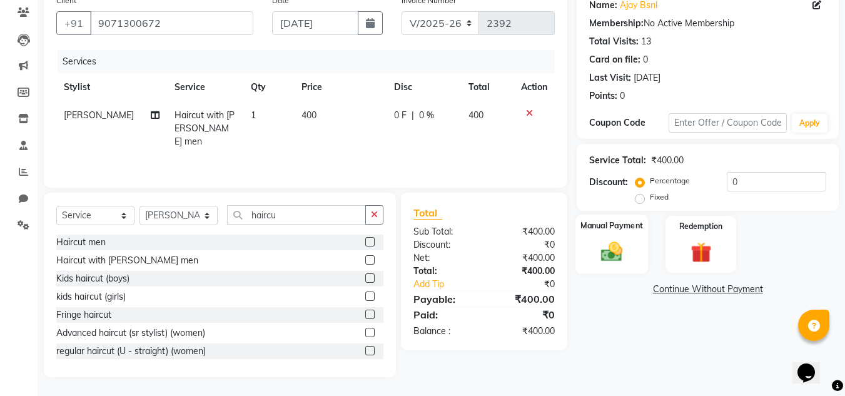
click at [628, 263] on img at bounding box center [611, 251] width 35 height 25
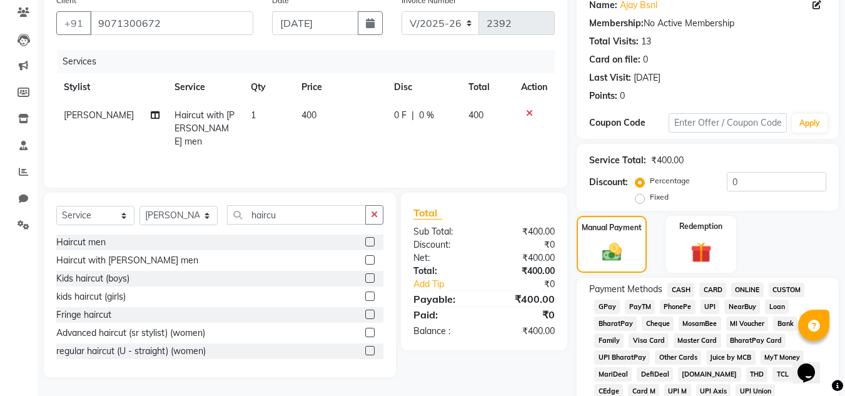
click at [678, 293] on span "CASH" at bounding box center [680, 290] width 27 height 14
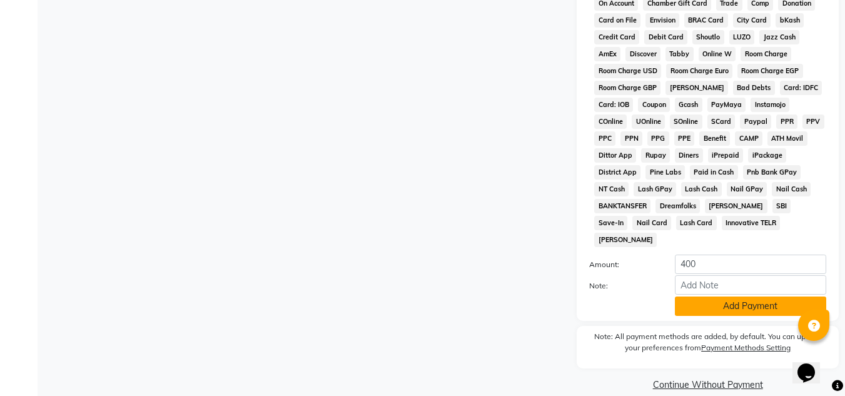
click at [742, 296] on button "Add Payment" at bounding box center [750, 305] width 151 height 19
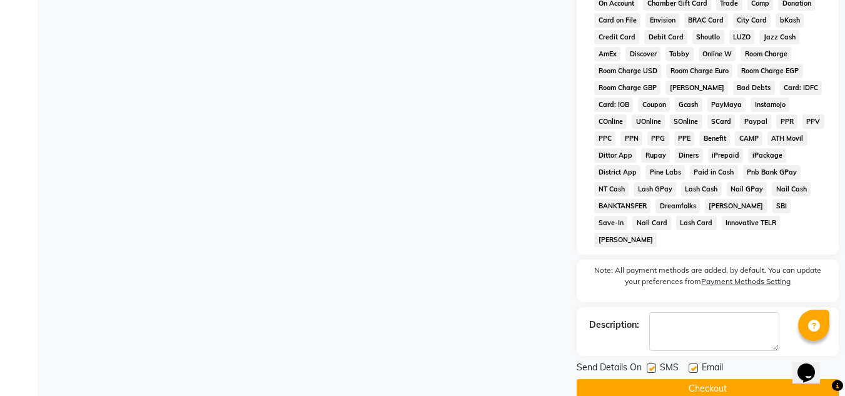
click at [648, 363] on label at bounding box center [651, 367] width 9 height 9
click at [648, 365] on input "checkbox" at bounding box center [651, 369] width 8 height 8
click at [690, 363] on label at bounding box center [692, 367] width 9 height 9
click at [690, 365] on input "checkbox" at bounding box center [692, 369] width 8 height 8
click at [693, 379] on button "Checkout" at bounding box center [707, 388] width 262 height 19
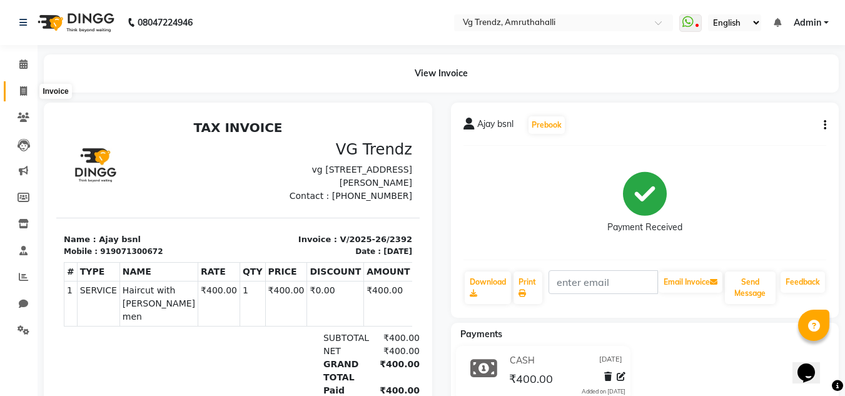
click at [26, 94] on icon at bounding box center [23, 90] width 7 height 9
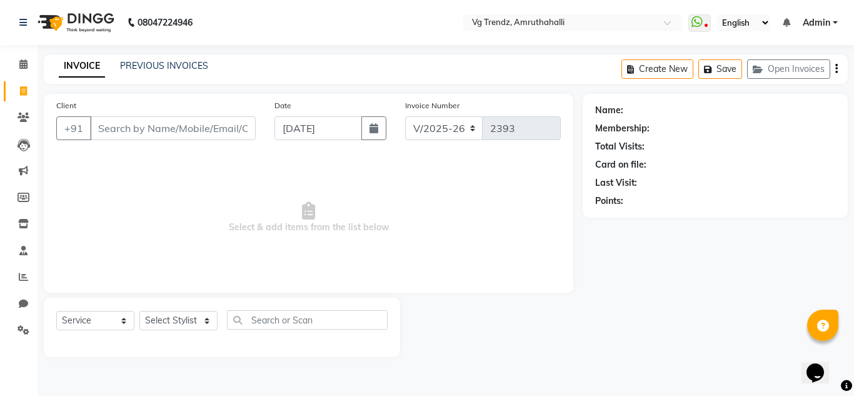
click at [189, 127] on input "Client" at bounding box center [173, 128] width 166 height 24
click at [212, 126] on span "Add Client" at bounding box center [223, 128] width 49 height 13
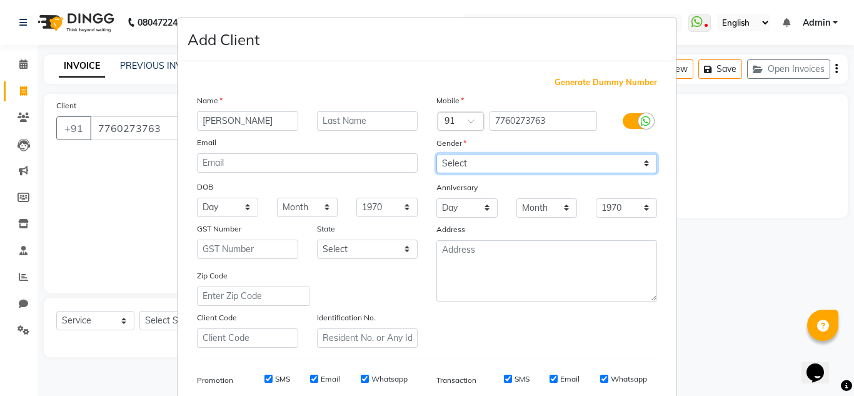
click at [458, 156] on select "Select [DEMOGRAPHIC_DATA] [DEMOGRAPHIC_DATA] Other Prefer Not To Say" at bounding box center [546, 163] width 221 height 19
click at [436, 154] on select "Select [DEMOGRAPHIC_DATA] [DEMOGRAPHIC_DATA] Other Prefer Not To Say" at bounding box center [546, 163] width 221 height 19
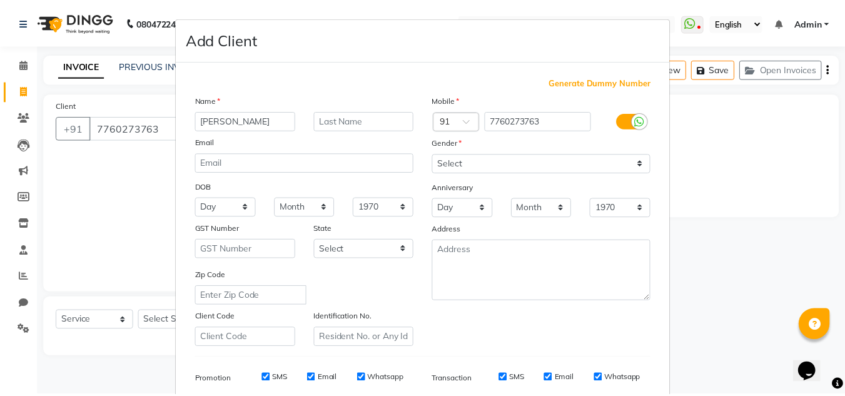
scroll to position [181, 0]
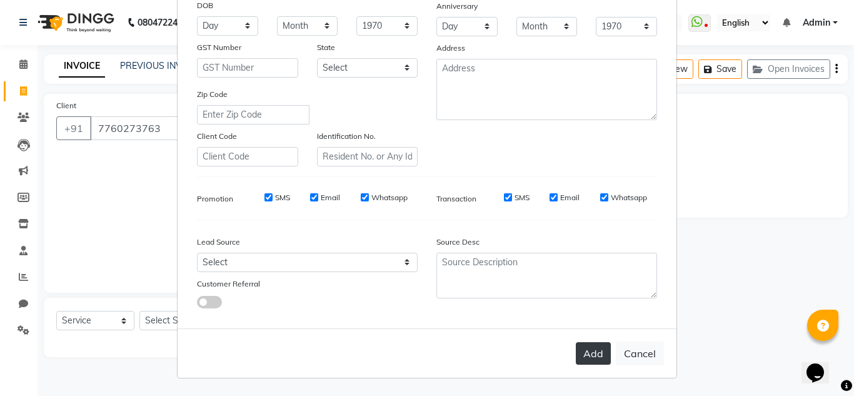
click at [576, 357] on button "Add" at bounding box center [593, 353] width 35 height 23
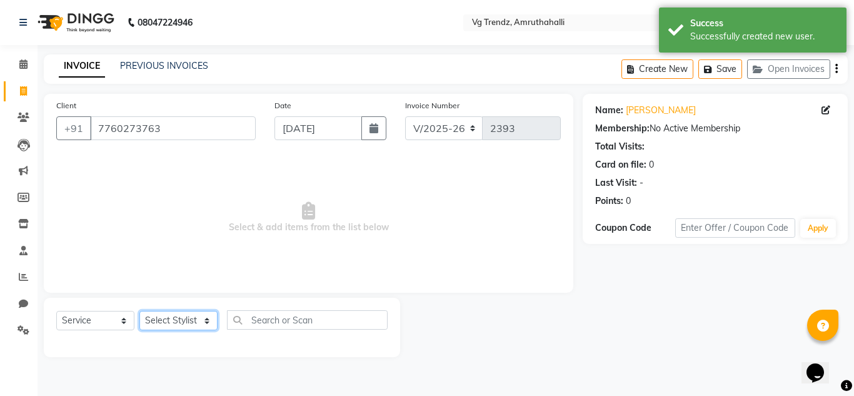
click at [208, 325] on select "Select Stylist [PERSON_NAME] N P [PERSON_NAME] [PERSON_NAME] [PERSON_NAME] salo…" at bounding box center [178, 320] width 78 height 19
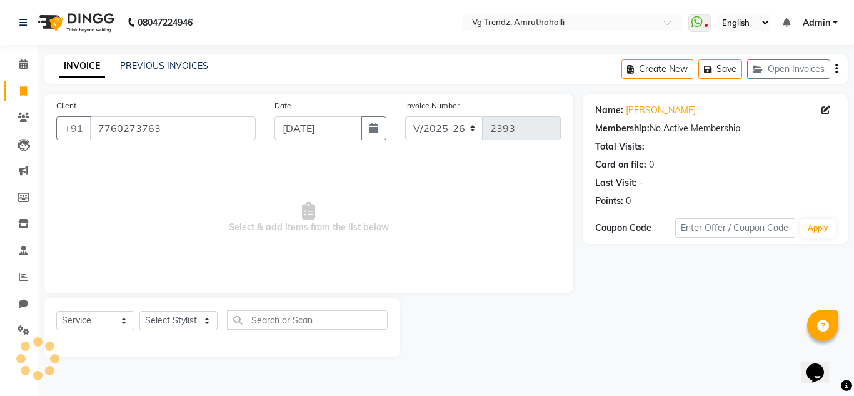
click at [238, 259] on span "Select & add items from the list below" at bounding box center [308, 217] width 505 height 125
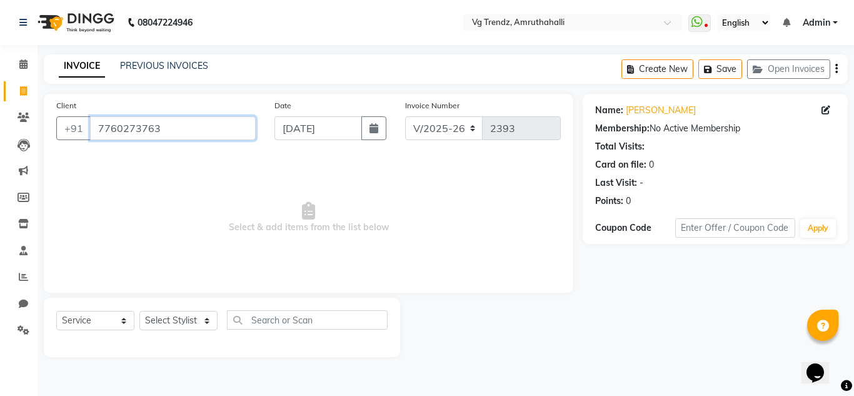
click at [183, 120] on input "7760273763" at bounding box center [173, 128] width 166 height 24
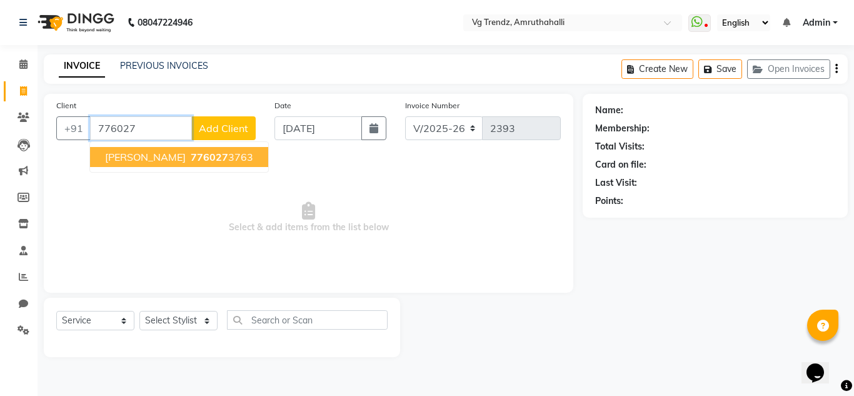
click at [191, 155] on span "776027" at bounding box center [210, 157] width 38 height 13
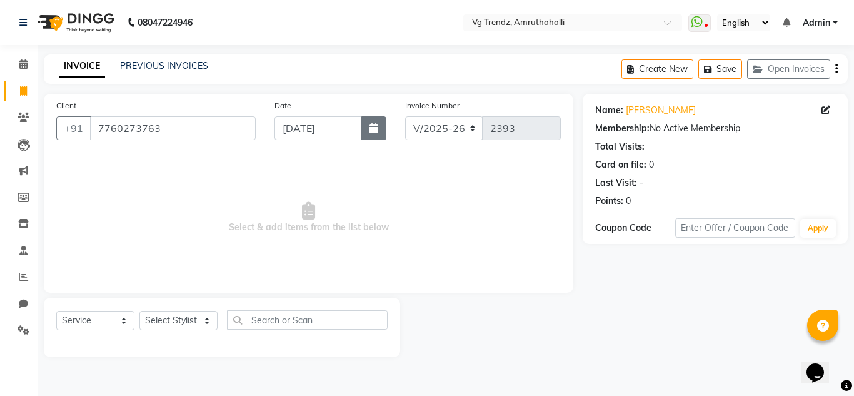
click at [370, 138] on button "button" at bounding box center [373, 128] width 25 height 24
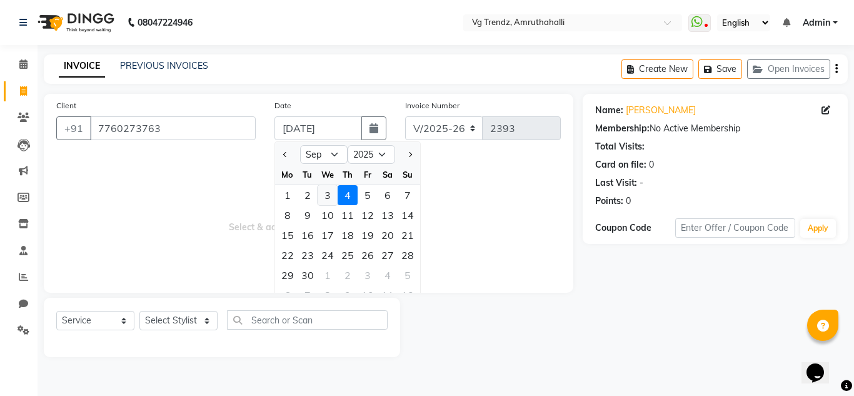
click at [324, 194] on div "3" at bounding box center [328, 195] width 20 height 20
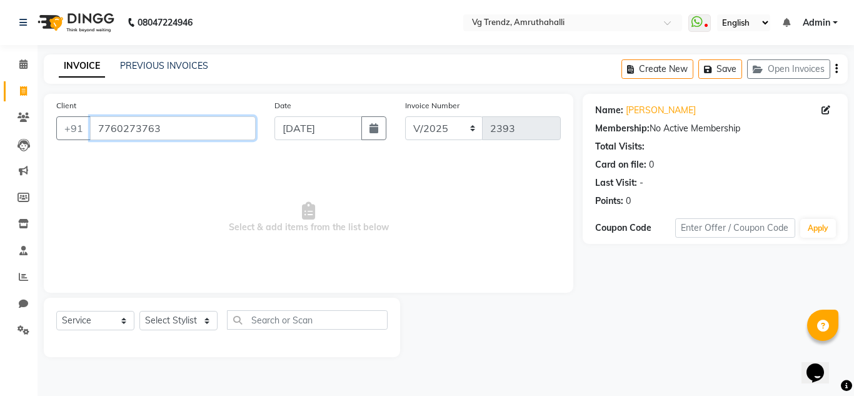
click at [166, 137] on input "7760273763" at bounding box center [173, 128] width 166 height 24
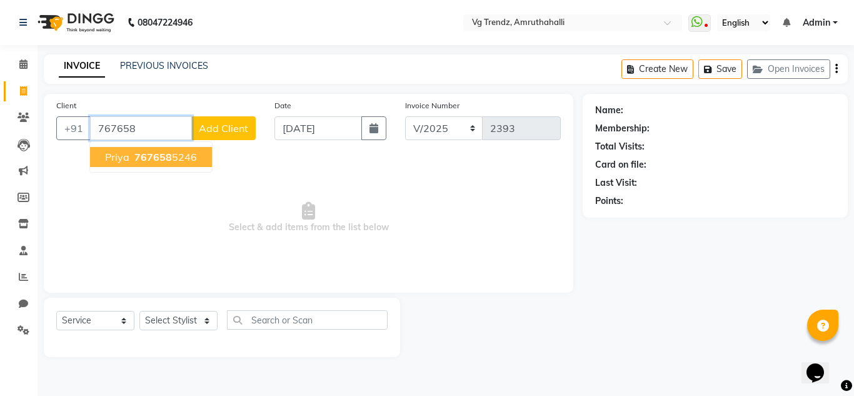
click at [171, 153] on ngb-highlight "767658 5246" at bounding box center [164, 157] width 65 height 13
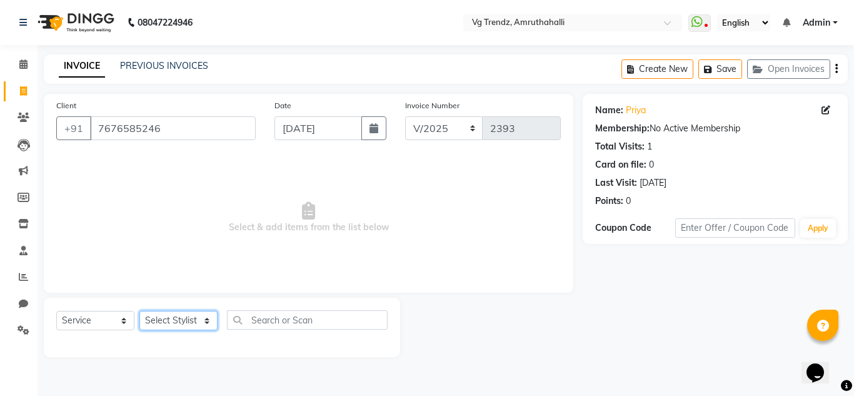
click at [188, 321] on select "Select Stylist [PERSON_NAME] N P [PERSON_NAME] [PERSON_NAME] [PERSON_NAME] salo…" at bounding box center [178, 320] width 78 height 19
click at [139, 311] on select "Select Stylist [PERSON_NAME] N P [PERSON_NAME] [PERSON_NAME] [PERSON_NAME] salo…" at bounding box center [178, 320] width 78 height 19
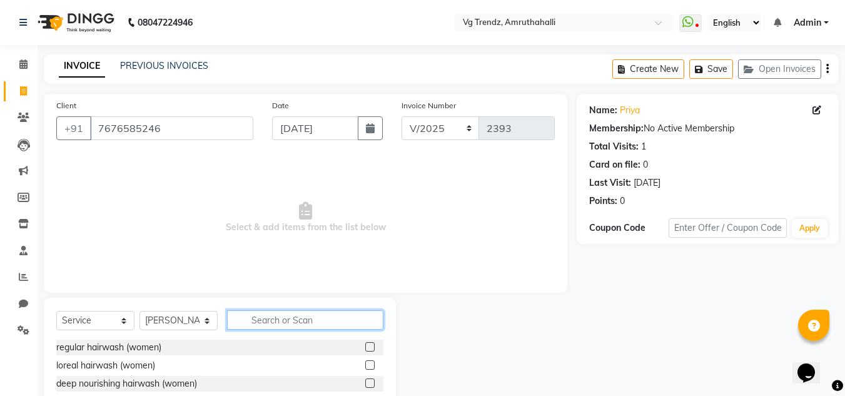
click at [255, 311] on input "text" at bounding box center [305, 319] width 156 height 19
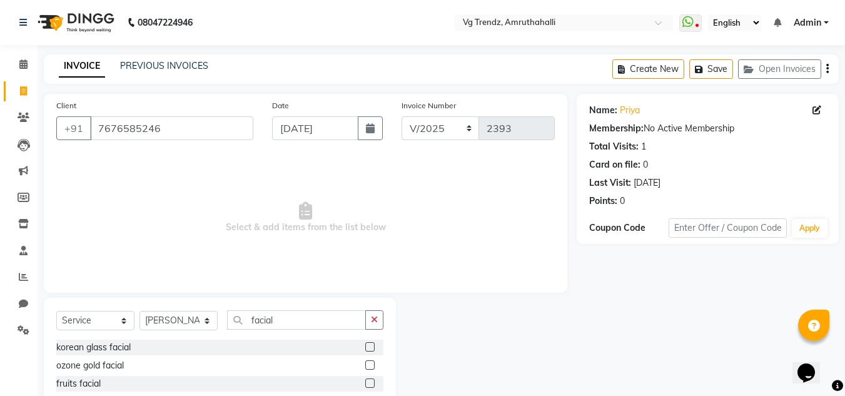
click at [365, 366] on label at bounding box center [369, 364] width 9 height 9
click at [365, 366] on input "checkbox" at bounding box center [369, 365] width 8 height 8
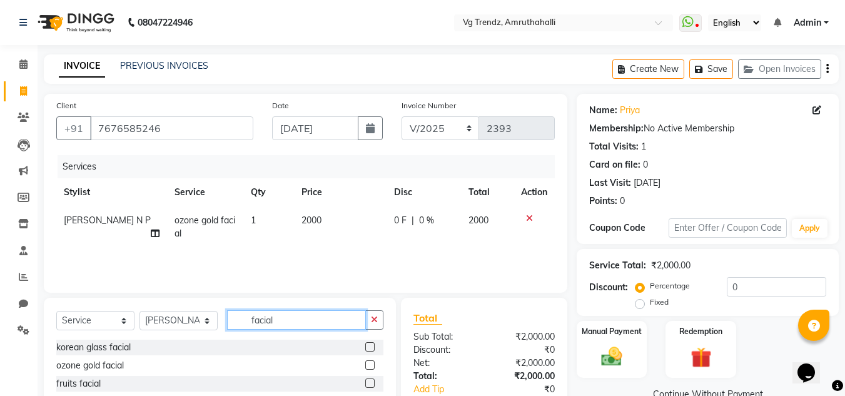
click at [282, 316] on input "facial" at bounding box center [296, 319] width 139 height 19
click at [365, 364] on label at bounding box center [369, 364] width 9 height 9
click at [365, 364] on input "checkbox" at bounding box center [369, 365] width 8 height 8
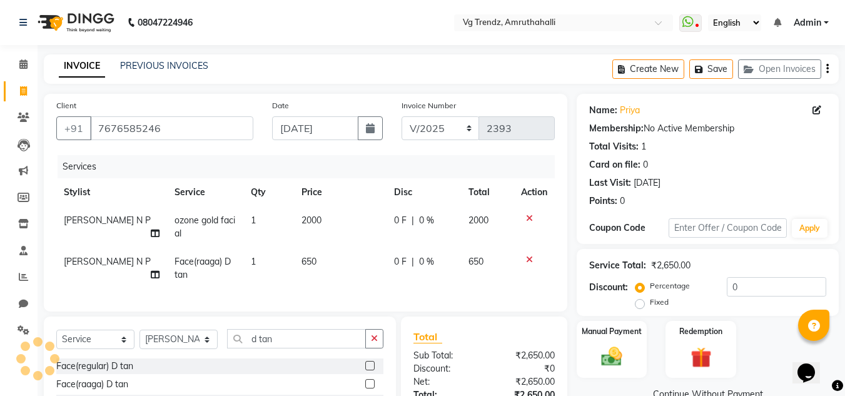
click at [307, 260] on span "650" at bounding box center [308, 261] width 15 height 11
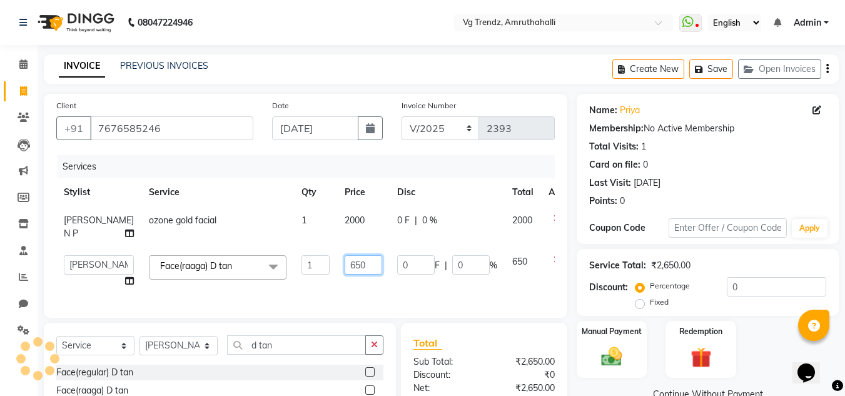
click at [345, 268] on input "650" at bounding box center [364, 264] width 38 height 19
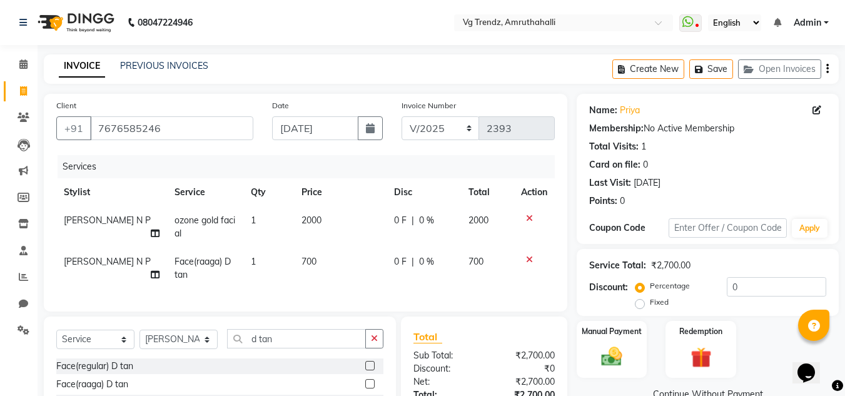
click at [338, 292] on div "Services Stylist Service Qty Price Disc Total Action [PERSON_NAME] N P ozone go…" at bounding box center [305, 227] width 498 height 144
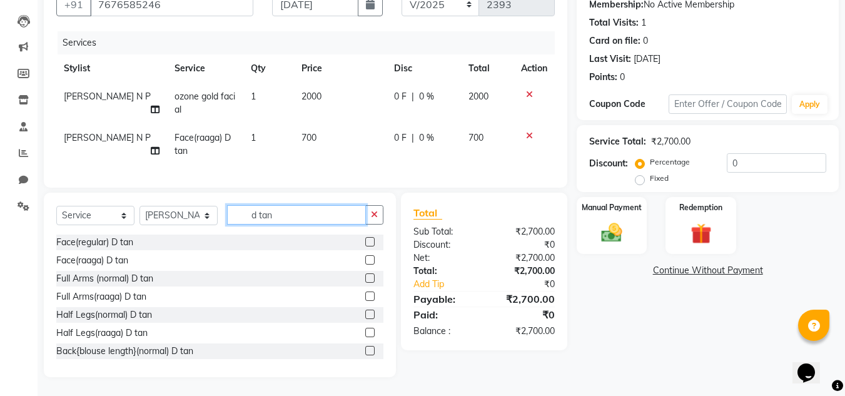
click at [285, 210] on input "d tan" at bounding box center [296, 214] width 139 height 19
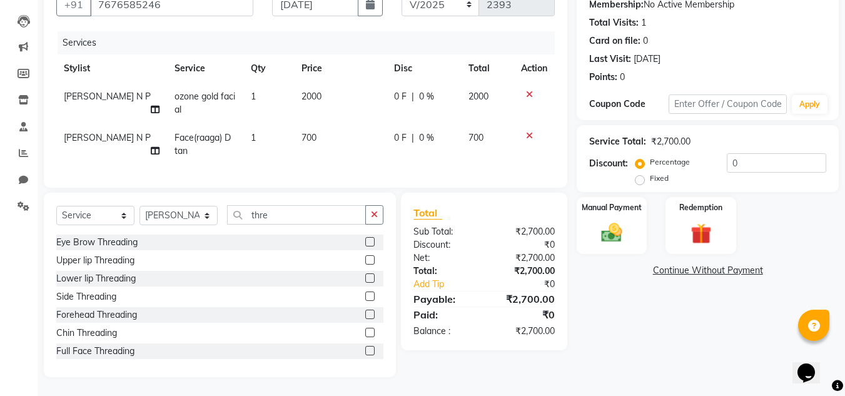
click at [365, 242] on label at bounding box center [369, 241] width 9 height 9
click at [365, 242] on input "checkbox" at bounding box center [369, 242] width 8 height 8
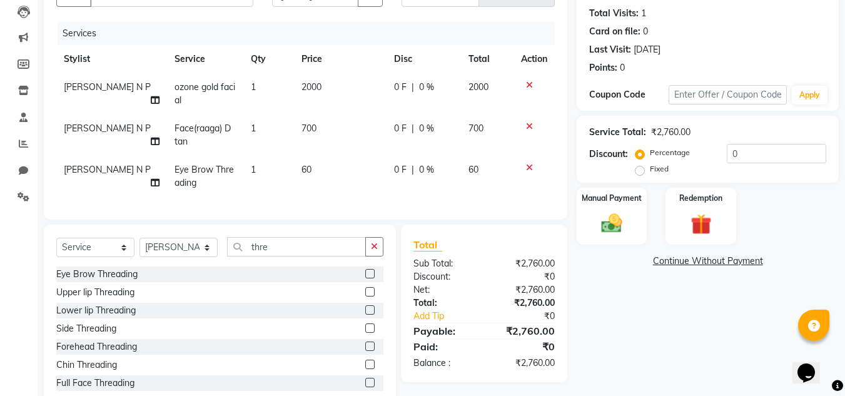
click at [303, 83] on span "2000" at bounding box center [311, 86] width 20 height 11
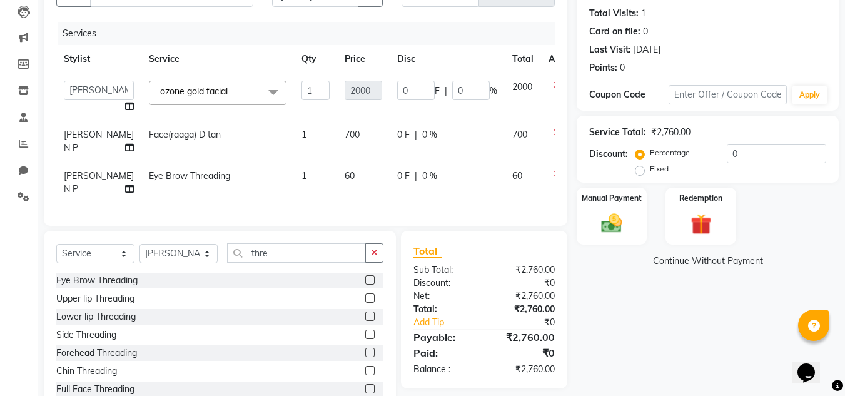
click at [553, 84] on icon at bounding box center [556, 85] width 7 height 9
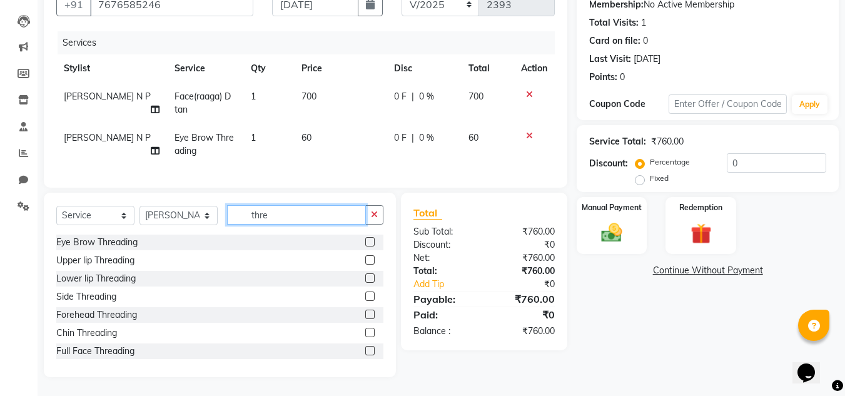
click at [292, 209] on input "thre" at bounding box center [296, 214] width 139 height 19
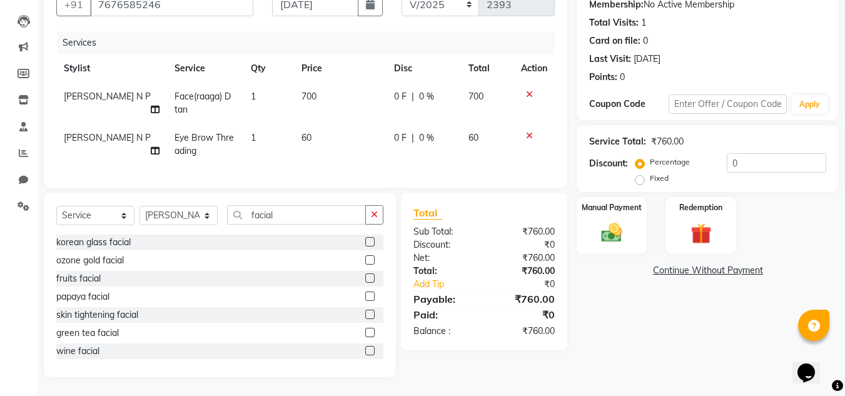
click at [365, 258] on label at bounding box center [369, 259] width 9 height 9
click at [365, 258] on input "checkbox" at bounding box center [369, 260] width 8 height 8
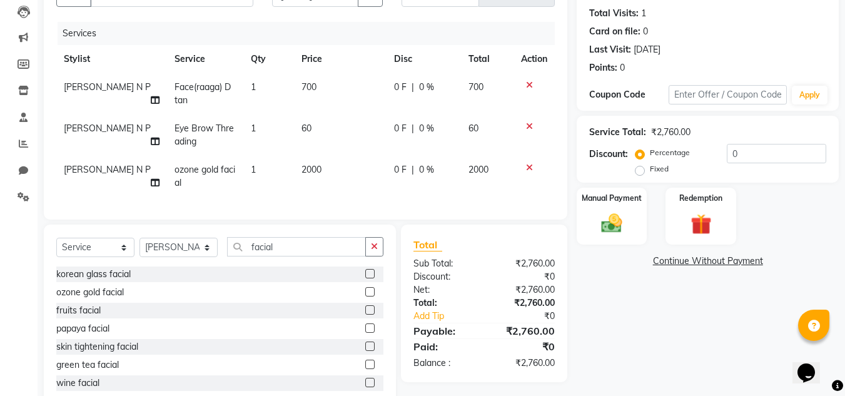
click at [304, 169] on span "2000" at bounding box center [311, 169] width 20 height 11
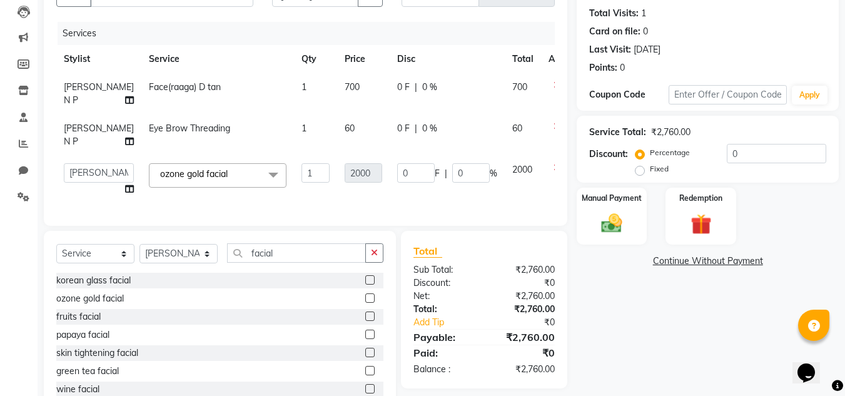
click at [541, 161] on td at bounding box center [561, 180] width 41 height 48
click at [553, 169] on icon at bounding box center [556, 167] width 7 height 9
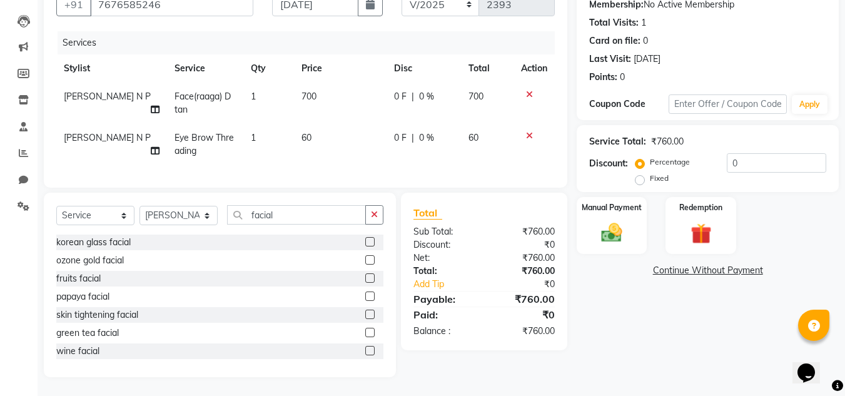
click at [365, 311] on label at bounding box center [369, 313] width 9 height 9
click at [365, 311] on input "checkbox" at bounding box center [369, 315] width 8 height 8
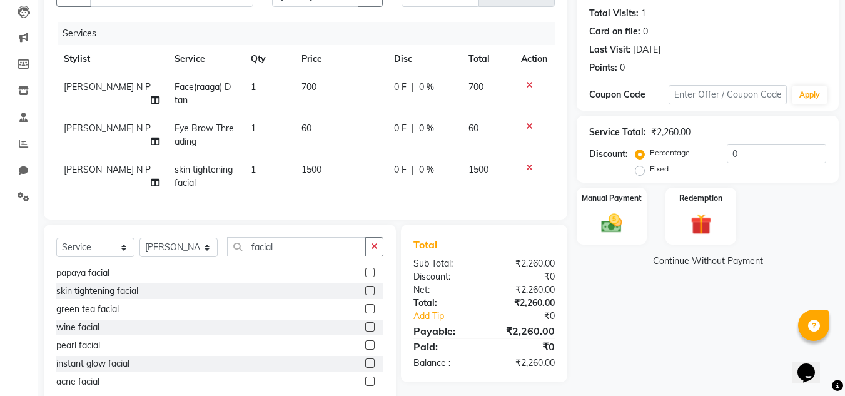
scroll to position [75, 0]
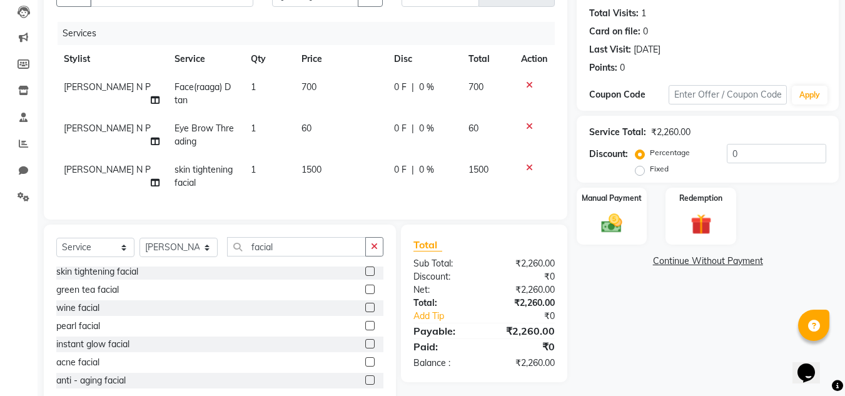
click at [365, 312] on label at bounding box center [369, 307] width 9 height 9
click at [365, 312] on input "checkbox" at bounding box center [369, 308] width 8 height 8
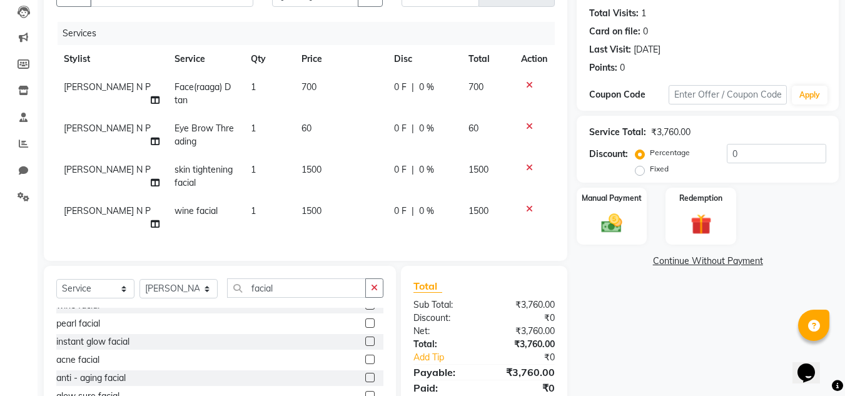
scroll to position [128, 0]
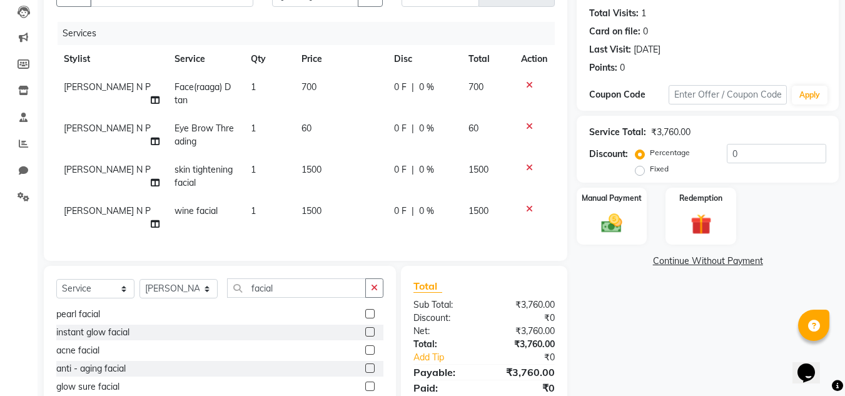
click at [365, 381] on label at bounding box center [369, 385] width 9 height 9
click at [365, 383] on input "checkbox" at bounding box center [369, 387] width 8 height 8
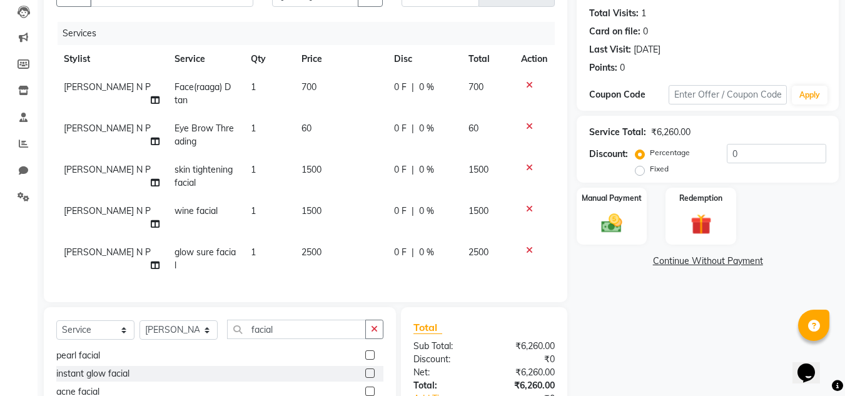
click at [528, 212] on icon at bounding box center [529, 208] width 7 height 9
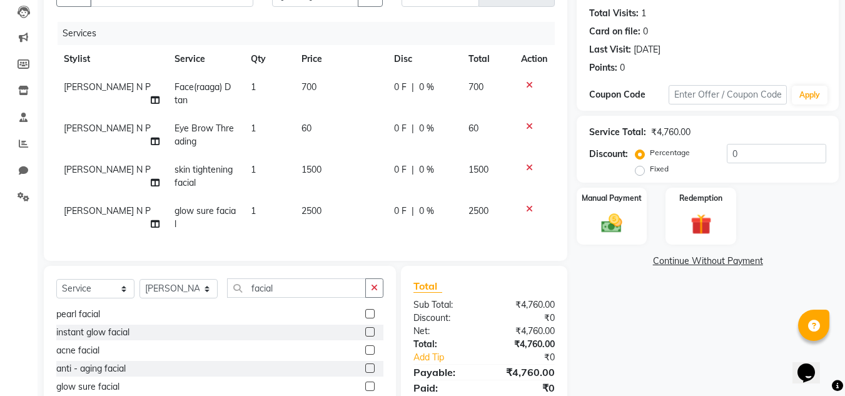
click at [530, 165] on icon at bounding box center [529, 167] width 7 height 9
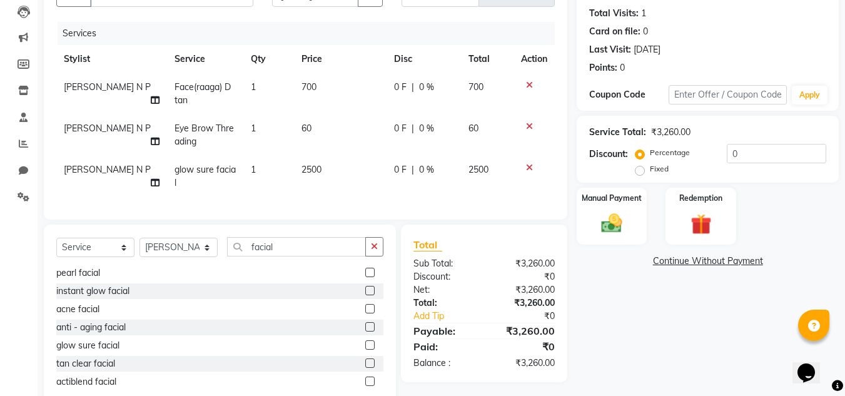
click at [395, 127] on span "0 F" at bounding box center [400, 128] width 13 height 13
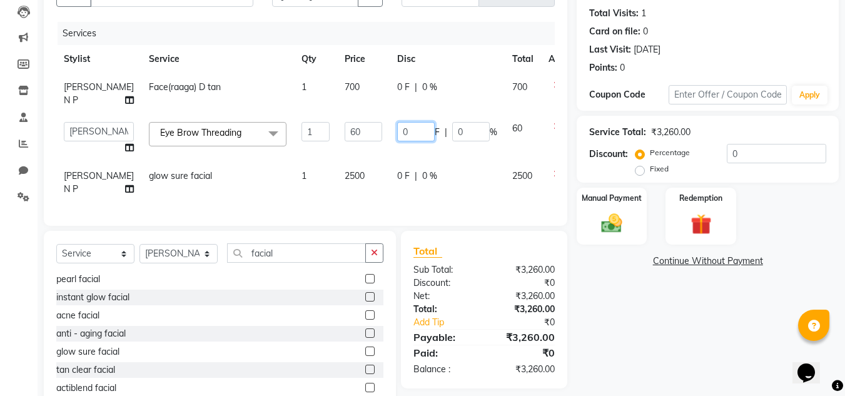
click at [397, 130] on input "0" at bounding box center [416, 131] width 38 height 19
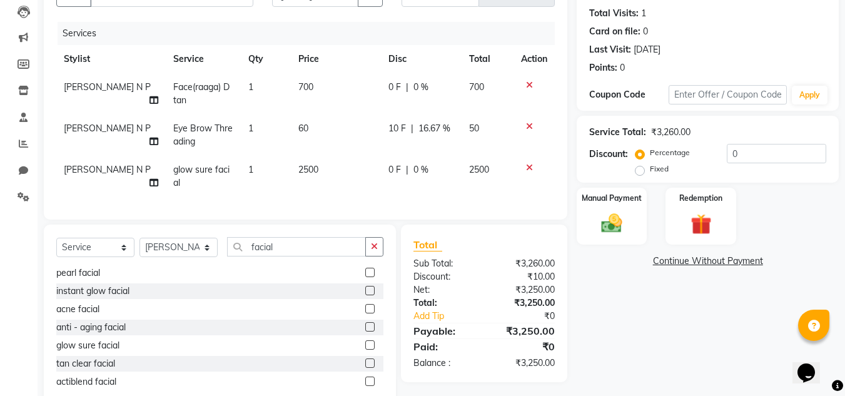
click at [415, 190] on td "0 F | 0 %" at bounding box center [421, 176] width 81 height 41
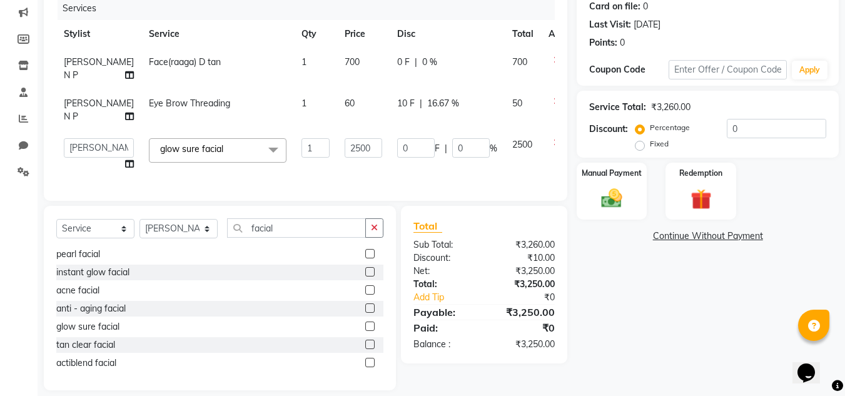
scroll to position [181, 0]
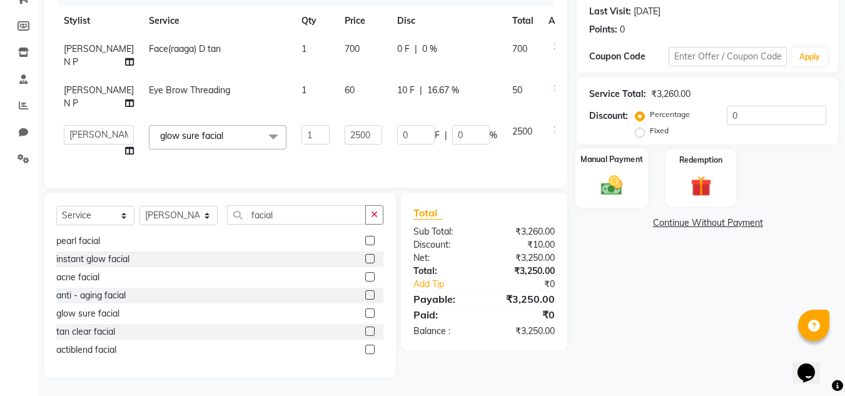
click at [615, 173] on img at bounding box center [611, 185] width 35 height 25
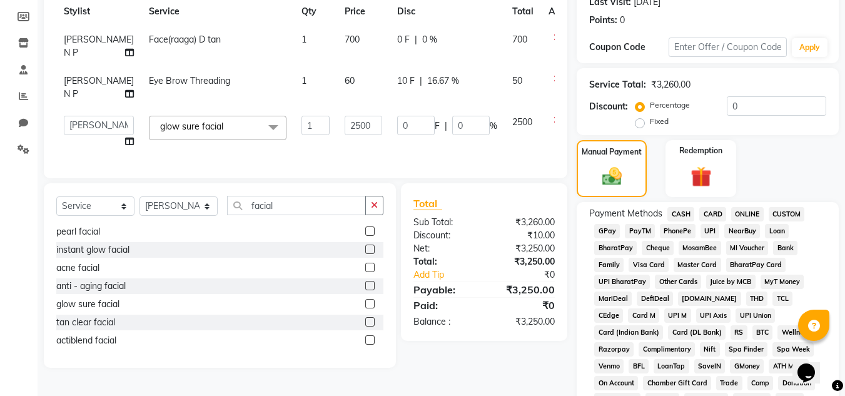
click at [678, 209] on span "CASH" at bounding box center [680, 214] width 27 height 14
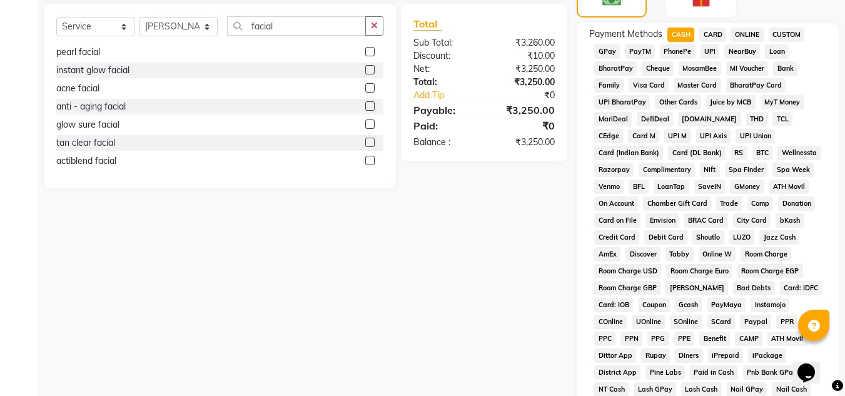
scroll to position [560, 0]
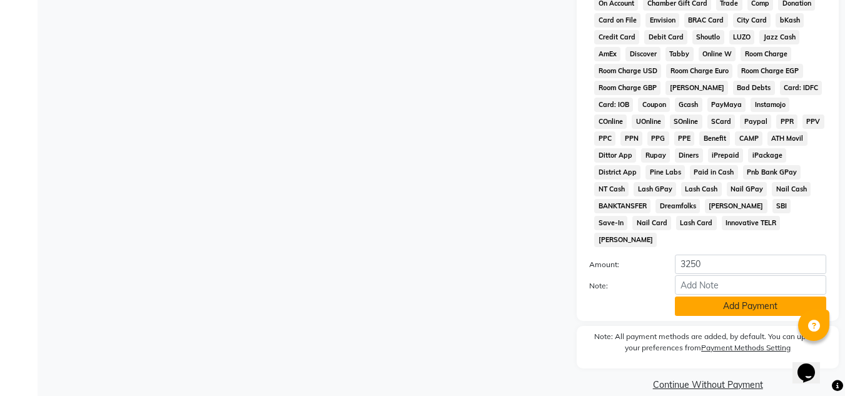
click at [747, 296] on button "Add Payment" at bounding box center [750, 305] width 151 height 19
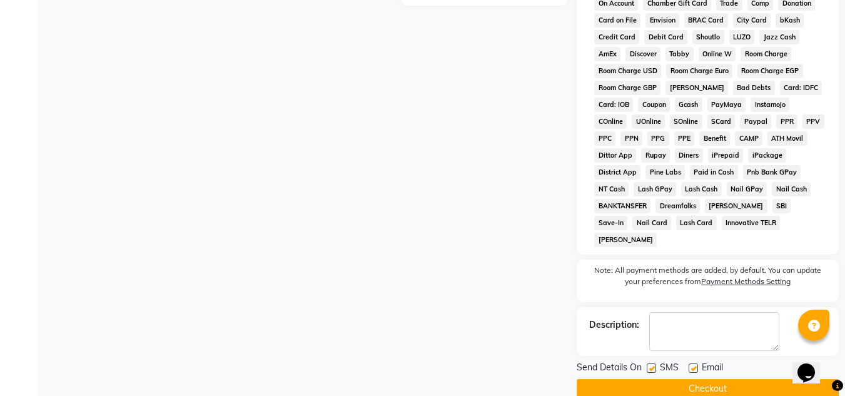
click at [652, 363] on label at bounding box center [651, 367] width 9 height 9
click at [652, 365] on input "checkbox" at bounding box center [651, 369] width 8 height 8
click at [694, 363] on label at bounding box center [692, 367] width 9 height 9
click at [694, 365] on input "checkbox" at bounding box center [692, 369] width 8 height 8
click at [696, 379] on button "Checkout" at bounding box center [707, 388] width 262 height 19
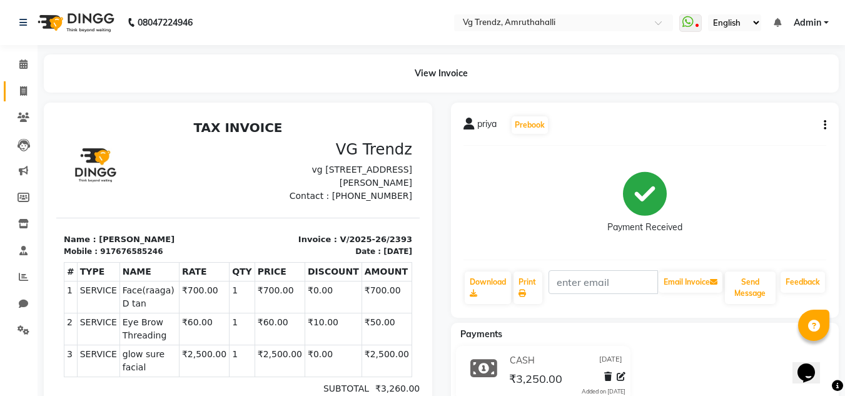
click at [16, 83] on link "Invoice" at bounding box center [19, 91] width 30 height 21
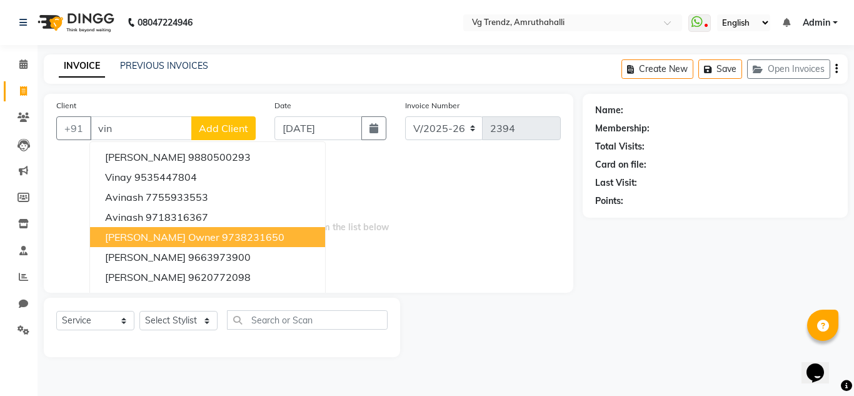
click at [174, 229] on button "[PERSON_NAME] owner 9738231650" at bounding box center [207, 237] width 235 height 20
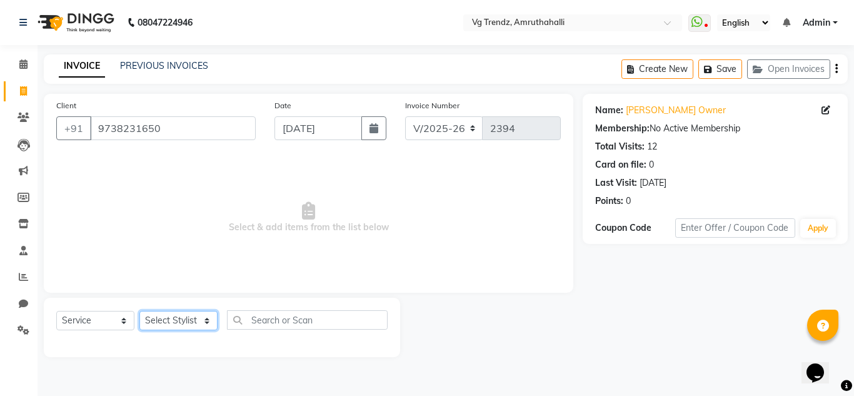
click at [185, 320] on select "Select Stylist [PERSON_NAME] N P [PERSON_NAME] [PERSON_NAME] [PERSON_NAME] salo…" at bounding box center [178, 320] width 78 height 19
click at [139, 311] on select "Select Stylist [PERSON_NAME] N P [PERSON_NAME] [PERSON_NAME] [PERSON_NAME] salo…" at bounding box center [178, 320] width 78 height 19
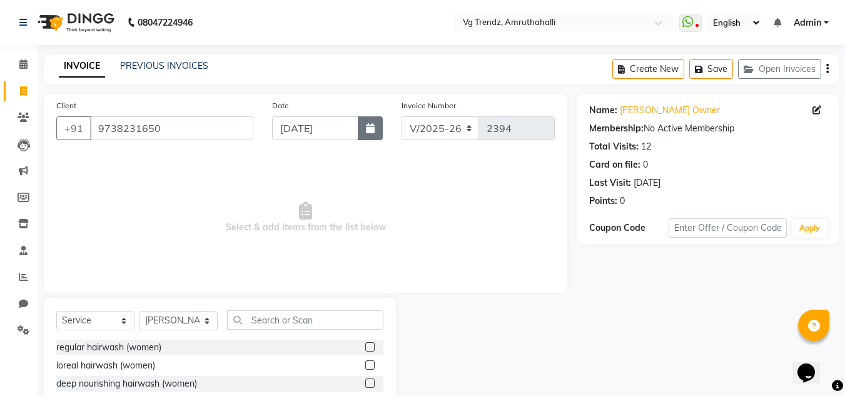
click at [366, 120] on button "button" at bounding box center [370, 128] width 25 height 24
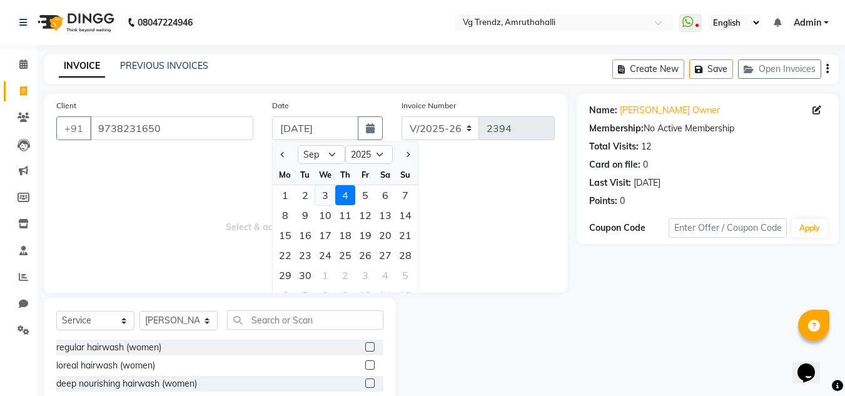
click at [324, 192] on div "3" at bounding box center [325, 195] width 20 height 20
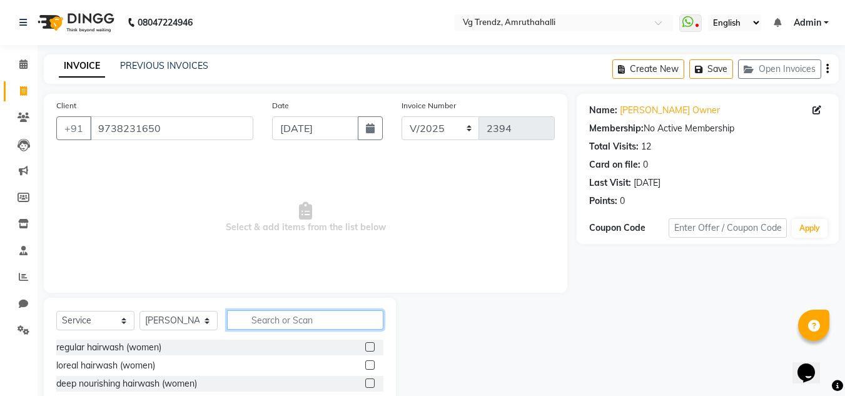
click at [318, 325] on input "text" at bounding box center [305, 319] width 156 height 19
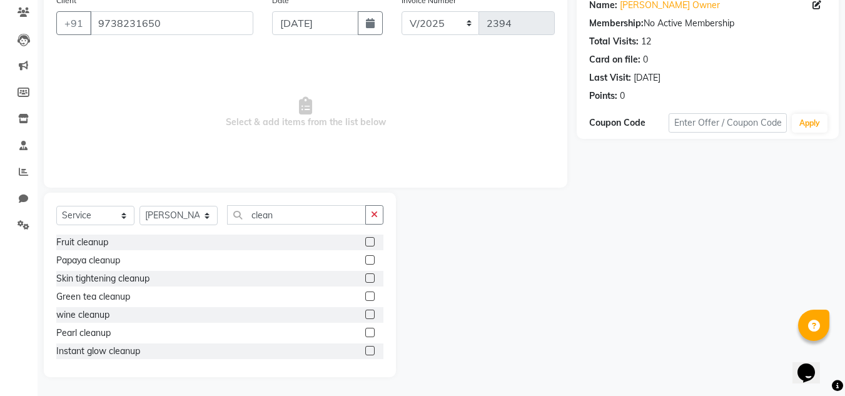
click at [365, 313] on label at bounding box center [369, 313] width 9 height 9
click at [365, 313] on input "checkbox" at bounding box center [369, 315] width 8 height 8
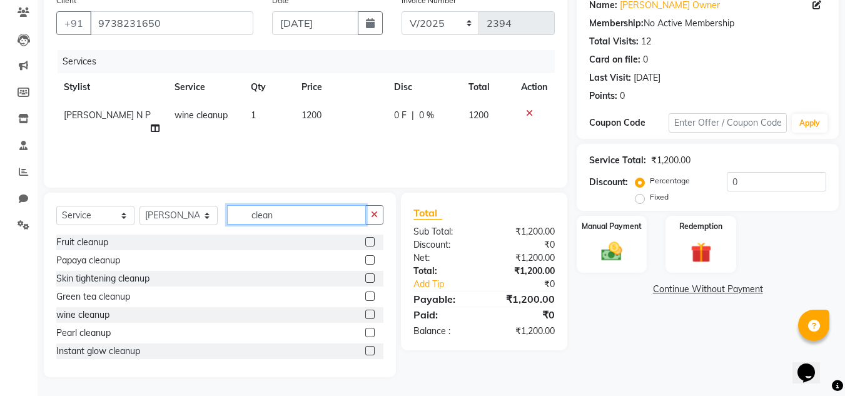
click at [294, 216] on input "clean" at bounding box center [296, 214] width 139 height 19
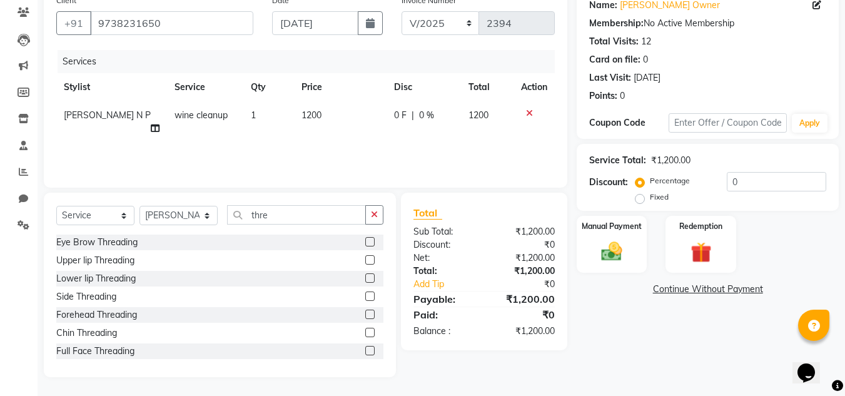
click at [365, 243] on label at bounding box center [369, 241] width 9 height 9
click at [365, 243] on input "checkbox" at bounding box center [369, 242] width 8 height 8
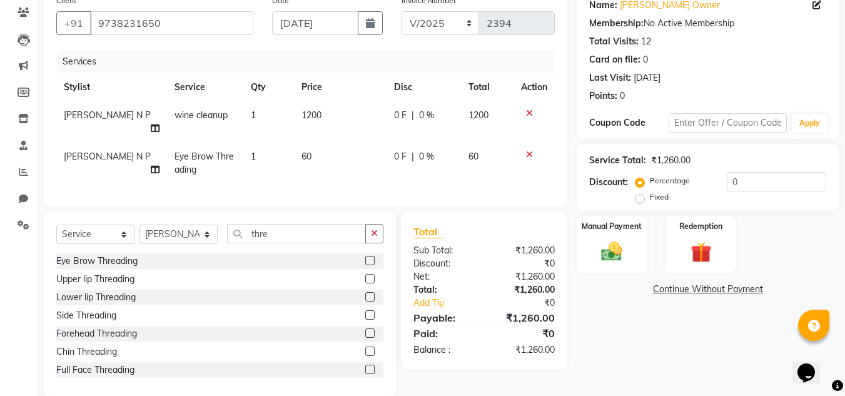
click at [365, 274] on label at bounding box center [369, 278] width 9 height 9
click at [365, 275] on input "checkbox" at bounding box center [369, 279] width 8 height 8
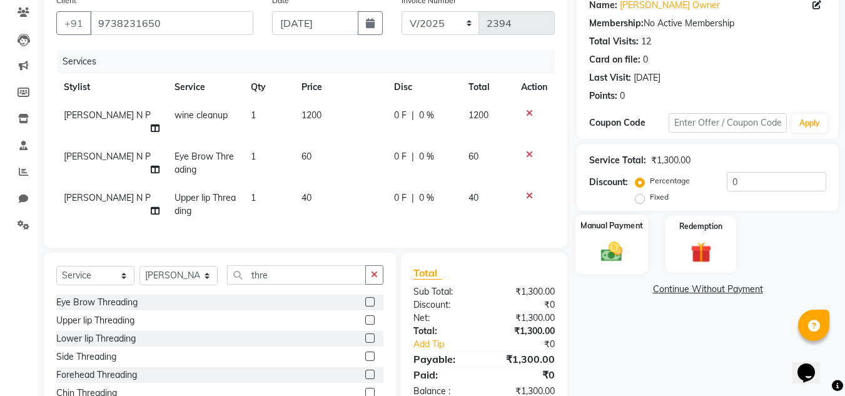
click at [629, 246] on img at bounding box center [611, 251] width 35 height 25
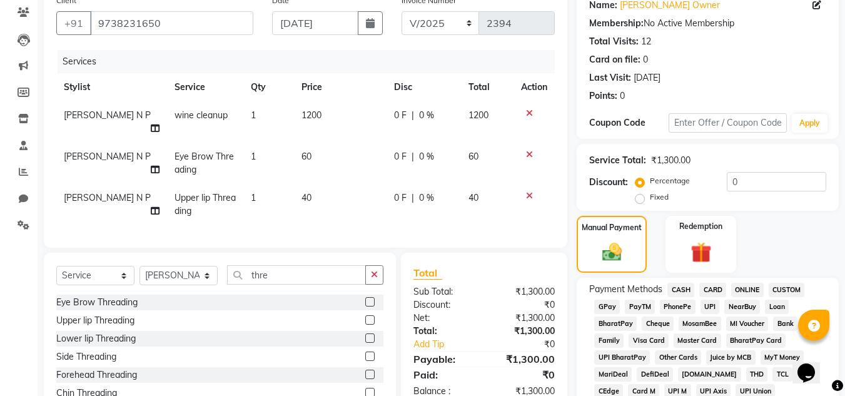
click at [679, 285] on span "CASH" at bounding box center [680, 290] width 27 height 14
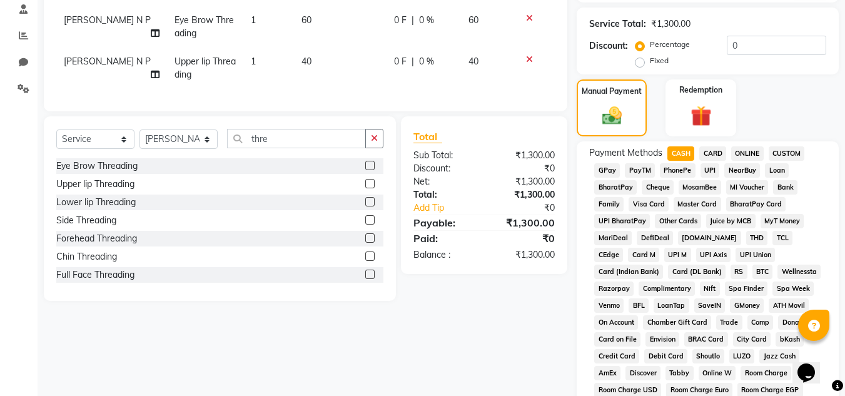
scroll to position [560, 0]
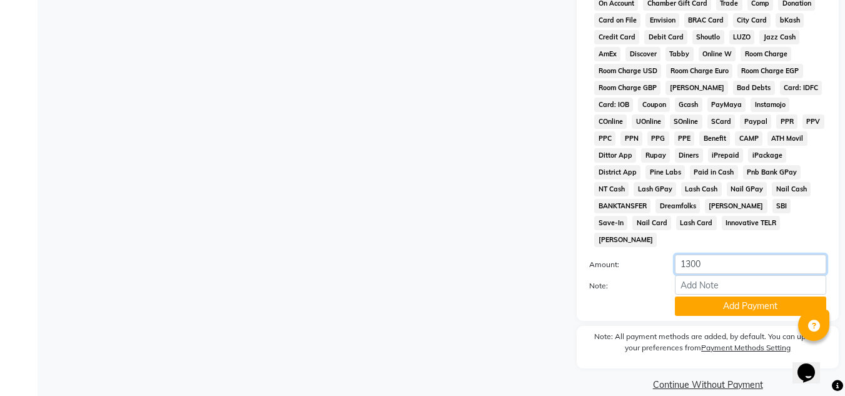
click at [751, 255] on input "1300" at bounding box center [750, 263] width 151 height 19
click at [757, 296] on button "Add Payment" at bounding box center [750, 305] width 151 height 19
click at [721, 254] on input "number" at bounding box center [750, 263] width 151 height 19
click at [735, 298] on button "Add Payment" at bounding box center [750, 305] width 151 height 19
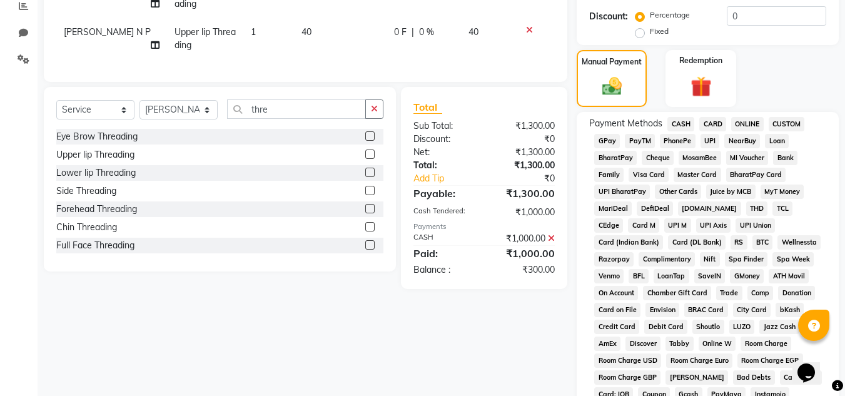
scroll to position [224, 0]
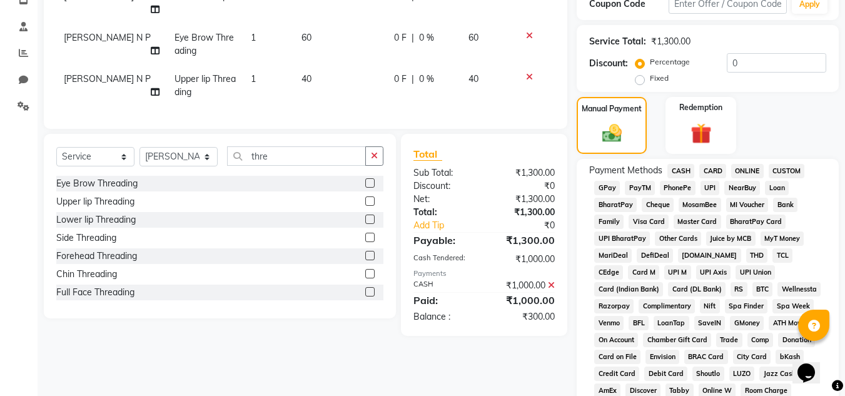
click at [686, 188] on span "PhonePe" at bounding box center [678, 188] width 36 height 14
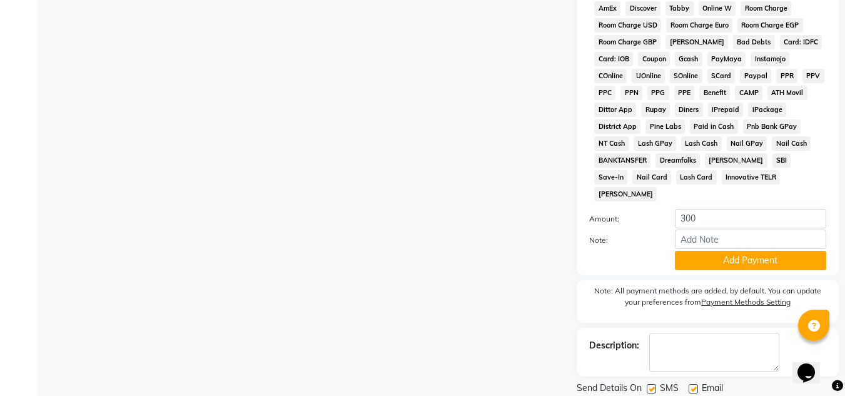
scroll to position [625, 0]
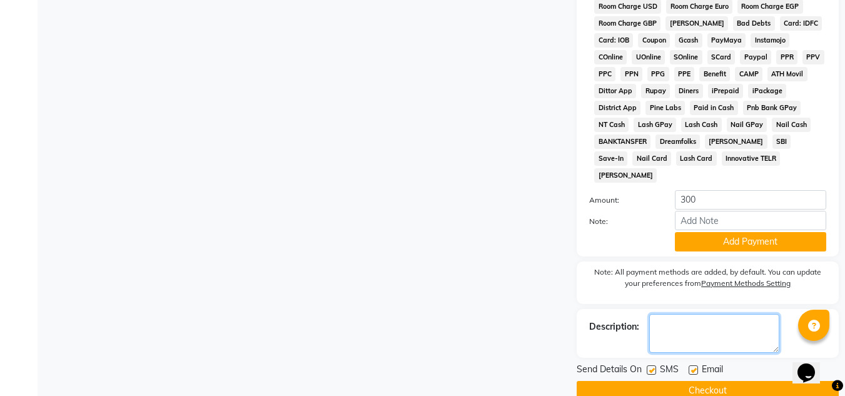
click at [678, 314] on textarea at bounding box center [714, 333] width 130 height 39
click at [650, 365] on label at bounding box center [651, 369] width 9 height 9
click at [650, 366] on input "checkbox" at bounding box center [651, 370] width 8 height 8
click at [692, 365] on label at bounding box center [692, 369] width 9 height 9
click at [692, 366] on input "checkbox" at bounding box center [692, 370] width 8 height 8
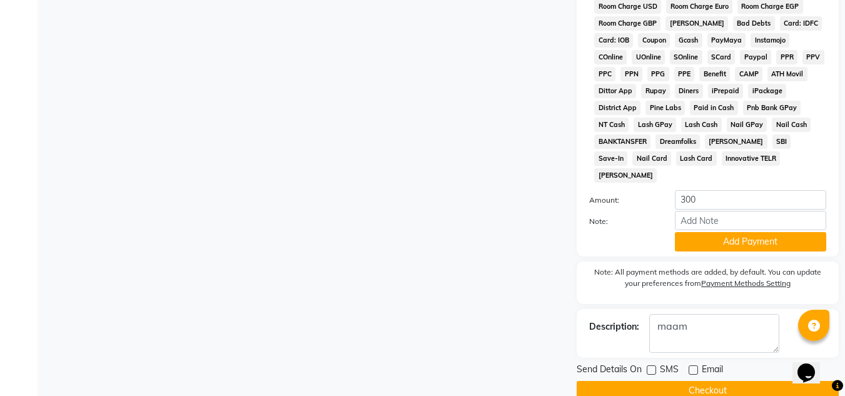
click at [702, 381] on button "Checkout" at bounding box center [707, 390] width 262 height 19
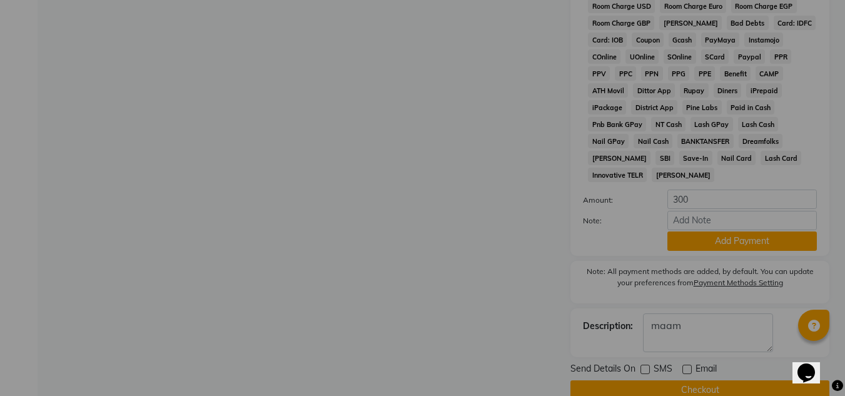
scroll to position [615, 0]
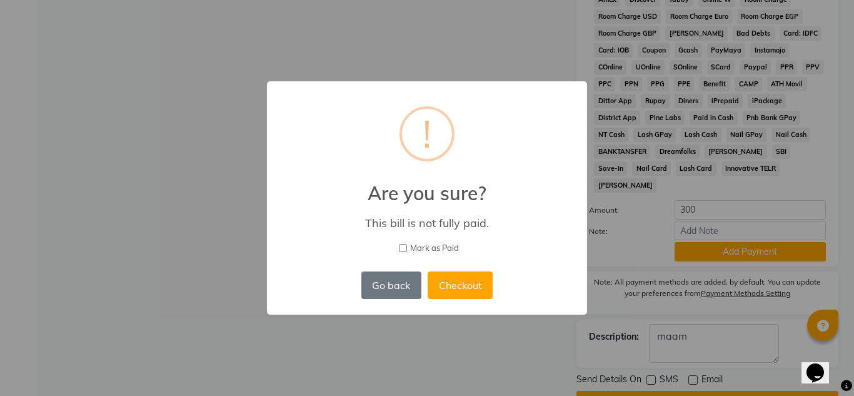
click at [718, 313] on div "× ! Are you sure? This bill is not fully paid. [PERSON_NAME] as Paid Go back No…" at bounding box center [427, 198] width 854 height 396
click at [399, 280] on button "Go back" at bounding box center [391, 285] width 60 height 28
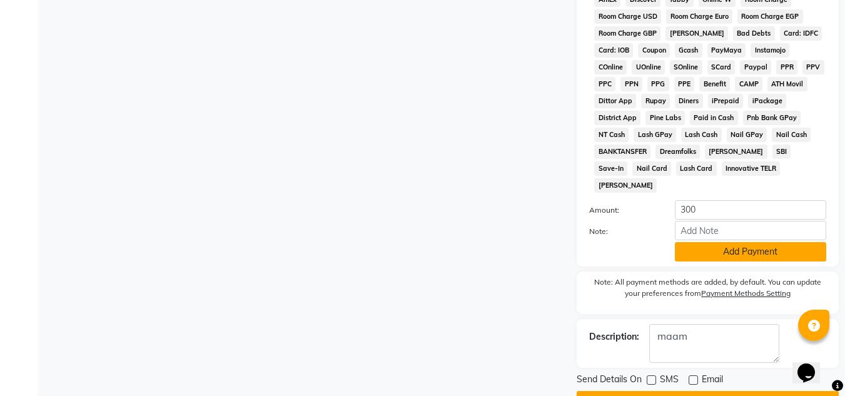
click at [698, 242] on button "Add Payment" at bounding box center [750, 251] width 151 height 19
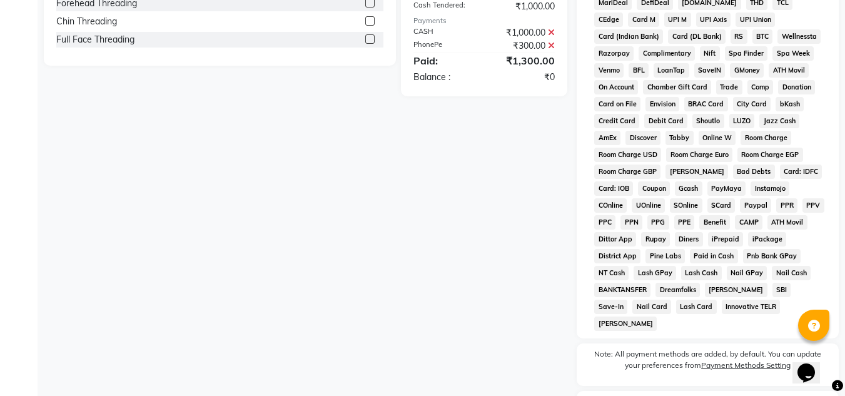
scroll to position [565, 0]
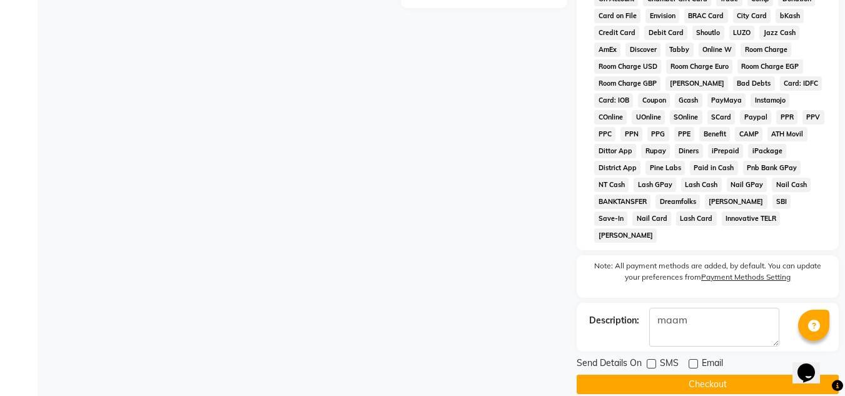
click at [663, 375] on button "Checkout" at bounding box center [707, 384] width 262 height 19
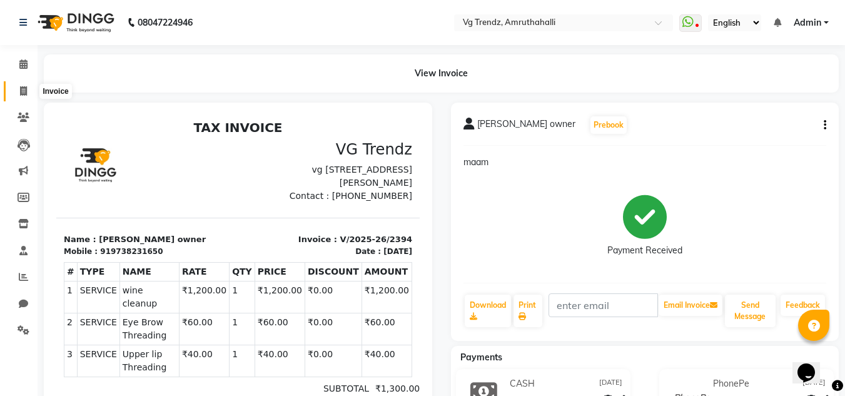
click at [19, 84] on span at bounding box center [24, 91] width 22 height 14
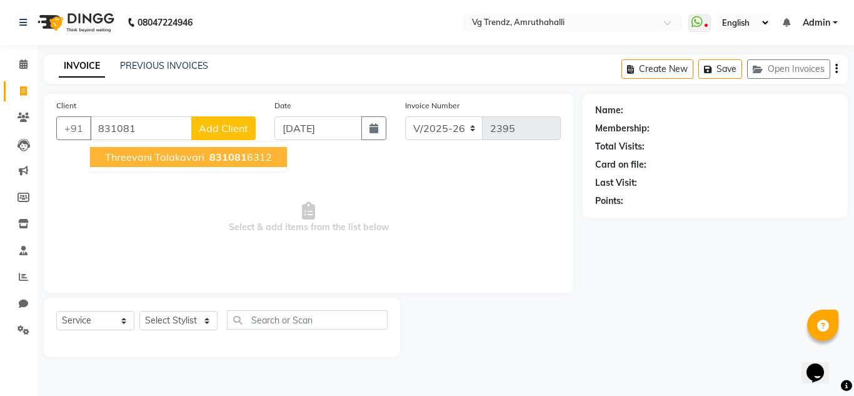
click at [176, 158] on span "threevani talakavari" at bounding box center [154, 157] width 99 height 13
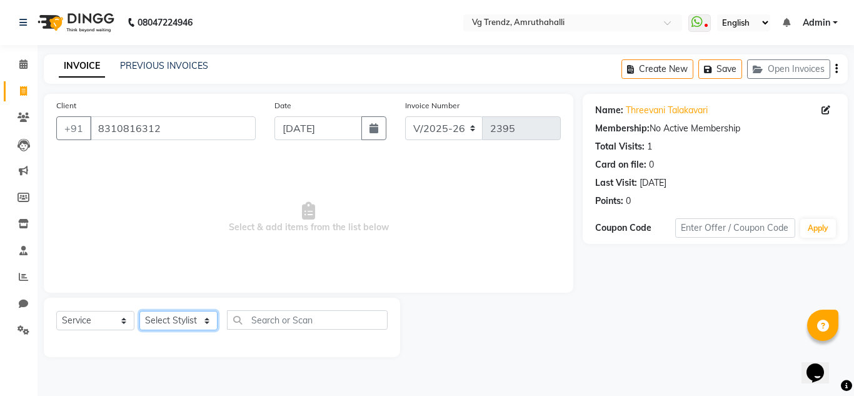
click at [170, 325] on select "Select Stylist [PERSON_NAME] N P [PERSON_NAME] [PERSON_NAME] [PERSON_NAME] salo…" at bounding box center [178, 320] width 78 height 19
click at [139, 311] on select "Select Stylist [PERSON_NAME] N P [PERSON_NAME] [PERSON_NAME] [PERSON_NAME] salo…" at bounding box center [178, 320] width 78 height 19
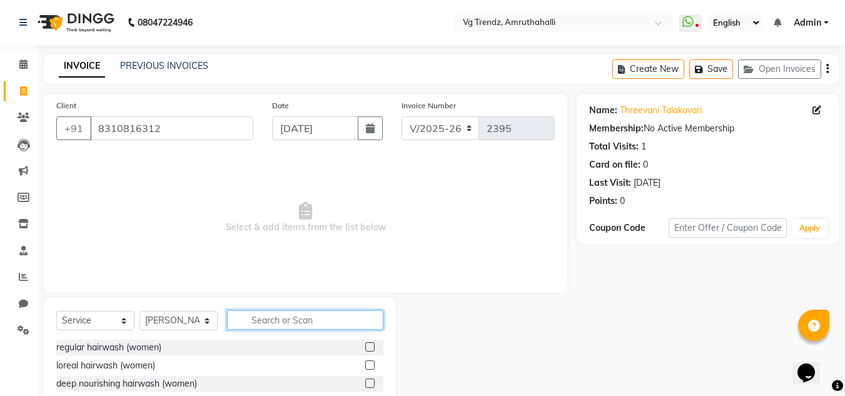
click at [295, 327] on input "text" at bounding box center [305, 319] width 156 height 19
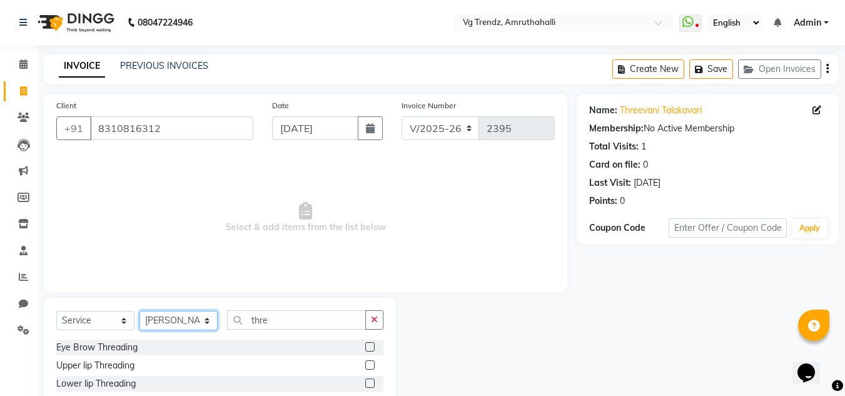
click at [199, 325] on select "Select Stylist [PERSON_NAME] N P [PERSON_NAME] [PERSON_NAME] [PERSON_NAME] salo…" at bounding box center [178, 320] width 78 height 19
click at [139, 311] on select "Select Stylist [PERSON_NAME] N P [PERSON_NAME] [PERSON_NAME] [PERSON_NAME] salo…" at bounding box center [178, 320] width 78 height 19
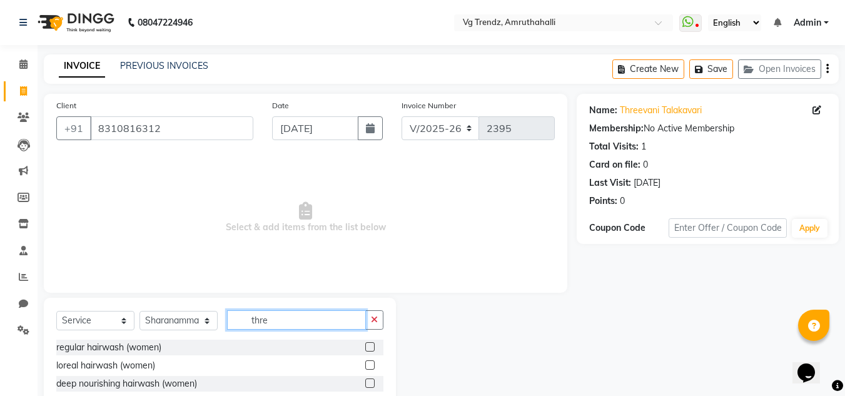
click at [280, 314] on input "thre" at bounding box center [296, 319] width 139 height 19
click at [365, 344] on label at bounding box center [369, 346] width 9 height 9
click at [365, 344] on input "checkbox" at bounding box center [369, 347] width 8 height 8
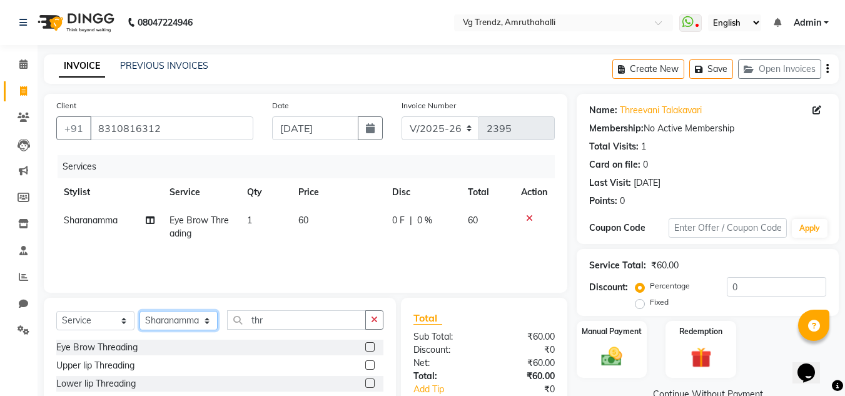
click at [191, 320] on select "Select Stylist [PERSON_NAME] N P [PERSON_NAME] [PERSON_NAME] [PERSON_NAME] salo…" at bounding box center [178, 320] width 78 height 19
click at [139, 311] on select "Select Stylist [PERSON_NAME] N P [PERSON_NAME] [PERSON_NAME] [PERSON_NAME] salo…" at bounding box center [178, 320] width 78 height 19
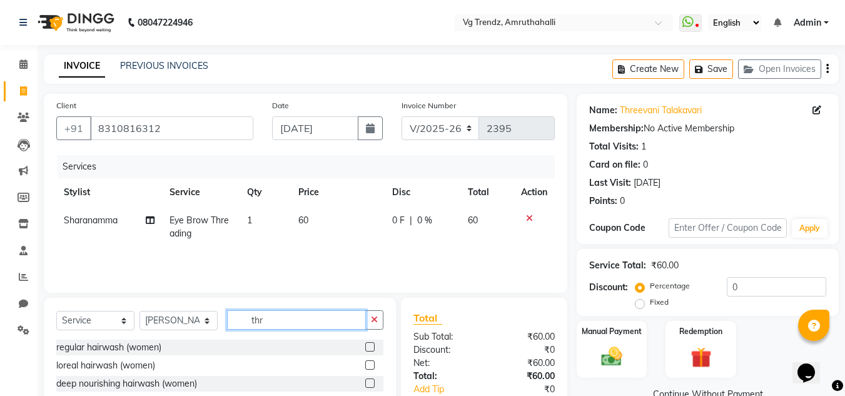
click at [299, 321] on input "thr" at bounding box center [296, 319] width 139 height 19
click at [365, 349] on label at bounding box center [369, 346] width 9 height 9
click at [365, 349] on input "checkbox" at bounding box center [369, 347] width 8 height 8
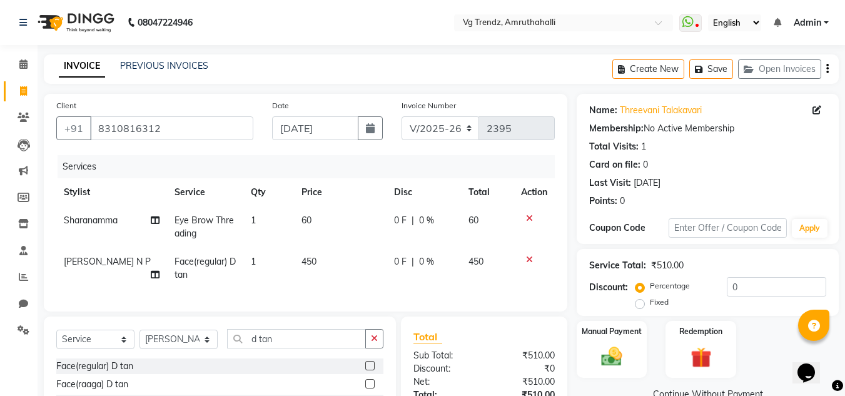
scroll to position [133, 0]
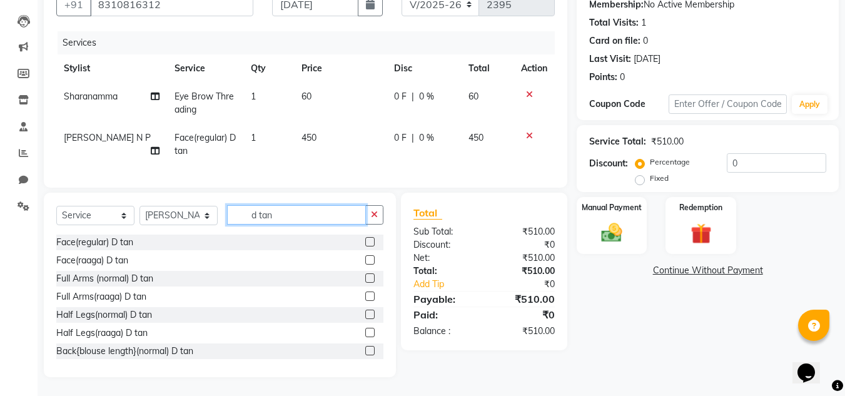
click at [281, 219] on input "d tan" at bounding box center [296, 214] width 139 height 19
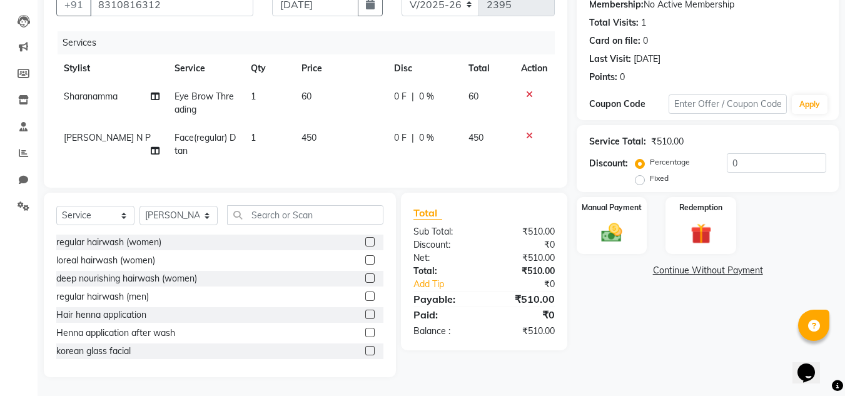
click at [308, 132] on span "450" at bounding box center [308, 137] width 15 height 11
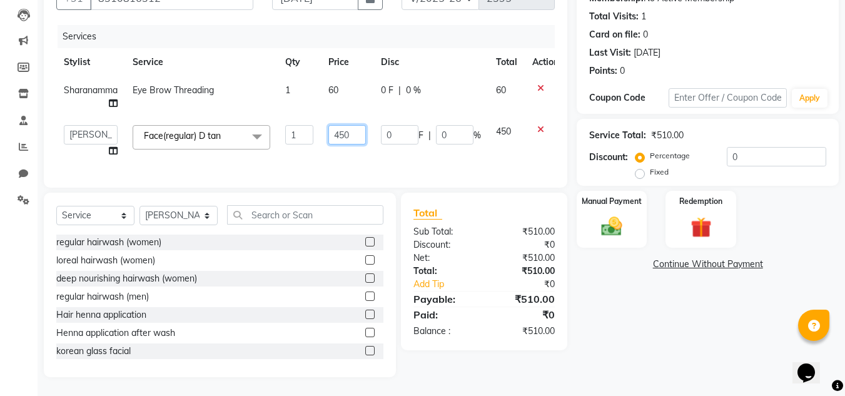
click at [354, 131] on input "450" at bounding box center [347, 134] width 38 height 19
click at [354, 141] on input "240" at bounding box center [347, 134] width 38 height 19
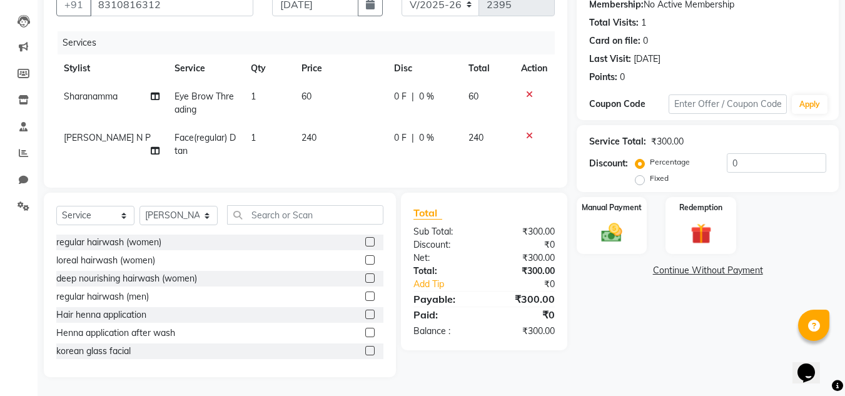
click at [361, 154] on td "240" at bounding box center [340, 144] width 93 height 41
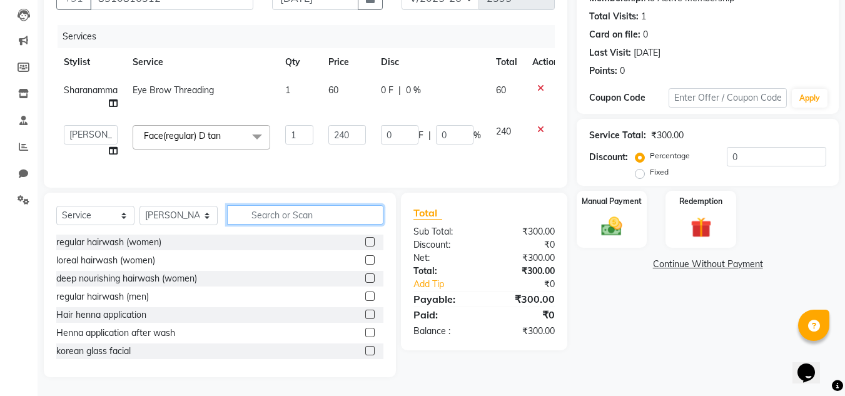
click at [323, 224] on input "text" at bounding box center [305, 214] width 156 height 19
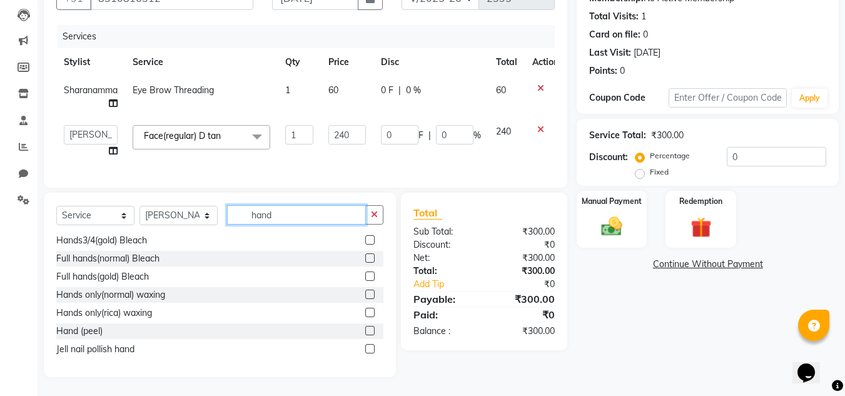
scroll to position [0, 0]
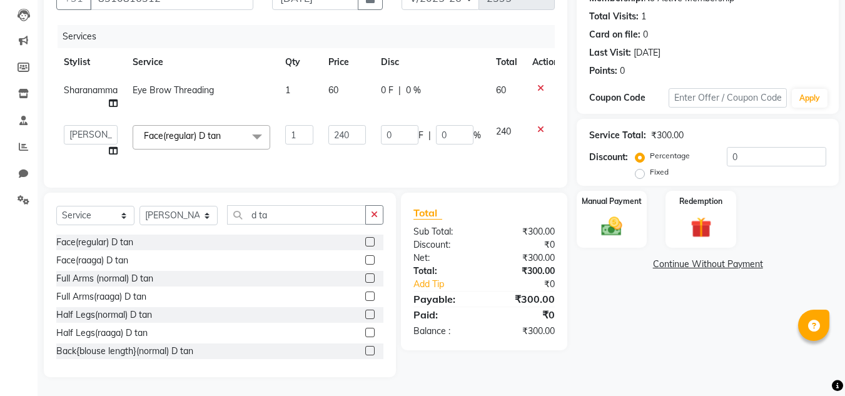
click at [365, 283] on label at bounding box center [369, 277] width 9 height 9
click at [365, 283] on input "checkbox" at bounding box center [369, 278] width 8 height 8
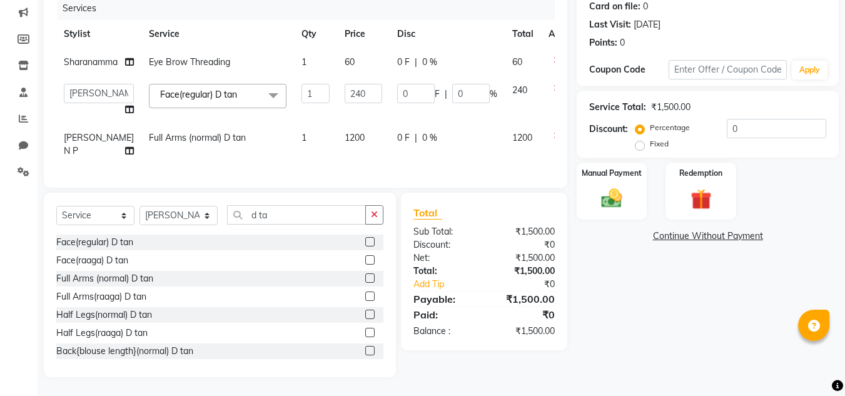
scroll to position [181, 0]
click at [125, 146] on icon at bounding box center [129, 150] width 9 height 9
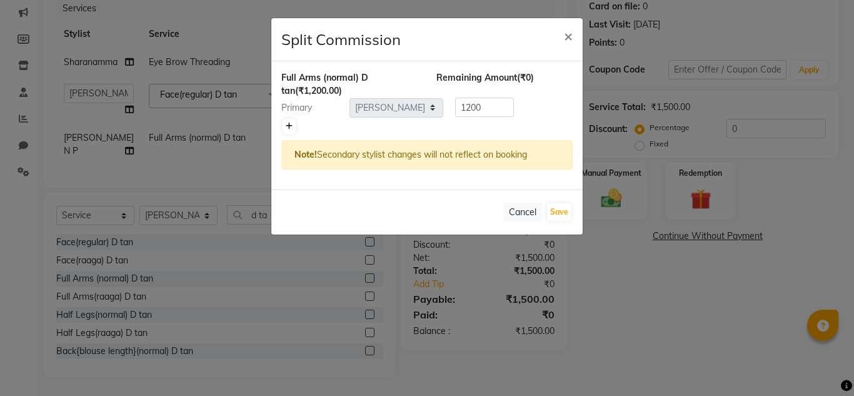
click at [288, 119] on link at bounding box center [289, 126] width 13 height 15
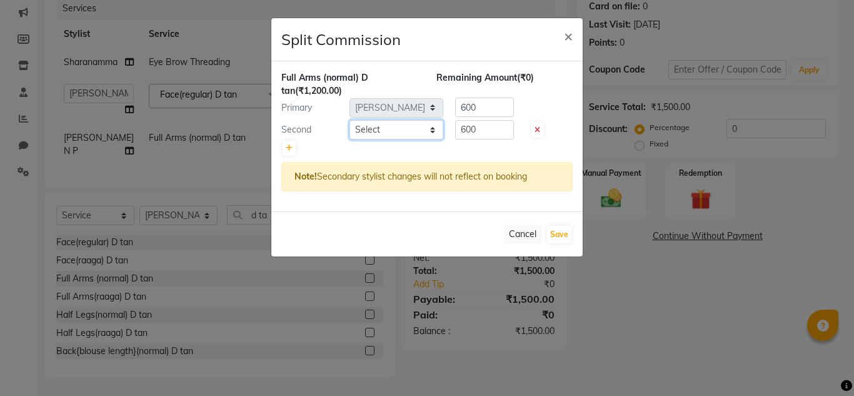
click at [429, 130] on select "Select [PERSON_NAME] N P [PERSON_NAME] [PERSON_NAME] [PERSON_NAME] salon number…" at bounding box center [397, 129] width 94 height 19
click at [350, 120] on select "Select [PERSON_NAME] N P [PERSON_NAME] [PERSON_NAME] [PERSON_NAME] salon number…" at bounding box center [397, 129] width 94 height 19
click at [562, 231] on button "Save" at bounding box center [559, 235] width 24 height 18
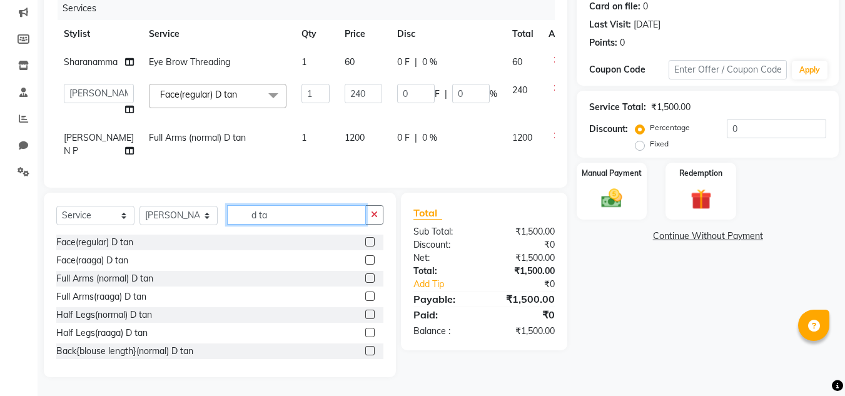
click at [310, 211] on input "d ta" at bounding box center [296, 214] width 139 height 19
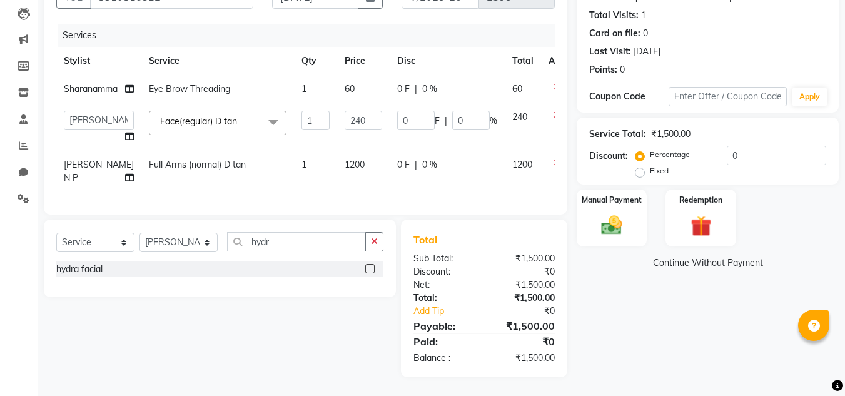
click at [371, 264] on label at bounding box center [369, 268] width 9 height 9
click at [371, 265] on input "checkbox" at bounding box center [369, 269] width 8 height 8
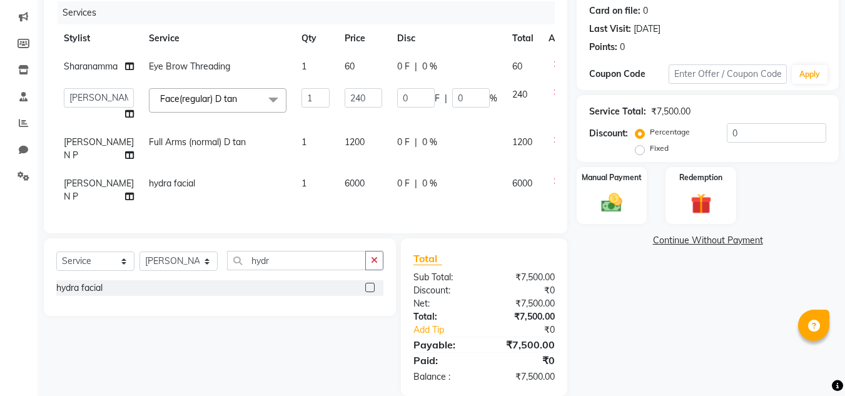
scroll to position [195, 0]
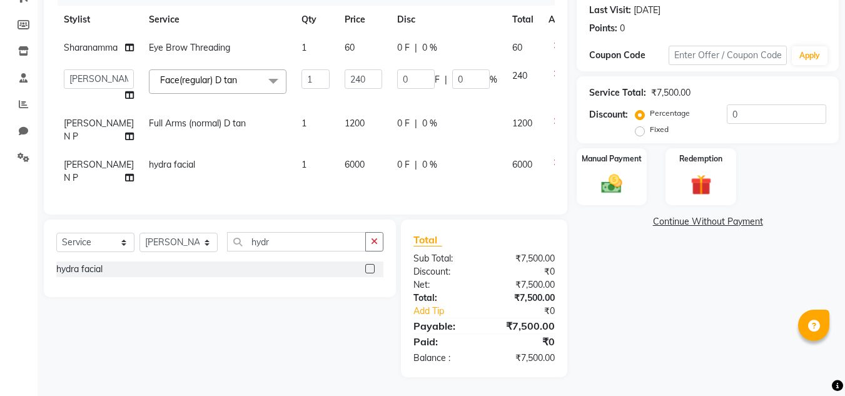
click at [350, 159] on span "6000" at bounding box center [355, 164] width 20 height 11
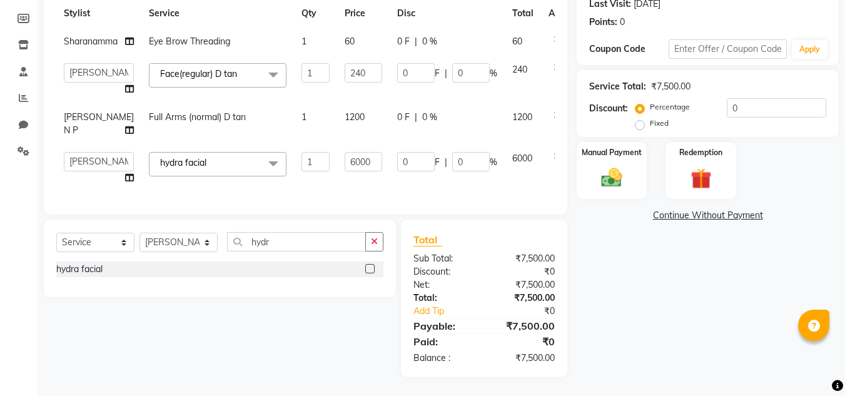
click at [435, 157] on span "F" at bounding box center [437, 162] width 5 height 13
click at [408, 158] on input "0" at bounding box center [416, 161] width 38 height 19
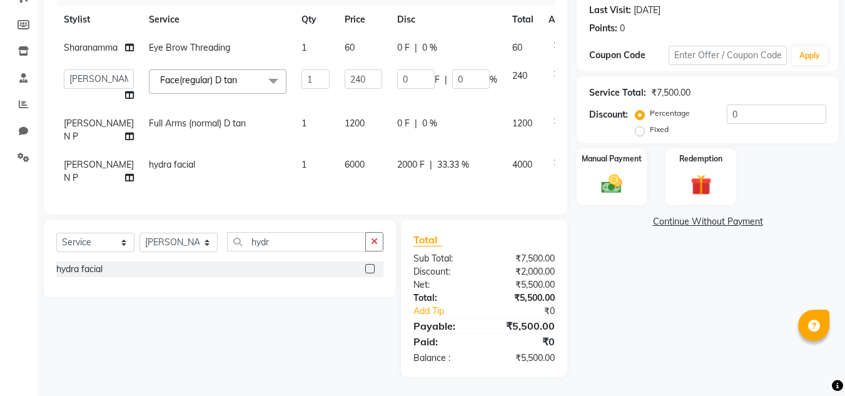
click at [401, 176] on td "2000 F | 33.33 %" at bounding box center [447, 171] width 115 height 41
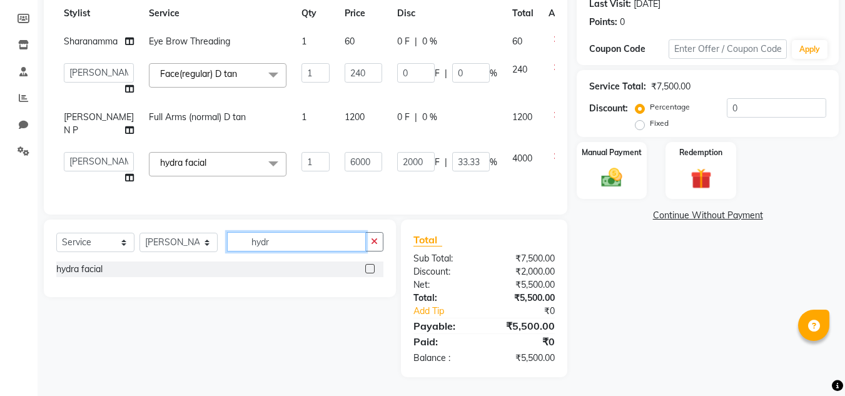
click at [293, 248] on input "hydr" at bounding box center [296, 241] width 139 height 19
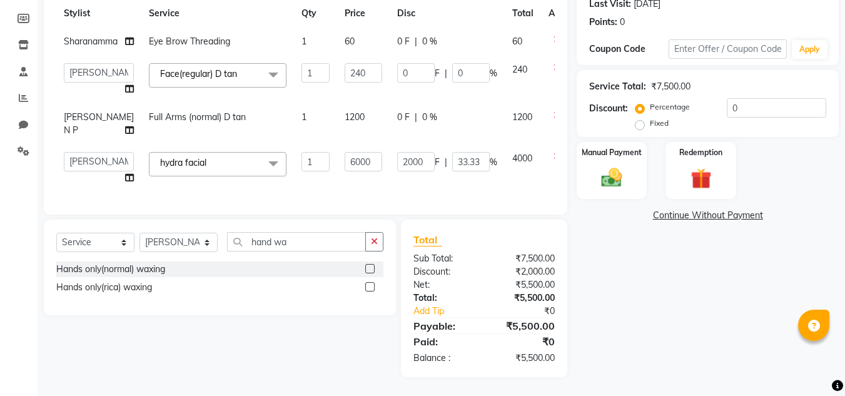
click at [374, 291] on label at bounding box center [369, 286] width 9 height 9
click at [373, 291] on input "checkbox" at bounding box center [369, 287] width 8 height 8
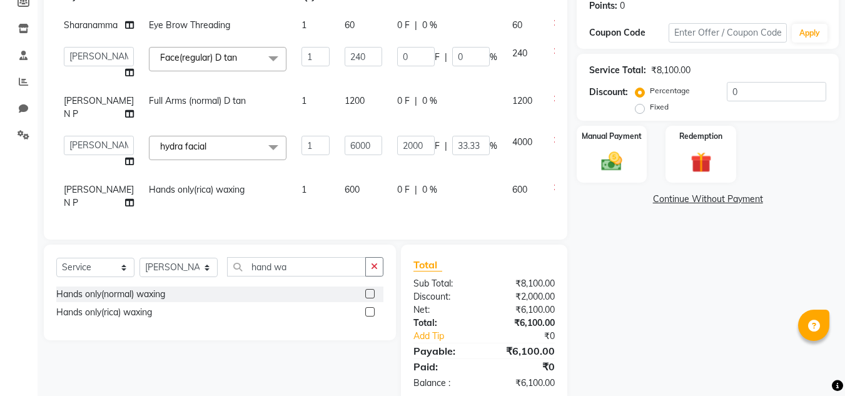
scroll to position [243, 0]
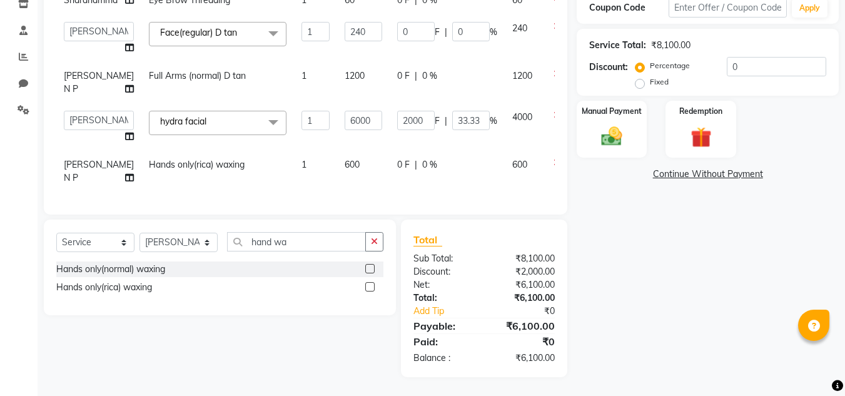
click at [109, 169] on td "[PERSON_NAME] N P" at bounding box center [98, 171] width 85 height 41
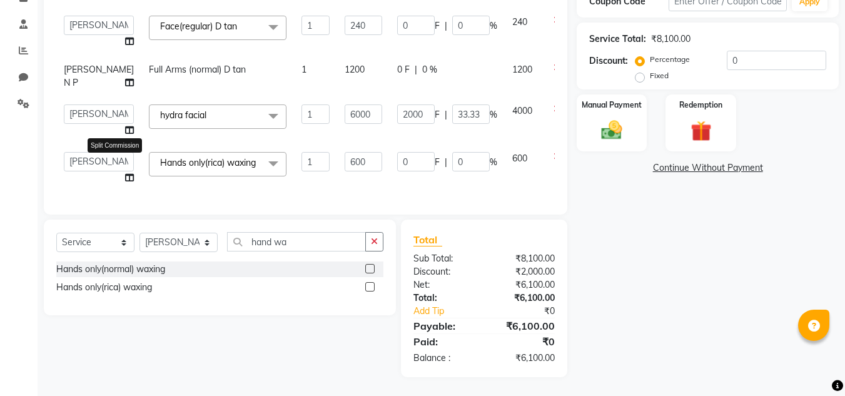
click at [125, 175] on icon at bounding box center [129, 177] width 9 height 9
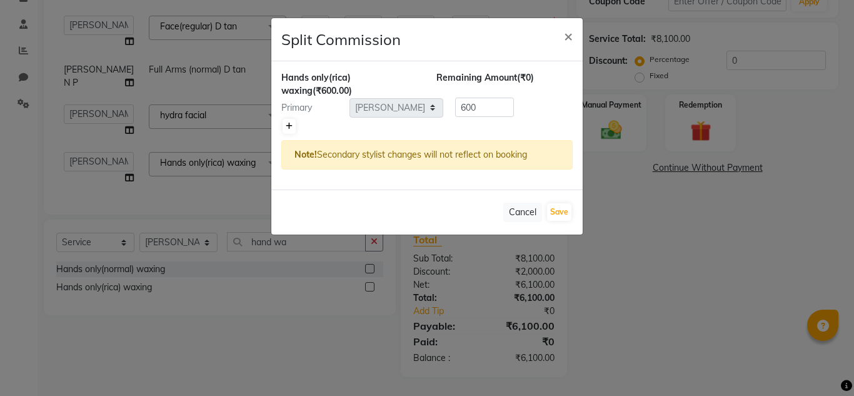
click at [290, 125] on icon at bounding box center [289, 127] width 7 height 8
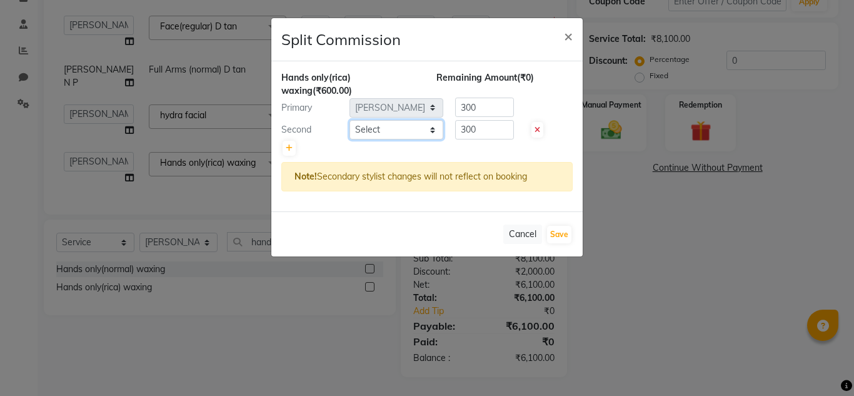
click at [430, 137] on select "Select [PERSON_NAME] N P [PERSON_NAME] [PERSON_NAME] [PERSON_NAME] salon number…" at bounding box center [397, 129] width 94 height 19
click at [350, 120] on select "Select [PERSON_NAME] N P [PERSON_NAME] [PERSON_NAME] [PERSON_NAME] salon number…" at bounding box center [397, 129] width 94 height 19
click at [561, 226] on button "Save" at bounding box center [559, 235] width 24 height 18
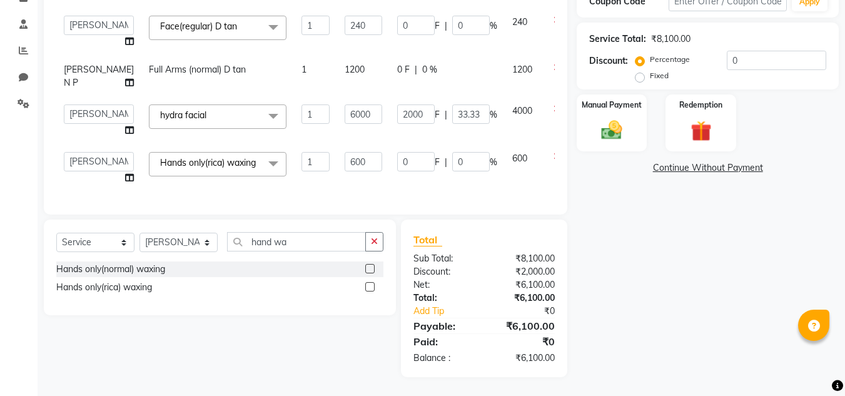
scroll to position [254, 0]
click at [301, 233] on input "hand wa" at bounding box center [296, 241] width 139 height 19
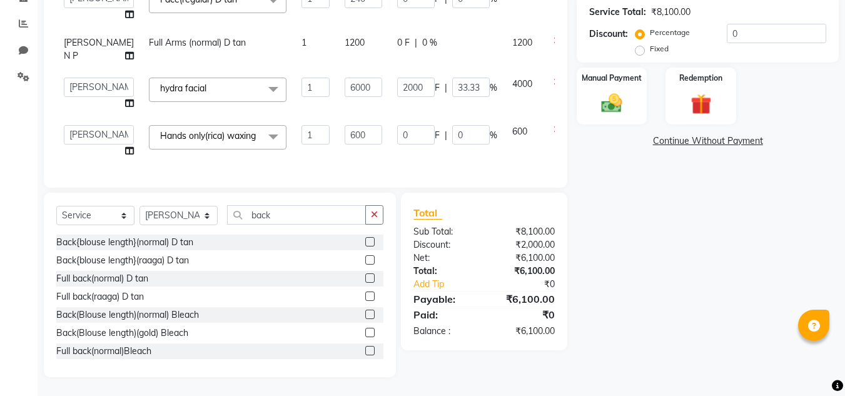
click at [365, 319] on label at bounding box center [369, 313] width 9 height 9
click at [365, 319] on input "checkbox" at bounding box center [369, 315] width 8 height 8
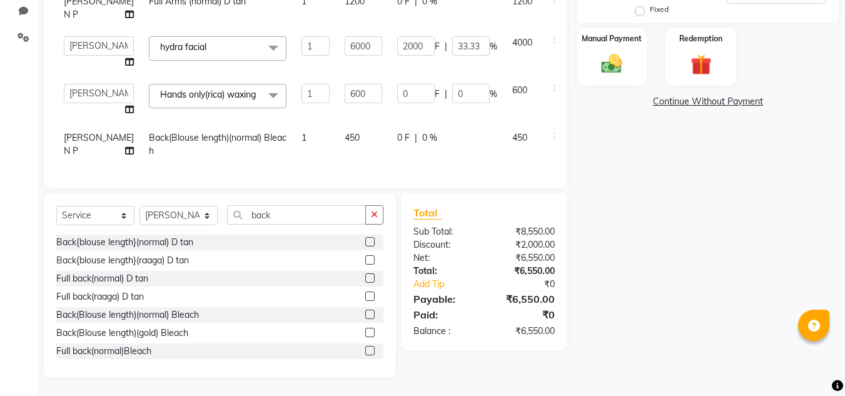
scroll to position [30, 0]
click at [355, 333] on div "Back(Blouse length)(gold) Bleach" at bounding box center [219, 333] width 327 height 16
click at [365, 334] on label at bounding box center [369, 332] width 9 height 9
click at [365, 334] on input "checkbox" at bounding box center [369, 333] width 8 height 8
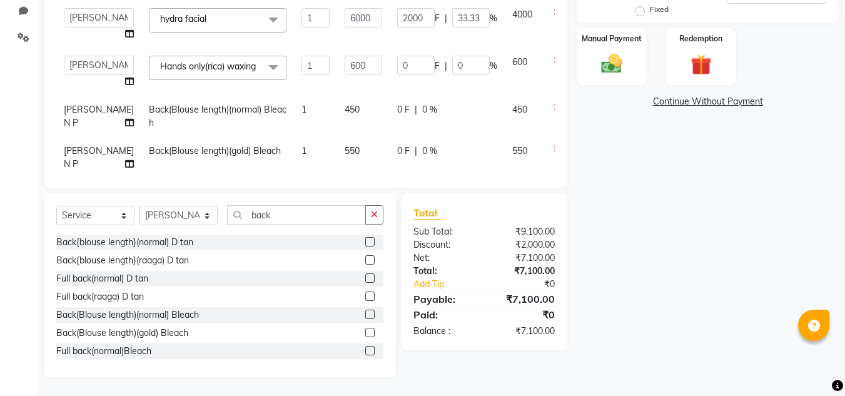
scroll to position [71, 0]
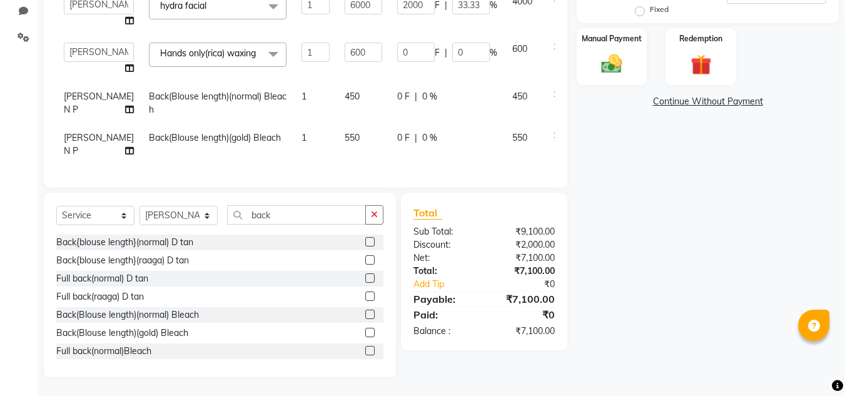
click at [553, 90] on icon at bounding box center [556, 94] width 7 height 9
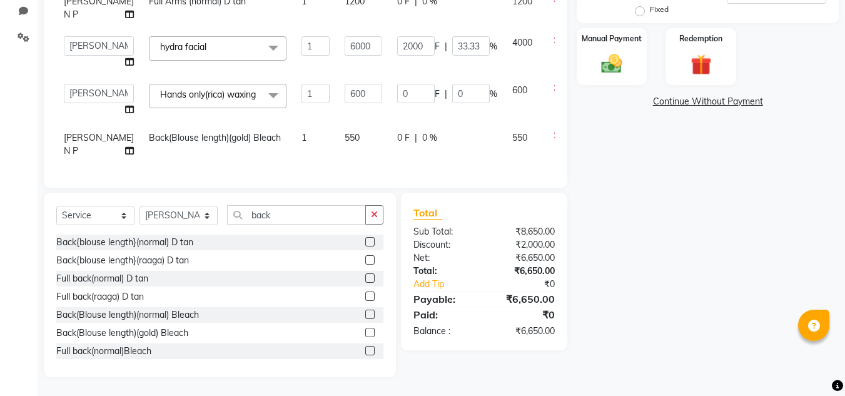
click at [345, 132] on span "550" at bounding box center [352, 137] width 15 height 11
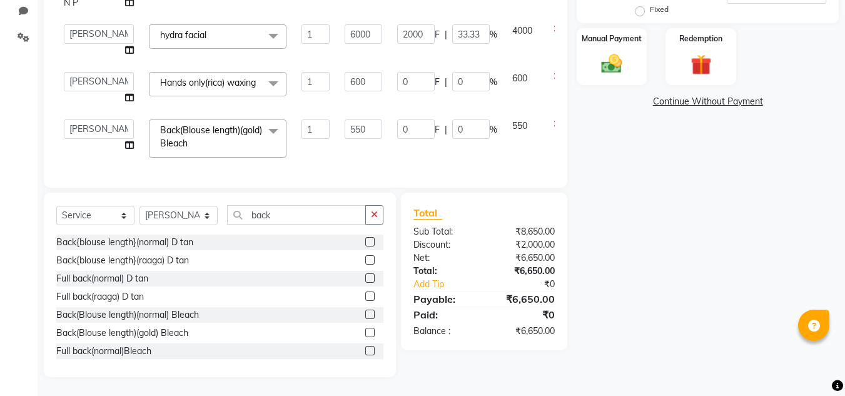
scroll to position [42, 0]
click at [353, 123] on input "550" at bounding box center [364, 128] width 38 height 19
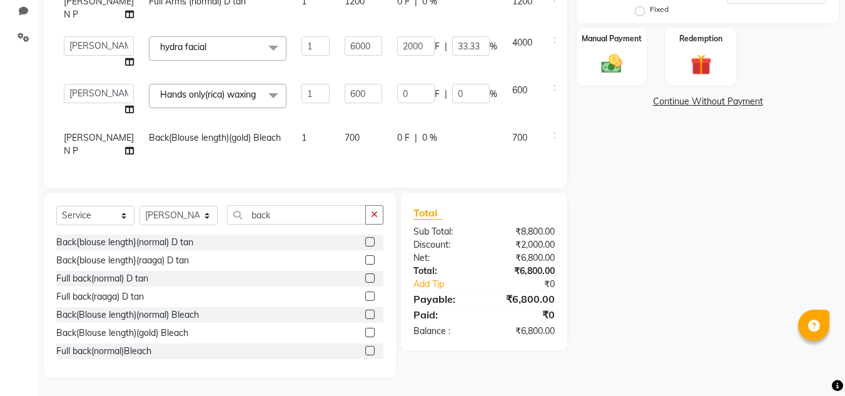
click at [355, 153] on td "700" at bounding box center [363, 144] width 53 height 41
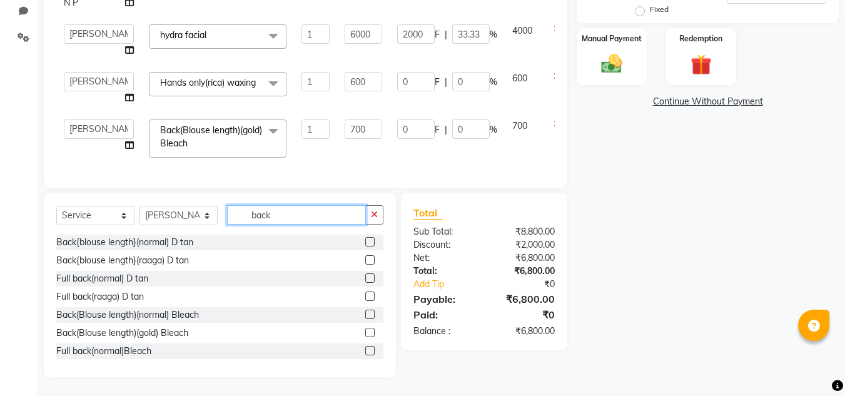
click at [288, 211] on input "back" at bounding box center [296, 214] width 139 height 19
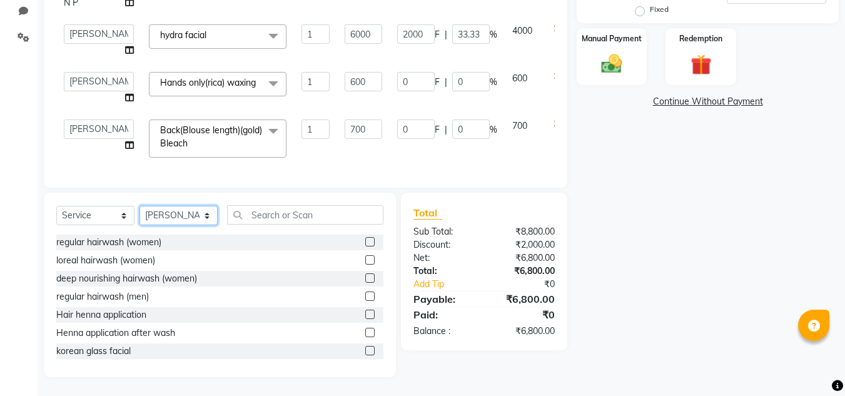
click at [184, 211] on select "Select Stylist [PERSON_NAME] N P [PERSON_NAME] [PERSON_NAME] [PERSON_NAME] salo…" at bounding box center [178, 215] width 78 height 19
click at [139, 206] on select "Select Stylist [PERSON_NAME] N P [PERSON_NAME] [PERSON_NAME] [PERSON_NAME] salo…" at bounding box center [178, 215] width 78 height 19
click at [264, 217] on input "text" at bounding box center [305, 214] width 156 height 19
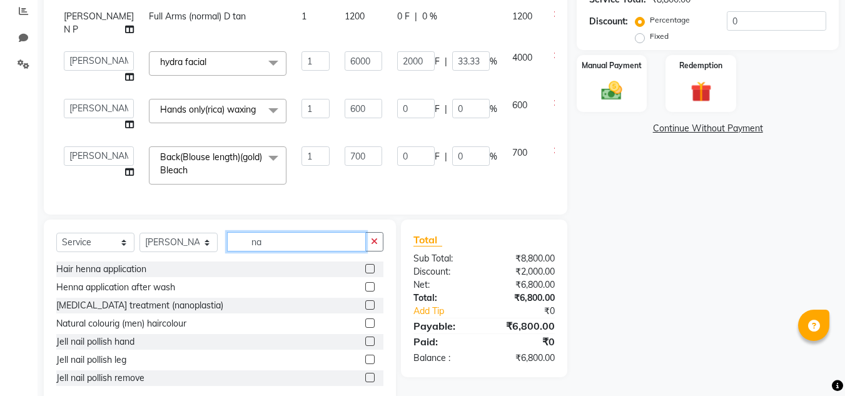
scroll to position [293, 0]
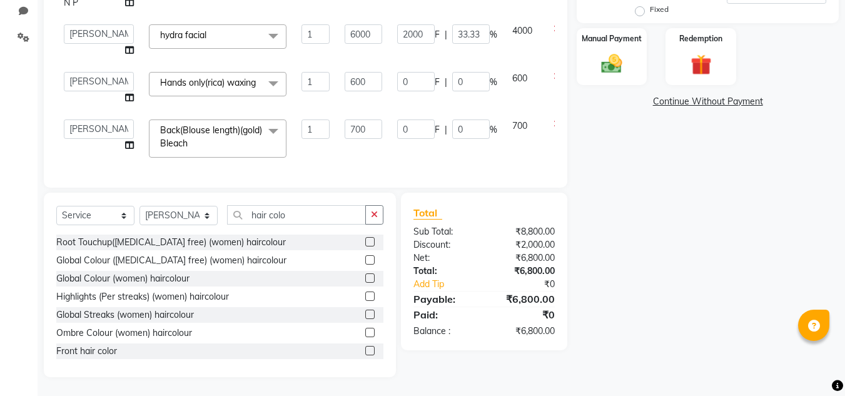
click at [365, 238] on label at bounding box center [369, 241] width 9 height 9
click at [365, 238] on input "checkbox" at bounding box center [369, 242] width 8 height 8
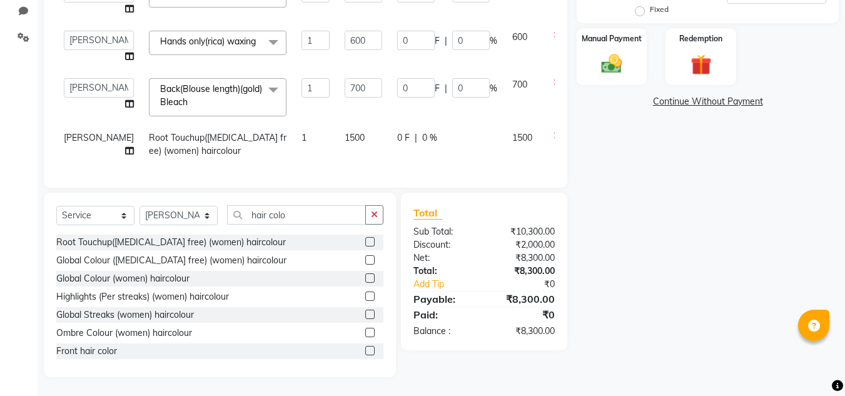
scroll to position [83, 0]
click at [390, 124] on td "0 F | 0 %" at bounding box center [447, 144] width 115 height 41
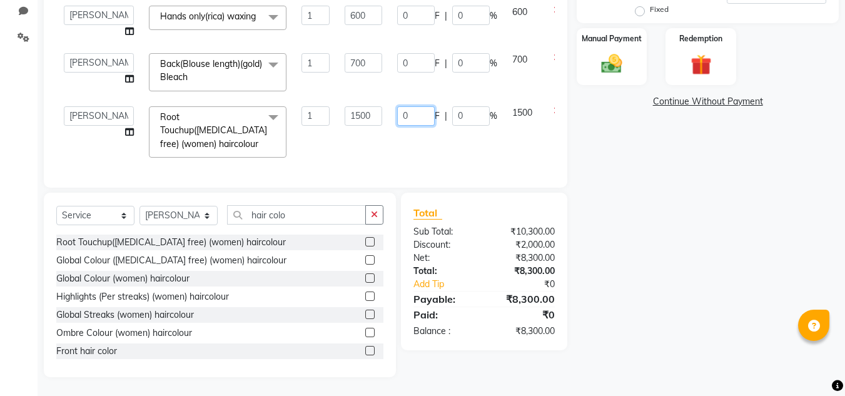
click at [397, 126] on input "0" at bounding box center [416, 115] width 38 height 19
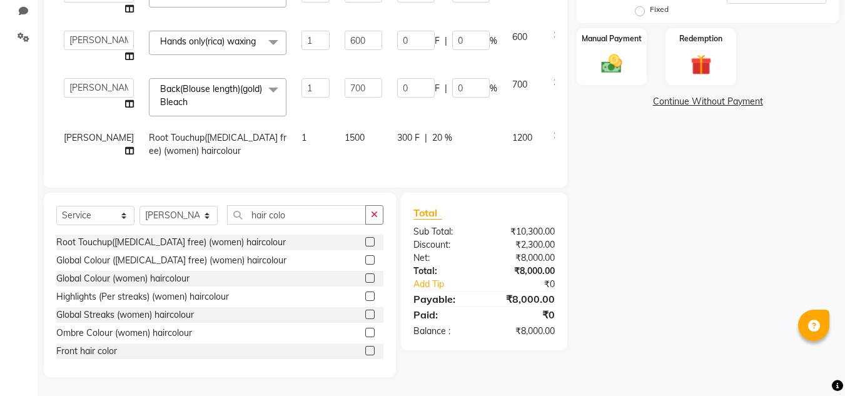
click at [401, 147] on td "300 F | 20 %" at bounding box center [447, 144] width 115 height 41
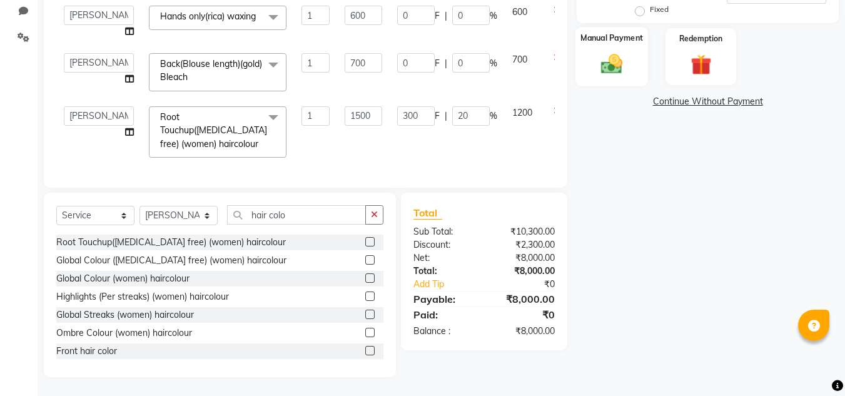
click at [584, 59] on div "Manual Payment" at bounding box center [611, 56] width 73 height 59
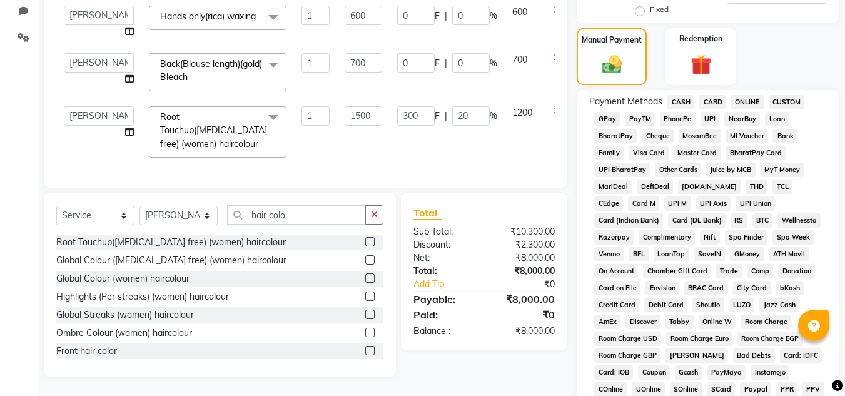
click at [685, 101] on span "CASH" at bounding box center [680, 102] width 27 height 14
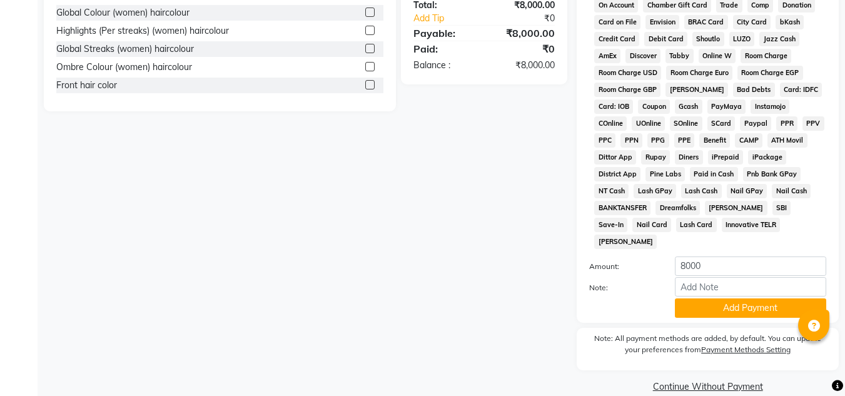
scroll to position [560, 0]
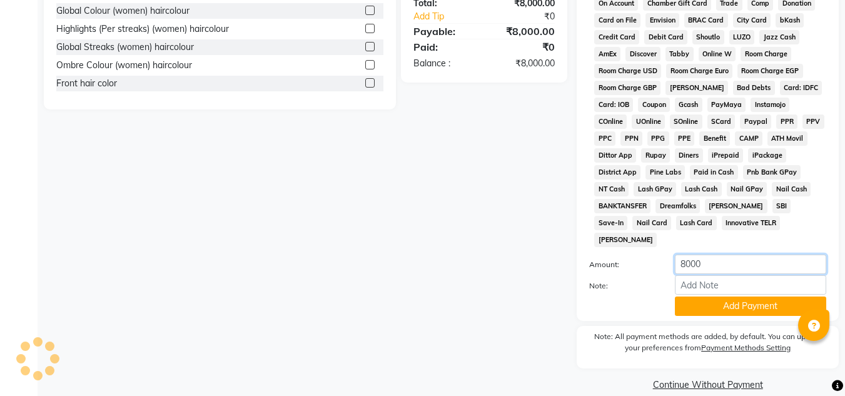
click at [707, 254] on input "8000" at bounding box center [750, 263] width 151 height 19
click at [716, 296] on button "Add Payment" at bounding box center [750, 305] width 151 height 19
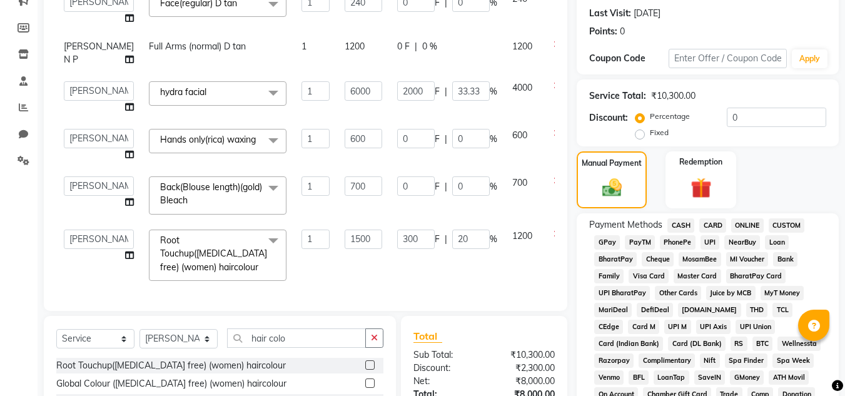
scroll to position [161, 0]
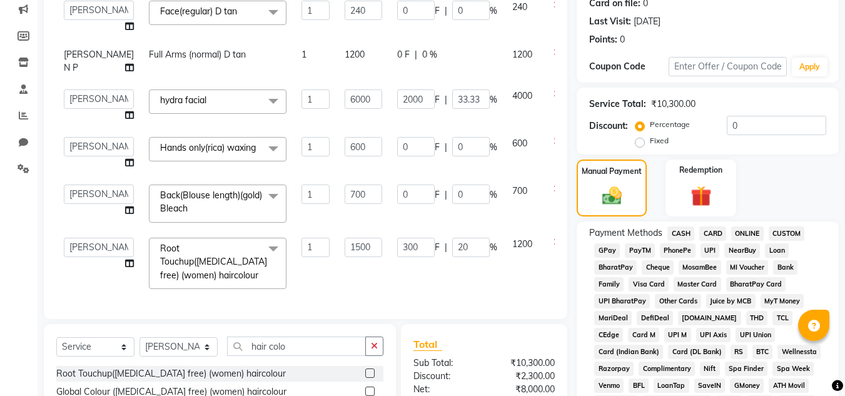
click at [671, 248] on span "PhonePe" at bounding box center [678, 250] width 36 height 14
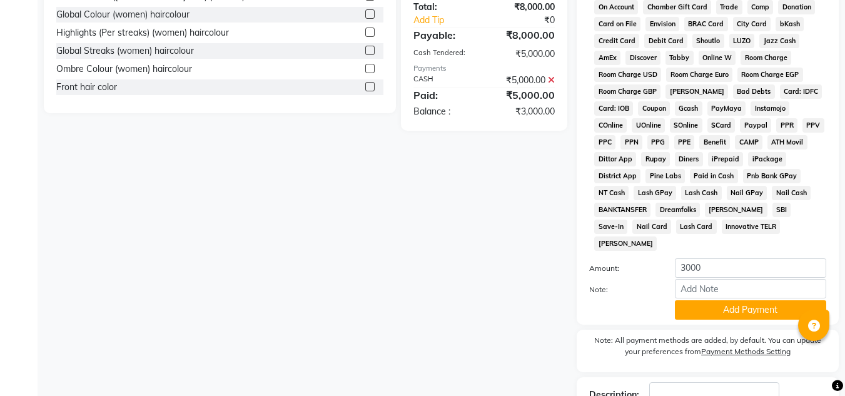
scroll to position [558, 0]
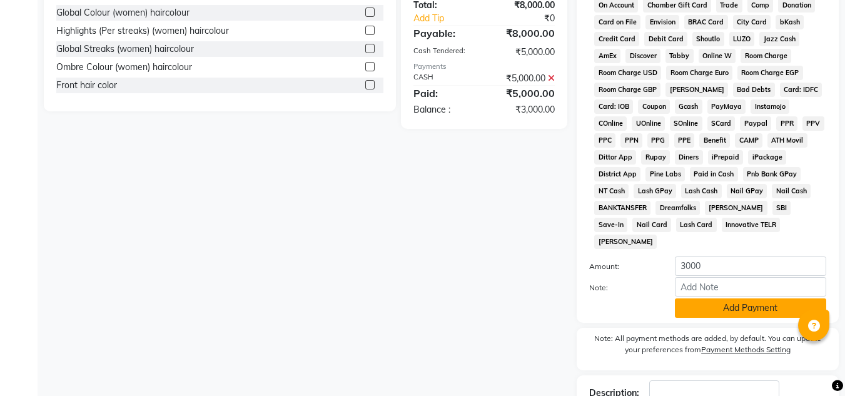
click at [748, 298] on button "Add Payment" at bounding box center [750, 307] width 151 height 19
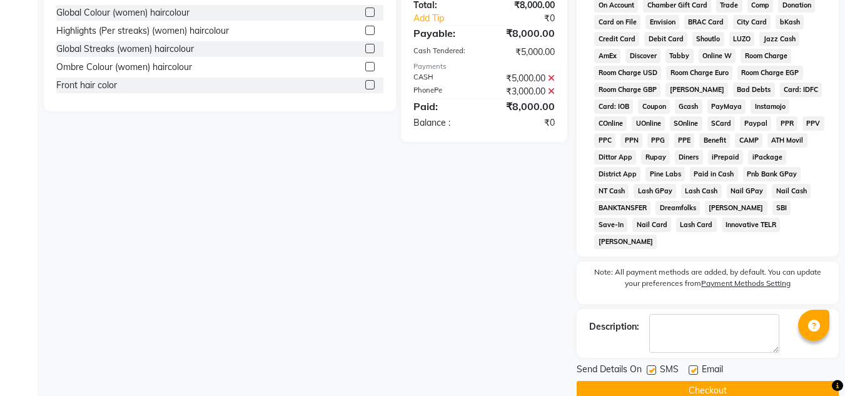
scroll to position [565, 0]
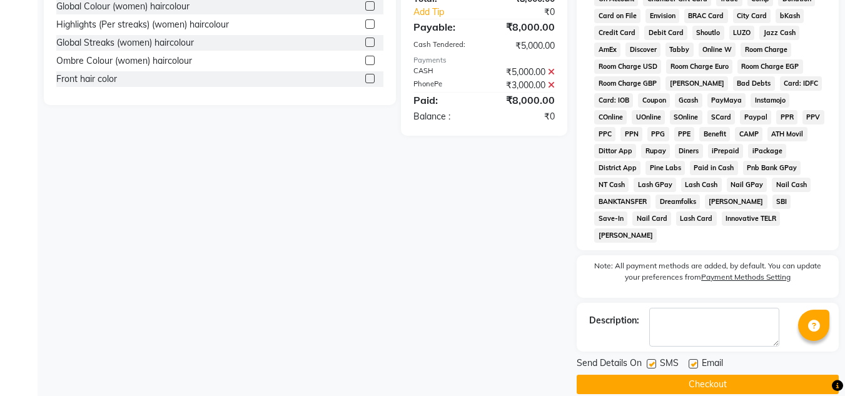
click at [648, 359] on label at bounding box center [651, 363] width 9 height 9
click at [648, 360] on input "checkbox" at bounding box center [651, 364] width 8 height 8
click at [690, 359] on label at bounding box center [692, 363] width 9 height 9
click at [690, 360] on input "checkbox" at bounding box center [692, 364] width 8 height 8
click at [688, 325] on textarea at bounding box center [714, 327] width 130 height 39
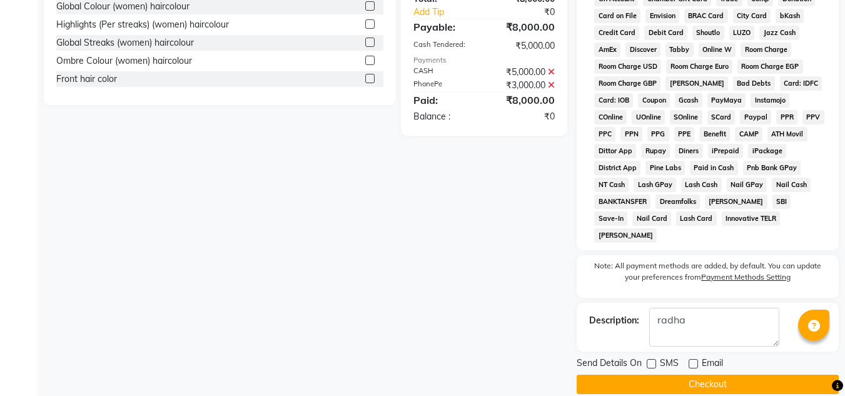
click at [697, 375] on button "Checkout" at bounding box center [707, 384] width 262 height 19
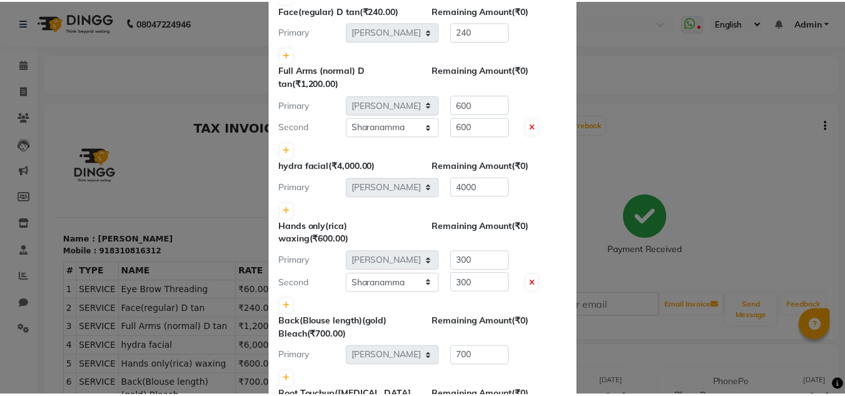
scroll to position [263, 0]
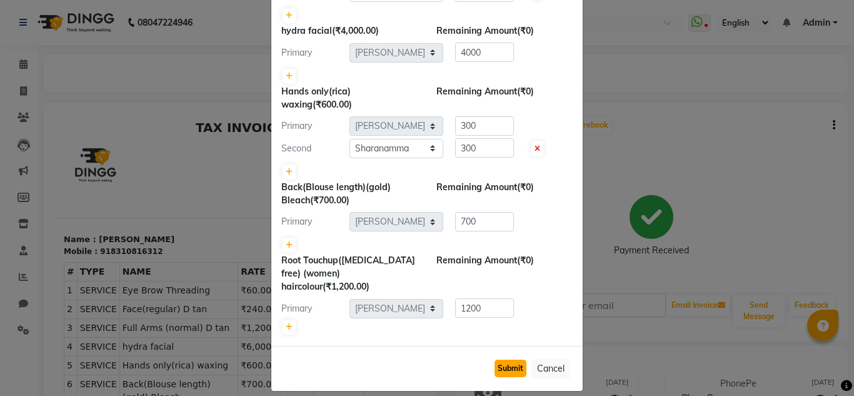
click at [504, 360] on button "Submit" at bounding box center [511, 369] width 32 height 18
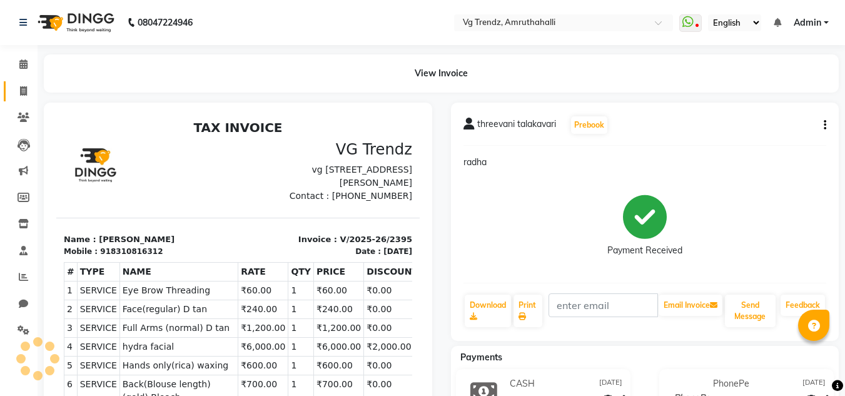
click at [23, 99] on link "Invoice" at bounding box center [19, 91] width 30 height 21
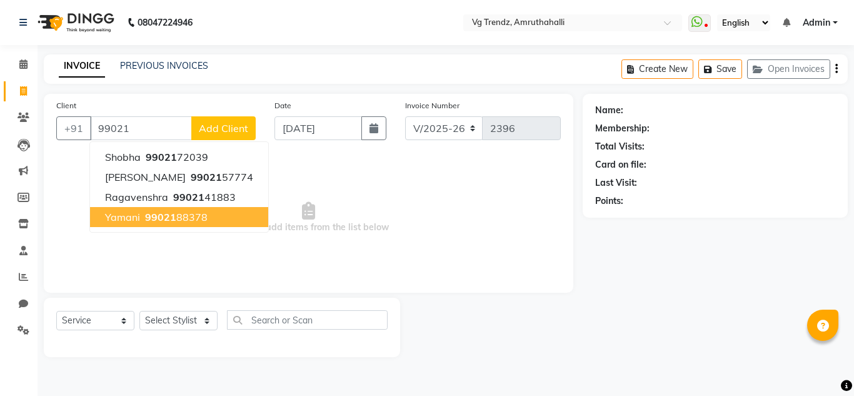
click at [150, 230] on ngb-typeahead-window "[PERSON_NAME] 99021 72039 [PERSON_NAME] 99021 57774 Ragavenshra 99021 41883 Yam…" at bounding box center [178, 186] width 179 height 91
click at [206, 210] on button "Yamani 99021 88378" at bounding box center [179, 217] width 178 height 20
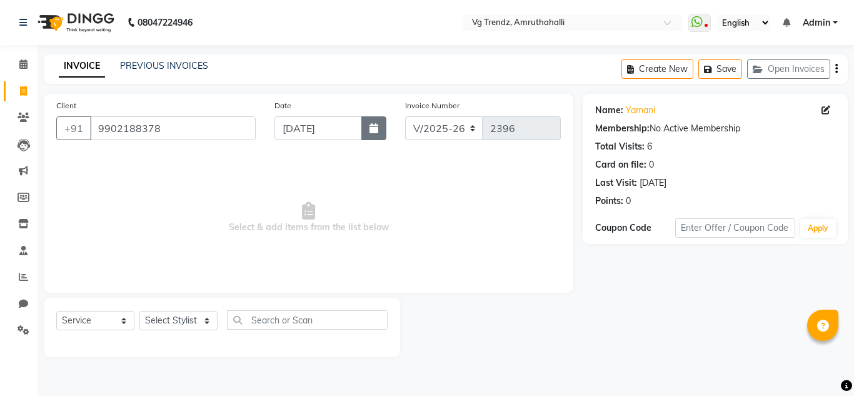
click at [379, 119] on button "button" at bounding box center [373, 128] width 25 height 24
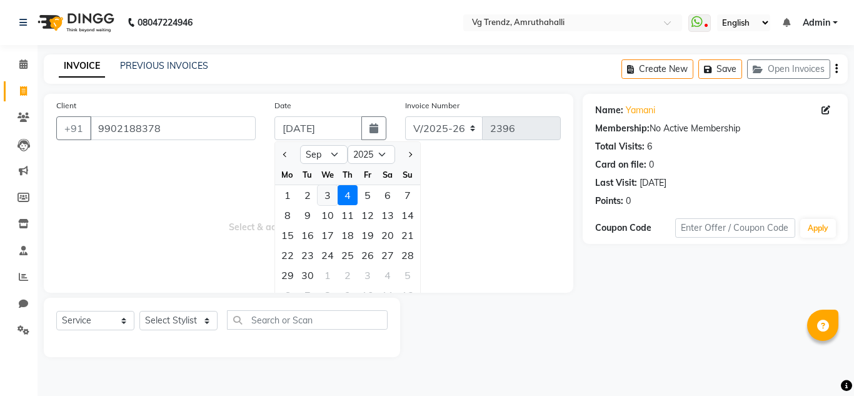
click at [330, 196] on div "3" at bounding box center [328, 195] width 20 height 20
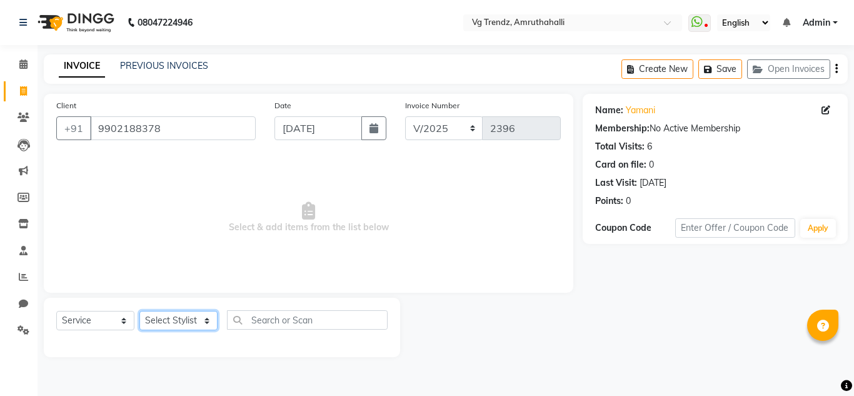
click at [194, 318] on select "Select Stylist [PERSON_NAME] N P [PERSON_NAME] [PERSON_NAME] [PERSON_NAME] salo…" at bounding box center [178, 320] width 78 height 19
click at [139, 311] on select "Select Stylist [PERSON_NAME] N P [PERSON_NAME] [PERSON_NAME] [PERSON_NAME] salo…" at bounding box center [178, 320] width 78 height 19
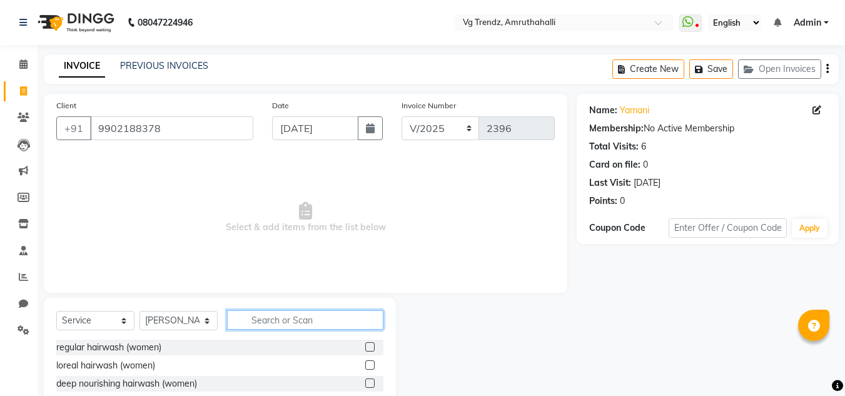
click at [273, 318] on input "text" at bounding box center [305, 319] width 156 height 19
click at [370, 360] on label at bounding box center [369, 364] width 9 height 9
click at [370, 361] on input "checkbox" at bounding box center [369, 365] width 8 height 8
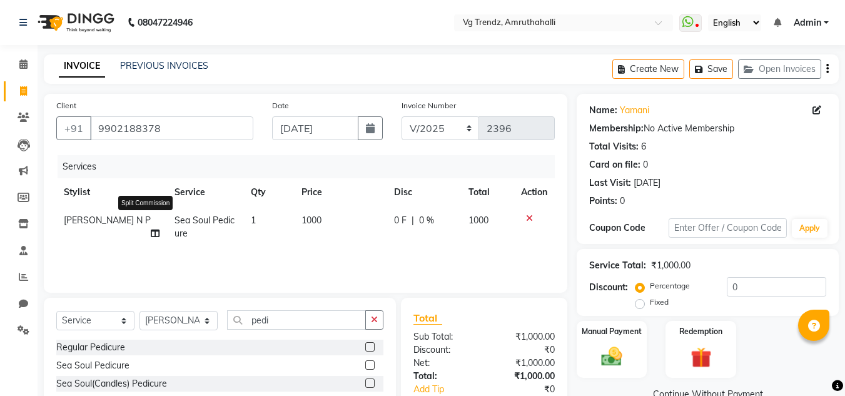
click at [151, 229] on icon at bounding box center [155, 233] width 9 height 9
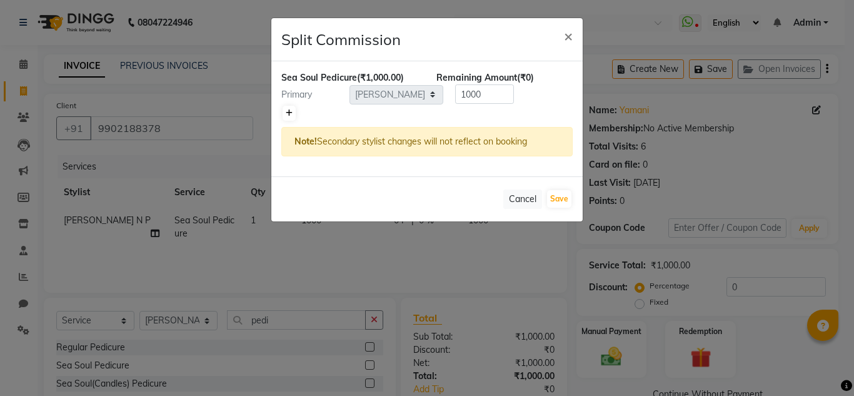
click at [291, 116] on icon at bounding box center [289, 113] width 7 height 8
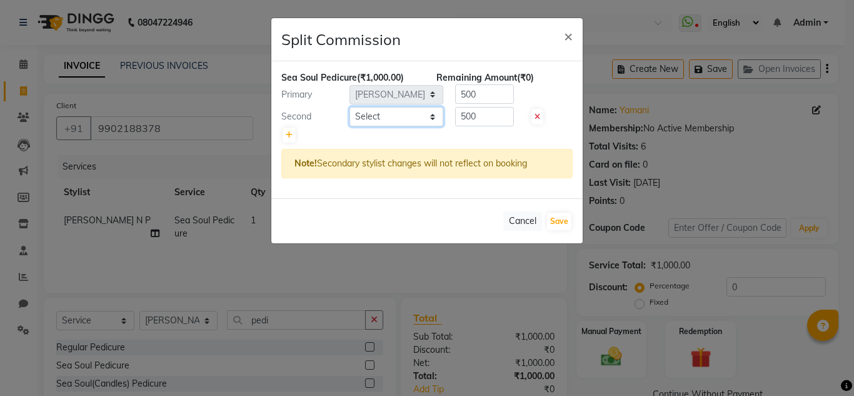
click at [410, 110] on select "Select [PERSON_NAME] N P [PERSON_NAME] [PERSON_NAME] [PERSON_NAME] salon number…" at bounding box center [397, 116] width 94 height 19
click at [350, 107] on select "Select [PERSON_NAME] N P [PERSON_NAME] [PERSON_NAME] [PERSON_NAME] salon number…" at bounding box center [397, 116] width 94 height 19
click at [561, 221] on button "Save" at bounding box center [559, 222] width 24 height 18
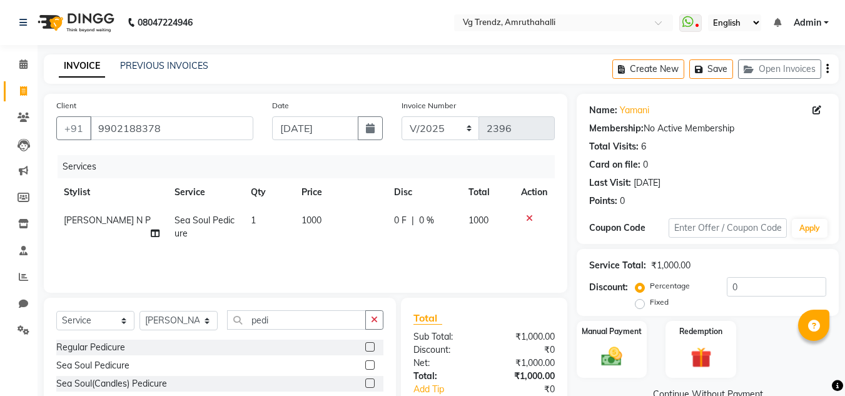
scroll to position [78, 0]
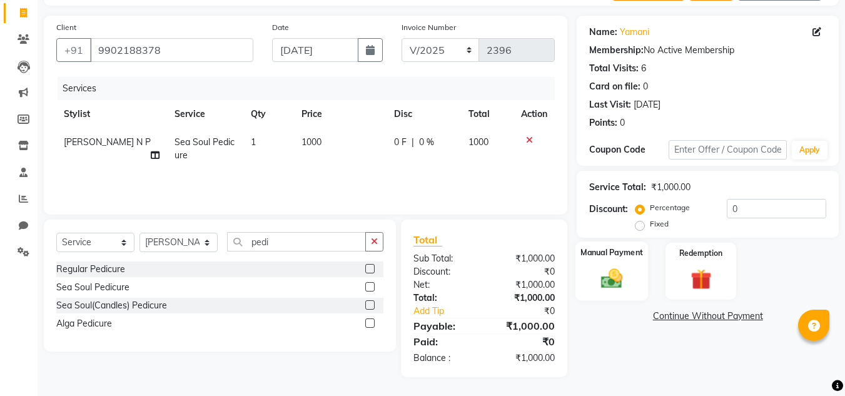
click at [588, 271] on div "Manual Payment" at bounding box center [611, 270] width 73 height 59
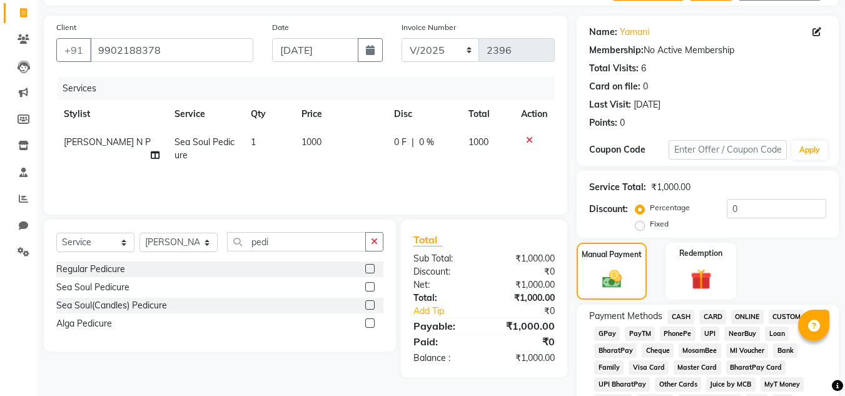
click at [683, 330] on span "PhonePe" at bounding box center [678, 333] width 36 height 14
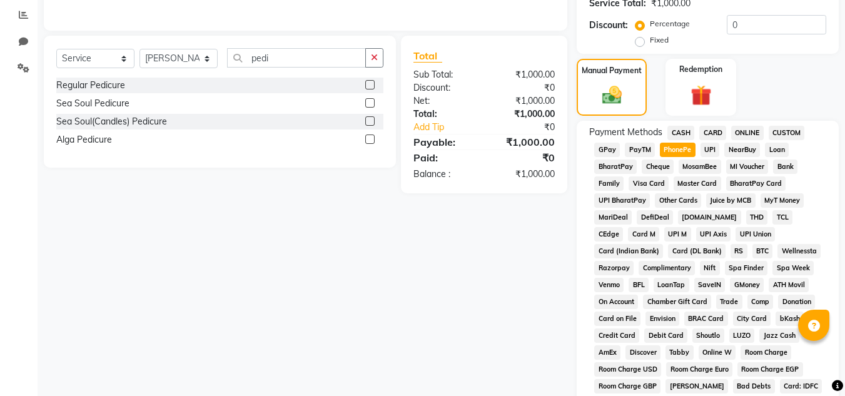
scroll to position [560, 0]
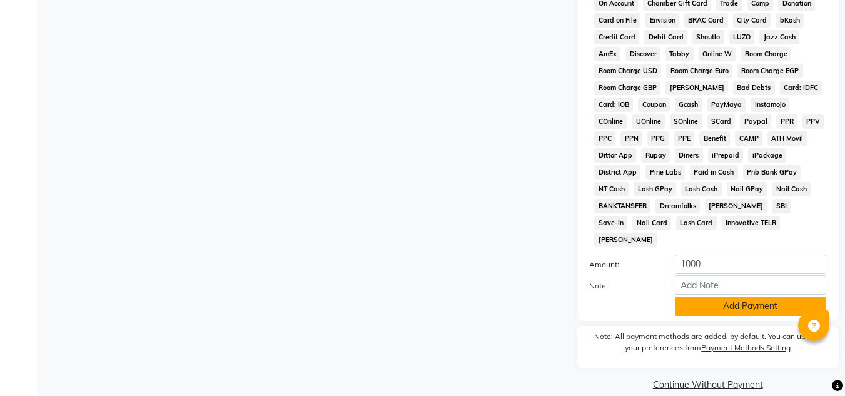
click at [717, 296] on button "Add Payment" at bounding box center [750, 305] width 151 height 19
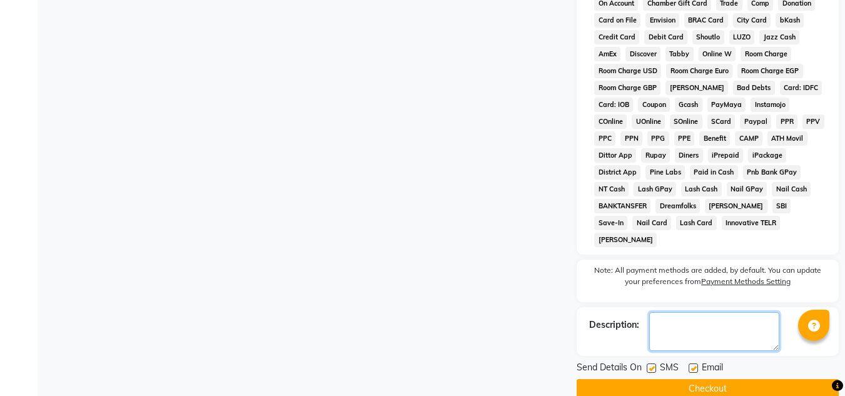
click at [715, 312] on textarea at bounding box center [714, 331] width 130 height 39
click at [649, 361] on div "SMS" at bounding box center [668, 369] width 42 height 16
click at [653, 363] on label at bounding box center [651, 367] width 9 height 9
click at [653, 365] on input "checkbox" at bounding box center [651, 369] width 8 height 8
click at [690, 363] on label at bounding box center [692, 367] width 9 height 9
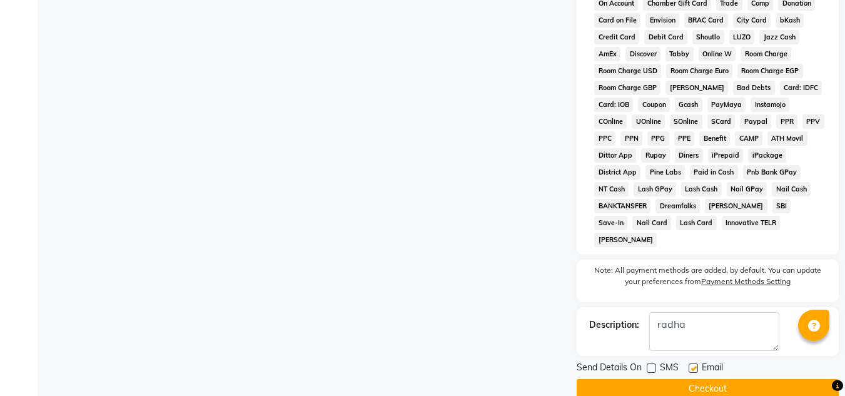
click at [690, 365] on input "checkbox" at bounding box center [692, 369] width 8 height 8
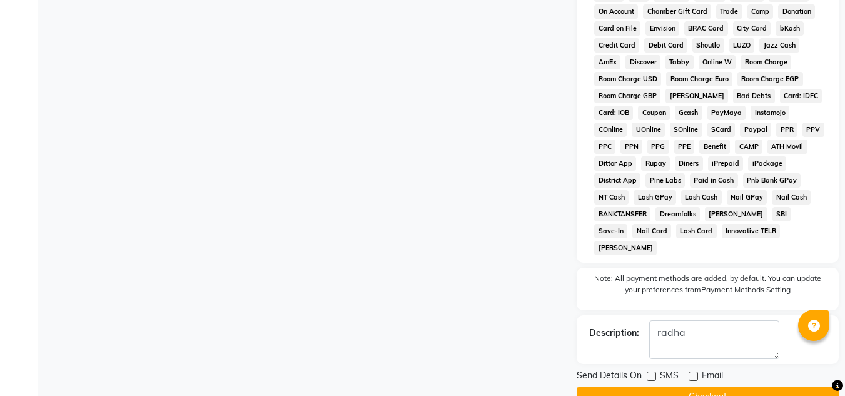
scroll to position [565, 0]
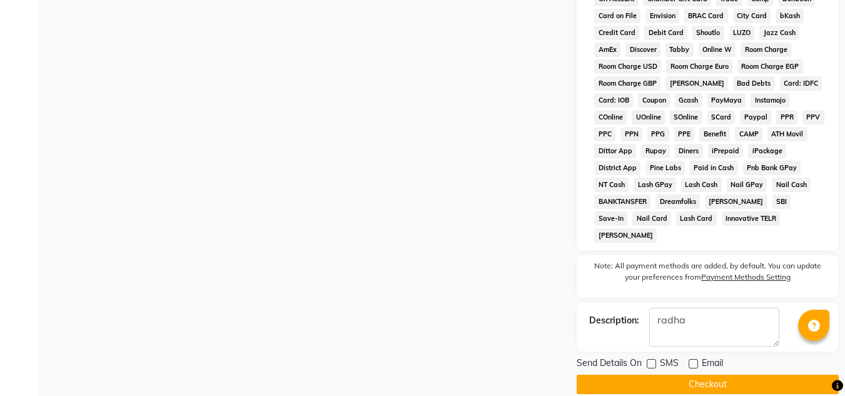
click at [697, 375] on button "Checkout" at bounding box center [707, 384] width 262 height 19
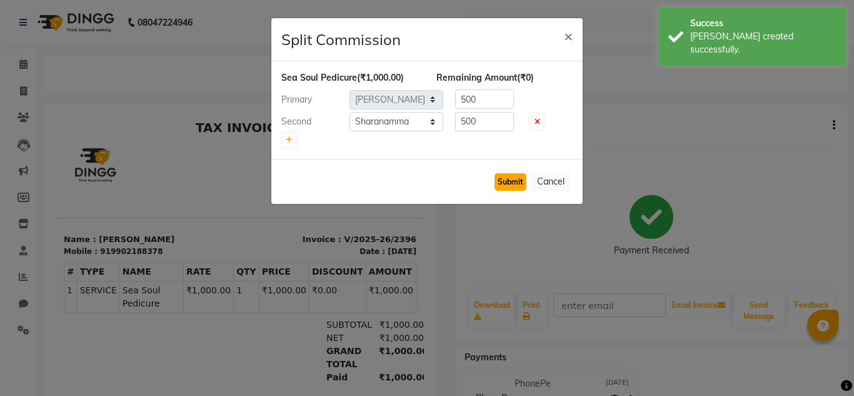
click at [520, 182] on button "Submit" at bounding box center [511, 182] width 32 height 18
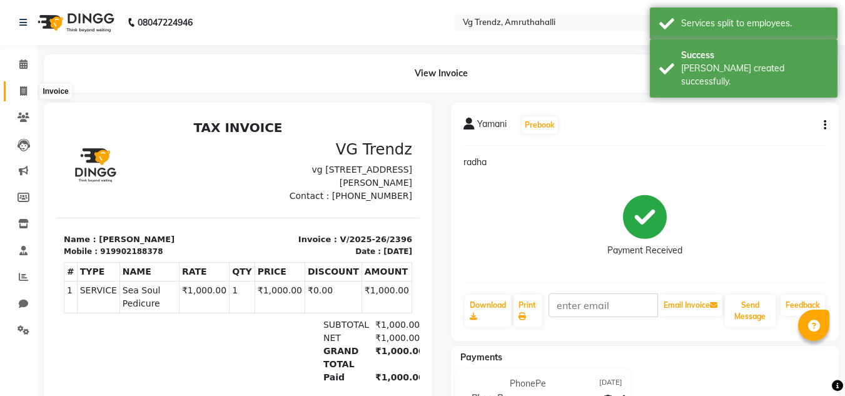
click at [19, 90] on span at bounding box center [24, 91] width 22 height 14
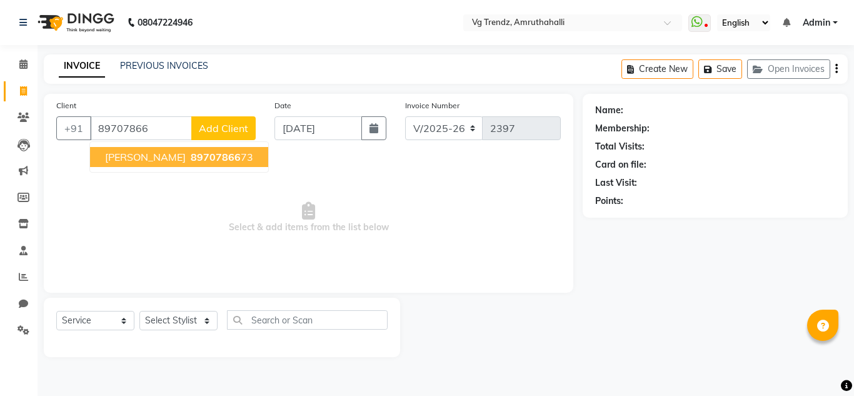
click at [129, 147] on button "[PERSON_NAME] 89707866 73" at bounding box center [179, 157] width 178 height 20
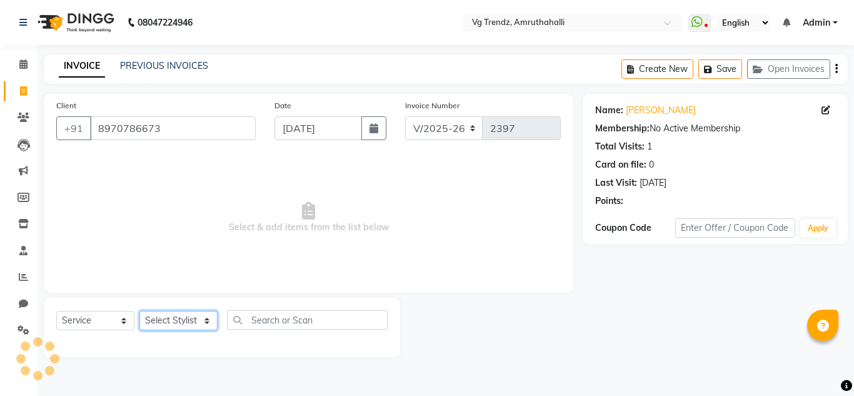
click at [173, 325] on select "Select Stylist [PERSON_NAME] N P [PERSON_NAME] [PERSON_NAME] [PERSON_NAME] salo…" at bounding box center [178, 320] width 78 height 19
click at [139, 311] on select "Select Stylist [PERSON_NAME] N P [PERSON_NAME] [PERSON_NAME] [PERSON_NAME] salo…" at bounding box center [178, 320] width 78 height 19
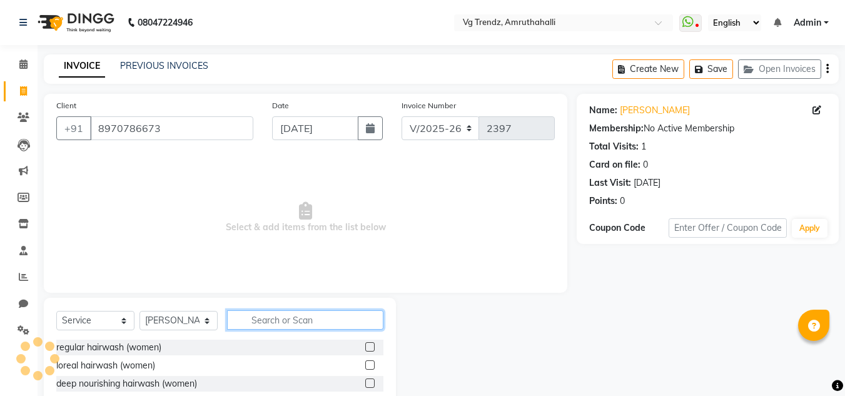
click at [278, 328] on input "text" at bounding box center [305, 319] width 156 height 19
click at [316, 323] on input "head" at bounding box center [296, 319] width 139 height 19
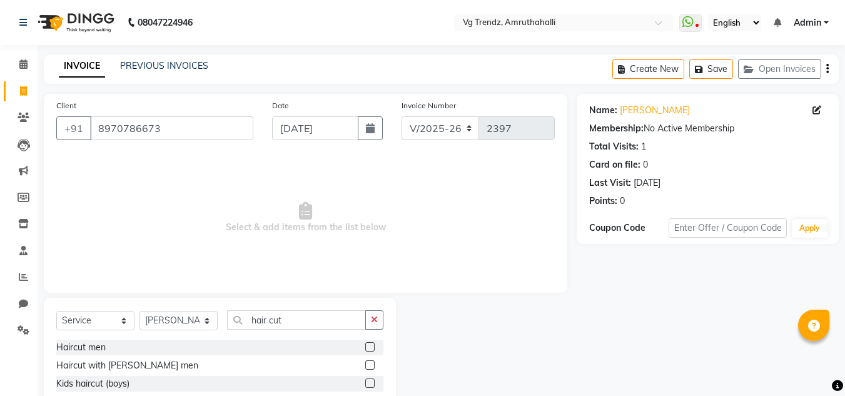
click at [365, 361] on label at bounding box center [369, 364] width 9 height 9
click at [365, 361] on input "checkbox" at bounding box center [369, 365] width 8 height 8
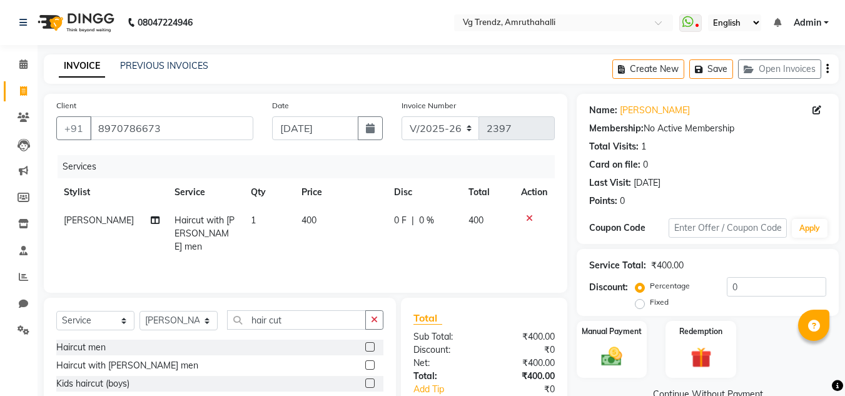
click at [400, 218] on span "0 F" at bounding box center [400, 220] width 13 height 13
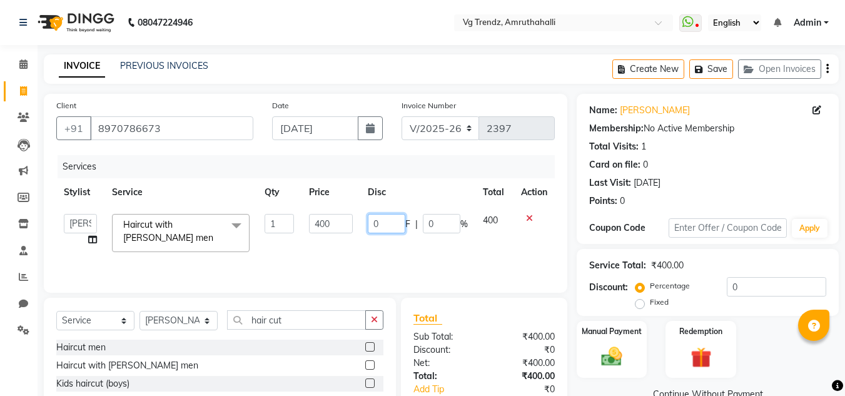
click at [398, 221] on input "0" at bounding box center [387, 223] width 38 height 19
click at [401, 237] on td "50 F | 0 %" at bounding box center [417, 232] width 115 height 53
click at [203, 327] on select "Select Stylist [PERSON_NAME] N P [PERSON_NAME] [PERSON_NAME] [PERSON_NAME] salo…" at bounding box center [178, 320] width 78 height 19
click at [139, 311] on select "Select Stylist [PERSON_NAME] N P [PERSON_NAME] [PERSON_NAME] [PERSON_NAME] salo…" at bounding box center [178, 320] width 78 height 19
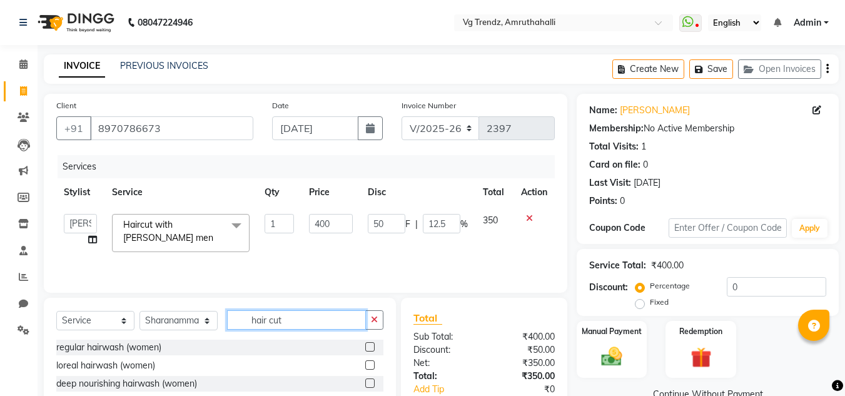
click at [286, 326] on input "hair cut" at bounding box center [296, 319] width 139 height 19
click at [368, 345] on label at bounding box center [369, 346] width 9 height 9
click at [368, 345] on input "checkbox" at bounding box center [369, 347] width 8 height 8
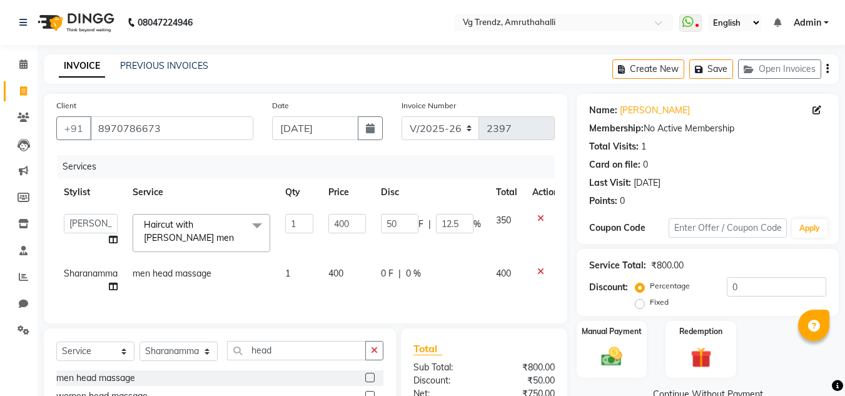
scroll to position [118, 0]
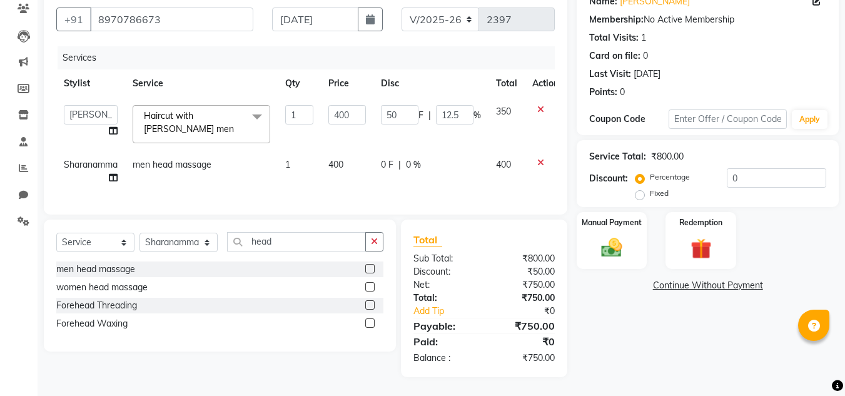
click at [390, 158] on span "0 F" at bounding box center [387, 164] width 13 height 13
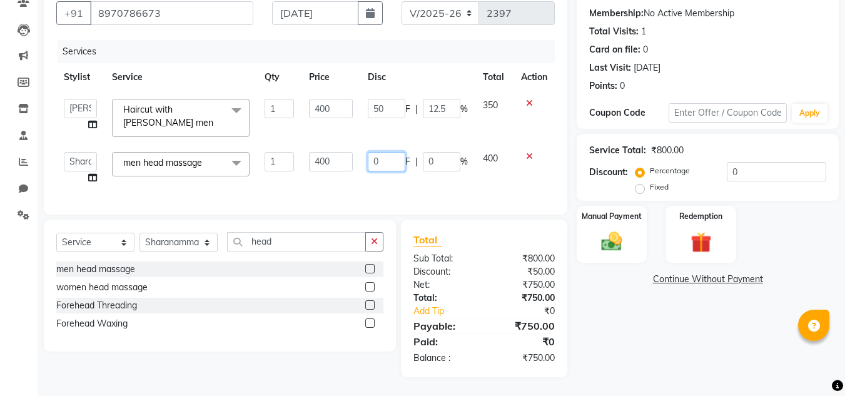
click at [390, 157] on input "0" at bounding box center [387, 161] width 38 height 19
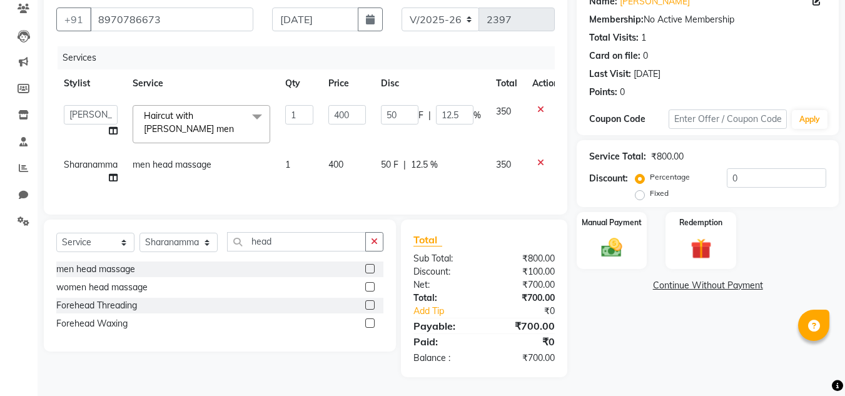
click at [403, 176] on td "50 F | 12.5 %" at bounding box center [430, 171] width 115 height 41
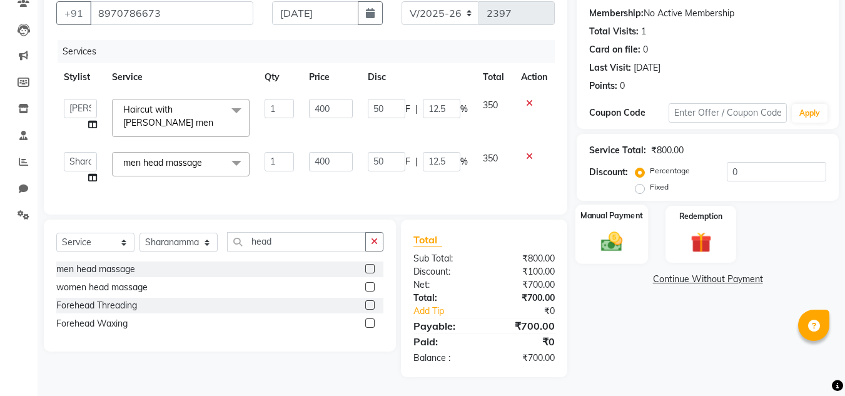
click at [606, 237] on img at bounding box center [611, 241] width 35 height 25
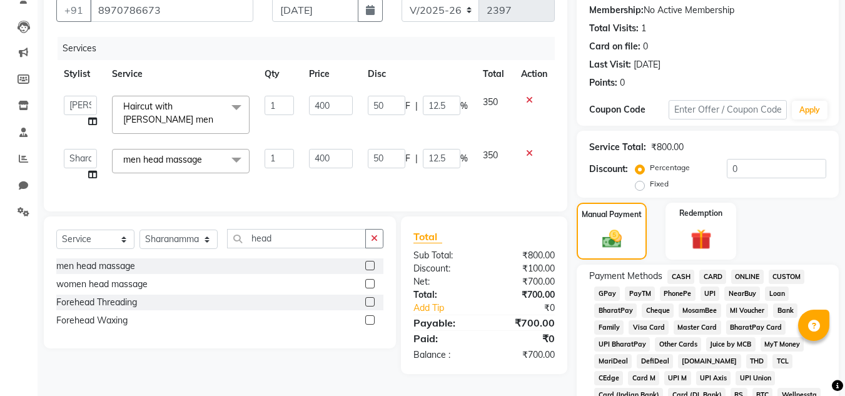
click at [687, 290] on span "PhonePe" at bounding box center [678, 293] width 36 height 14
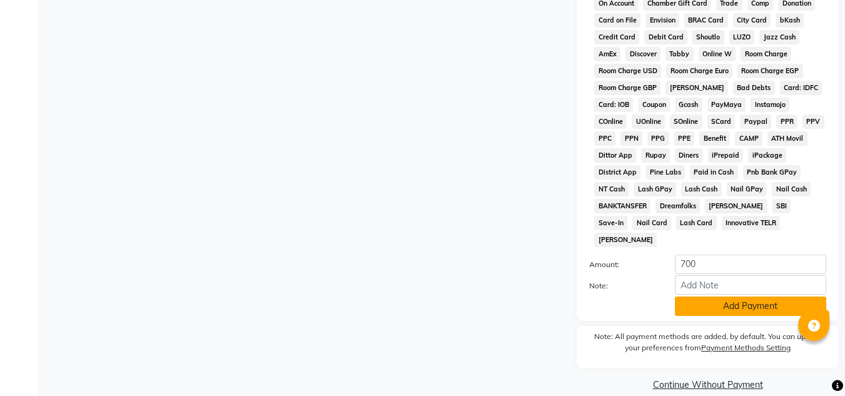
click at [685, 296] on button "Add Payment" at bounding box center [750, 305] width 151 height 19
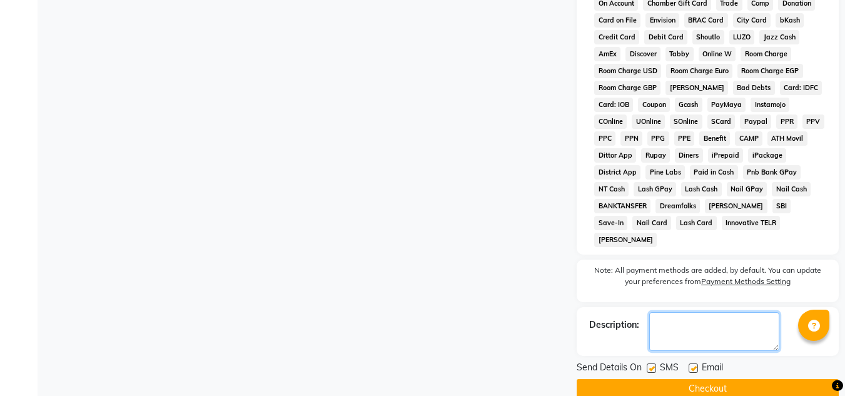
click at [663, 312] on textarea at bounding box center [714, 331] width 130 height 39
click at [654, 363] on label at bounding box center [651, 367] width 9 height 9
click at [654, 365] on input "checkbox" at bounding box center [651, 369] width 8 height 8
click at [694, 363] on label at bounding box center [692, 367] width 9 height 9
click at [694, 365] on input "checkbox" at bounding box center [692, 369] width 8 height 8
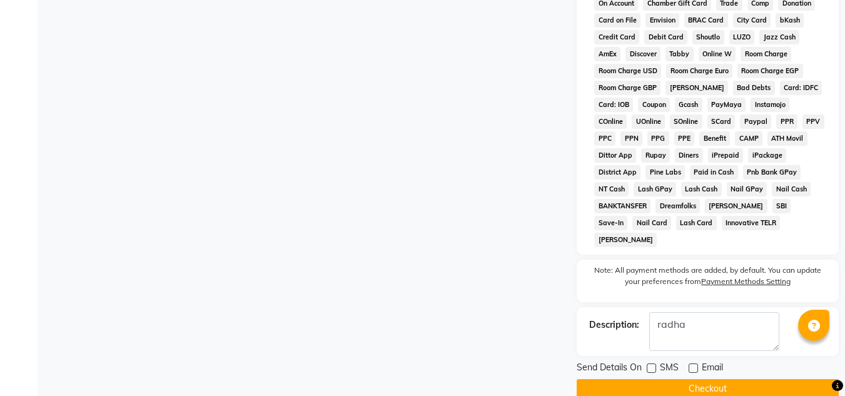
click at [703, 379] on button "Checkout" at bounding box center [707, 388] width 262 height 19
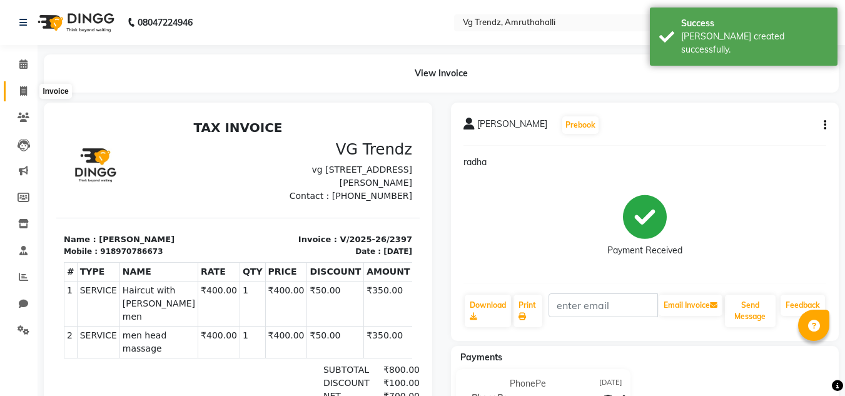
click at [21, 86] on icon at bounding box center [23, 90] width 7 height 9
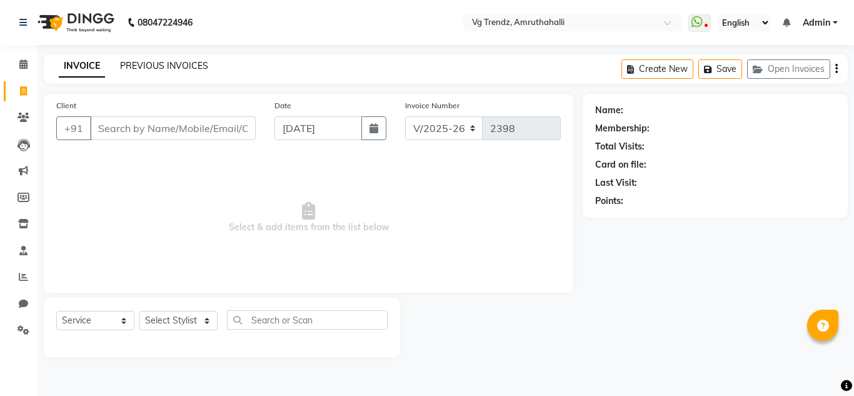
click at [141, 67] on link "PREVIOUS INVOICES" at bounding box center [164, 65] width 88 height 11
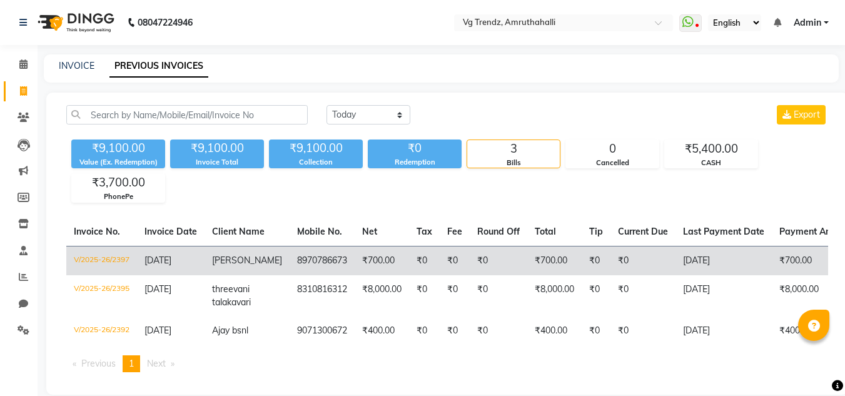
click at [470, 258] on td "₹0" at bounding box center [499, 260] width 58 height 29
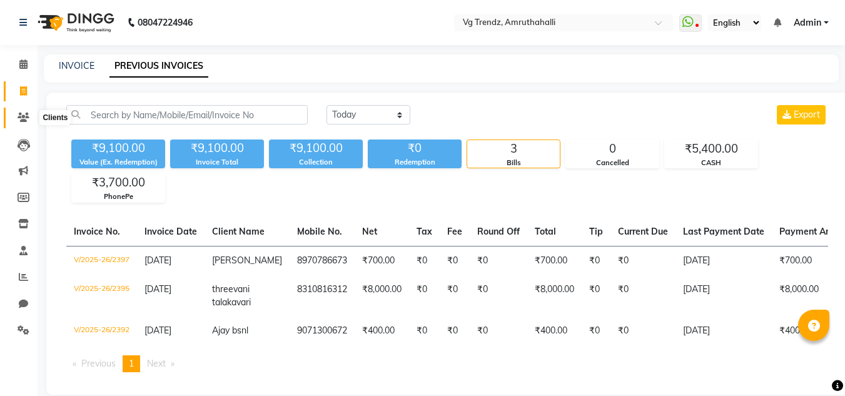
click at [23, 112] on span at bounding box center [24, 118] width 22 height 14
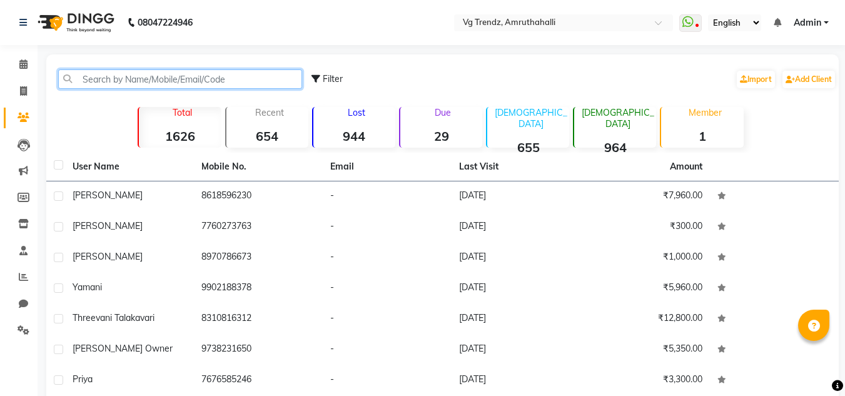
click at [121, 81] on input "text" at bounding box center [180, 78] width 244 height 19
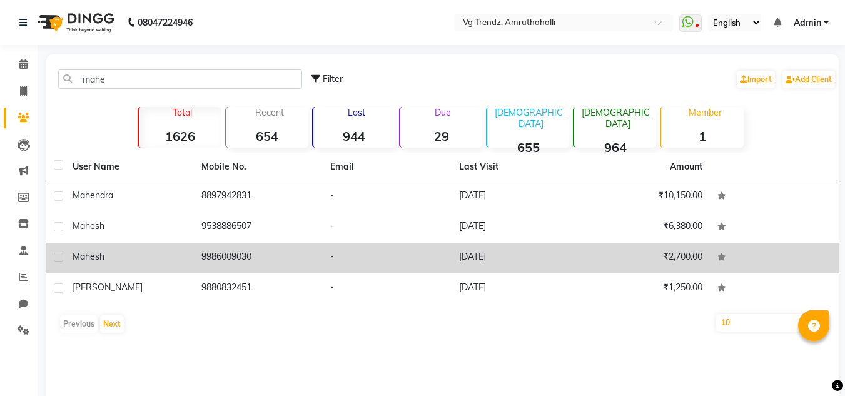
click at [433, 269] on td "-" at bounding box center [387, 258] width 129 height 31
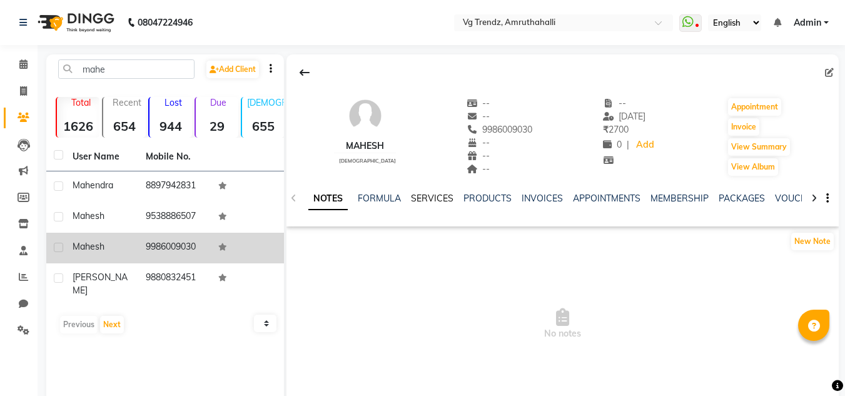
click at [441, 203] on link "SERVICES" at bounding box center [432, 198] width 43 height 11
